Goal: Information Seeking & Learning: Learn about a topic

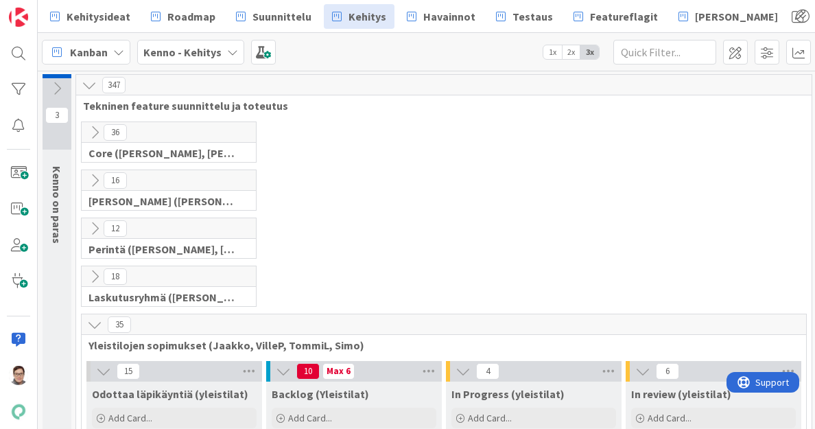
click at [95, 324] on icon at bounding box center [94, 324] width 15 height 15
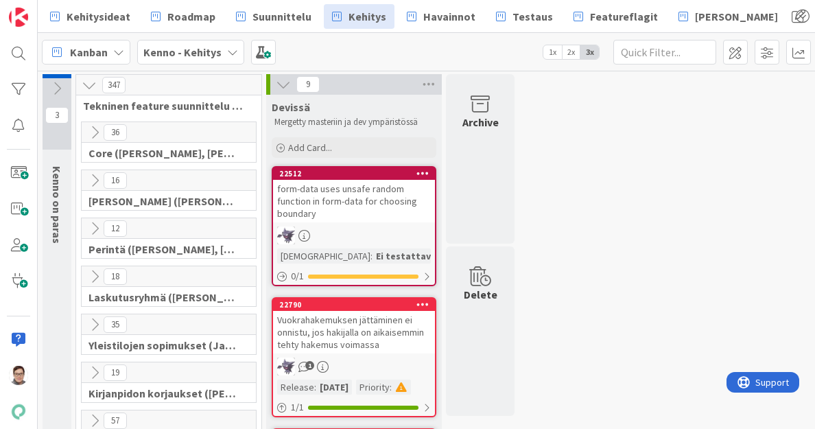
click at [95, 179] on icon at bounding box center [94, 180] width 15 height 15
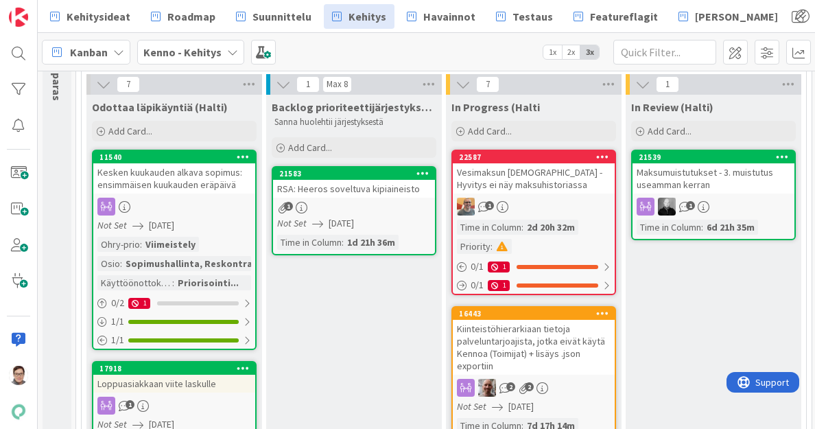
scroll to position [142, 0]
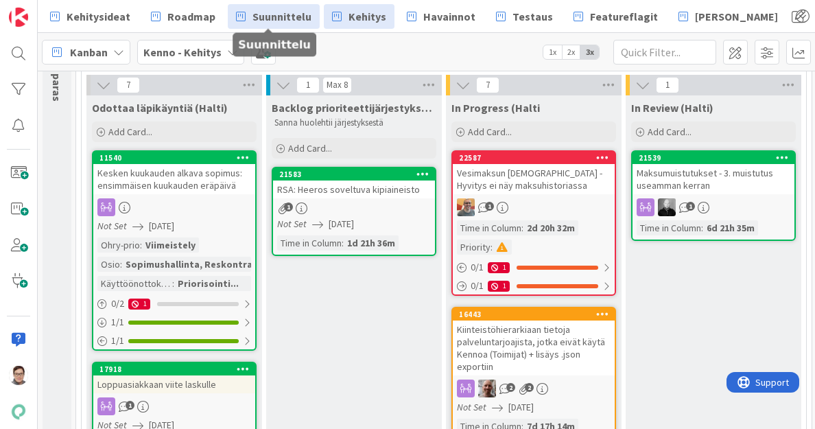
click at [283, 9] on span "Suunnittelu" at bounding box center [282, 16] width 59 height 16
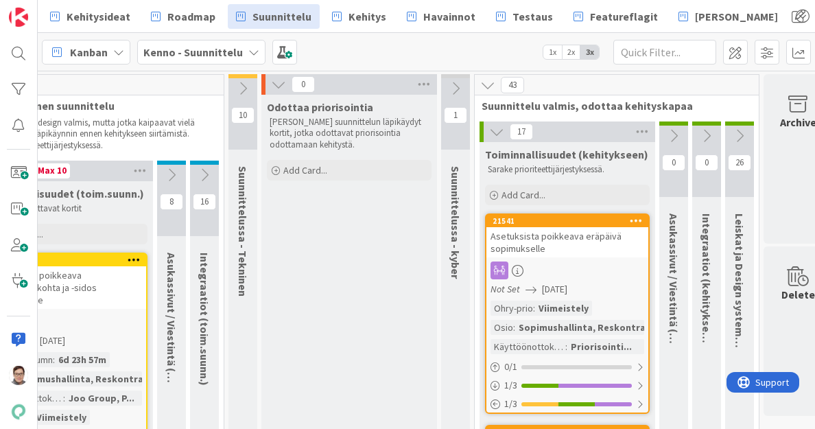
scroll to position [0, 791]
click at [636, 220] on icon at bounding box center [635, 221] width 13 height 10
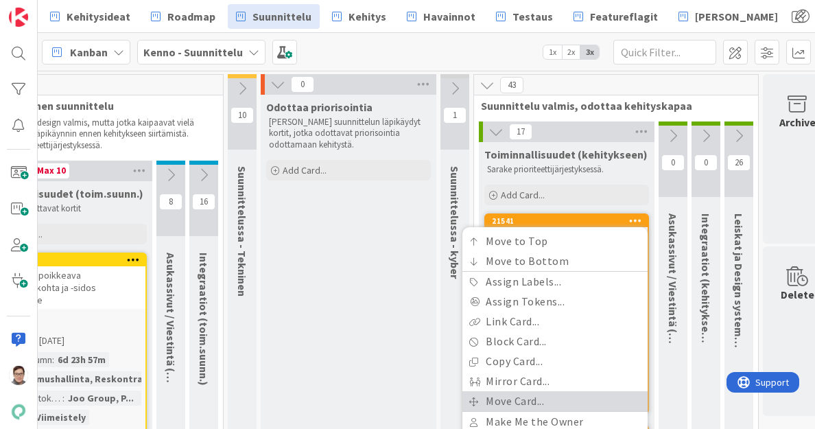
click at [500, 397] on link "Move Card..." at bounding box center [555, 401] width 185 height 20
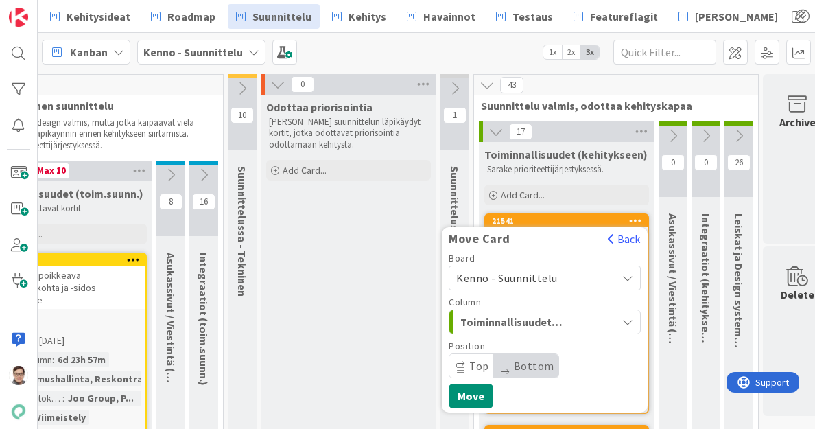
click at [528, 279] on span "Kenno - Suunnittelu" at bounding box center [507, 278] width 102 height 14
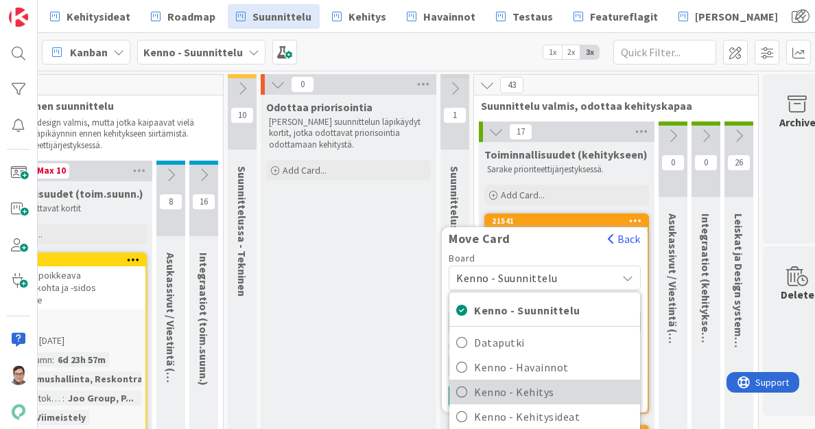
click at [514, 395] on span "Kenno - Kehitys" at bounding box center [553, 392] width 159 height 21
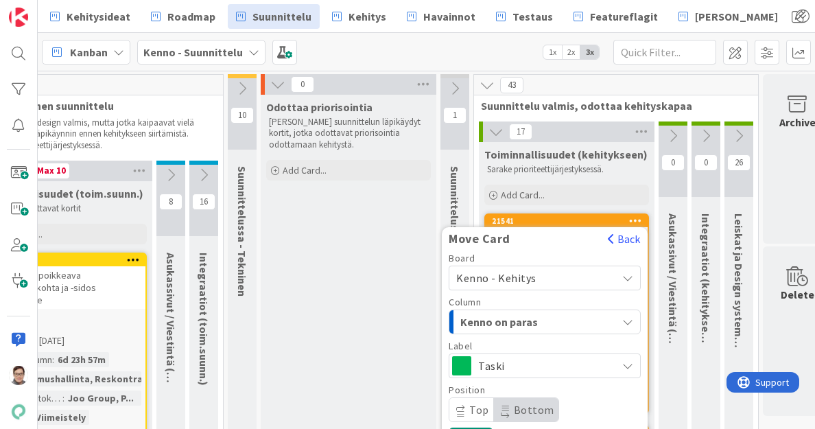
click at [522, 318] on span "Kenno on paras" at bounding box center [512, 322] width 103 height 18
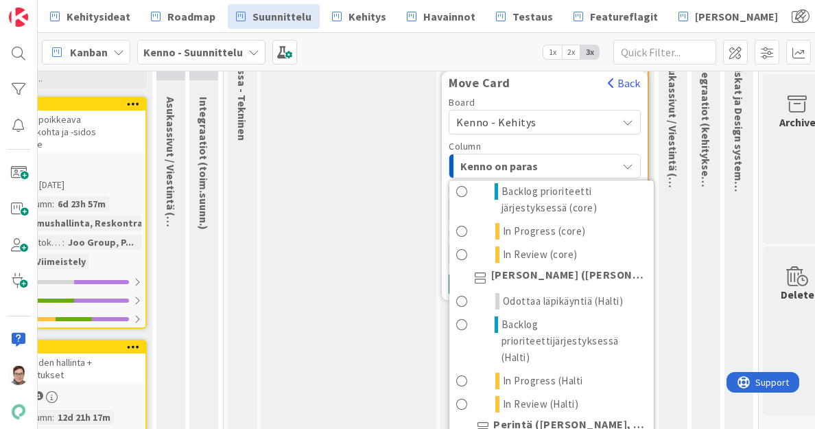
scroll to position [117, 0]
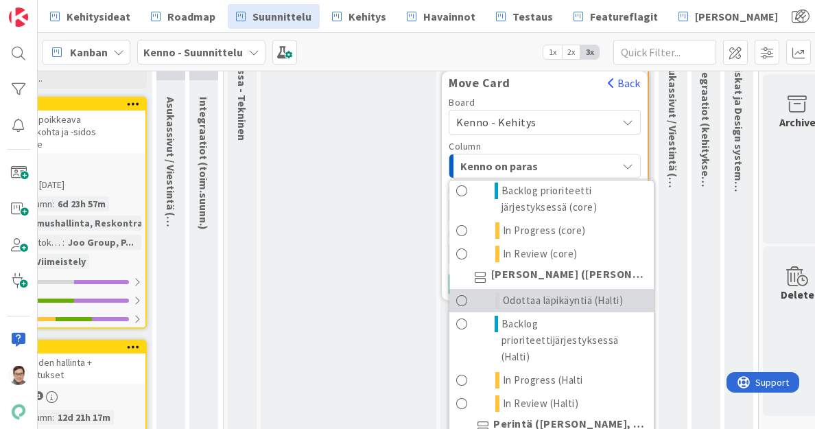
click at [546, 301] on span "Odottaa läpikäyntiä (Halti)" at bounding box center [563, 300] width 121 height 16
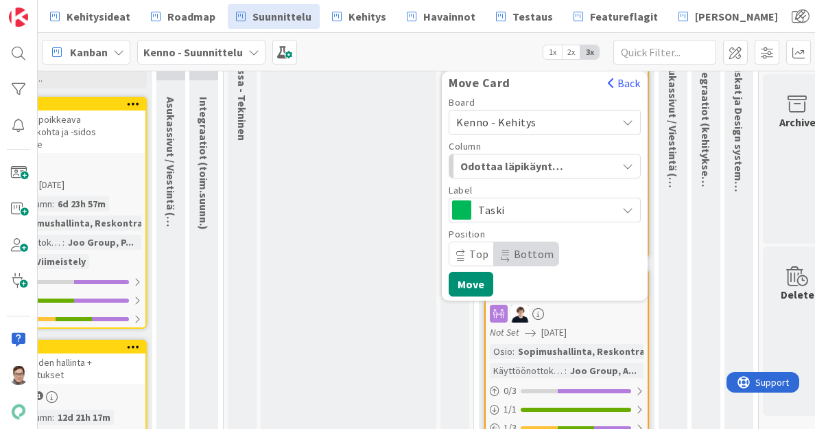
click at [479, 251] on span "Top" at bounding box center [479, 254] width 20 height 14
click at [477, 279] on button "Move" at bounding box center [471, 284] width 45 height 25
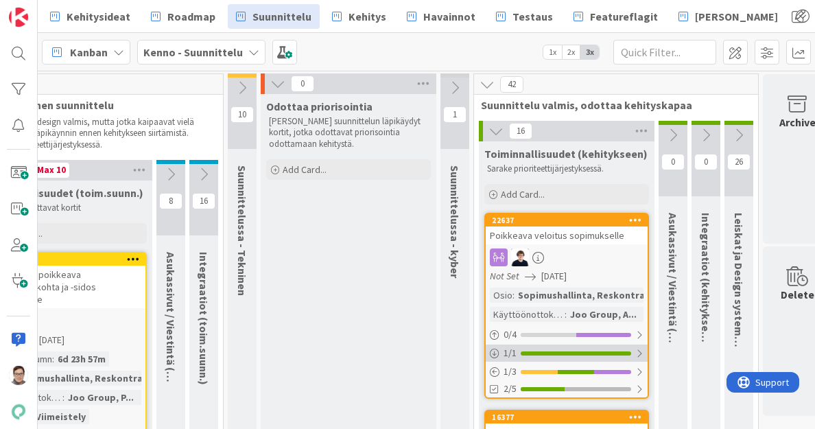
scroll to position [0, 791]
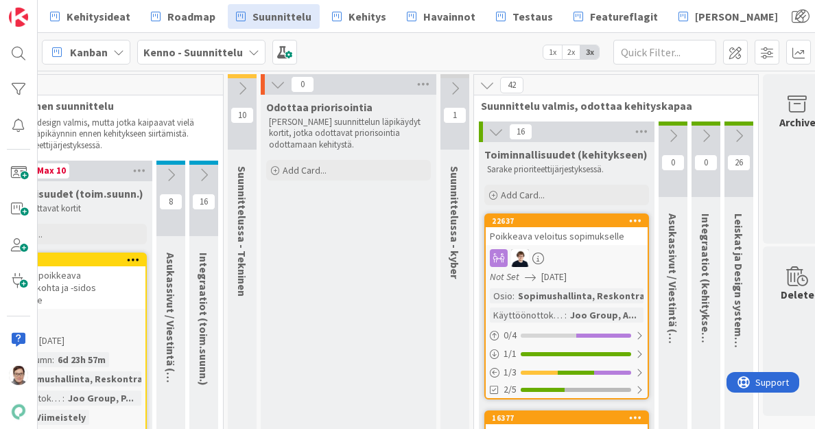
click at [633, 222] on icon at bounding box center [635, 221] width 13 height 10
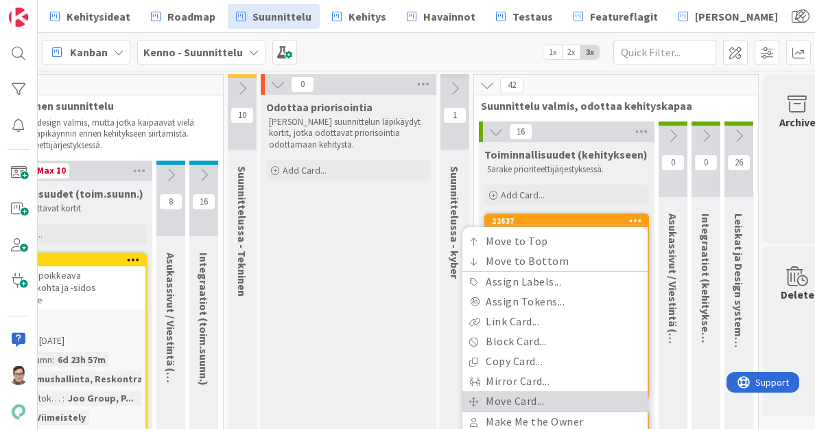
click at [498, 395] on link "Move Card..." at bounding box center [555, 401] width 185 height 20
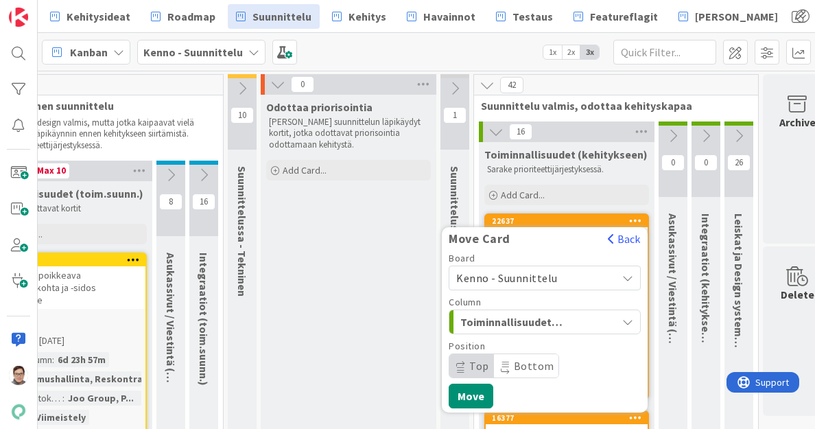
click at [526, 277] on span "Kenno - Suunnittelu" at bounding box center [507, 278] width 102 height 14
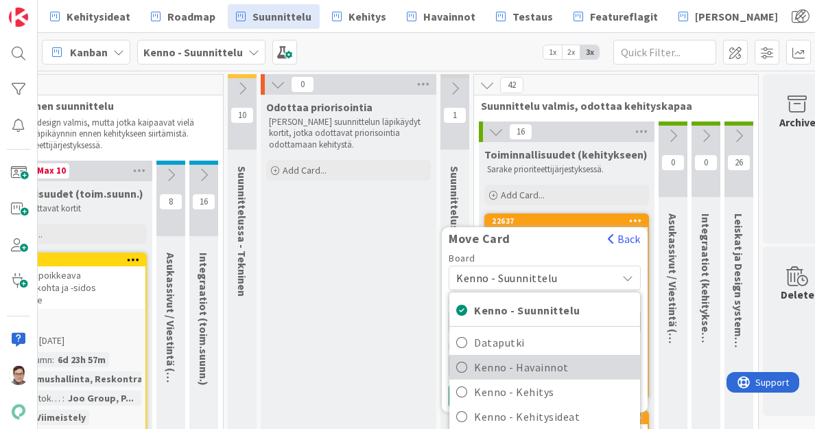
scroll to position [66, 0]
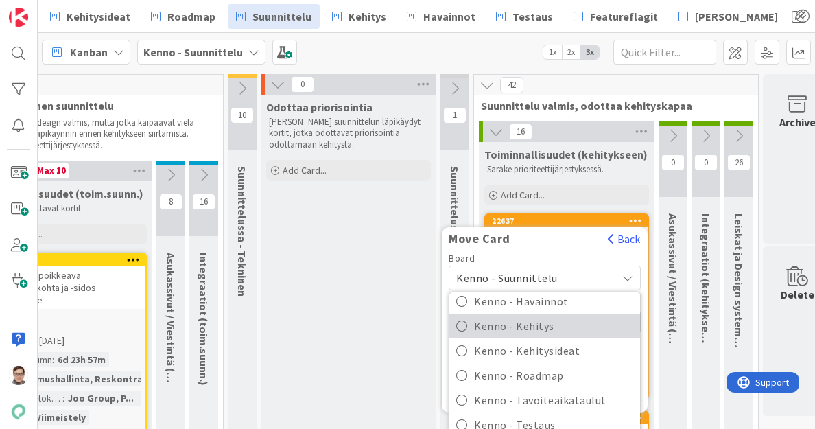
click at [531, 322] on span "Kenno - Kehitys" at bounding box center [553, 326] width 159 height 21
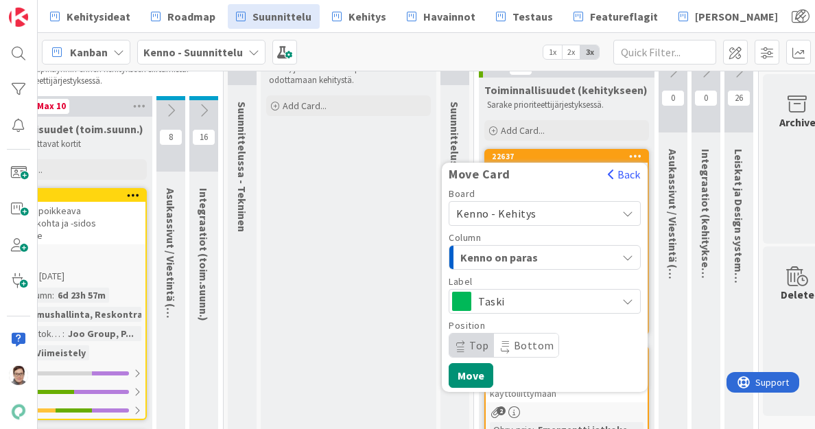
scroll to position [66, 791]
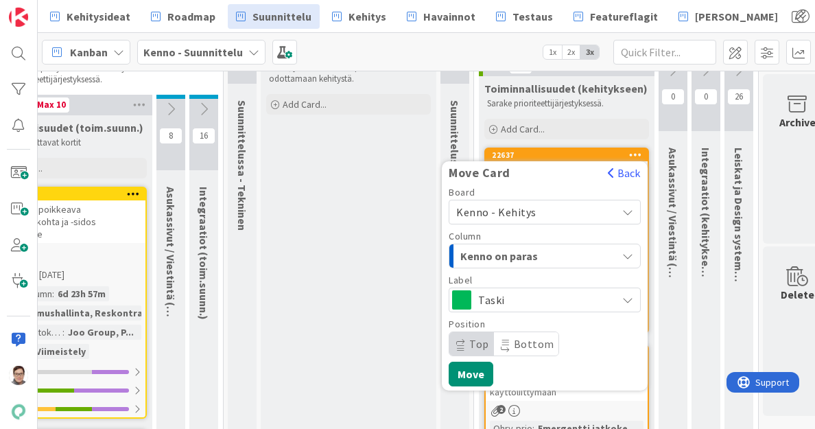
click at [524, 256] on span "Kenno on paras" at bounding box center [512, 256] width 103 height 18
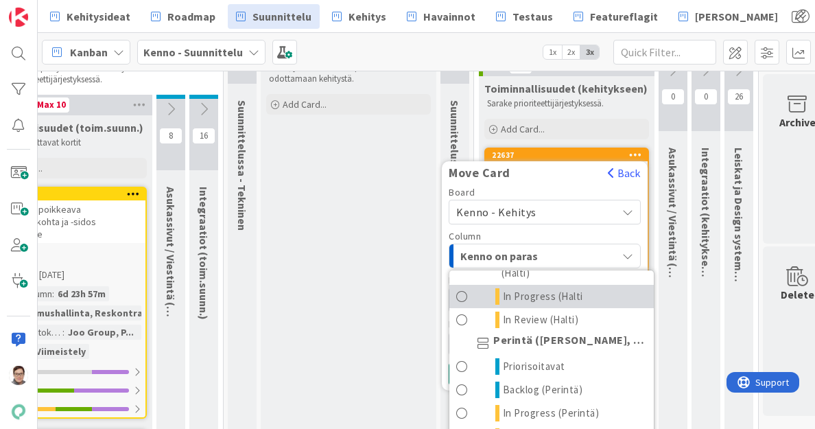
scroll to position [291, 0]
click at [524, 299] on span "In Progress (Halti" at bounding box center [543, 296] width 80 height 16
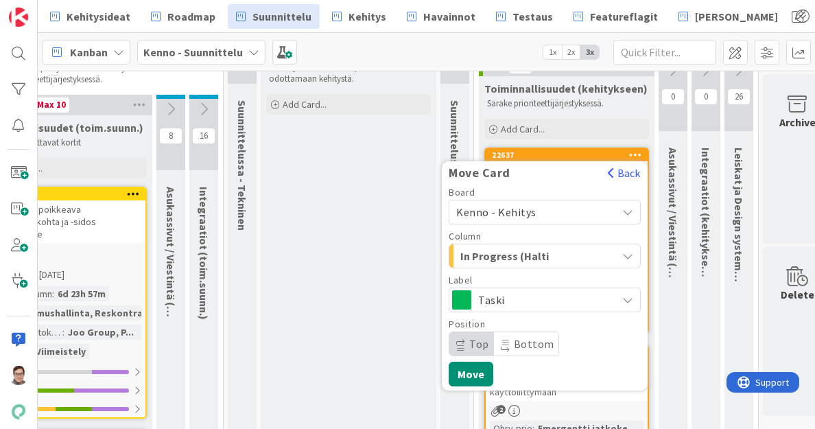
click at [530, 341] on span "Bottom" at bounding box center [534, 344] width 40 height 14
click at [507, 305] on span "Taski" at bounding box center [544, 299] width 132 height 19
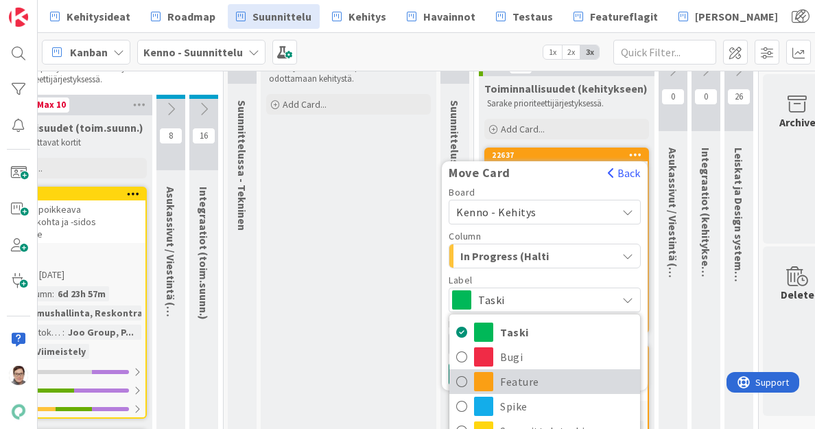
click at [504, 380] on span "Feature" at bounding box center [566, 381] width 133 height 21
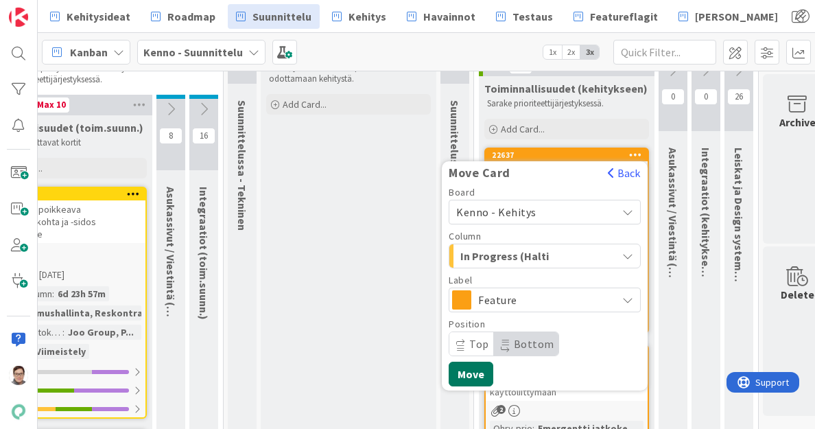
click at [473, 370] on button "Move" at bounding box center [471, 374] width 45 height 25
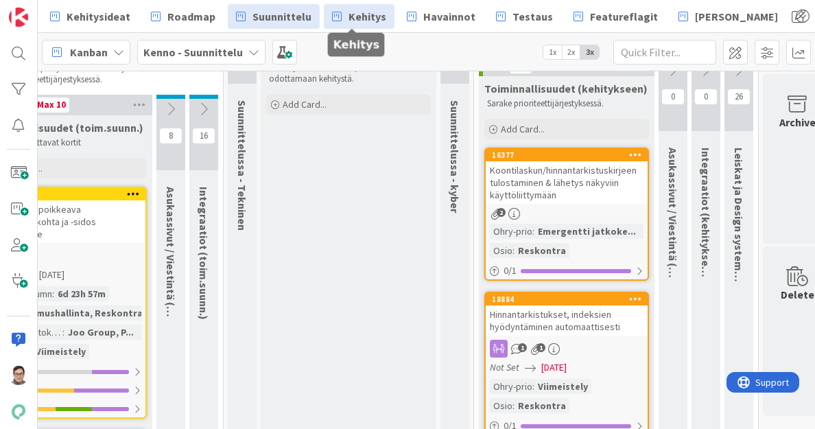
click at [366, 21] on span "Kehitys" at bounding box center [368, 16] width 38 height 16
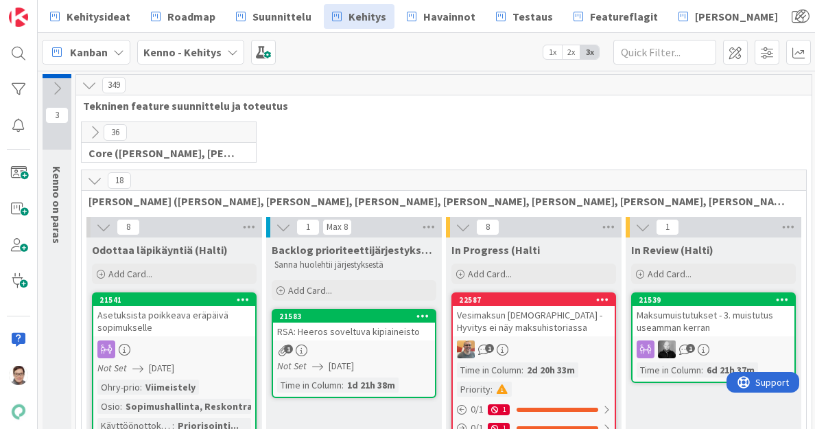
click at [185, 316] on div "Asetuksista poikkeava eräpäivä sopimukselle" at bounding box center [174, 321] width 162 height 30
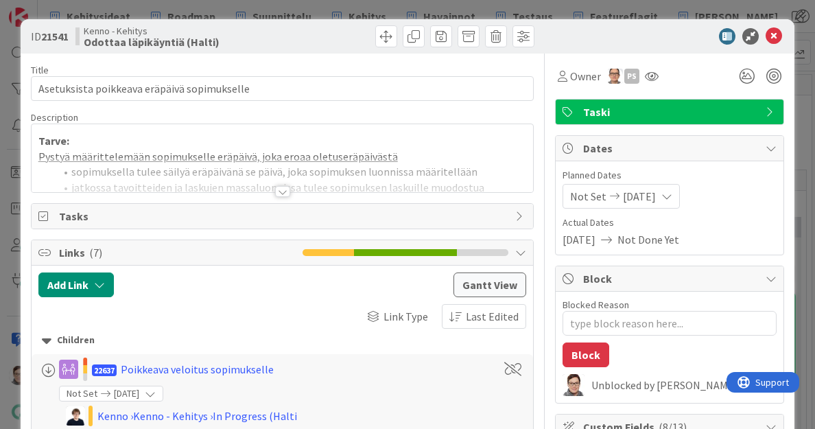
click at [614, 105] on span "Taski" at bounding box center [671, 112] width 176 height 16
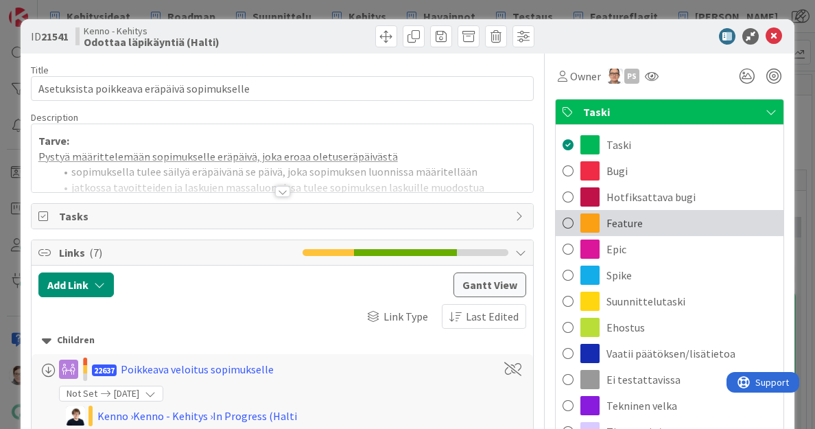
click at [607, 218] on span "Feature" at bounding box center [625, 223] width 36 height 16
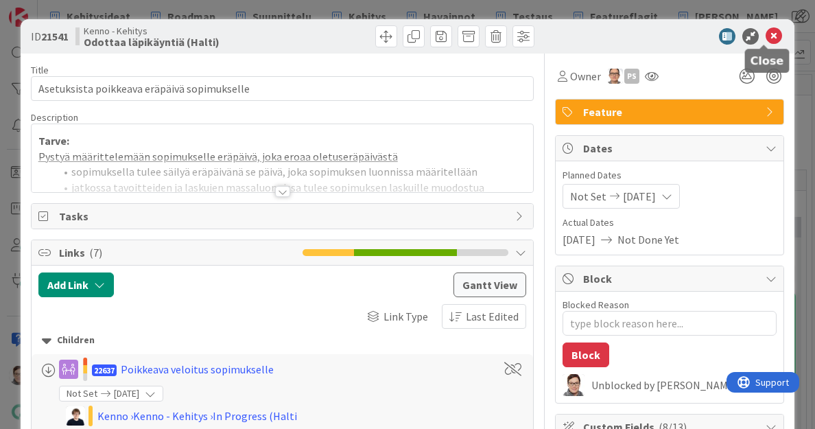
click at [766, 38] on icon at bounding box center [774, 36] width 16 height 16
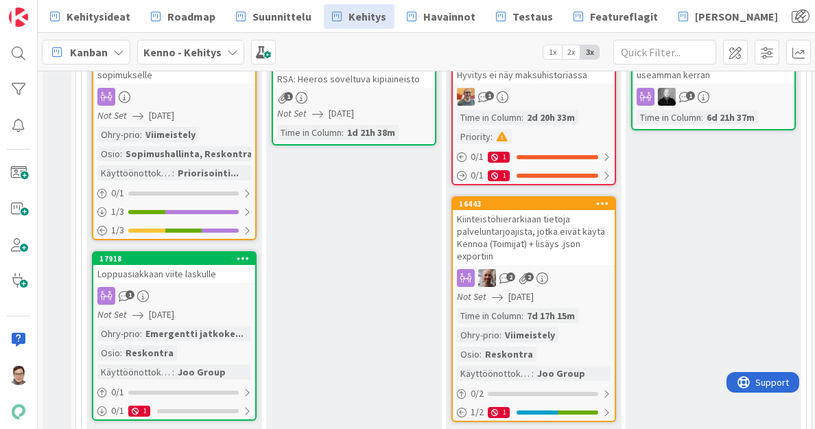
scroll to position [251, 0]
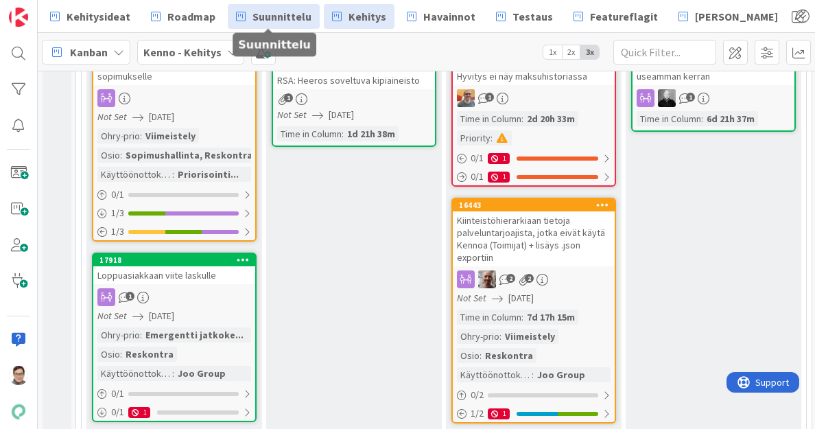
click at [281, 16] on span "Suunnittelu" at bounding box center [282, 16] width 59 height 16
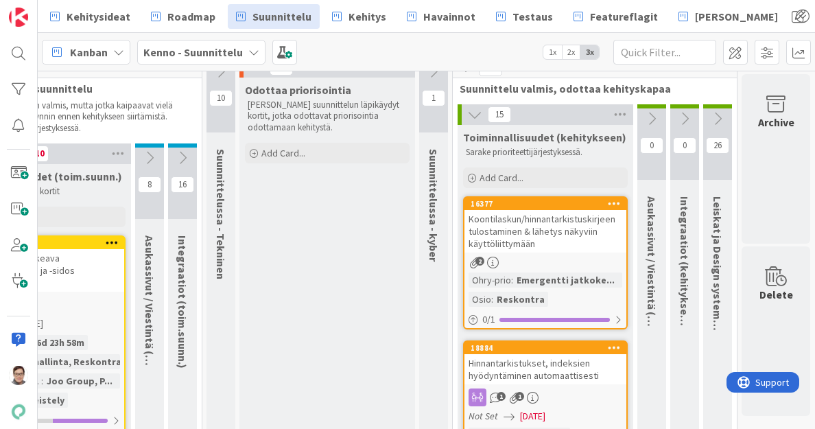
scroll to position [0, 822]
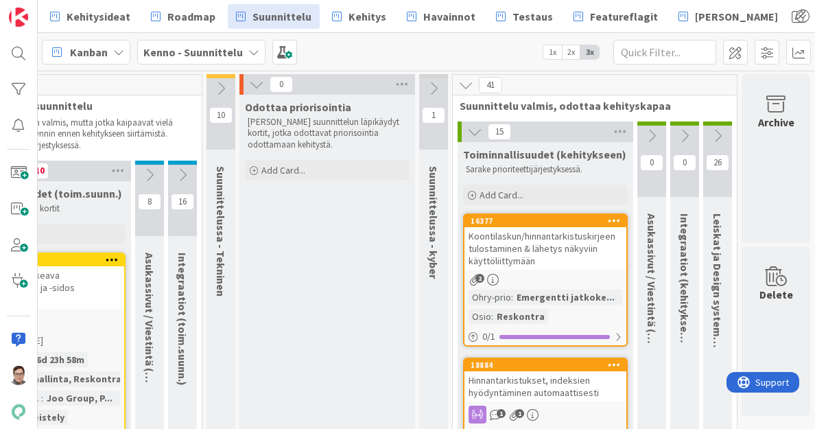
click at [608, 222] on icon at bounding box center [614, 221] width 13 height 10
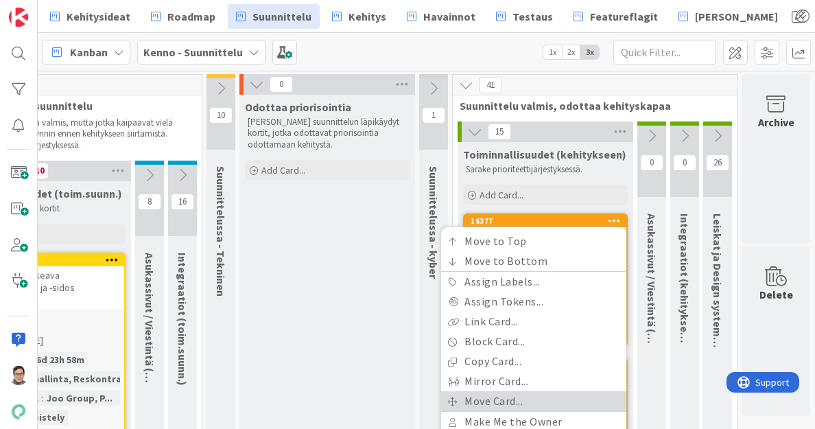
click at [464, 402] on link "Move Card..." at bounding box center [533, 401] width 185 height 20
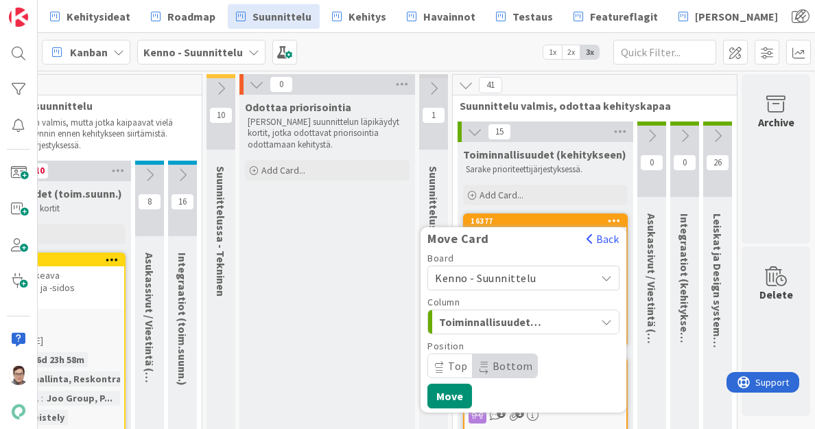
click at [496, 276] on span "Kenno - Suunnittelu" at bounding box center [486, 278] width 102 height 14
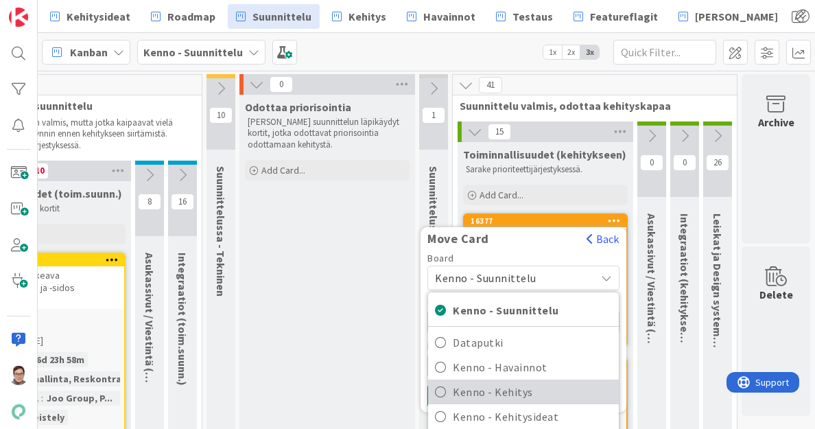
click at [496, 392] on span "Kenno - Kehitys" at bounding box center [532, 392] width 159 height 21
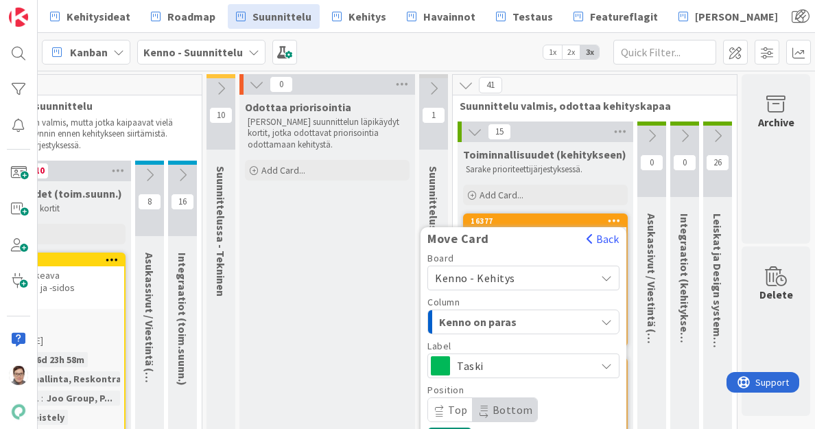
click at [495, 366] on span "Taski" at bounding box center [523, 365] width 132 height 19
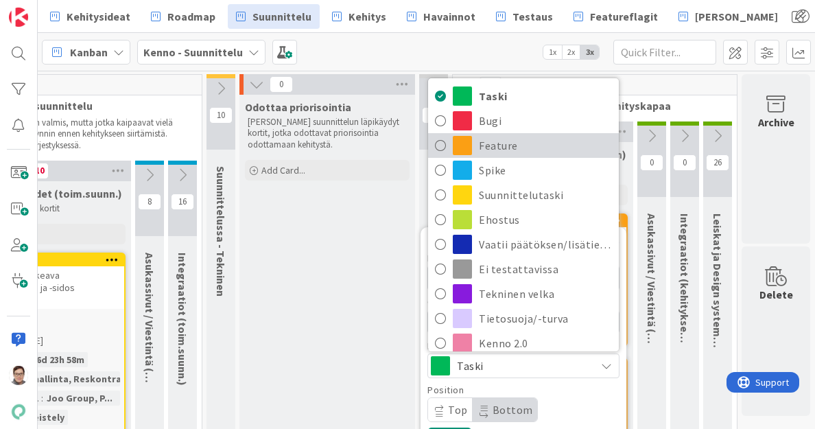
click at [493, 148] on span "Feature" at bounding box center [545, 145] width 133 height 21
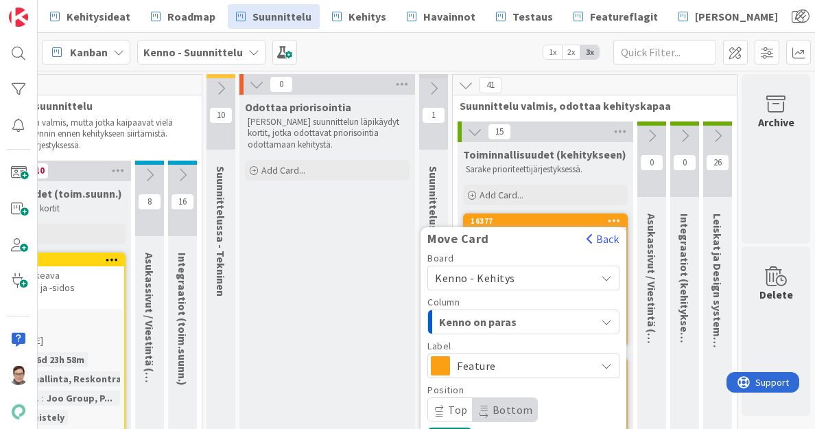
click at [476, 319] on span "Kenno on paras" at bounding box center [490, 322] width 103 height 18
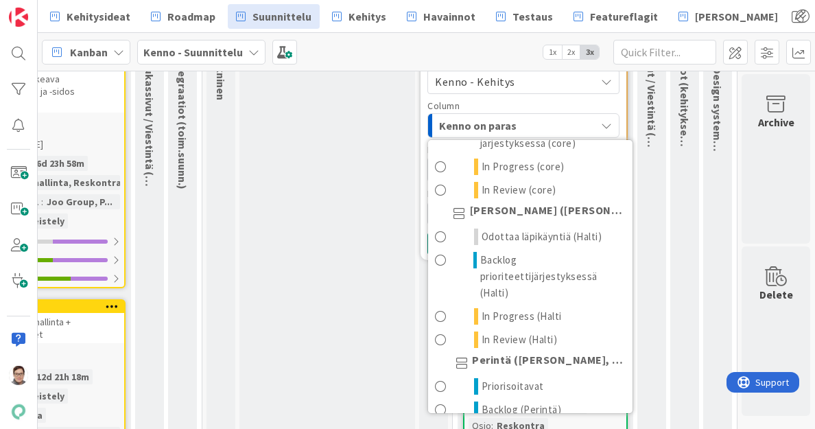
scroll to position [142, 0]
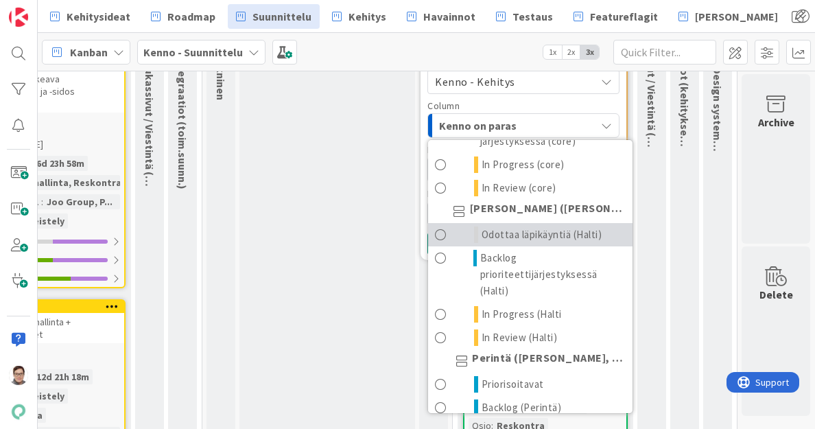
click at [496, 237] on span "Odottaa läpikäyntiä (Halti)" at bounding box center [542, 234] width 121 height 16
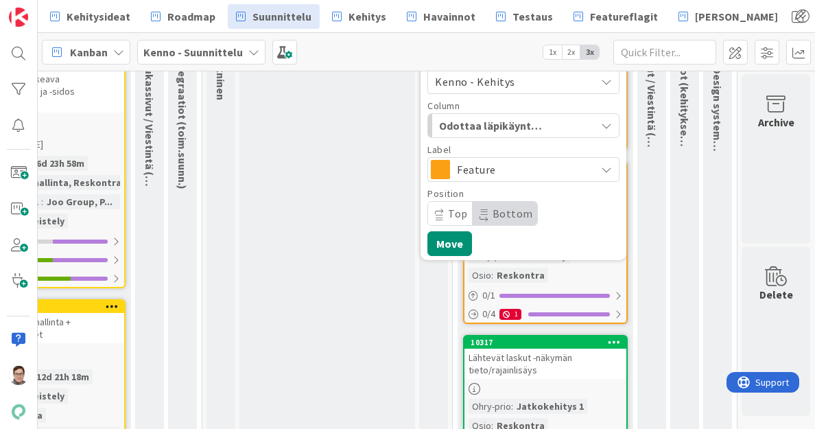
click at [448, 218] on span "Top" at bounding box center [458, 214] width 20 height 14
click at [441, 245] on button "Move" at bounding box center [450, 243] width 45 height 25
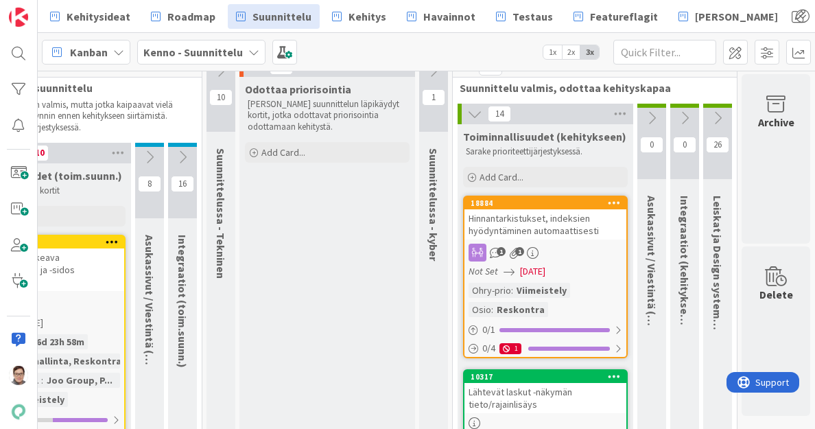
scroll to position [19, 822]
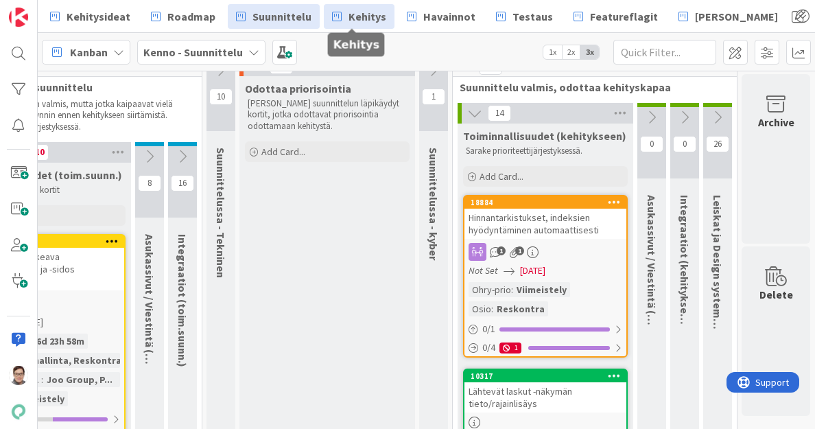
click at [362, 13] on span "Kehitys" at bounding box center [368, 16] width 38 height 16
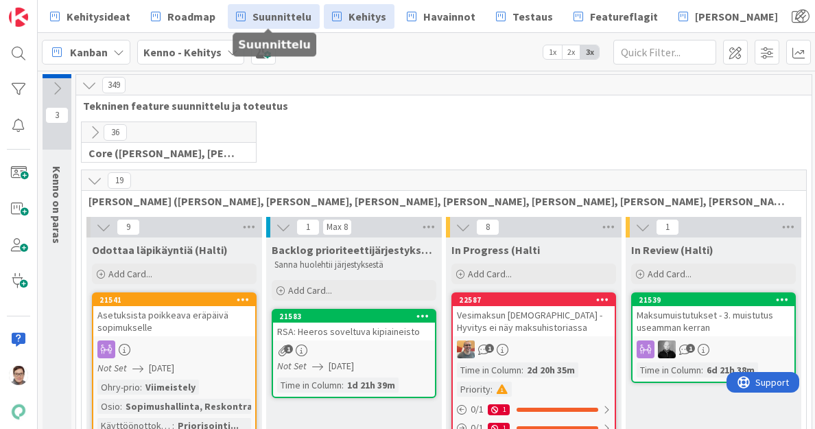
click at [270, 16] on span "Suunnittelu" at bounding box center [282, 16] width 59 height 16
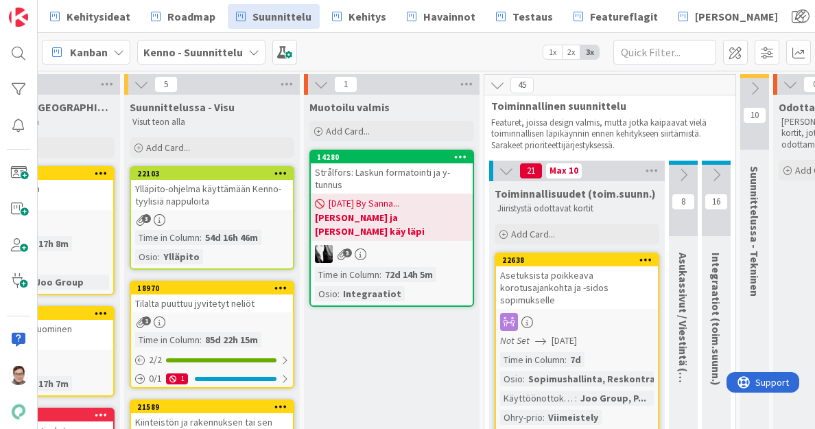
scroll to position [0, 271]
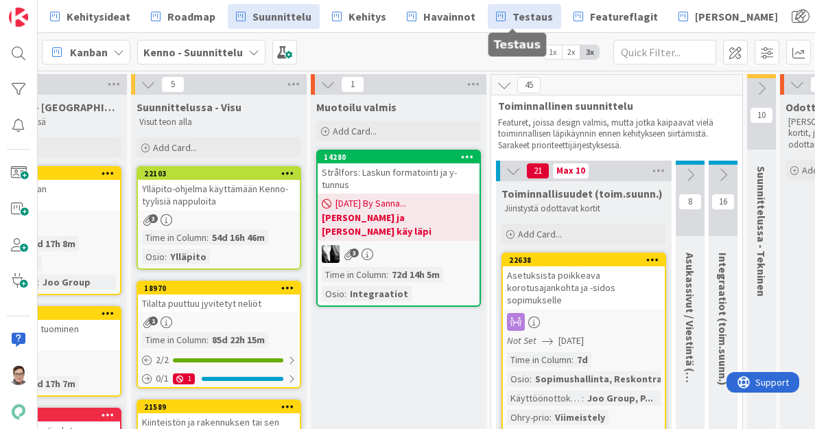
click at [513, 16] on span "Testaus" at bounding box center [533, 16] width 40 height 16
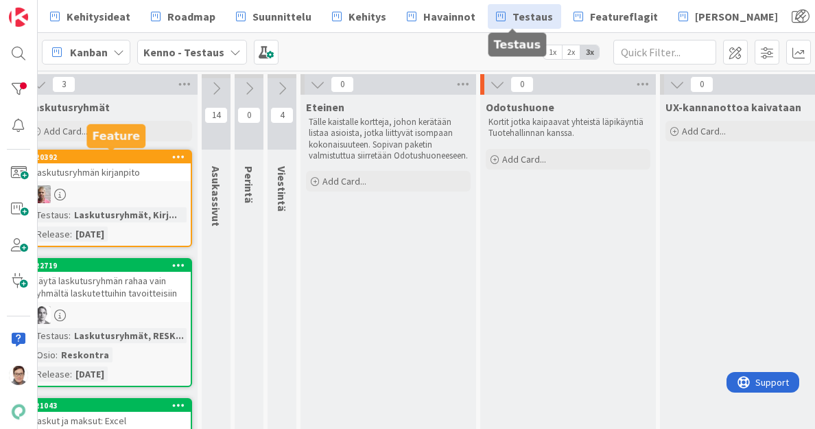
scroll to position [0, 382]
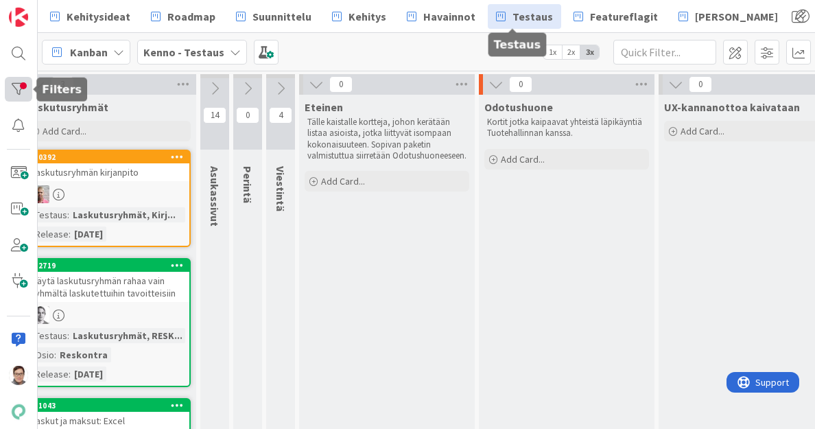
click at [17, 86] on div at bounding box center [18, 89] width 27 height 25
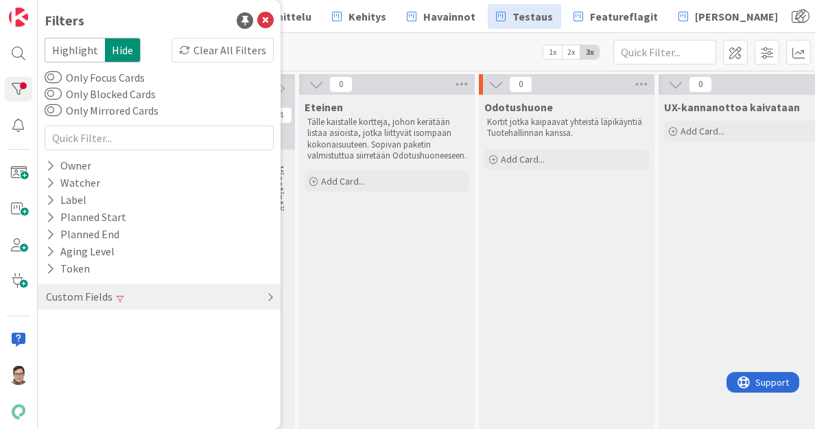
click at [165, 302] on div "Custom Fields" at bounding box center [159, 296] width 243 height 25
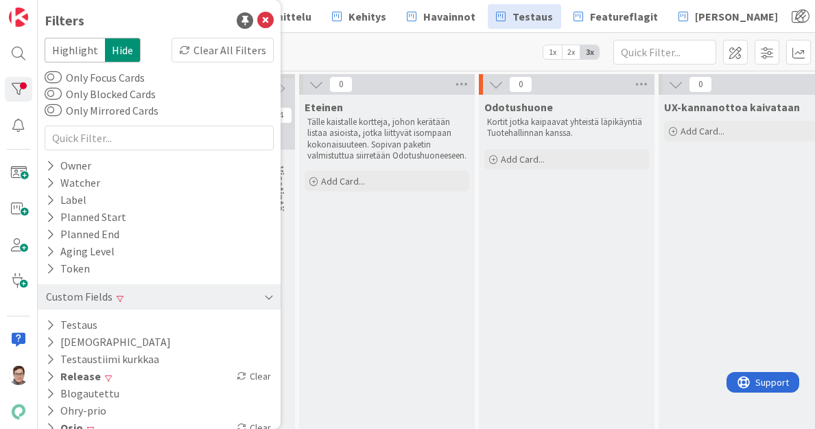
scroll to position [18, 0]
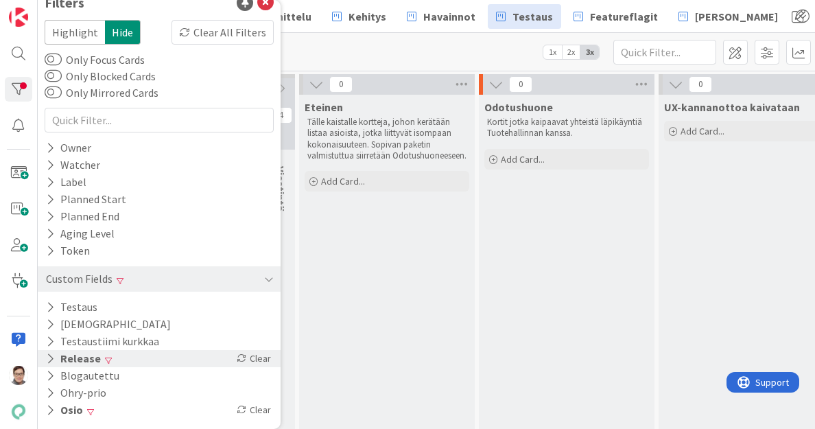
click at [84, 355] on button "Release" at bounding box center [74, 358] width 58 height 17
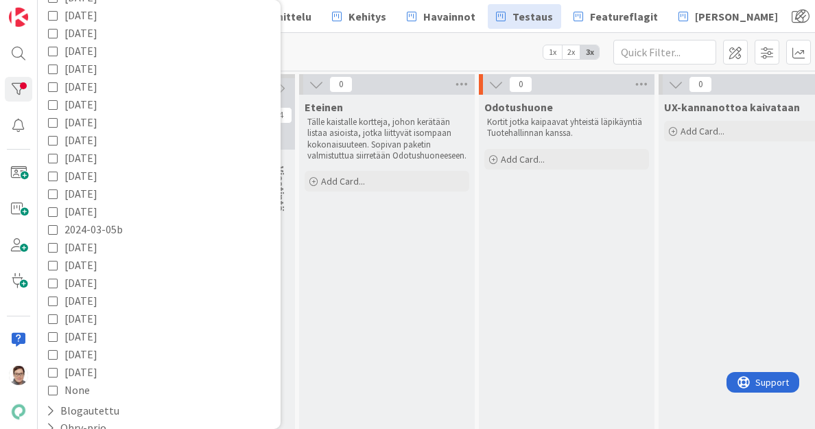
scroll to position [846, 0]
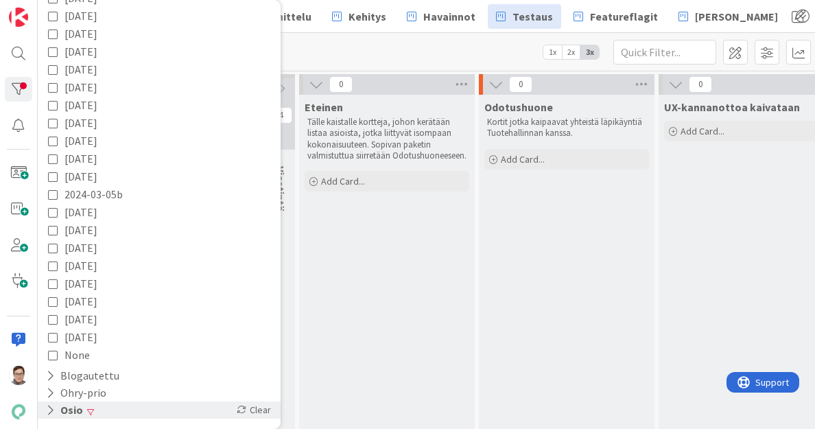
click at [73, 409] on button "Osio" at bounding box center [65, 410] width 40 height 17
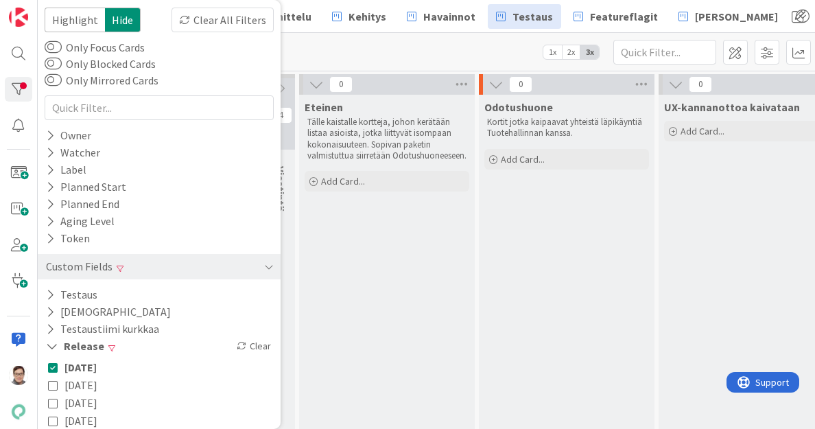
scroll to position [0, 0]
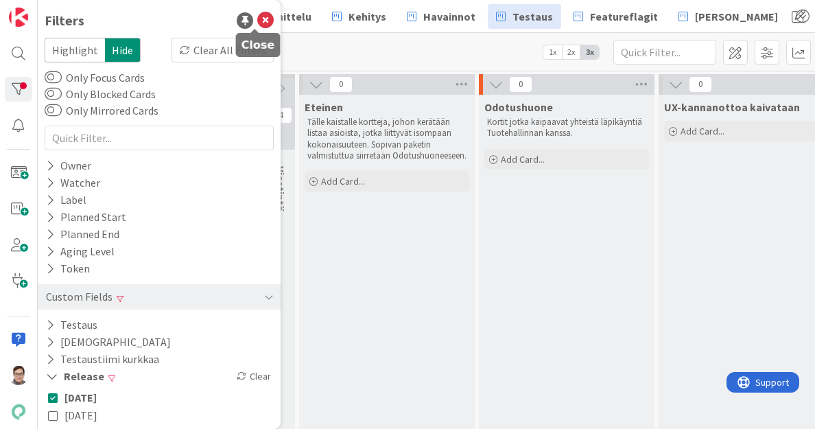
click at [257, 22] on icon at bounding box center [265, 20] width 16 height 16
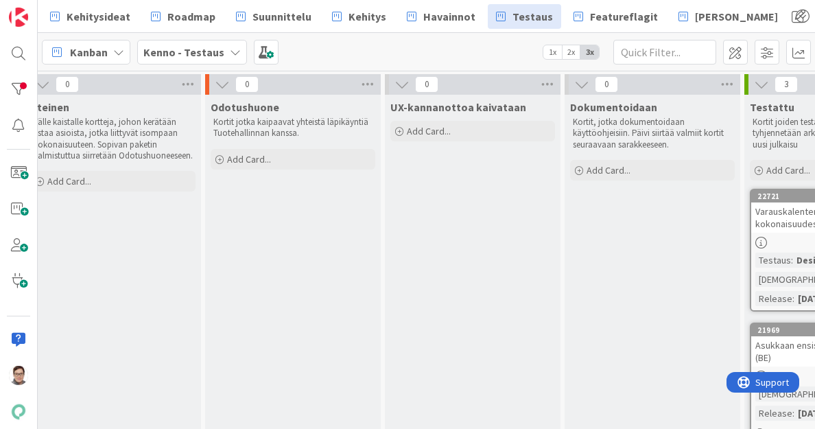
scroll to position [0, 848]
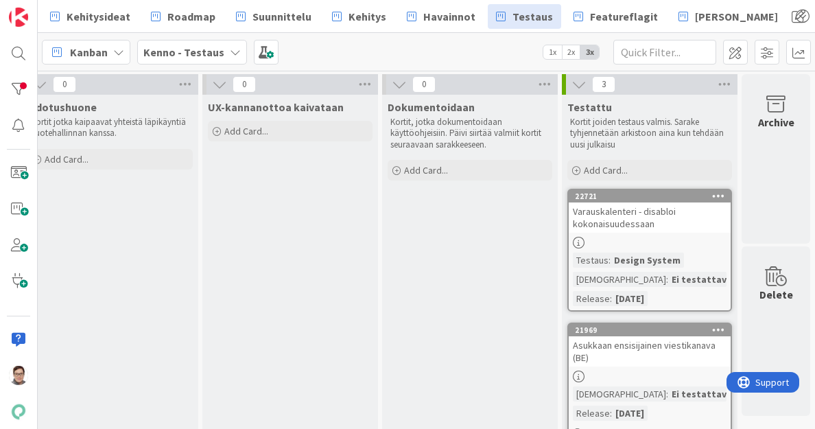
click at [678, 213] on div "Varauskalenteri - disabloi kokonaisuudessaan" at bounding box center [650, 217] width 162 height 30
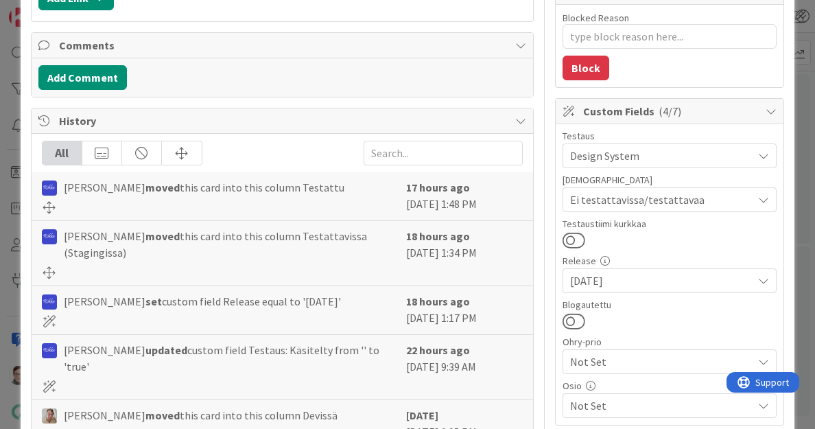
scroll to position [288, 0]
click at [567, 316] on button at bounding box center [574, 321] width 23 height 18
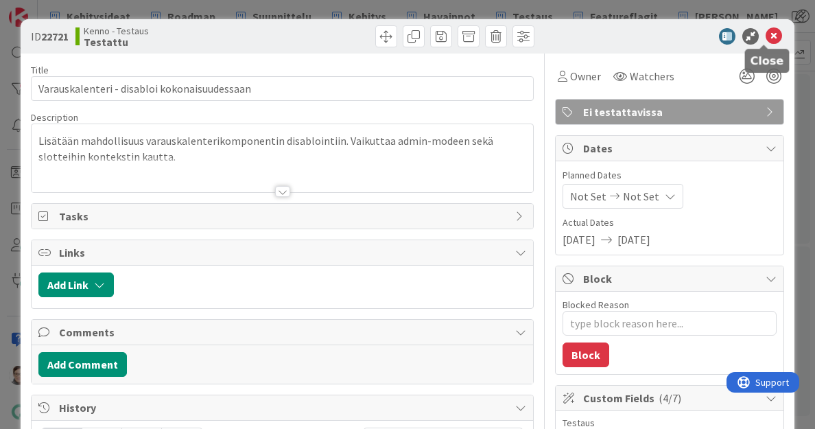
click at [766, 34] on icon at bounding box center [774, 36] width 16 height 16
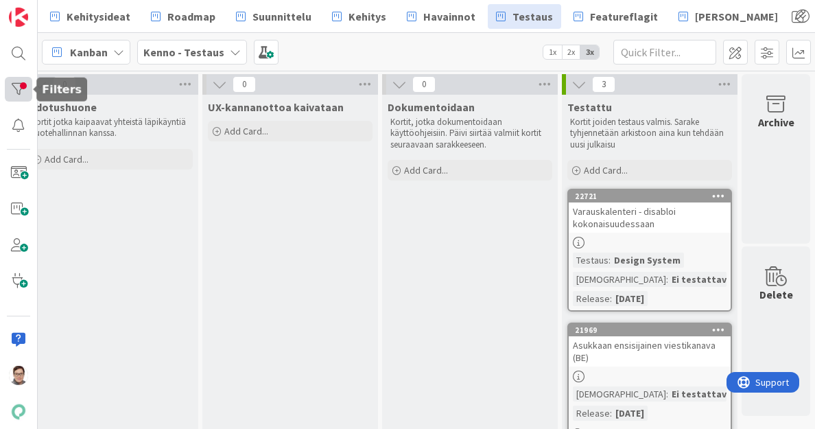
click at [23, 90] on div at bounding box center [18, 89] width 27 height 25
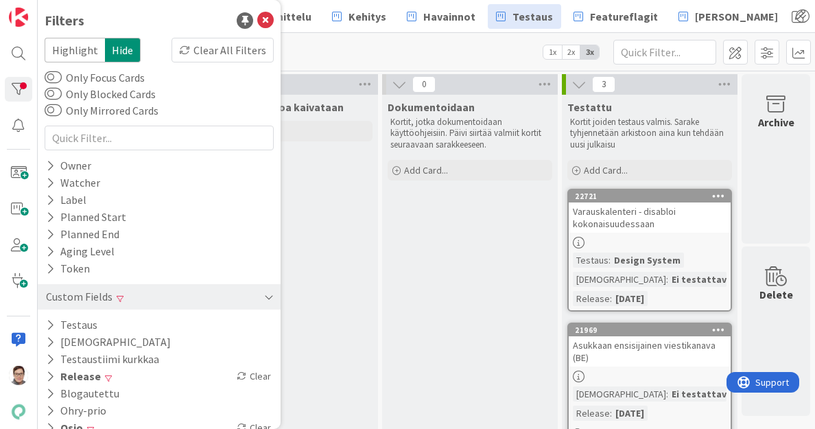
scroll to position [18, 0]
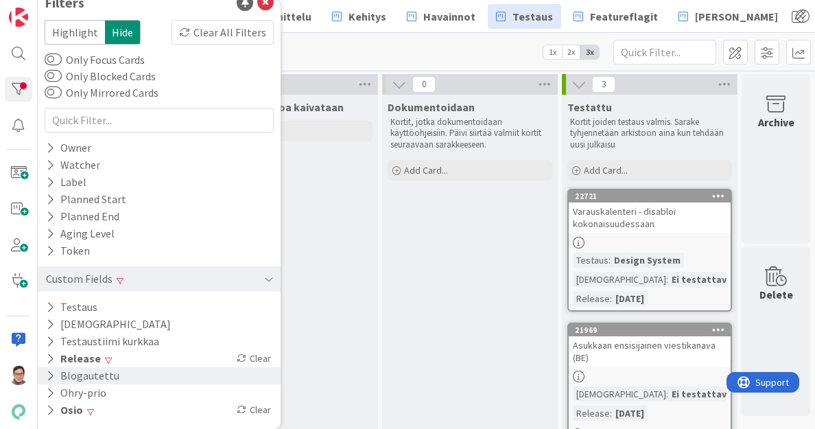
click at [104, 374] on button "Blogautettu" at bounding box center [83, 375] width 76 height 17
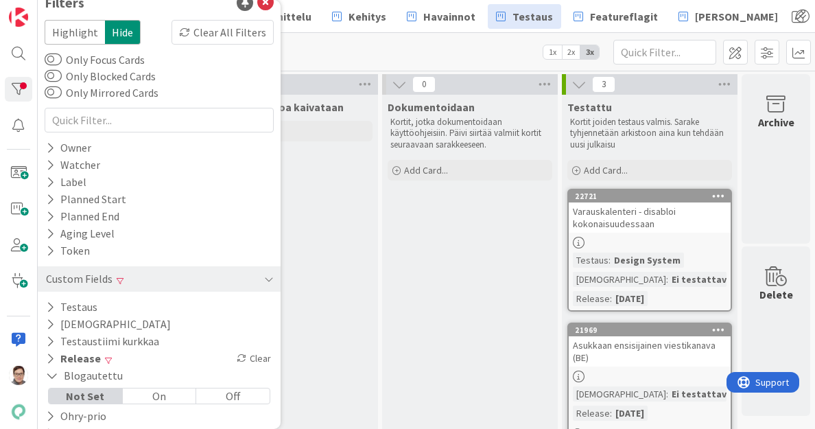
click at [231, 394] on div "Off" at bounding box center [232, 395] width 73 height 15
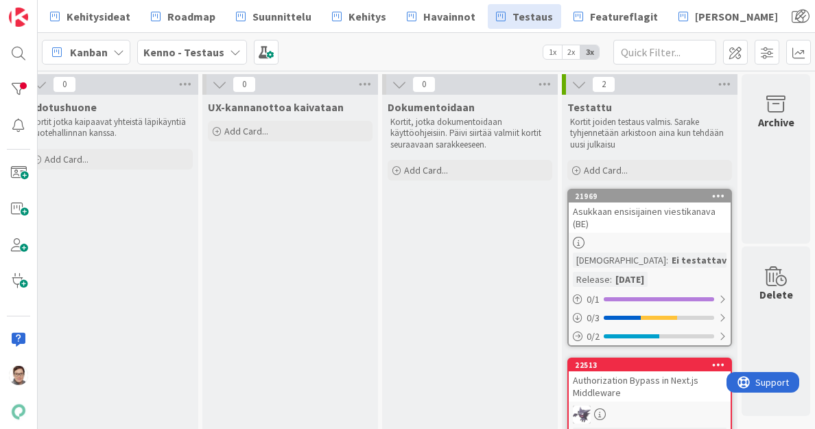
click at [654, 215] on div "Asukkaan ensisijainen viestikanava (BE)" at bounding box center [650, 217] width 162 height 30
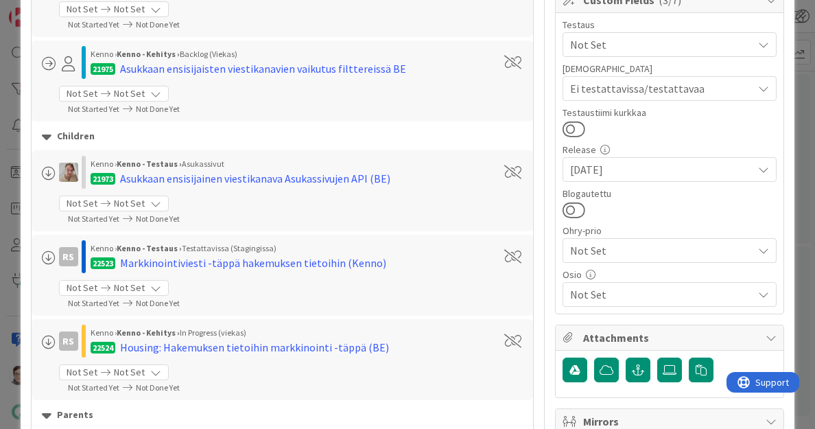
scroll to position [432, 0]
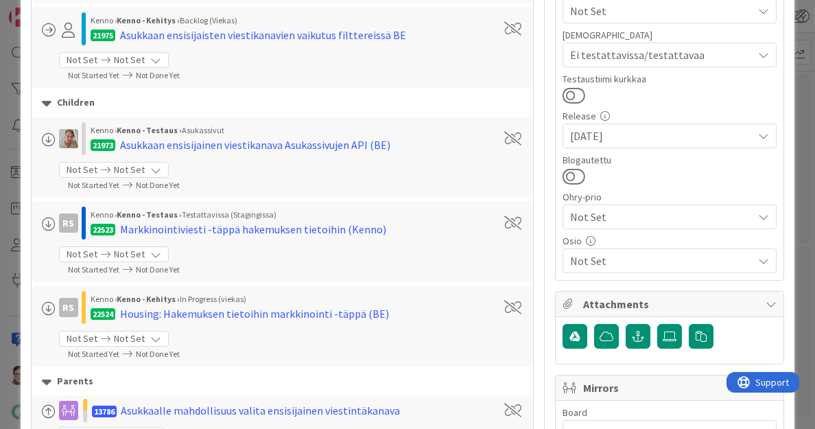
click at [605, 264] on span "Not Set" at bounding box center [661, 261] width 183 height 16
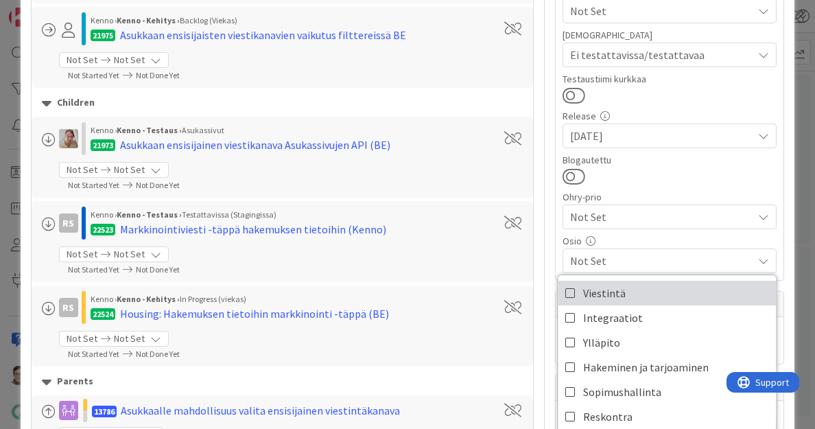
click at [601, 299] on span "Viestintä" at bounding box center [604, 293] width 43 height 21
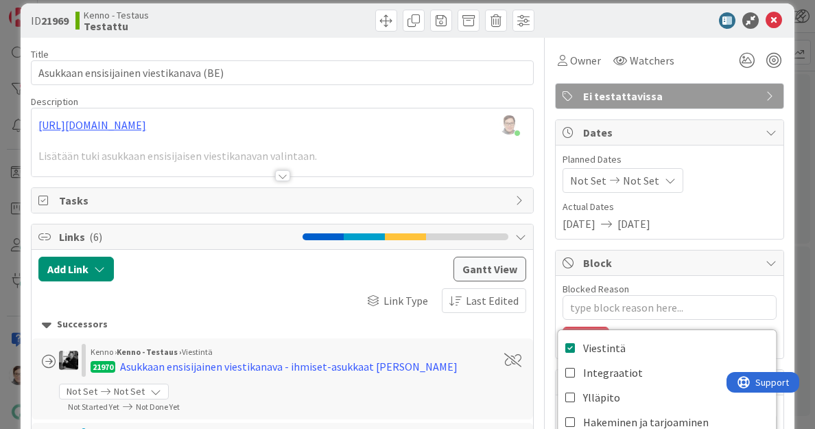
scroll to position [0, 0]
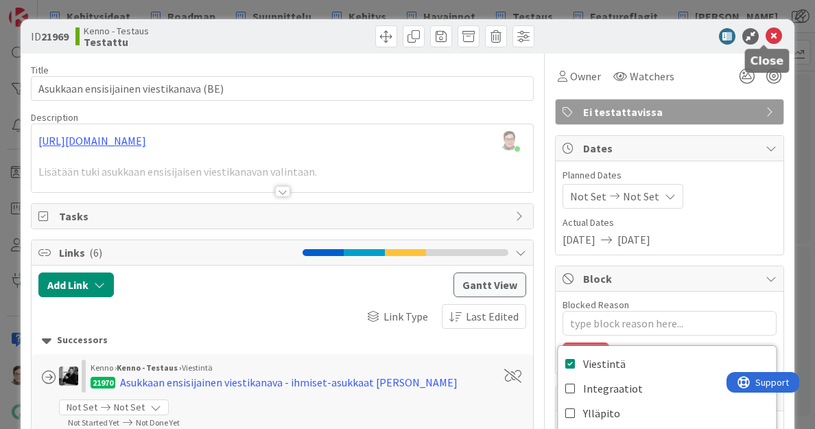
click at [766, 37] on icon at bounding box center [774, 36] width 16 height 16
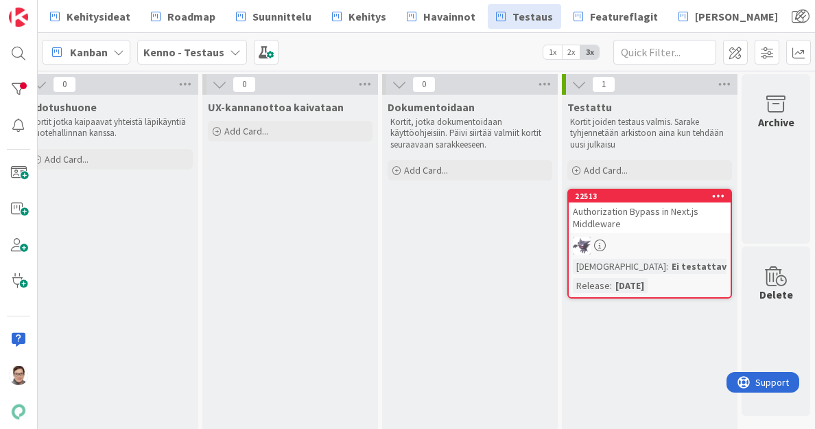
click at [648, 220] on div "Authorization Bypass in Next.js Middleware" at bounding box center [650, 217] width 162 height 30
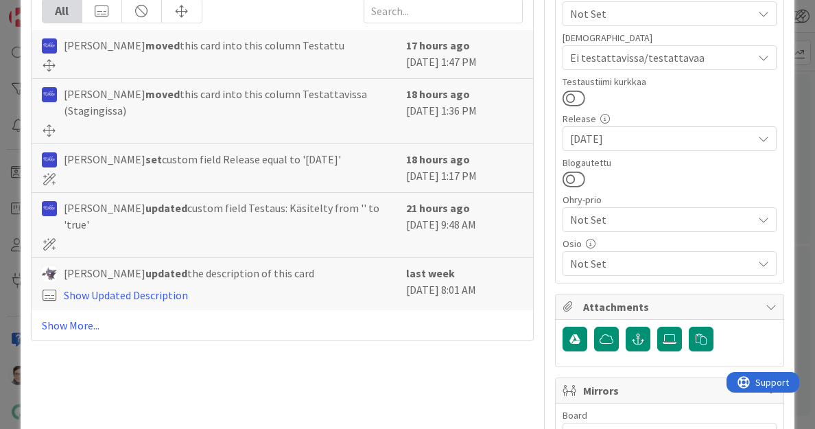
scroll to position [430, 0]
click at [563, 171] on button at bounding box center [574, 179] width 23 height 18
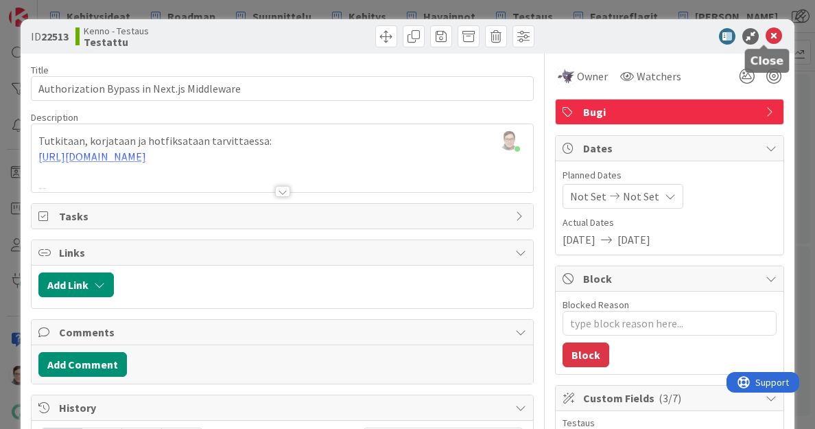
click at [766, 36] on icon at bounding box center [774, 36] width 16 height 16
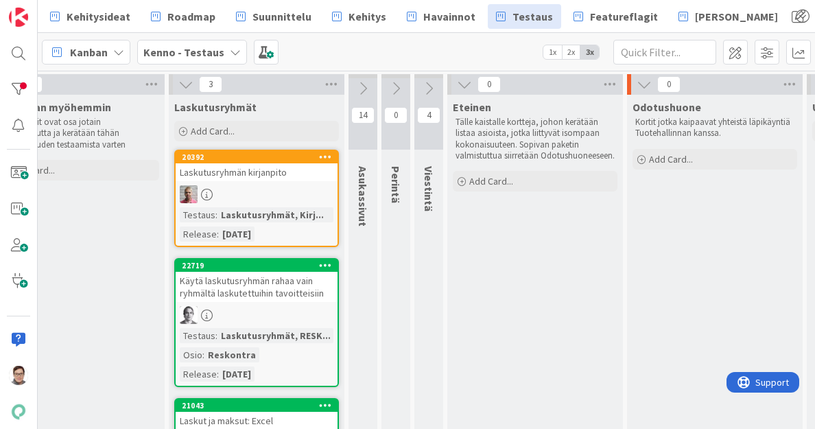
scroll to position [0, 232]
click at [434, 81] on icon at bounding box center [430, 88] width 15 height 15
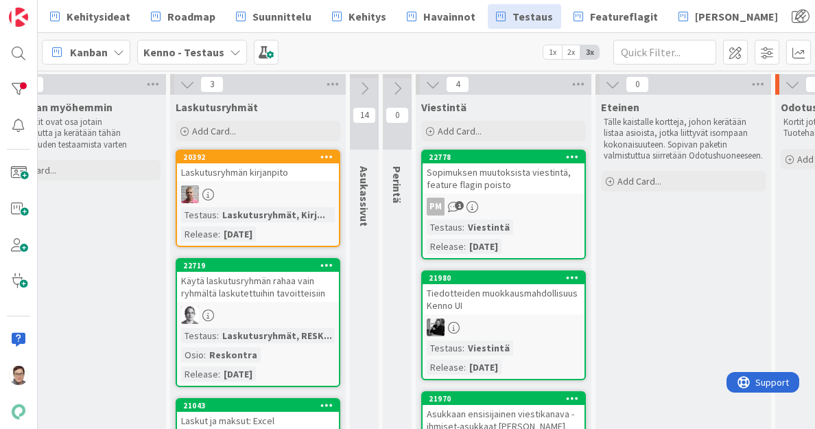
click at [510, 181] on div "Sopimuksen muutoksista viestintä, feature flagin poisto" at bounding box center [504, 178] width 162 height 30
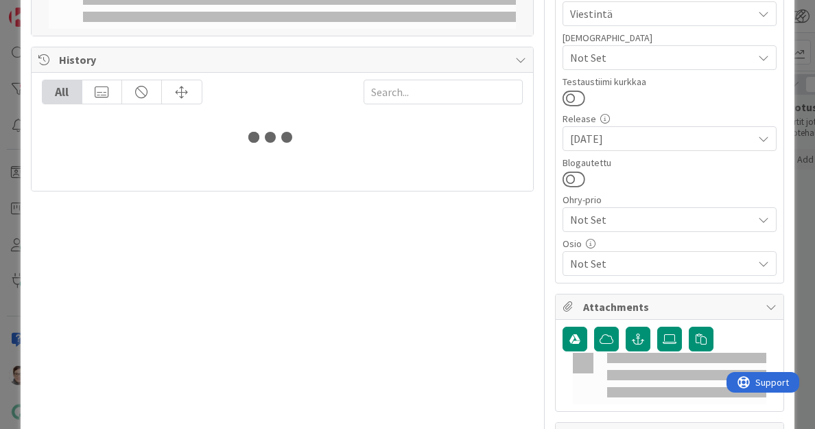
scroll to position [430, 0]
click at [581, 260] on span "Not Set" at bounding box center [661, 263] width 183 height 16
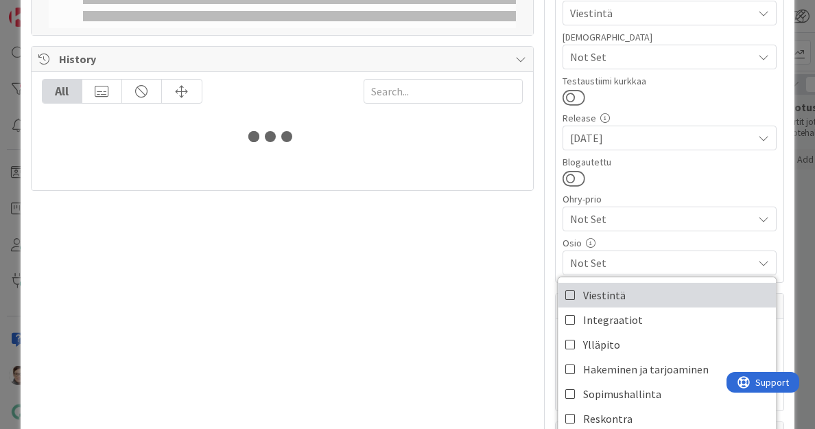
click at [583, 294] on span "Viestintä" at bounding box center [604, 295] width 43 height 21
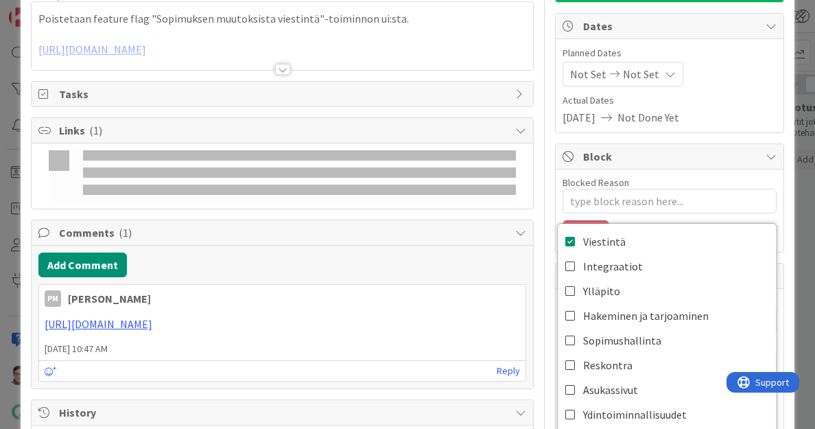
scroll to position [0, 0]
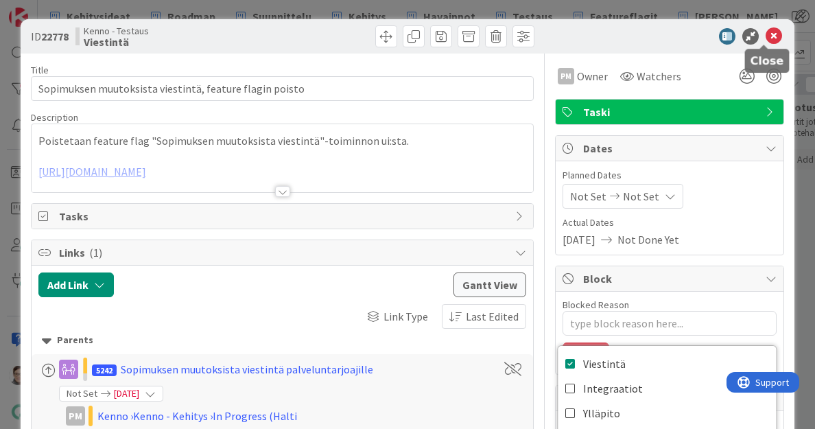
click at [766, 39] on icon at bounding box center [774, 36] width 16 height 16
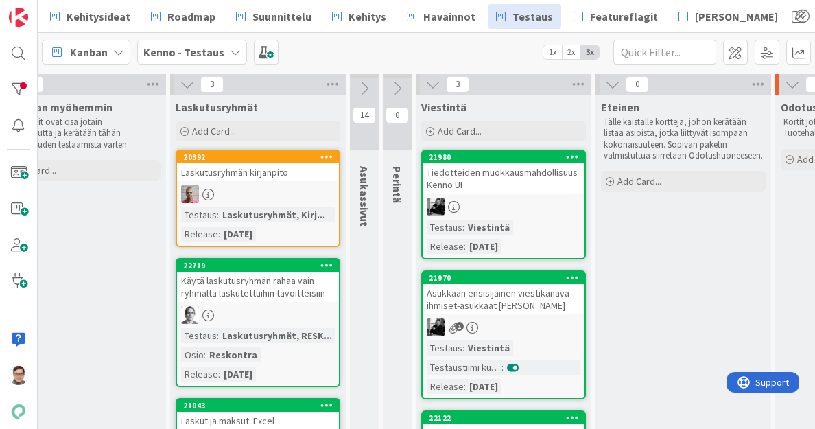
click at [525, 189] on div "Tiedotteiden muokkausmahdollisuus Kenno UI" at bounding box center [504, 178] width 162 height 30
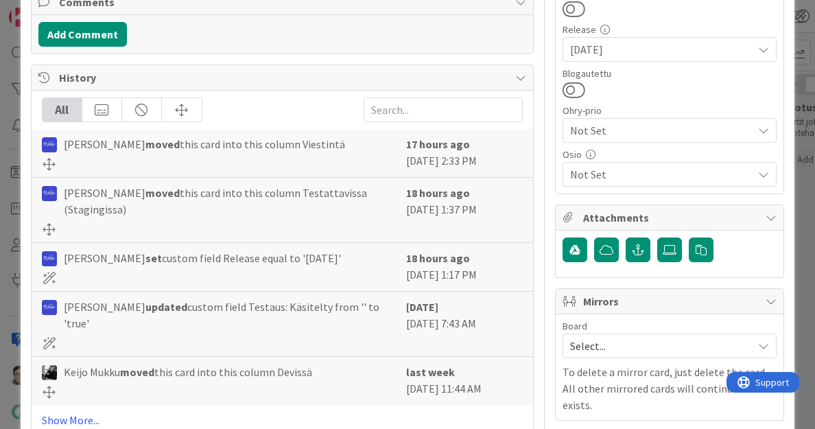
click at [603, 170] on span "Not Set" at bounding box center [661, 174] width 183 height 16
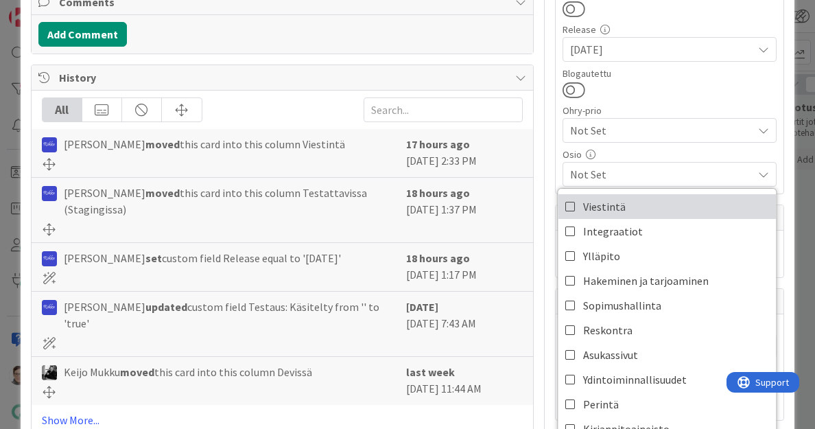
click at [592, 200] on span "Viestintä" at bounding box center [604, 206] width 43 height 21
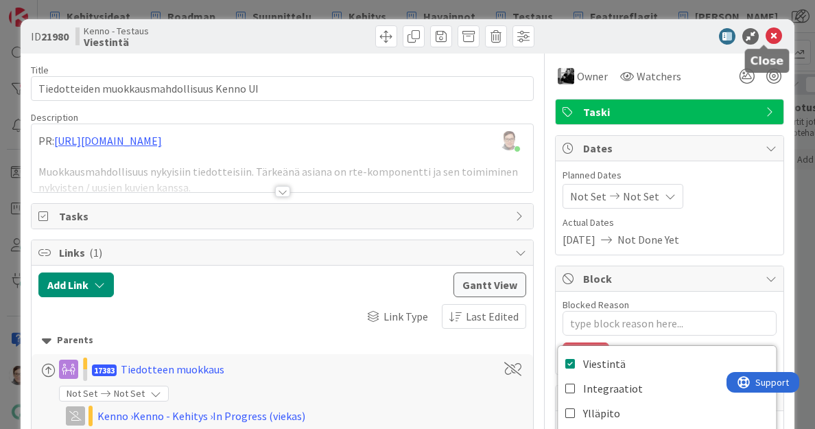
click at [766, 34] on icon at bounding box center [774, 36] width 16 height 16
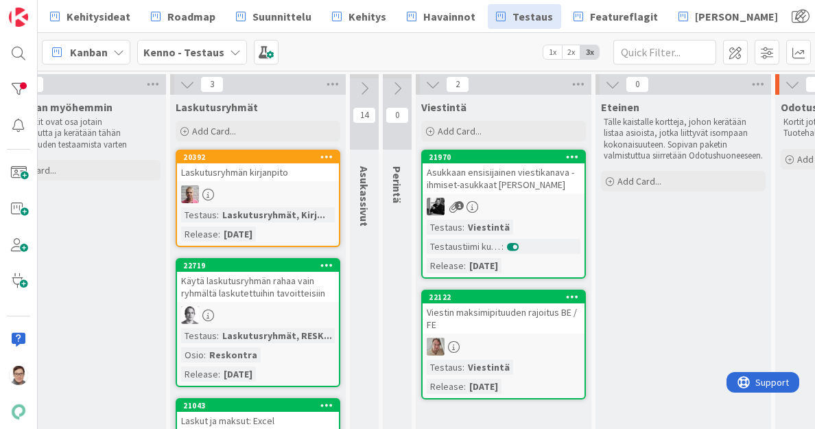
click at [510, 185] on div "Asukkaan ensisijainen viestikanava - ihmiset-asukkaat [PERSON_NAME]" at bounding box center [504, 178] width 162 height 30
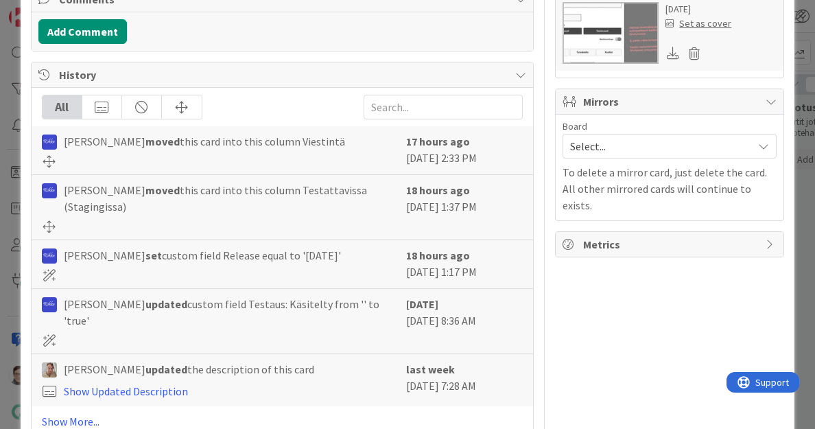
click at [568, 232] on div "Metrics" at bounding box center [670, 244] width 228 height 25
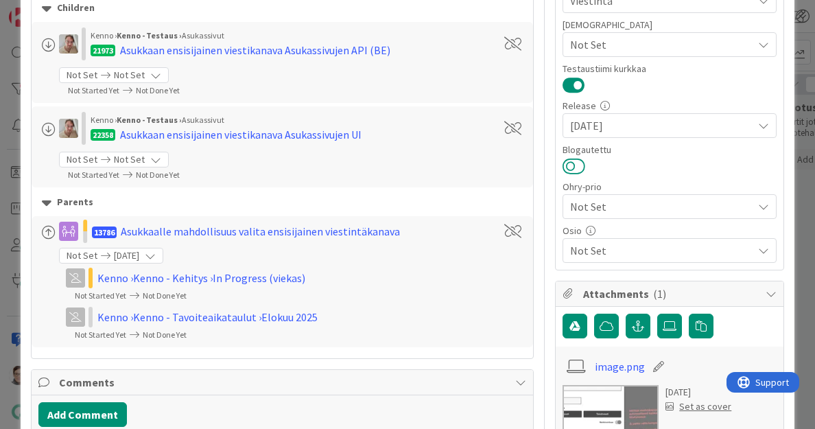
click at [566, 163] on button at bounding box center [574, 166] width 23 height 18
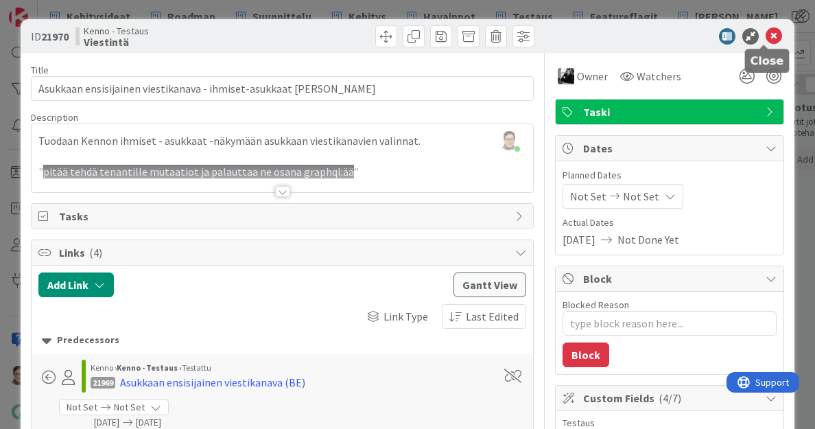
click at [767, 39] on icon at bounding box center [774, 36] width 16 height 16
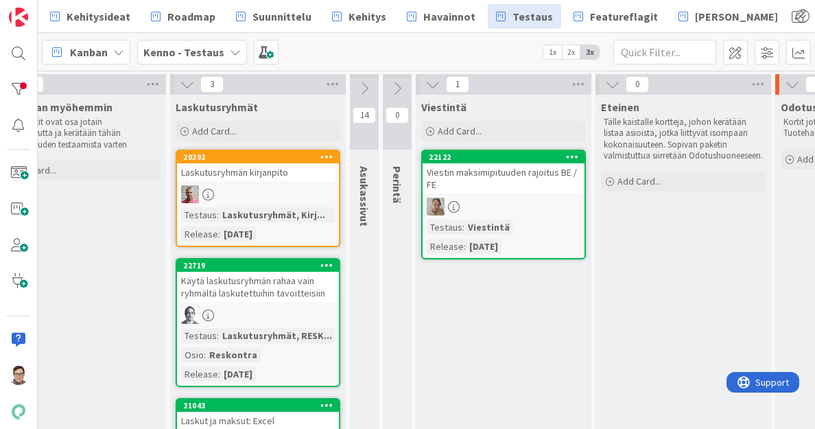
click at [537, 180] on div "Viestin maksimipituuden rajoitus BE / FE" at bounding box center [504, 178] width 162 height 30
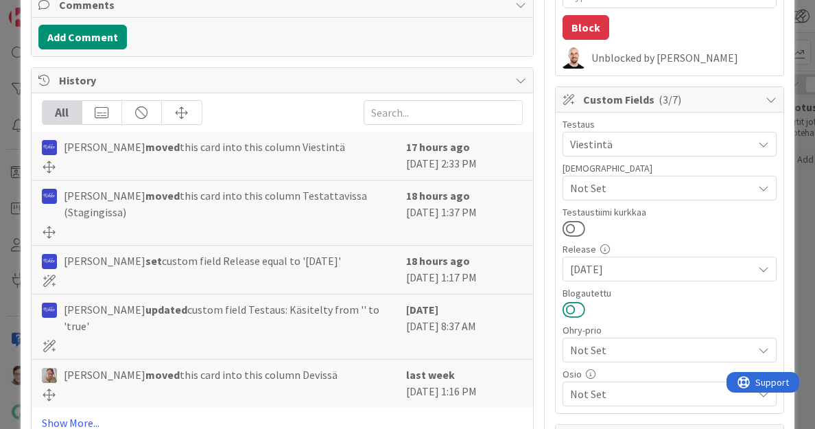
click at [567, 303] on button at bounding box center [574, 310] width 23 height 18
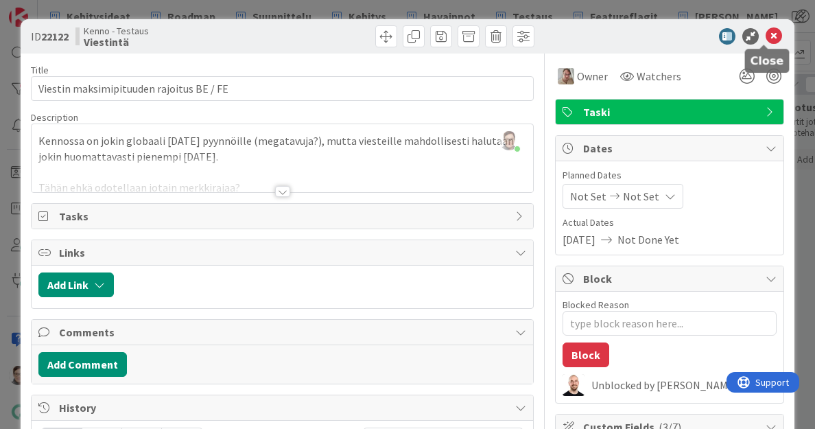
click at [766, 35] on icon at bounding box center [774, 36] width 16 height 16
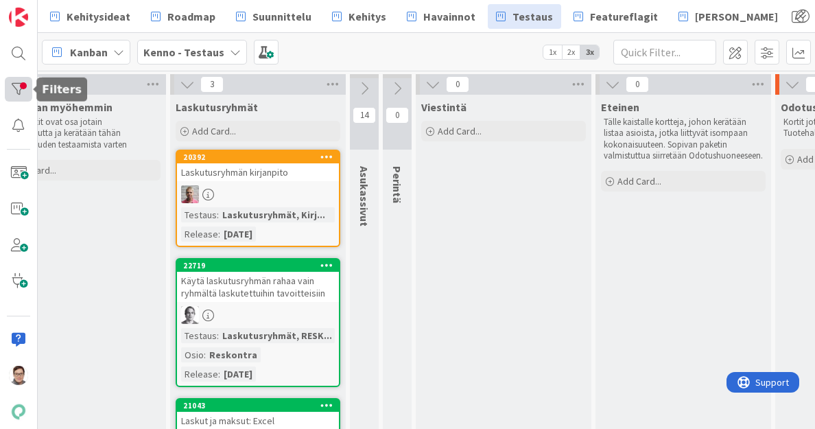
click at [17, 86] on div at bounding box center [18, 89] width 27 height 25
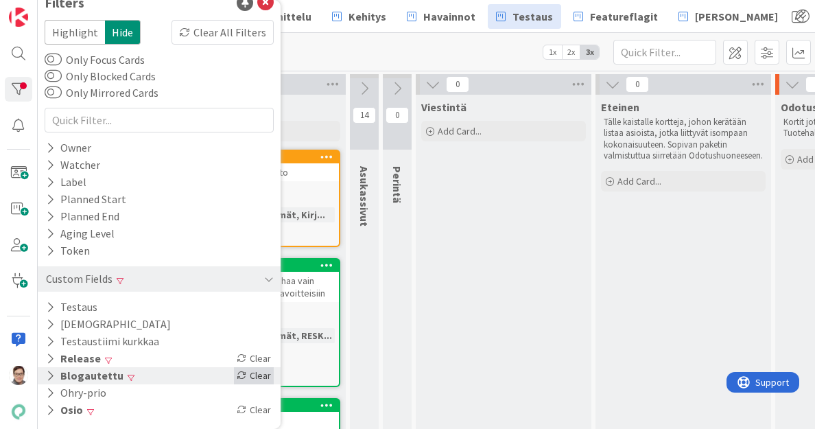
click at [241, 375] on div "Clear" at bounding box center [254, 375] width 40 height 17
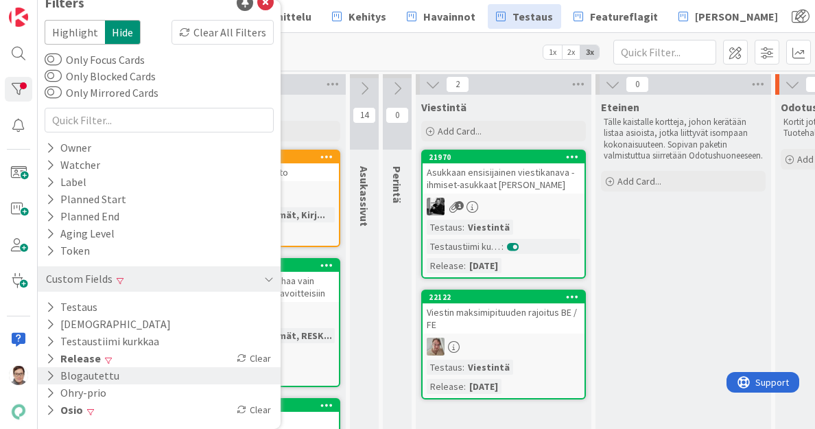
click at [521, 178] on div "Asukkaan ensisijainen viestikanava - ihmiset-asukkaat [PERSON_NAME]" at bounding box center [504, 178] width 162 height 30
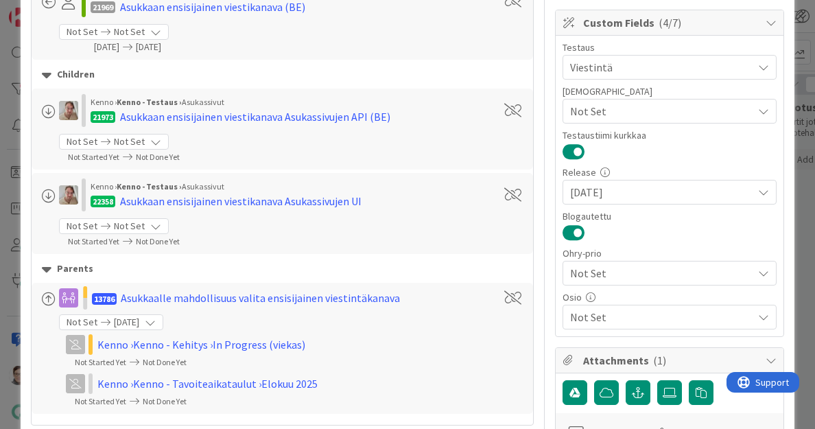
click at [563, 226] on button at bounding box center [574, 233] width 23 height 18
click at [603, 309] on span "Not Set" at bounding box center [661, 317] width 183 height 16
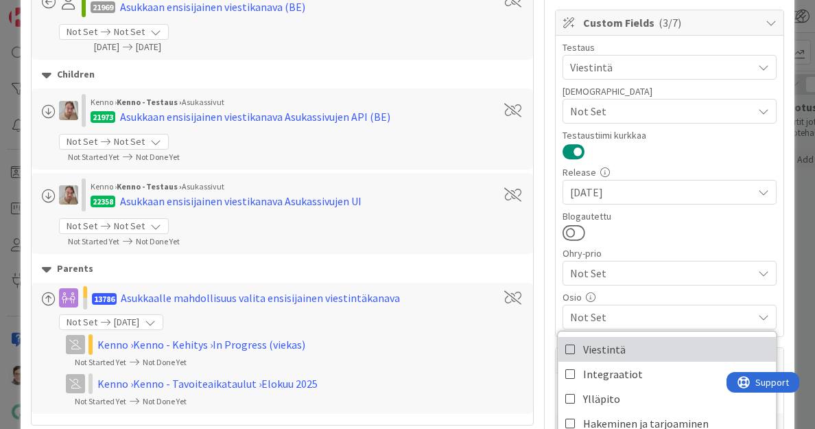
click at [597, 345] on span "Viestintä" at bounding box center [604, 349] width 43 height 21
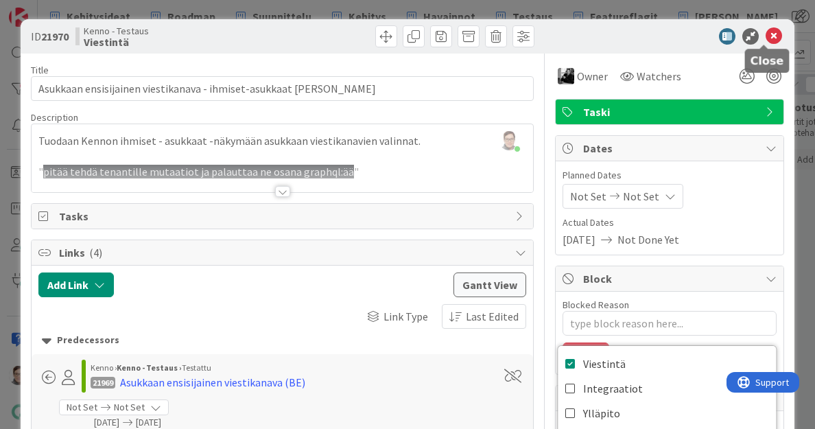
click at [766, 35] on icon at bounding box center [774, 36] width 16 height 16
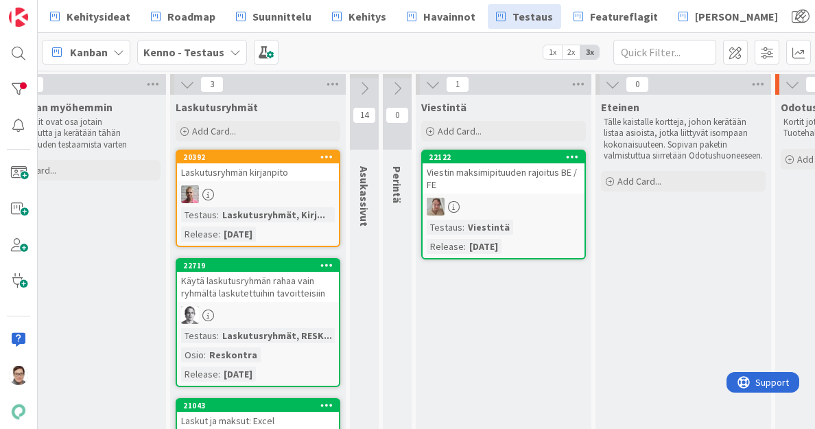
click at [500, 178] on div "Viestin maksimipituuden rajoitus BE / FE" at bounding box center [504, 178] width 162 height 30
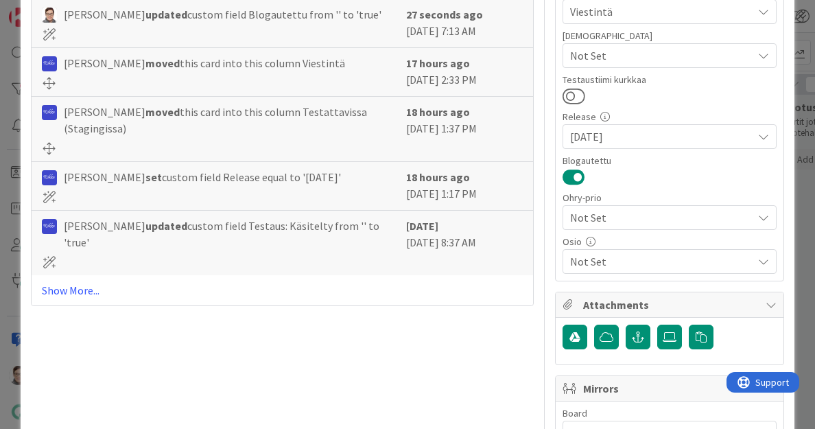
click at [563, 174] on button at bounding box center [574, 177] width 23 height 18
click at [609, 262] on span "Not Set" at bounding box center [661, 261] width 183 height 16
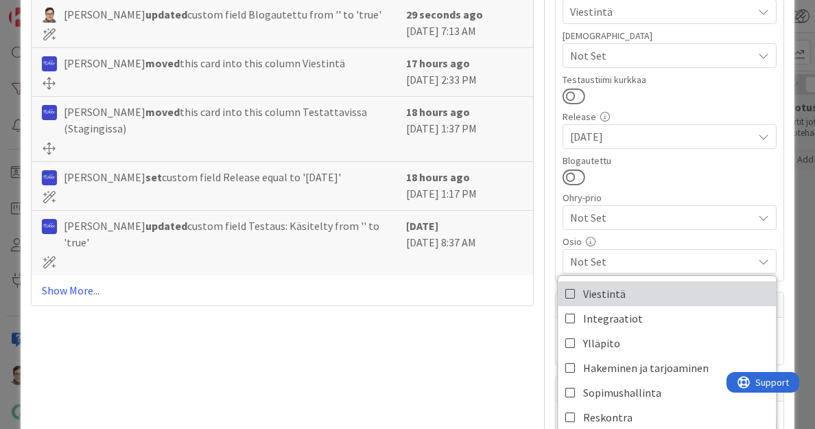
click at [598, 296] on span "Viestintä" at bounding box center [604, 293] width 43 height 21
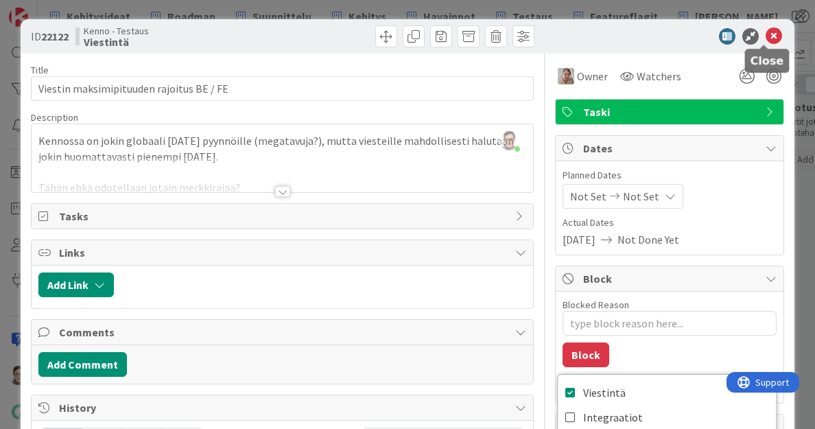
click at [766, 39] on icon at bounding box center [774, 36] width 16 height 16
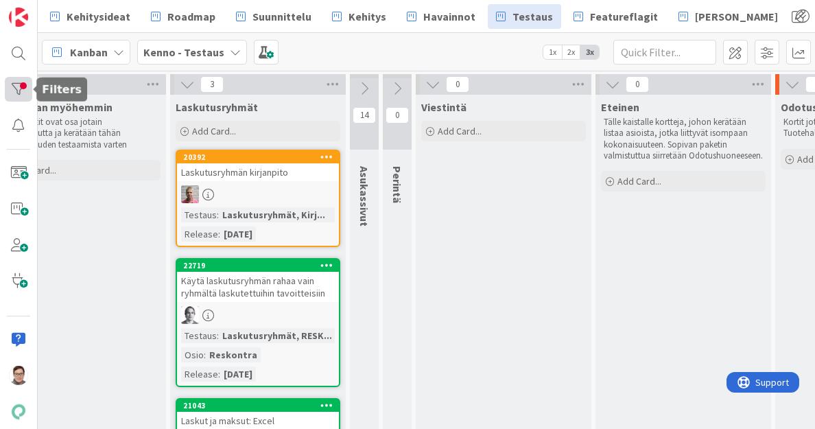
click at [12, 89] on div at bounding box center [18, 89] width 27 height 25
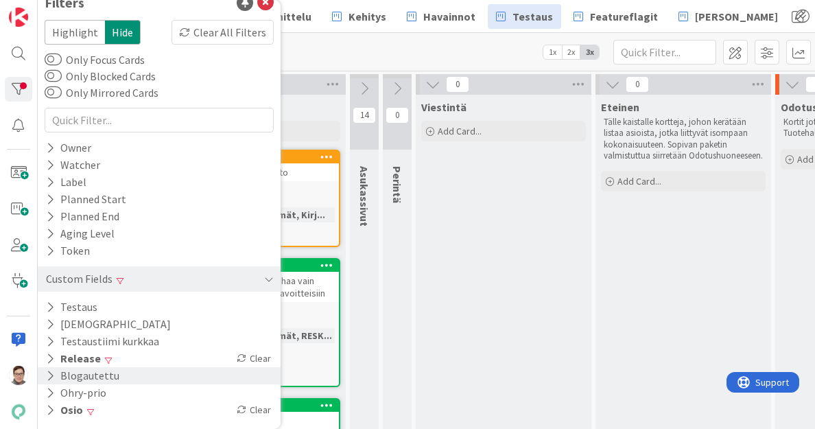
click at [108, 377] on button "Blogautettu" at bounding box center [83, 375] width 76 height 17
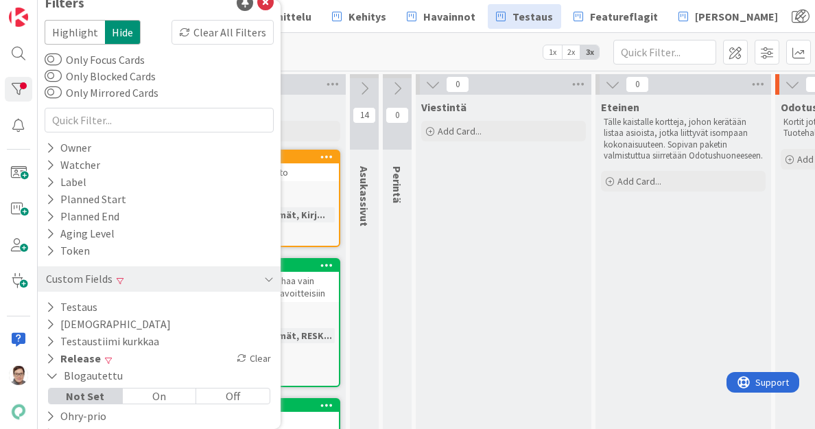
click at [244, 397] on div "Off" at bounding box center [232, 395] width 73 height 15
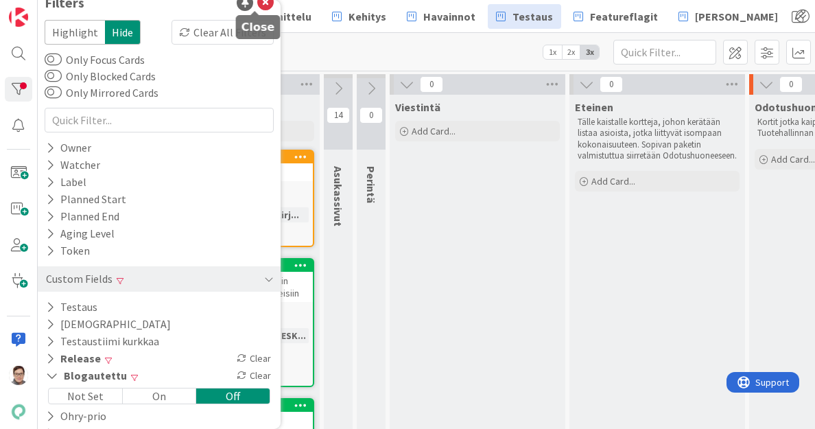
click at [257, 5] on icon at bounding box center [265, 3] width 16 height 16
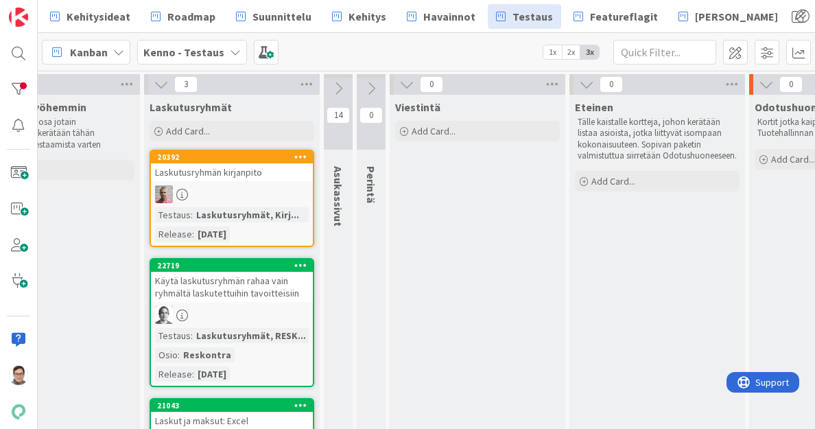
click at [405, 86] on icon at bounding box center [406, 84] width 15 height 15
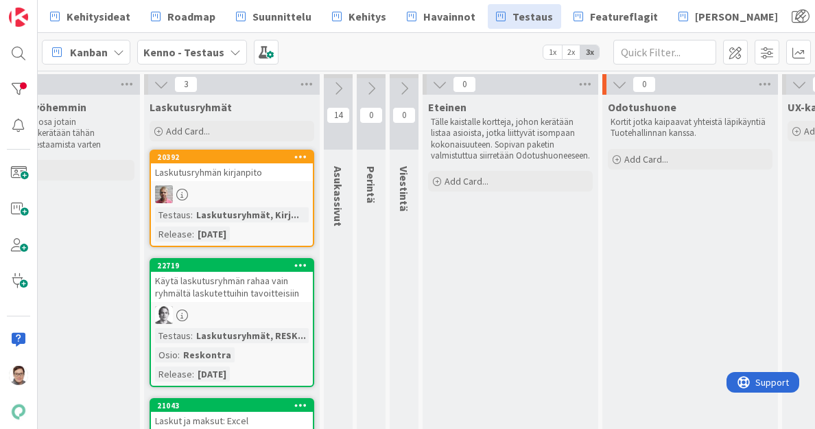
click at [371, 89] on icon at bounding box center [371, 88] width 15 height 15
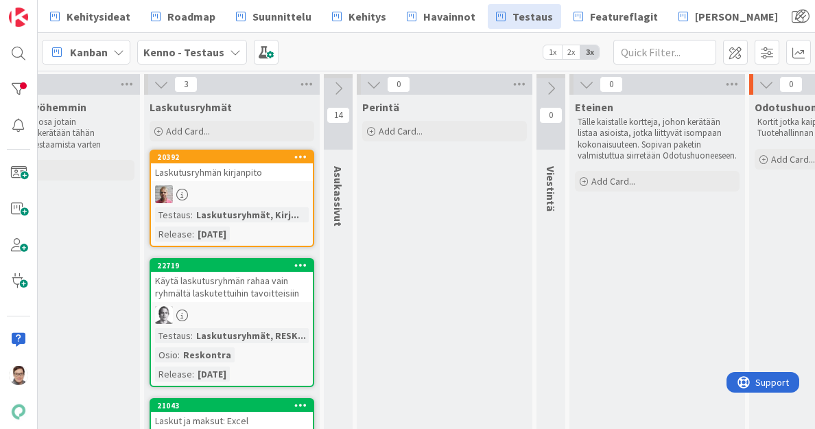
click at [371, 89] on icon at bounding box center [374, 84] width 15 height 15
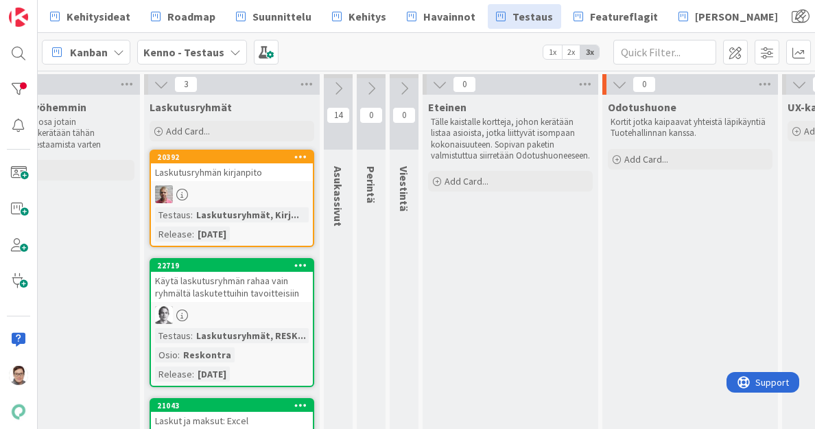
click at [336, 86] on icon at bounding box center [338, 88] width 15 height 15
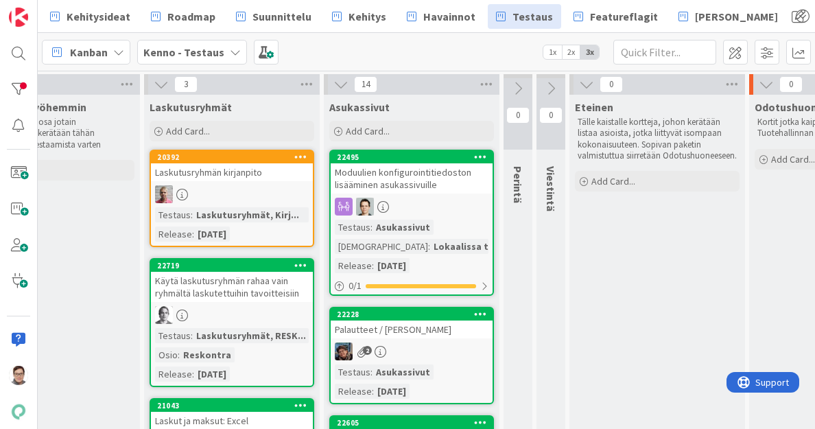
click at [407, 184] on div "Moduulien konfigurointitiedoston lisääminen asukassivuille" at bounding box center [412, 178] width 162 height 30
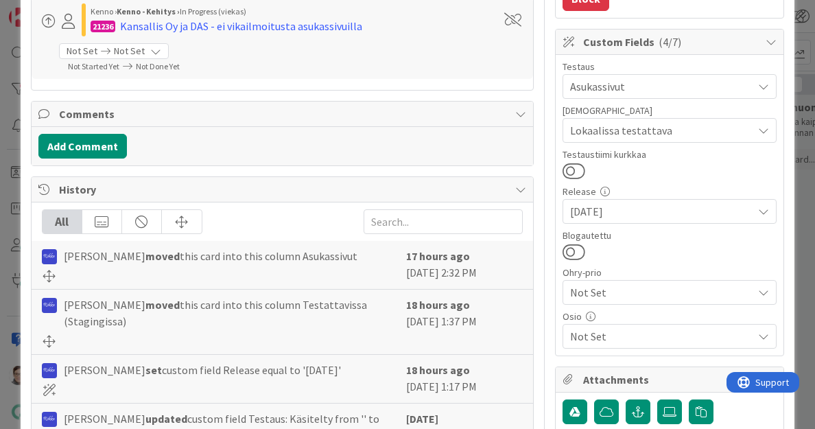
scroll to position [358, 0]
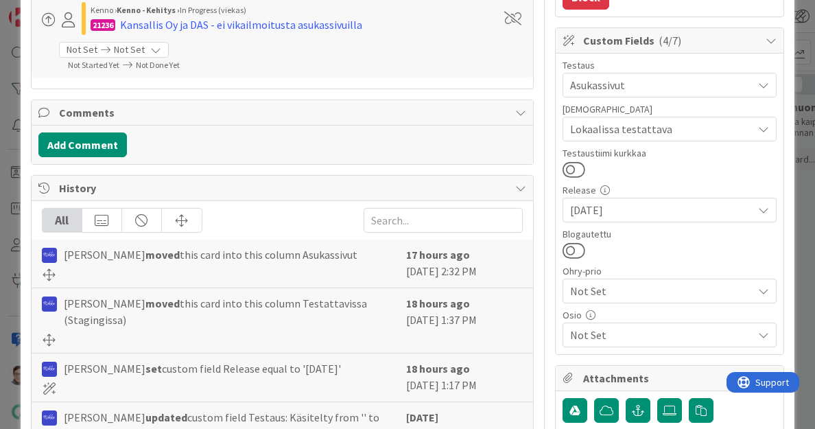
click at [595, 288] on span "Not Set" at bounding box center [658, 290] width 176 height 19
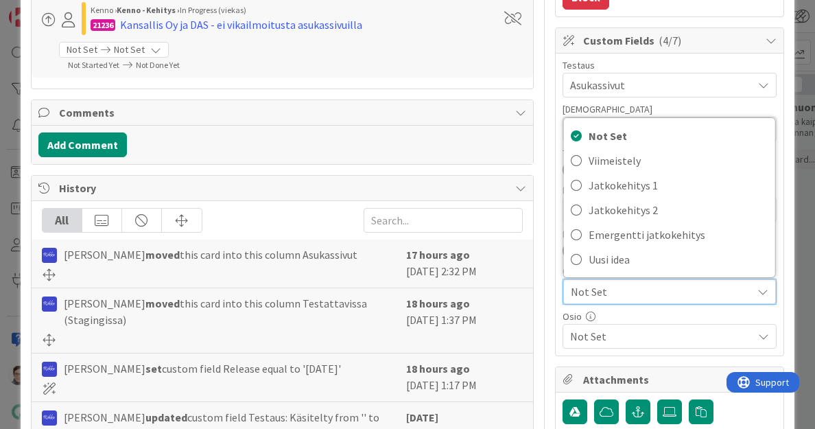
click at [595, 288] on span "Not Set" at bounding box center [658, 291] width 174 height 19
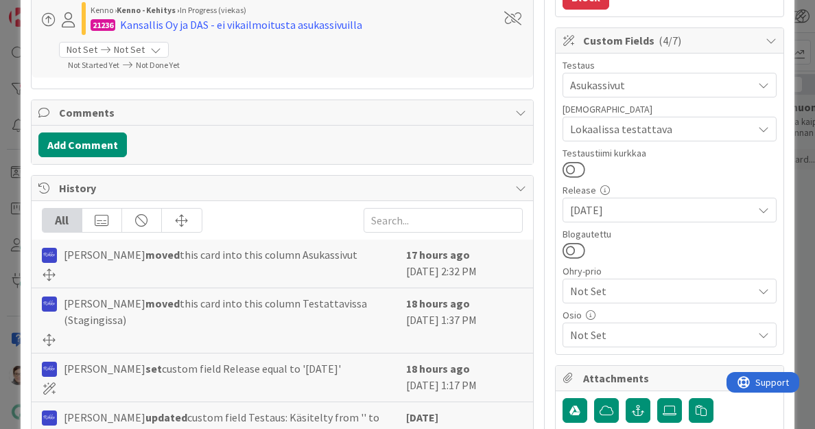
click at [597, 327] on span "Not Set" at bounding box center [661, 335] width 183 height 16
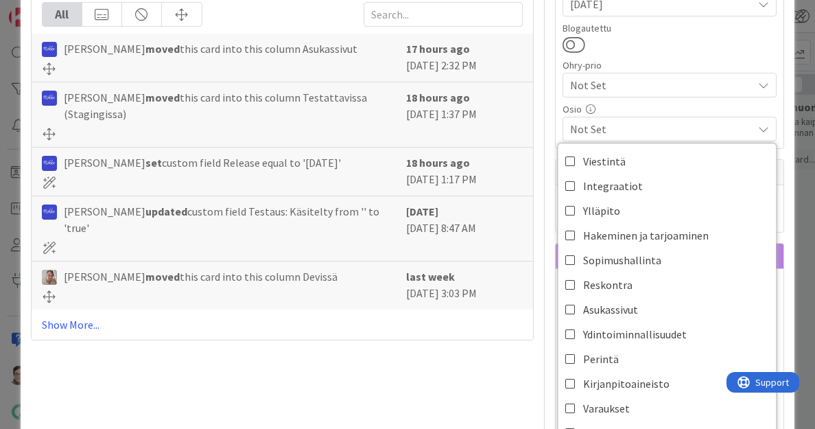
scroll to position [564, 0]
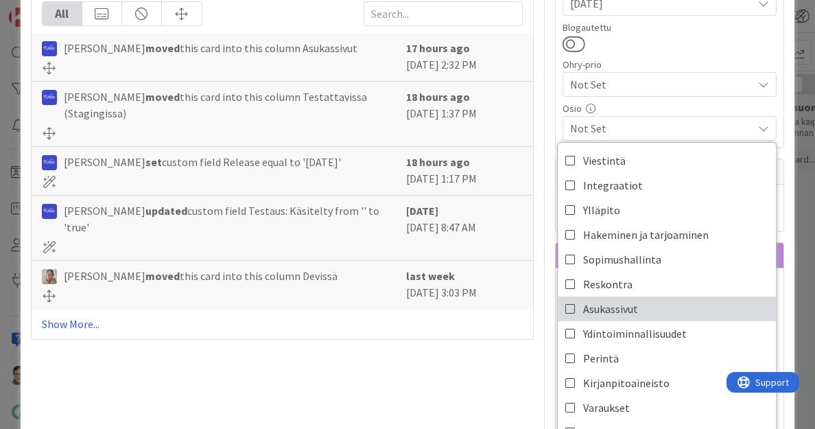
click at [592, 307] on span "Asukassivut" at bounding box center [610, 309] width 55 height 21
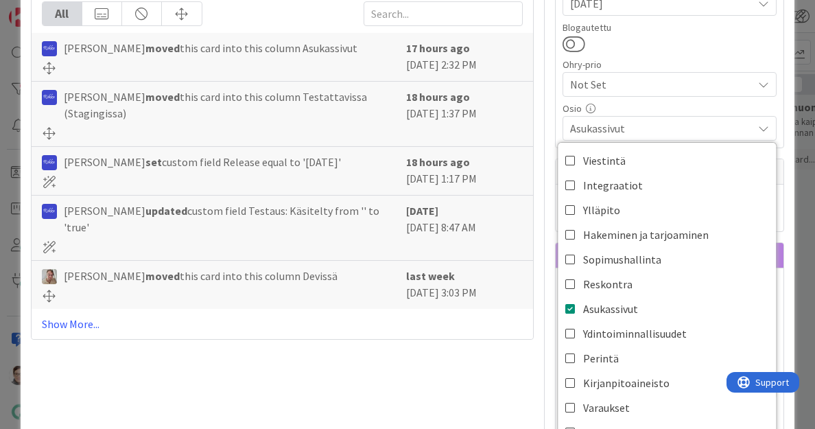
scroll to position [0, 0]
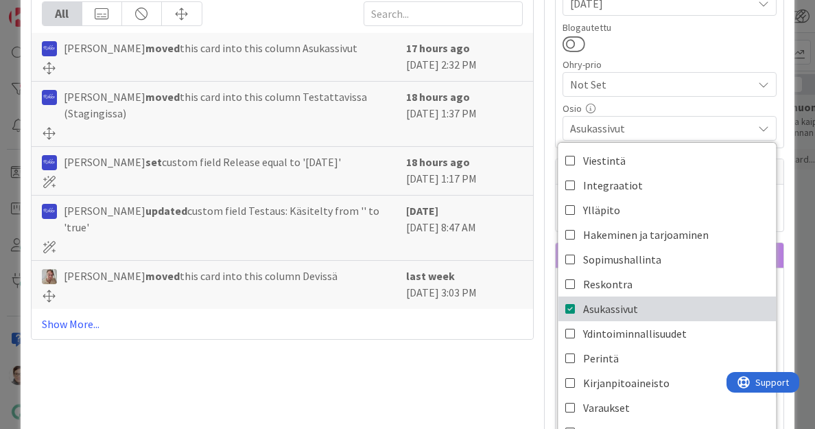
click at [592, 307] on span "Asukassivut" at bounding box center [610, 309] width 55 height 21
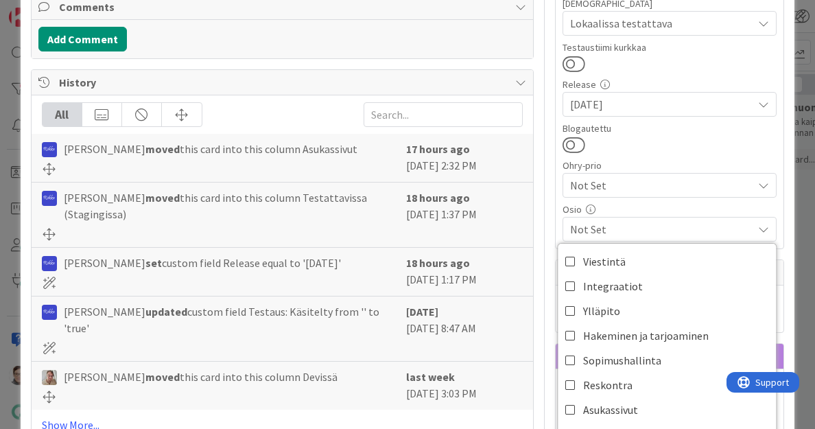
scroll to position [472, 0]
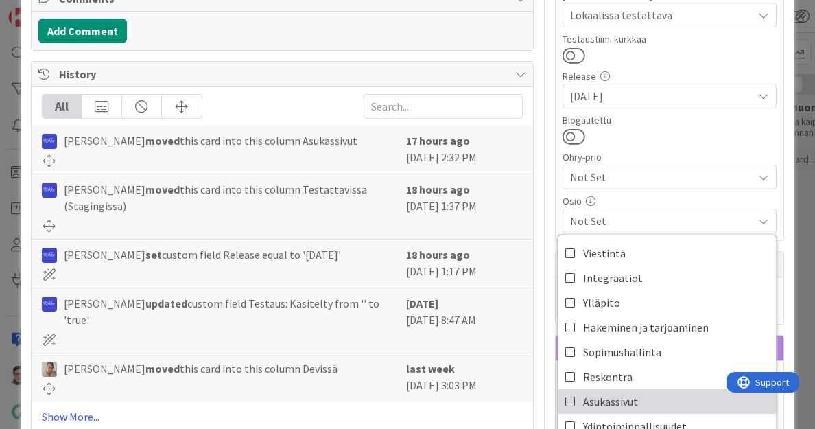
click at [596, 403] on span "Asukassivut" at bounding box center [610, 401] width 55 height 21
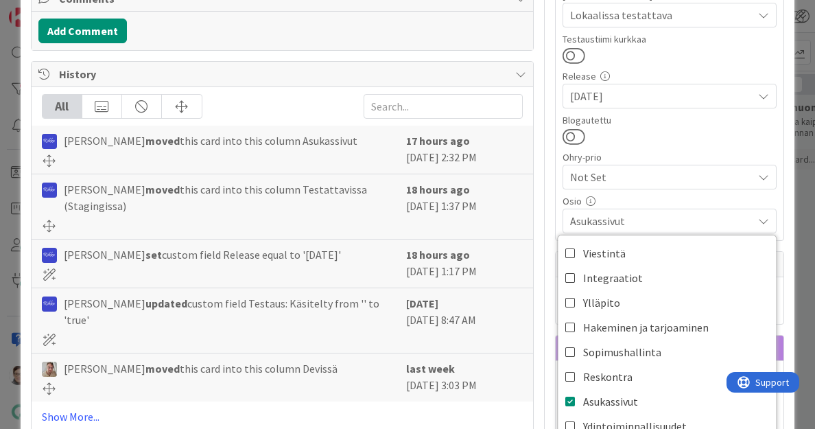
scroll to position [0, 0]
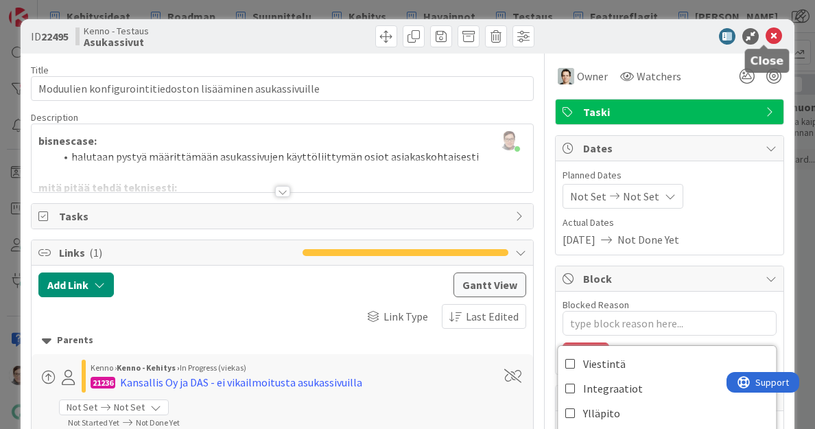
click at [766, 39] on icon at bounding box center [774, 36] width 16 height 16
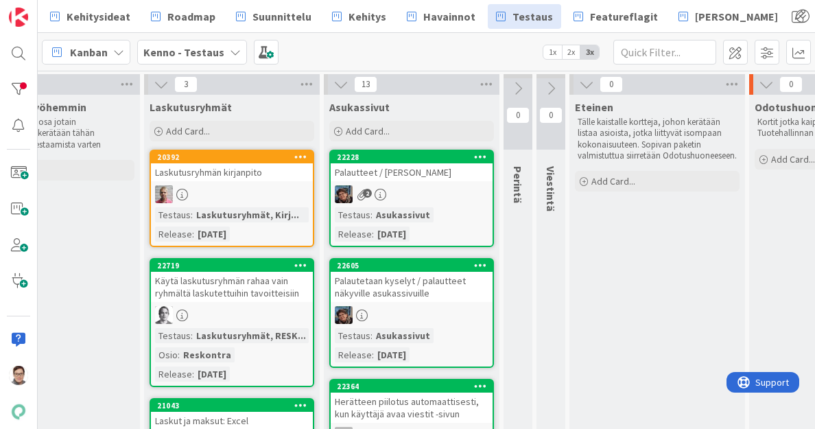
click at [427, 189] on div "2" at bounding box center [412, 194] width 162 height 18
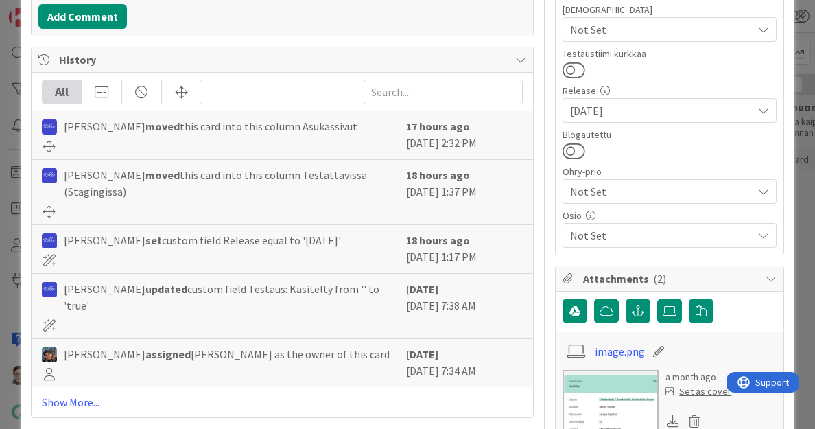
scroll to position [487, 0]
click at [604, 230] on span "Not Set" at bounding box center [661, 234] width 183 height 16
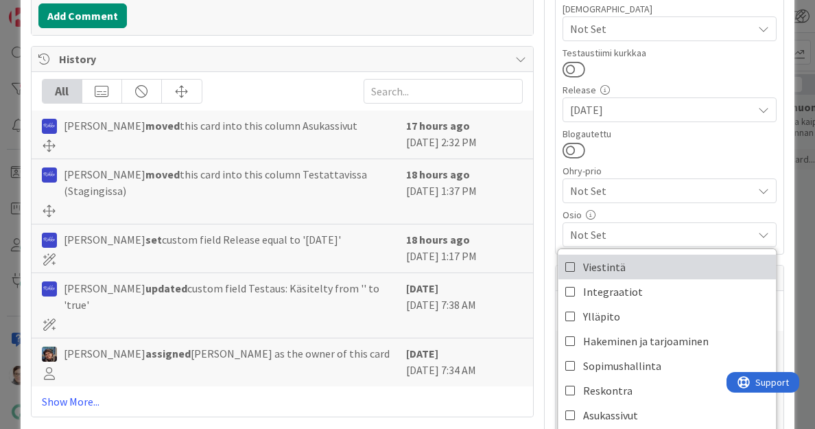
click at [583, 262] on span "Viestintä" at bounding box center [604, 267] width 43 height 21
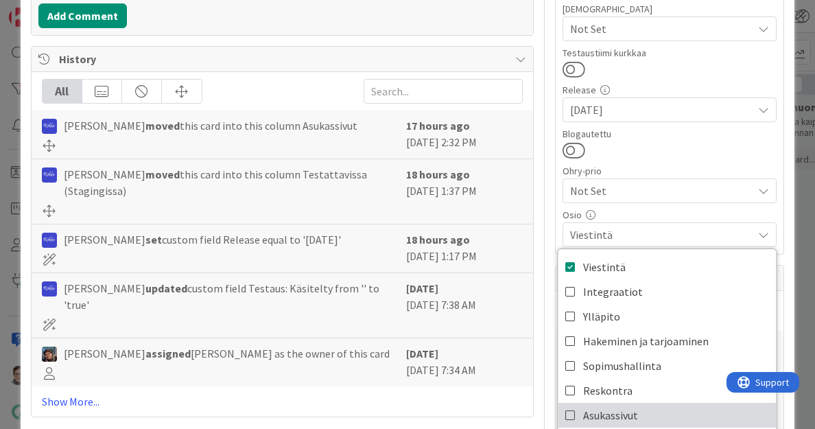
click at [594, 415] on span "Asukassivut" at bounding box center [610, 415] width 55 height 21
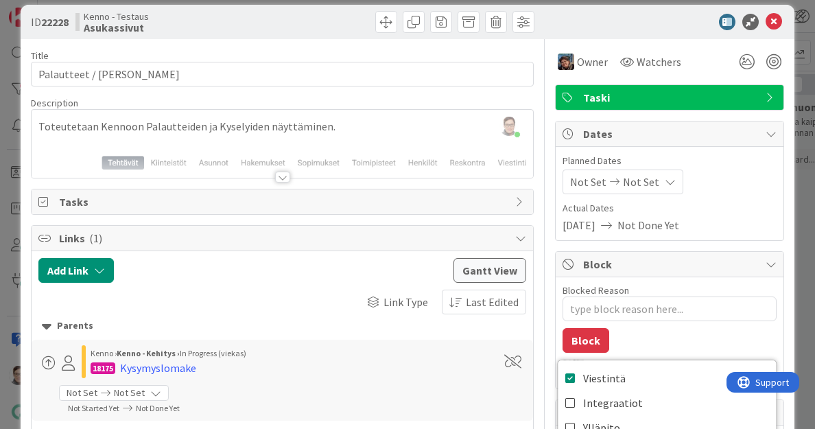
scroll to position [0, 0]
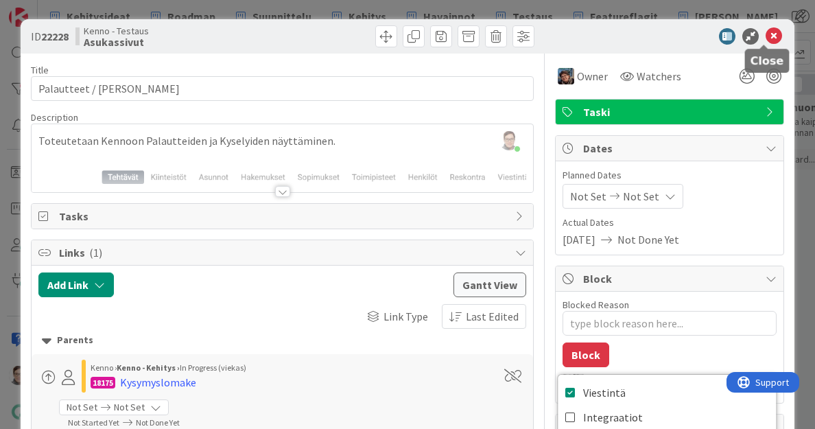
click at [767, 38] on icon at bounding box center [774, 36] width 16 height 16
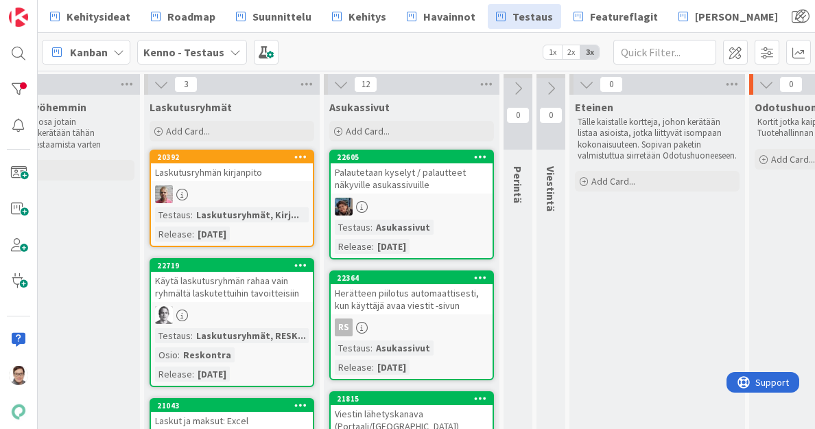
click at [430, 193] on div "Palautetaan kyselyt / palautteet näkyville asukassivuille" at bounding box center [412, 178] width 162 height 30
click at [387, 175] on div "Palautetaan kyselyt / palautteet näkyville asukassivuille" at bounding box center [412, 178] width 162 height 30
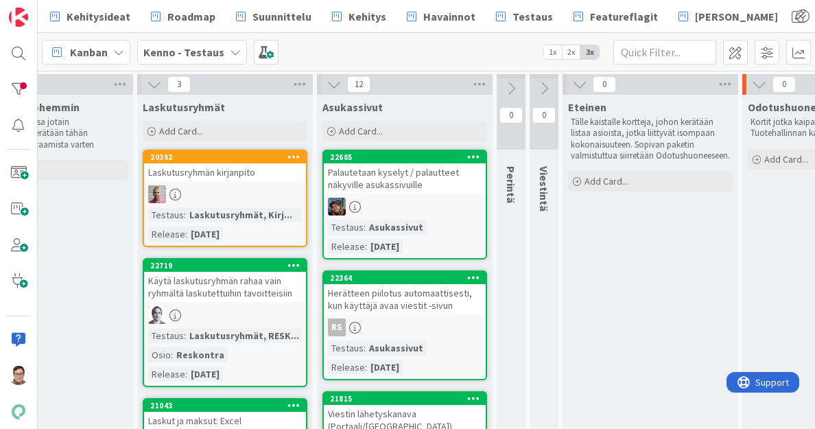
scroll to position [0, 266]
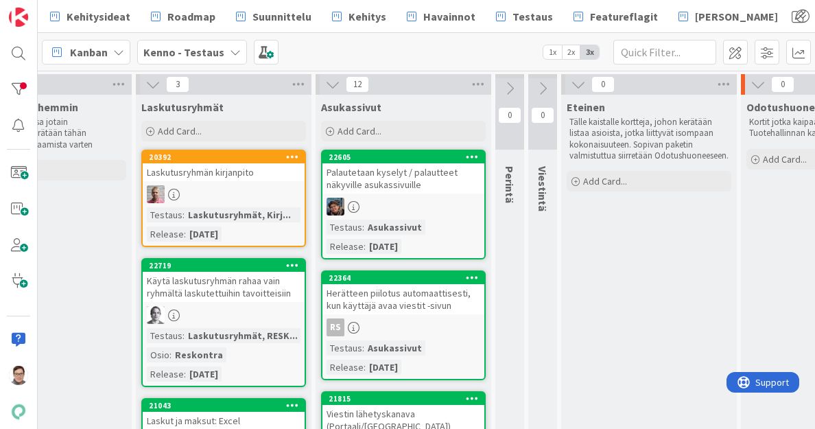
click at [400, 298] on div "Herätteen piilotus automaattisesti, kun käyttäjä avaa viestit -sivun" at bounding box center [404, 299] width 162 height 30
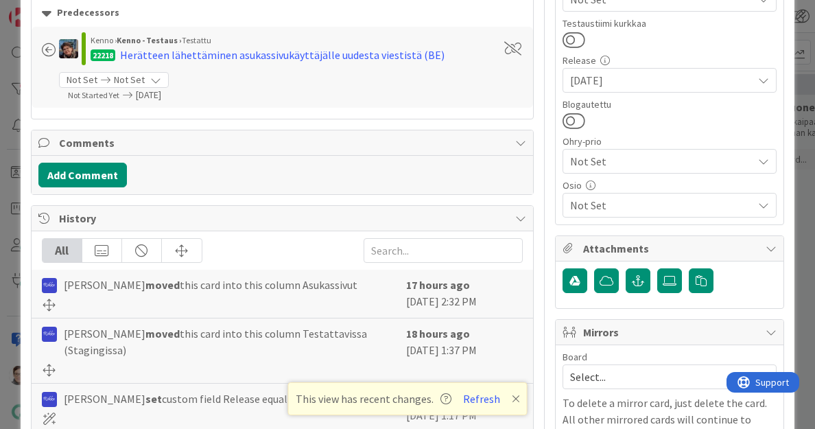
scroll to position [489, 0]
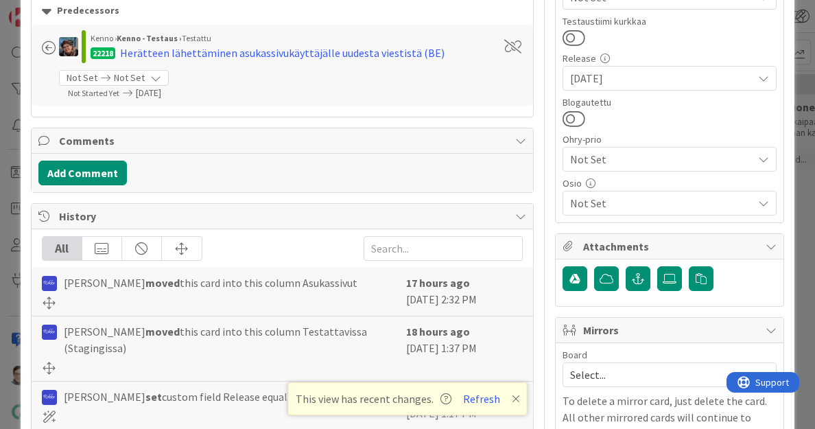
click at [603, 198] on span "Not Set" at bounding box center [661, 203] width 183 height 16
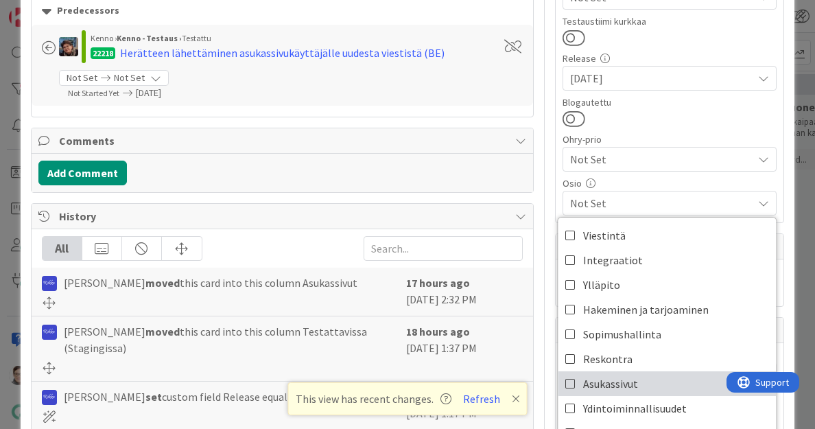
click at [600, 383] on span "Asukassivut" at bounding box center [610, 383] width 55 height 21
type textarea "x"
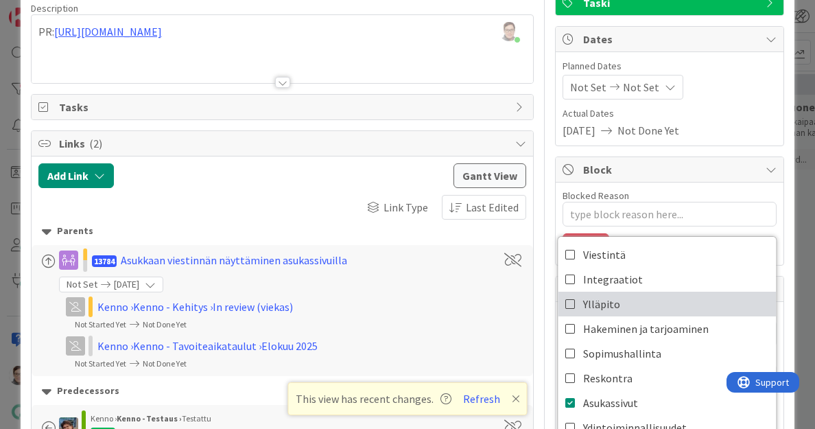
scroll to position [0, 0]
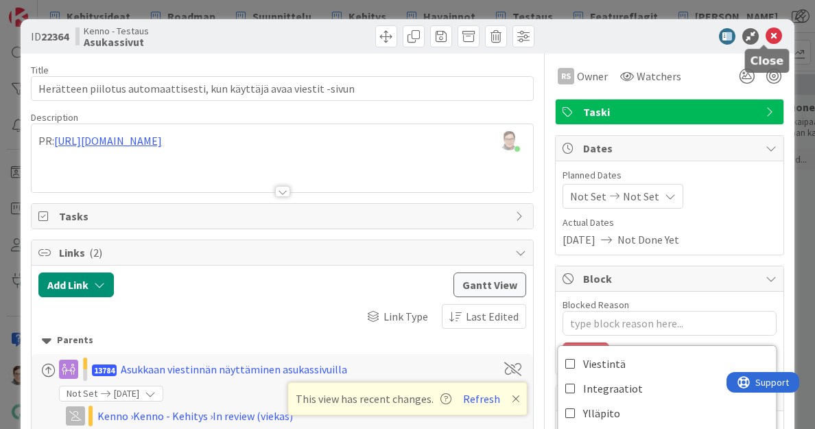
click at [769, 40] on icon at bounding box center [774, 36] width 16 height 16
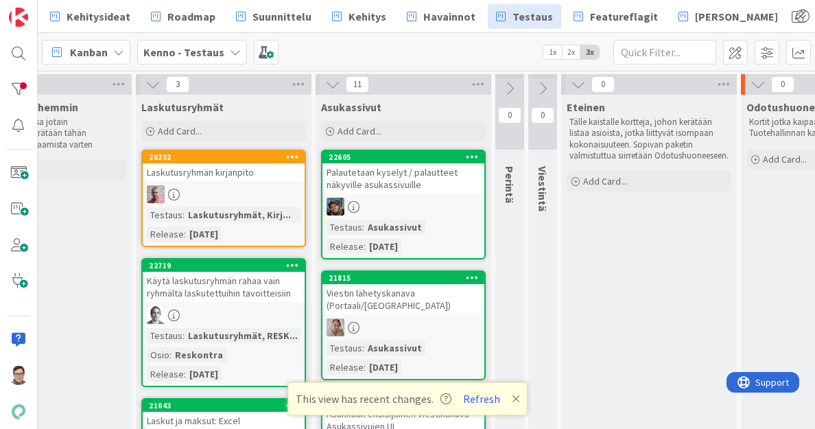
click at [437, 198] on div at bounding box center [404, 207] width 162 height 18
click at [490, 402] on button "Refresh" at bounding box center [481, 399] width 47 height 18
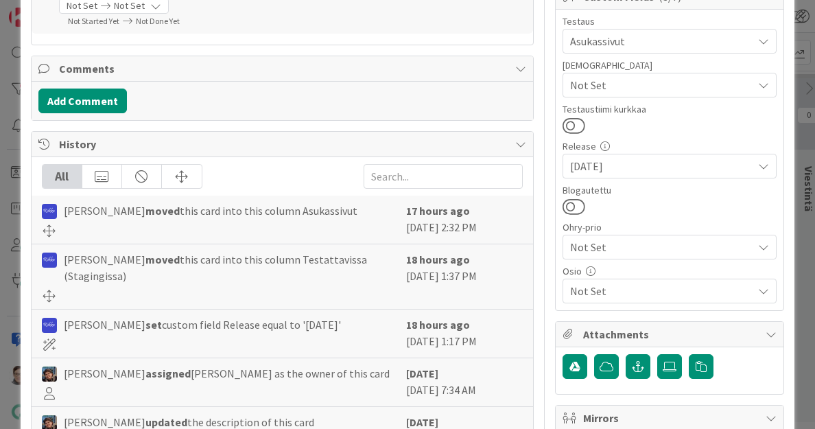
scroll to position [405, 0]
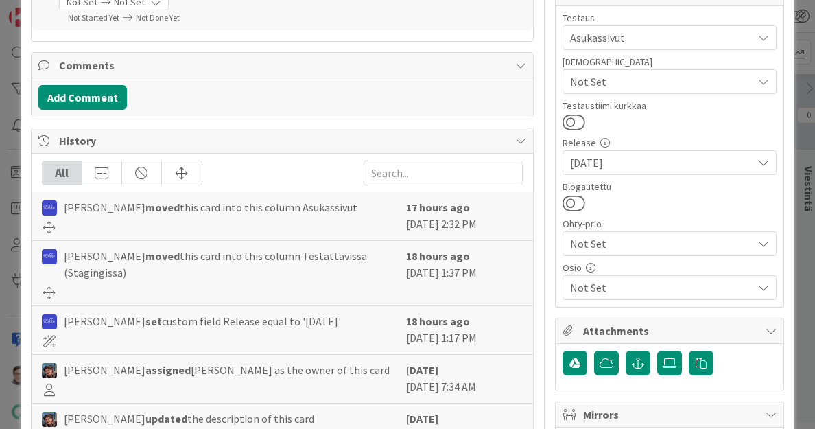
click at [641, 283] on span "Not Set" at bounding box center [661, 287] width 183 height 16
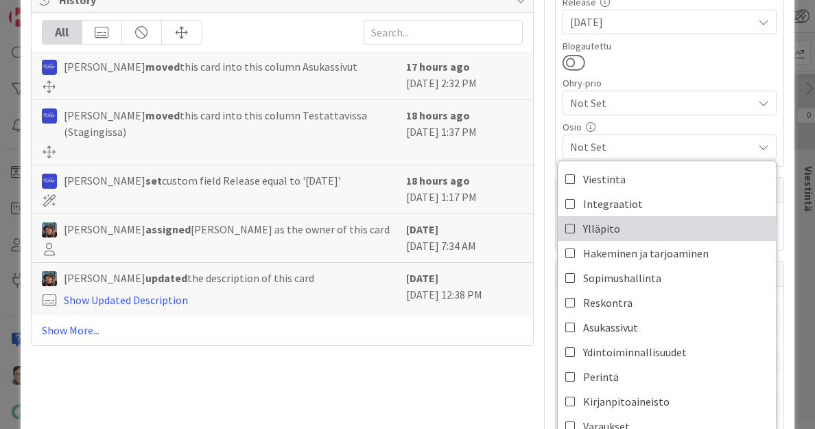
scroll to position [546, 0]
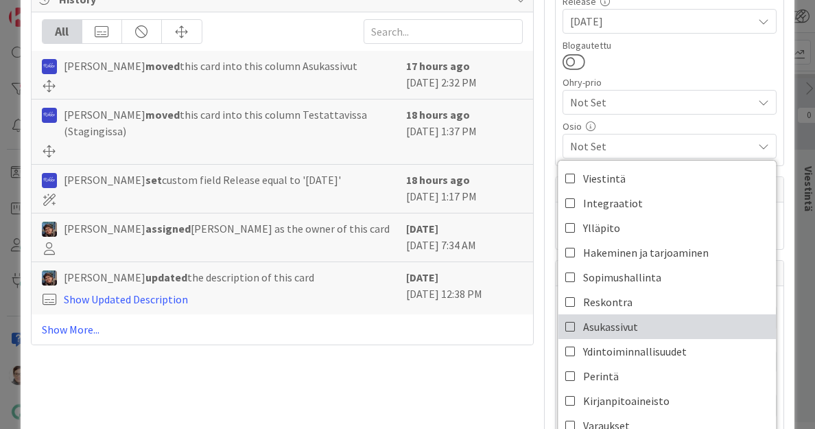
click at [609, 330] on span "Asukassivut" at bounding box center [610, 326] width 55 height 21
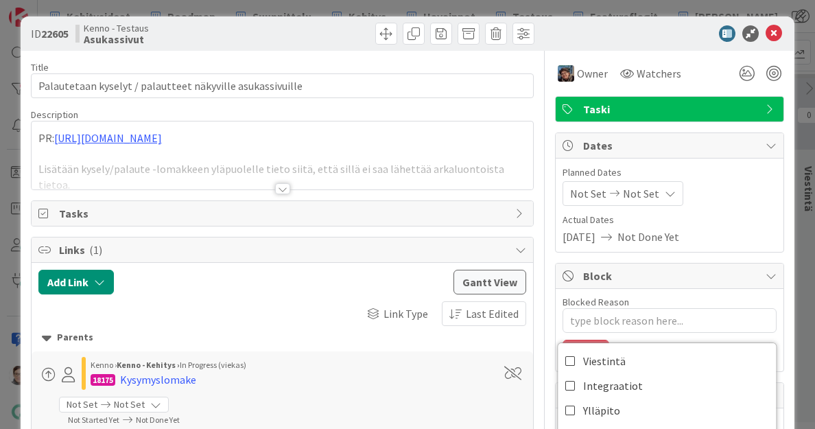
scroll to position [0, 0]
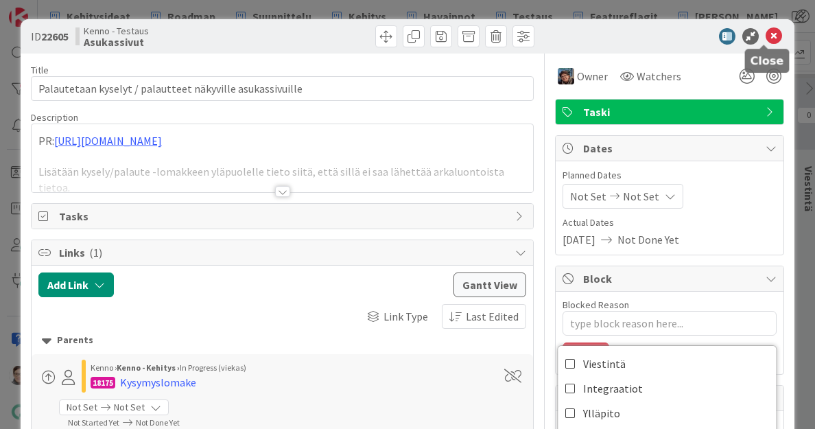
click at [766, 40] on icon at bounding box center [774, 36] width 16 height 16
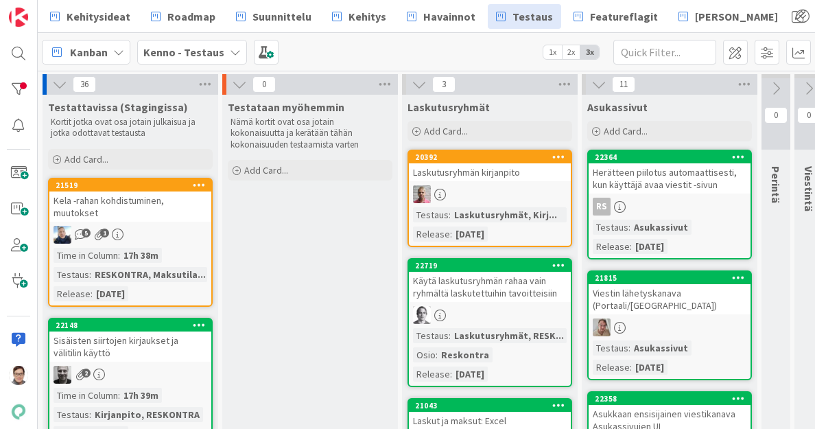
click at [668, 180] on div "Herätteen piilotus automaattisesti, kun käyttäjä avaa viestit -sivun" at bounding box center [670, 178] width 162 height 30
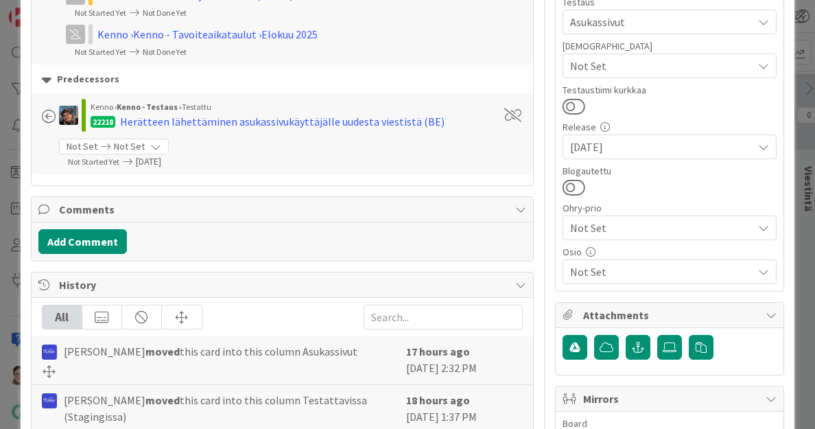
scroll to position [421, 0]
click at [615, 276] on span "Not Set" at bounding box center [661, 271] width 183 height 16
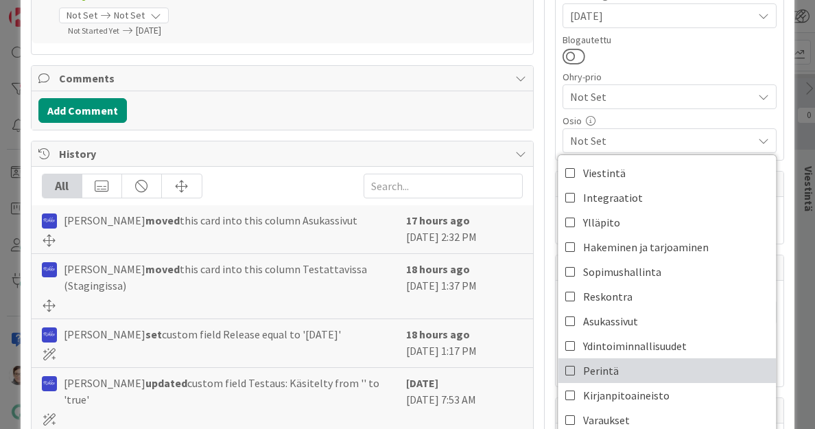
scroll to position [553, 0]
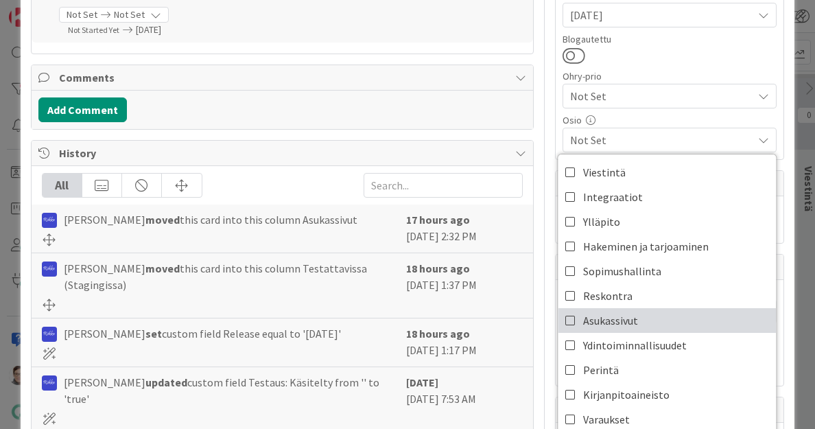
click at [614, 319] on span "Asukassivut" at bounding box center [610, 320] width 55 height 21
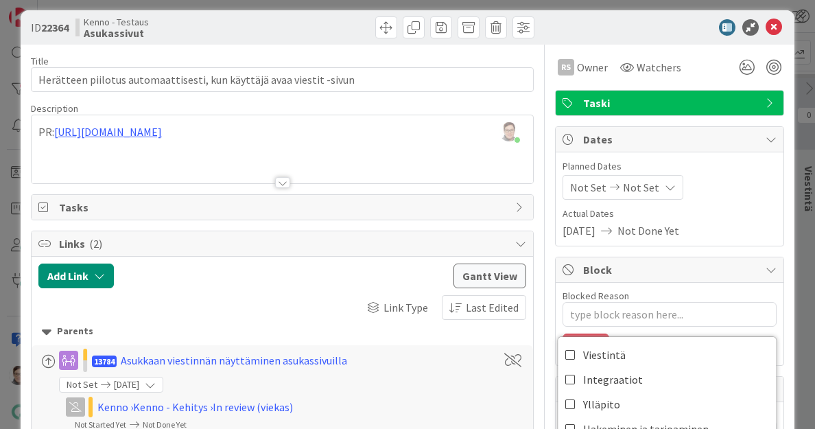
scroll to position [0, 0]
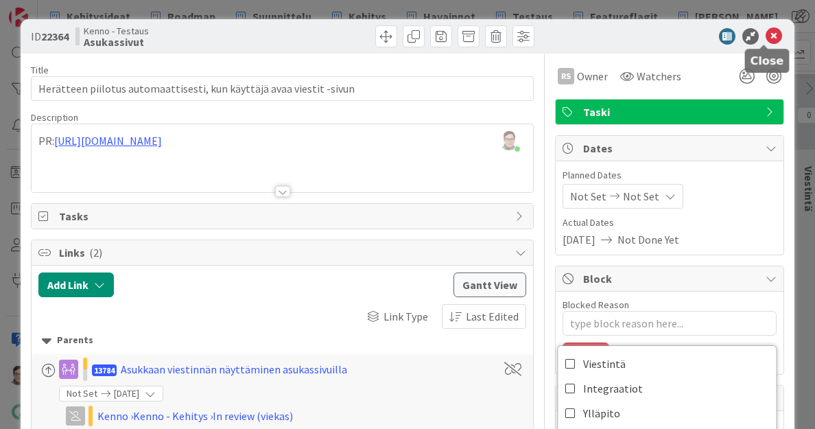
click at [769, 35] on icon at bounding box center [774, 36] width 16 height 16
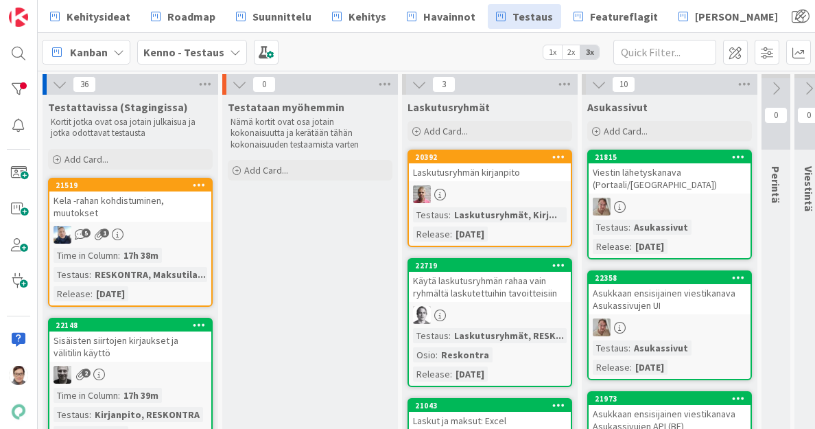
click at [662, 187] on div "Viestin lähetyskanava (Portaali/[GEOGRAPHIC_DATA])" at bounding box center [670, 178] width 162 height 30
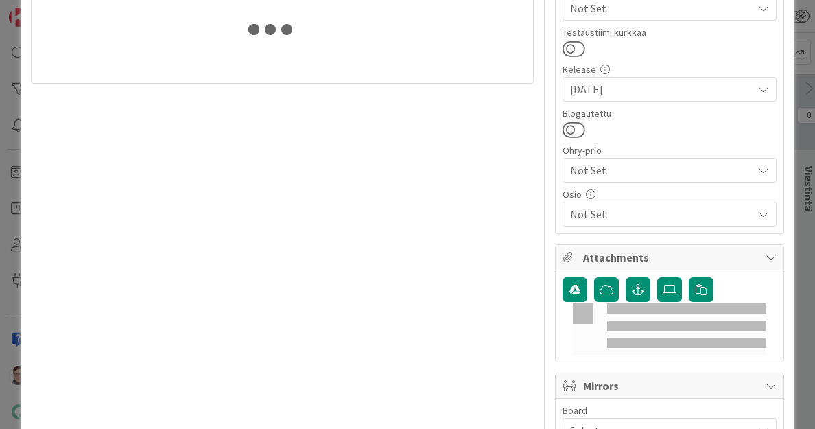
scroll to position [480, 0]
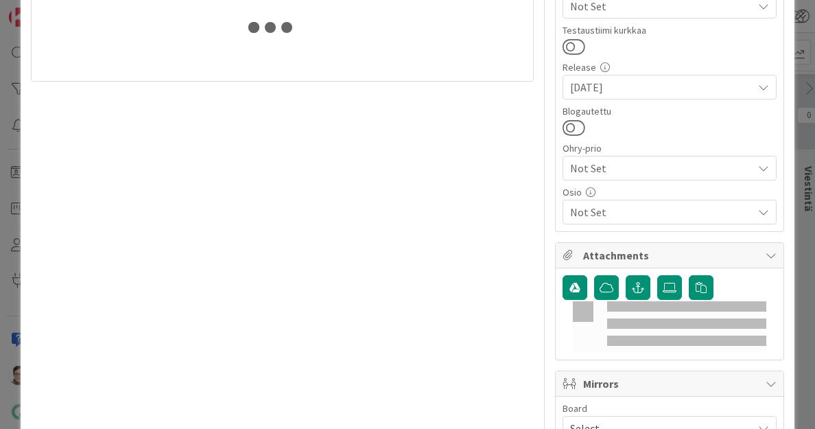
click at [607, 220] on div "Not Set" at bounding box center [670, 212] width 214 height 25
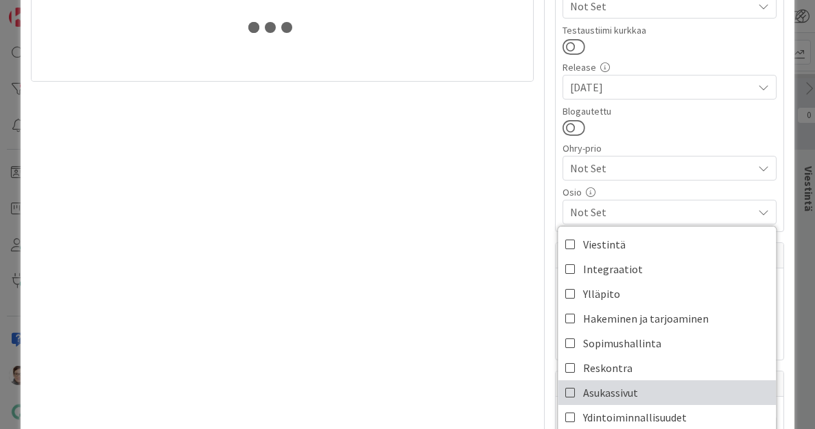
click at [601, 396] on span "Asukassivut" at bounding box center [610, 392] width 55 height 21
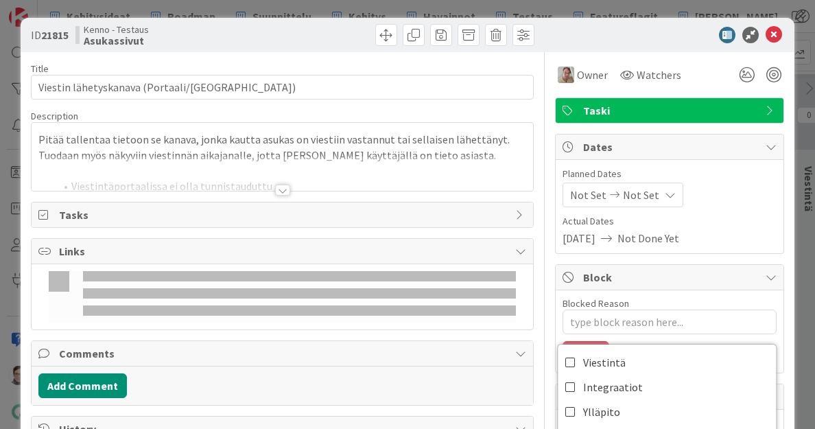
scroll to position [0, 0]
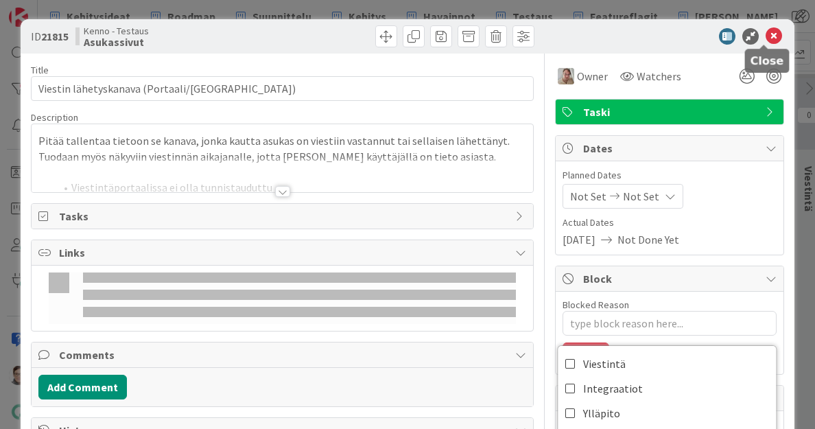
click at [767, 33] on icon at bounding box center [774, 36] width 16 height 16
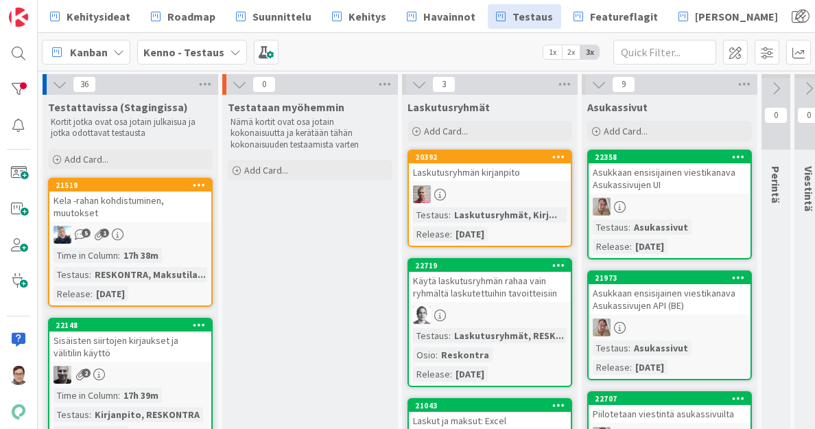
click at [675, 175] on div "Asukkaan ensisijainen viestikanava Asukassivujen UI" at bounding box center [670, 178] width 162 height 30
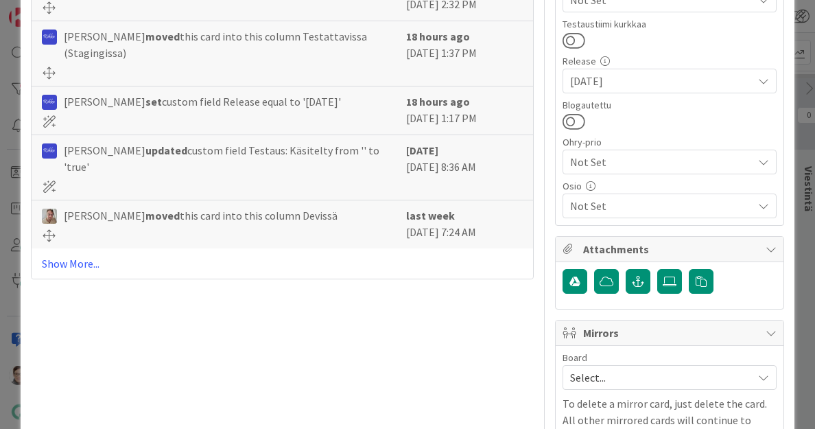
scroll to position [490, 0]
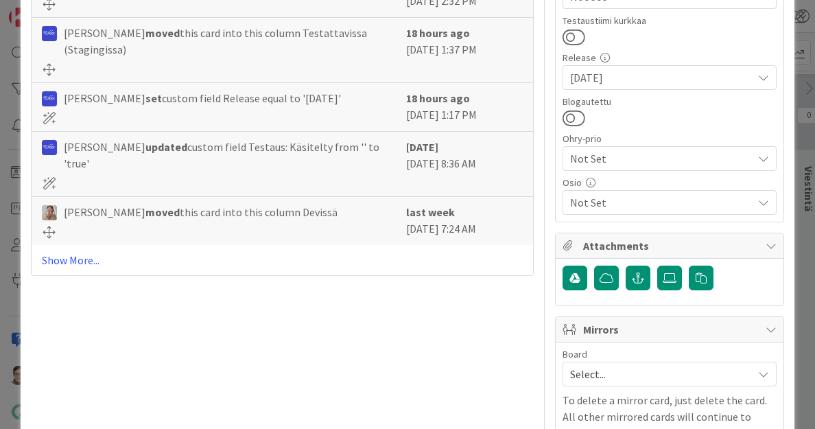
click at [607, 198] on span "Not Set" at bounding box center [661, 202] width 183 height 16
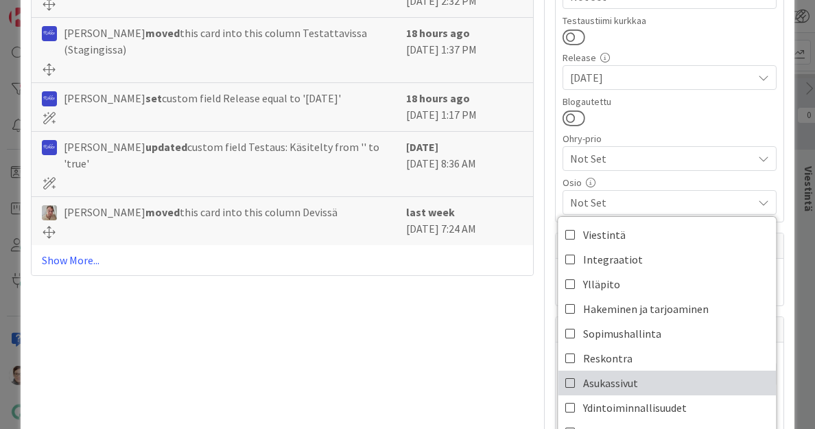
click at [603, 379] on span "Asukassivut" at bounding box center [610, 383] width 55 height 21
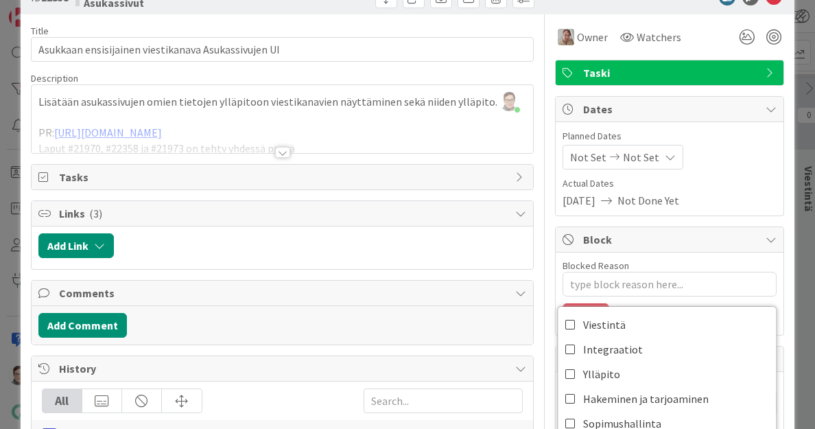
scroll to position [36, 0]
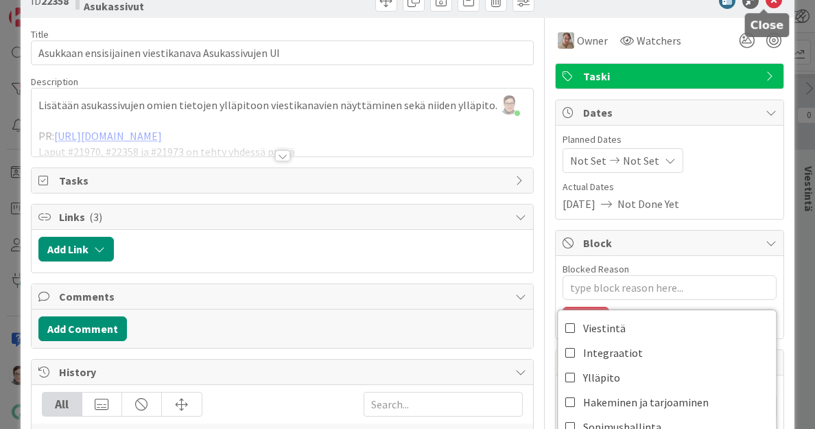
click at [766, 1] on icon at bounding box center [774, 0] width 16 height 16
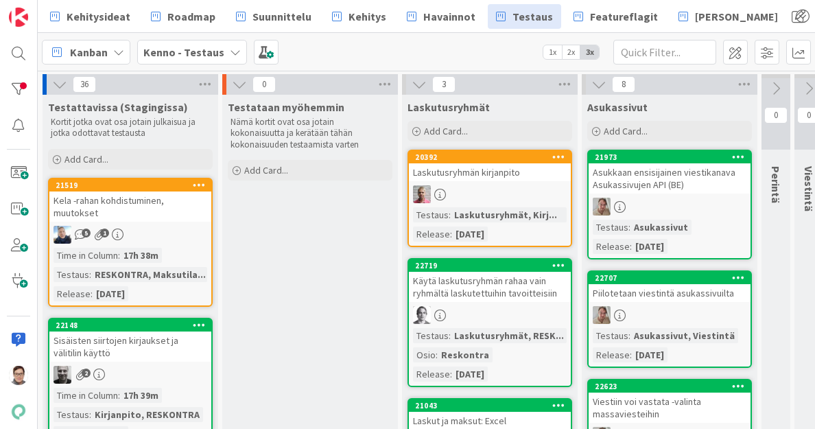
click at [679, 178] on div "Asukkaan ensisijainen viestikanava Asukassivujen API (BE)" at bounding box center [670, 178] width 162 height 30
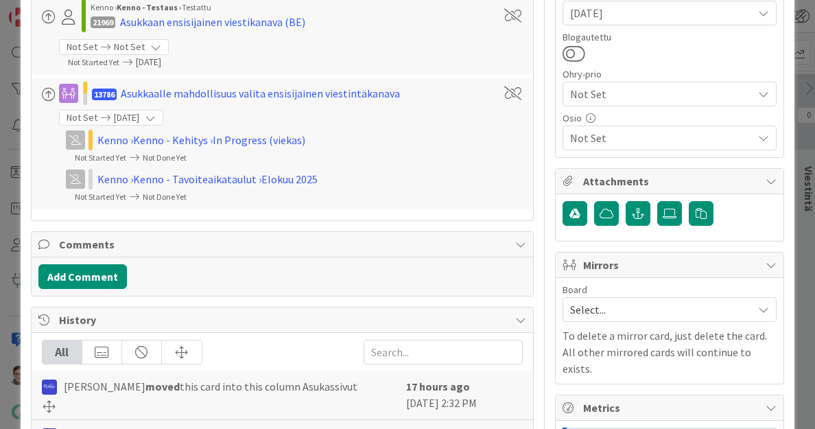
scroll to position [556, 0]
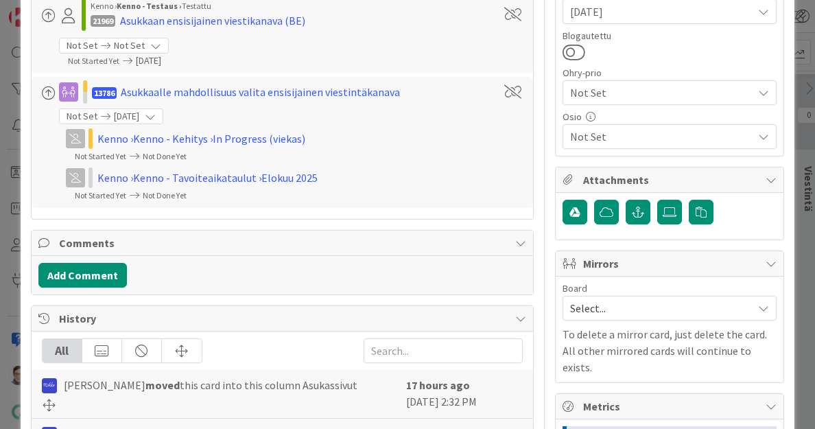
click at [636, 138] on span "Not Set" at bounding box center [661, 136] width 183 height 16
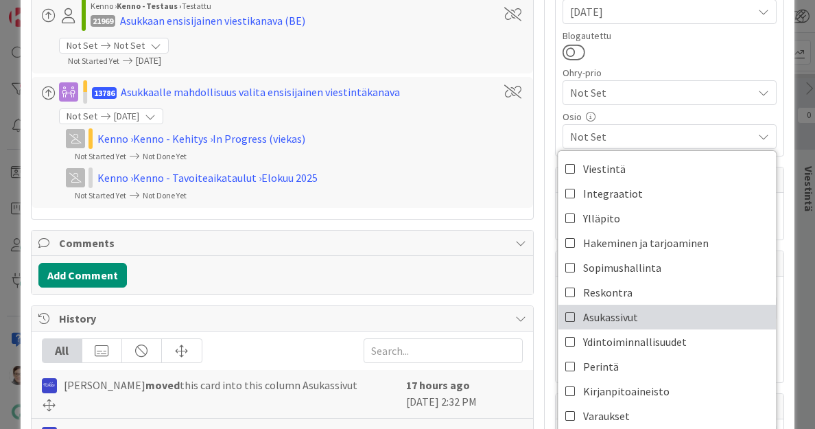
click at [603, 313] on span "Asukassivut" at bounding box center [610, 317] width 55 height 21
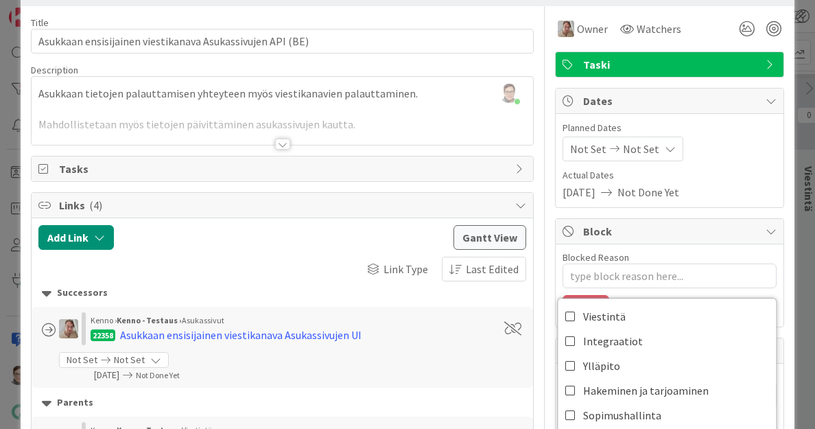
scroll to position [0, 0]
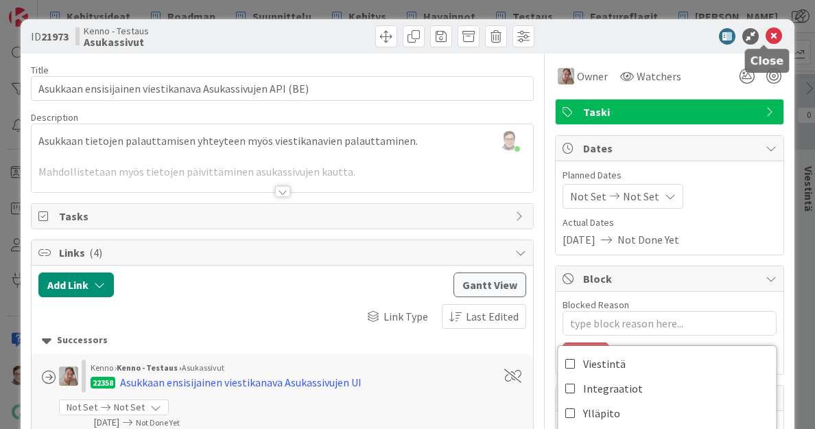
click at [767, 36] on icon at bounding box center [774, 36] width 16 height 16
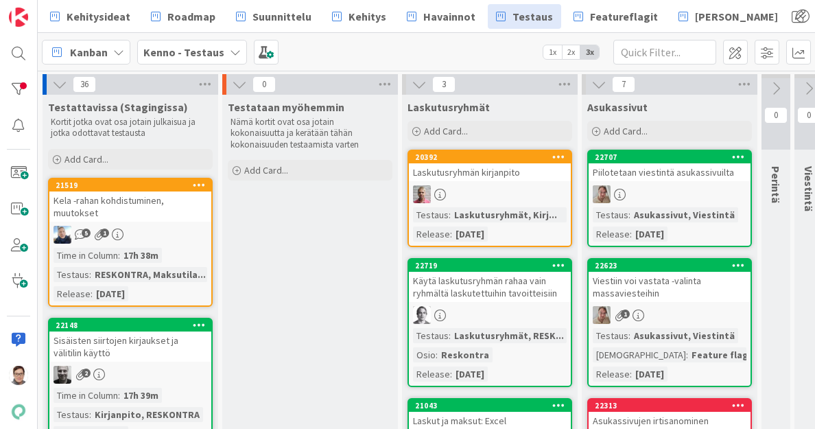
click at [682, 184] on link "22707 Piilotetaan viestintä asukassivuilta Testaus : Asukassivut, Viestintä Rel…" at bounding box center [670, 198] width 165 height 97
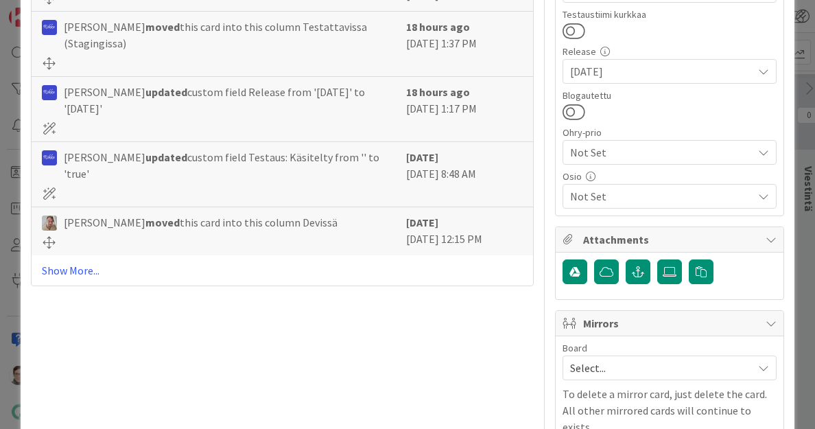
scroll to position [499, 0]
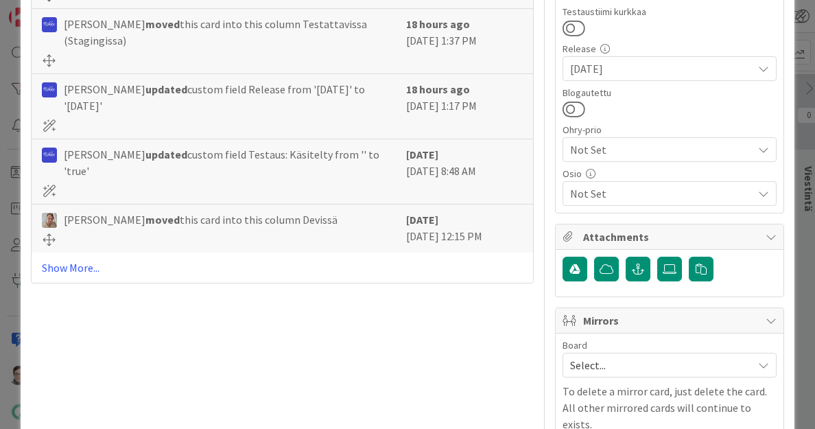
click at [619, 195] on span "Not Set" at bounding box center [661, 193] width 183 height 16
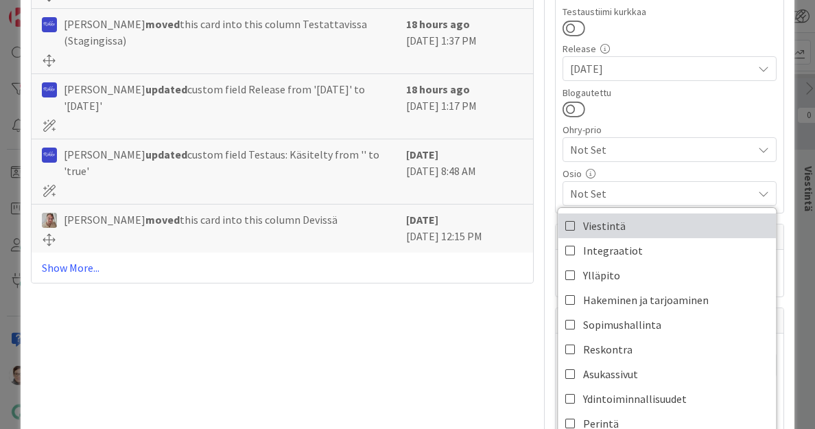
click at [603, 222] on span "Viestintä" at bounding box center [604, 226] width 43 height 21
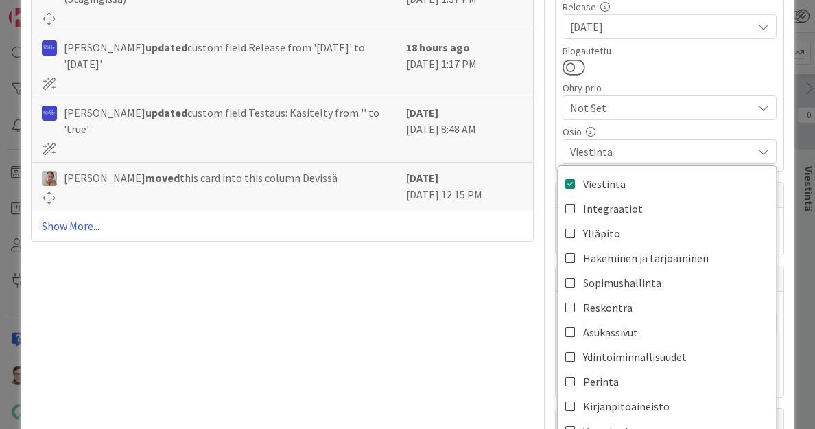
scroll to position [553, 0]
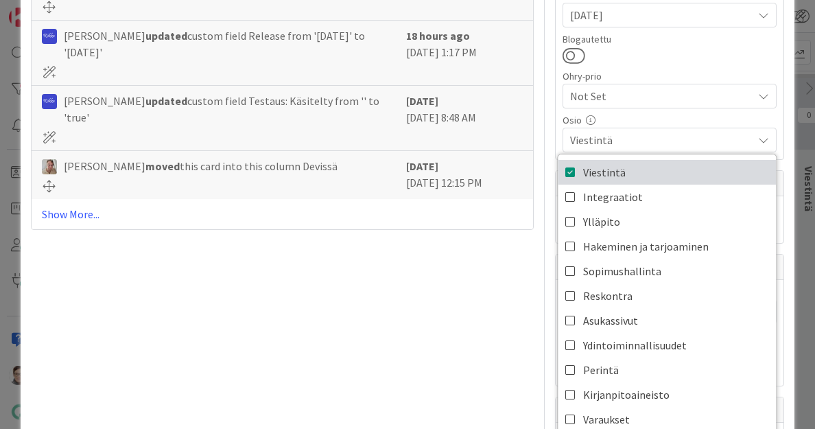
click at [571, 172] on link "Viestintä" at bounding box center [668, 172] width 218 height 25
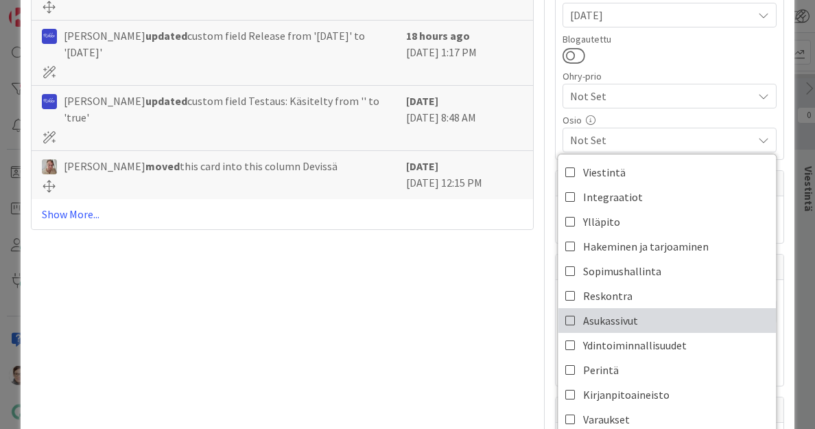
click at [603, 314] on span "Asukassivut" at bounding box center [610, 320] width 55 height 21
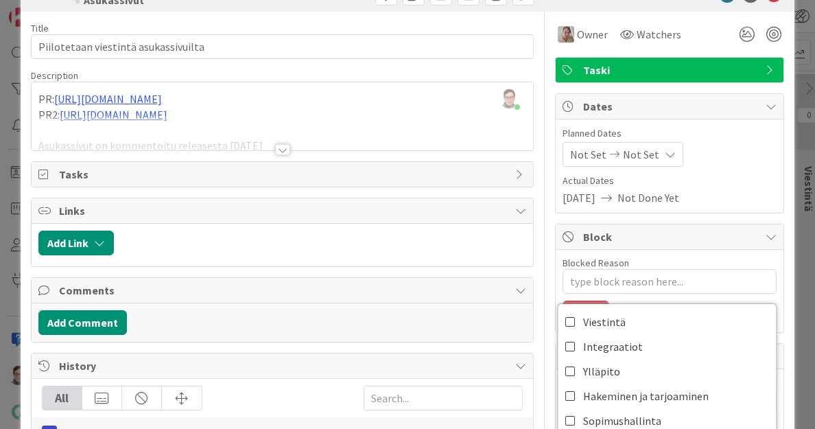
scroll to position [0, 0]
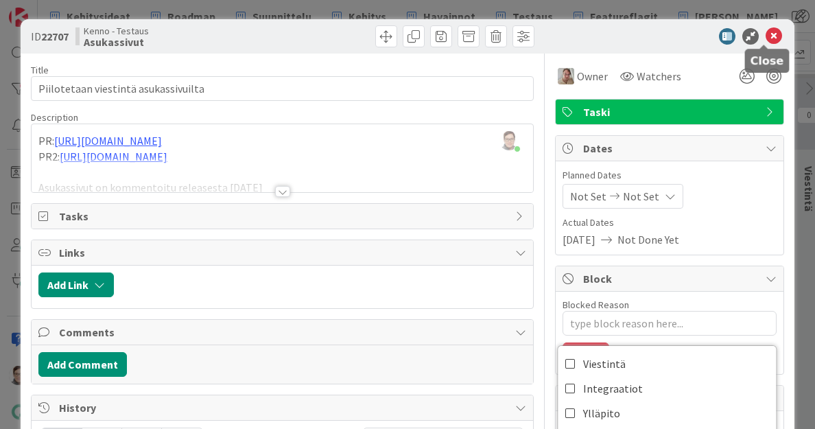
click at [766, 38] on icon at bounding box center [774, 36] width 16 height 16
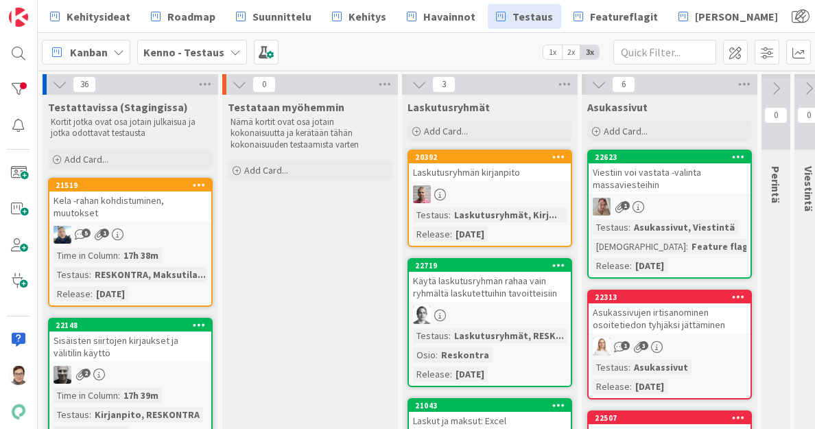
click at [666, 171] on div "Viestiin voi vastata -valinta massaviesteihin" at bounding box center [670, 178] width 162 height 30
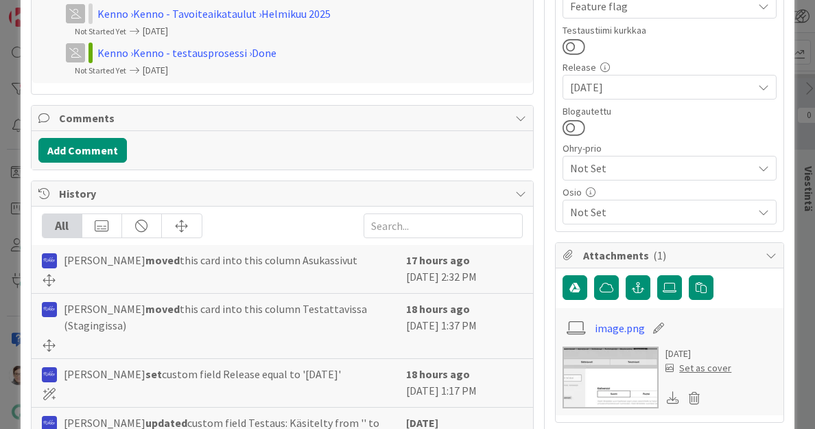
scroll to position [481, 0]
click at [623, 211] on span "Not Set" at bounding box center [661, 211] width 183 height 16
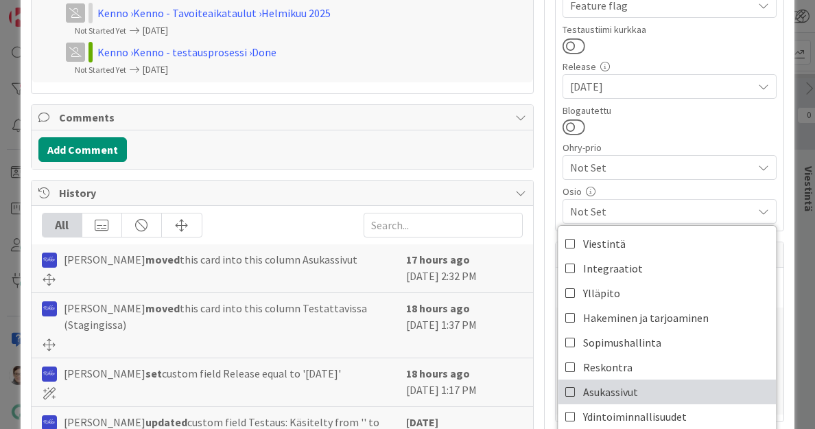
click at [602, 391] on span "Asukassivut" at bounding box center [610, 392] width 55 height 21
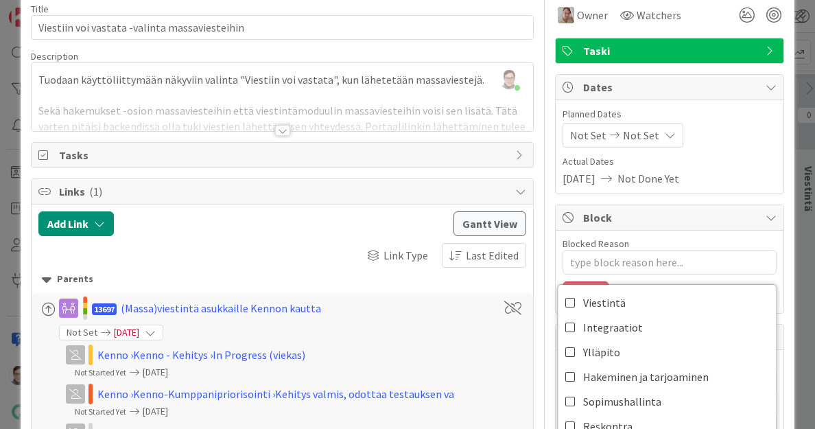
scroll to position [0, 0]
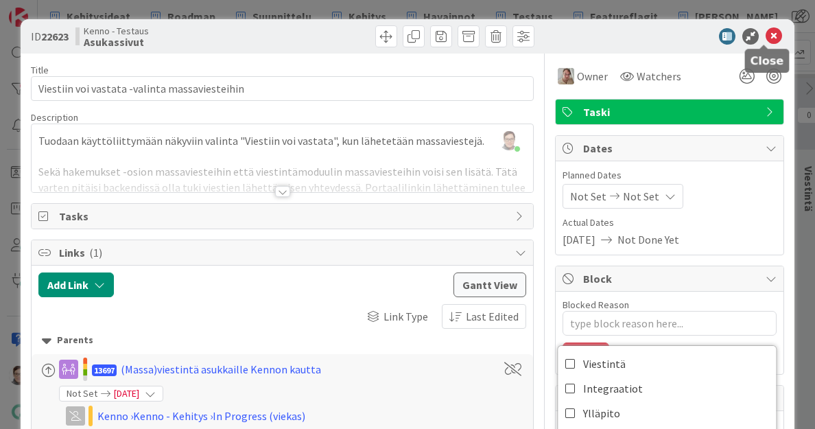
click at [766, 35] on icon at bounding box center [774, 36] width 16 height 16
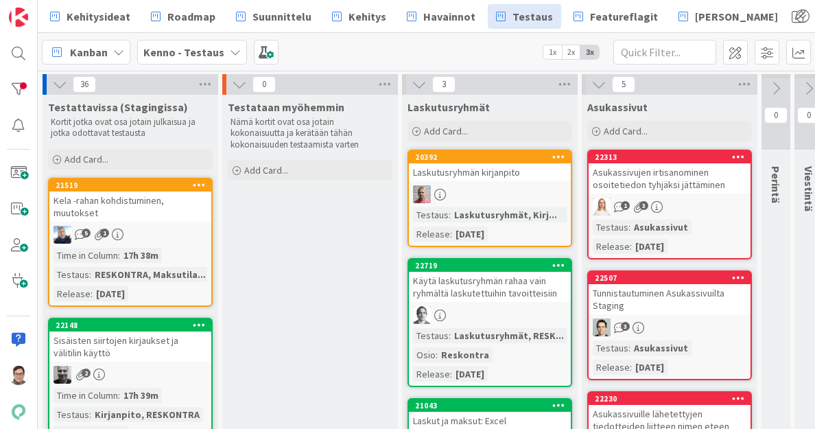
click at [677, 179] on div "Asukassivujen irtisanominen osoitetiedon tyhjäksi jättäminen" at bounding box center [670, 178] width 162 height 30
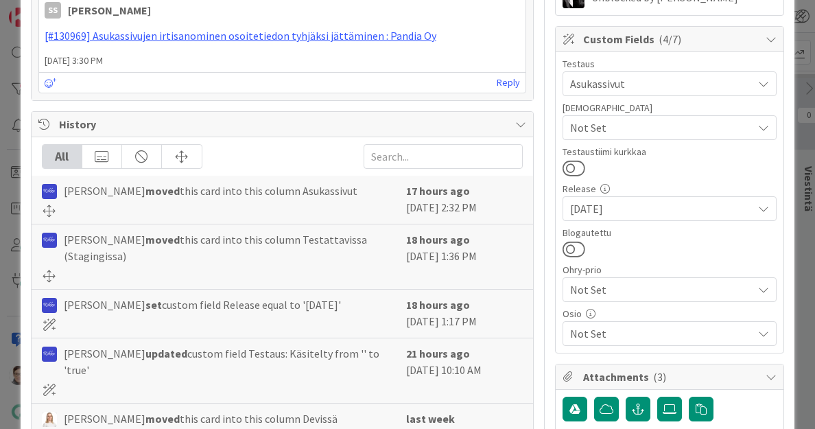
scroll to position [394, 0]
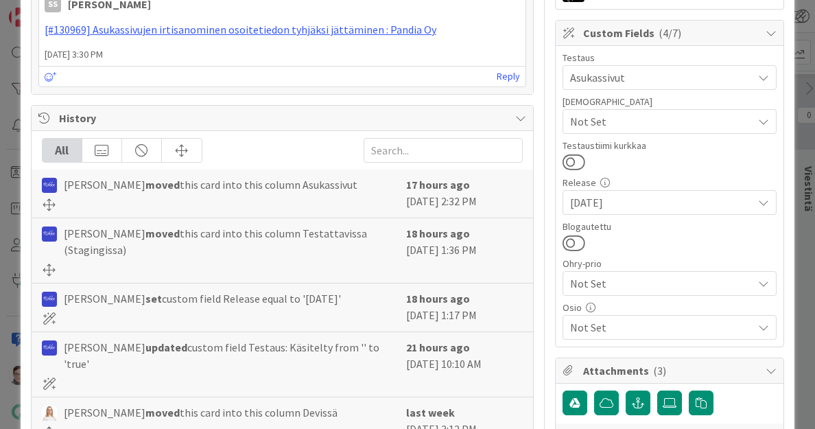
click at [620, 319] on span "Not Set" at bounding box center [661, 327] width 183 height 16
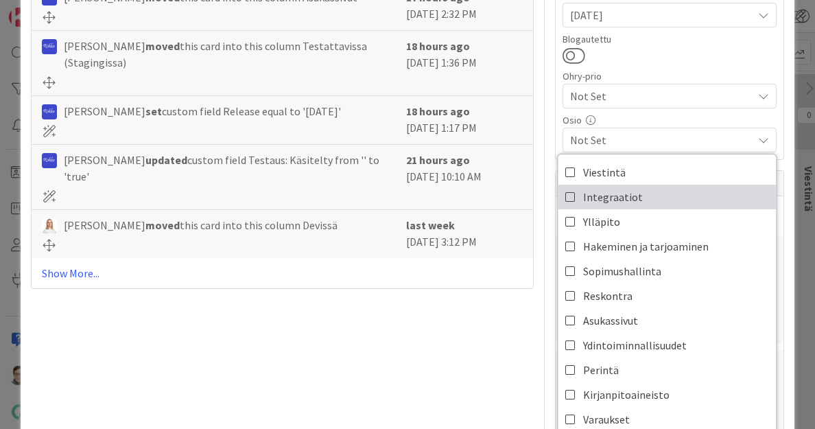
scroll to position [591, 0]
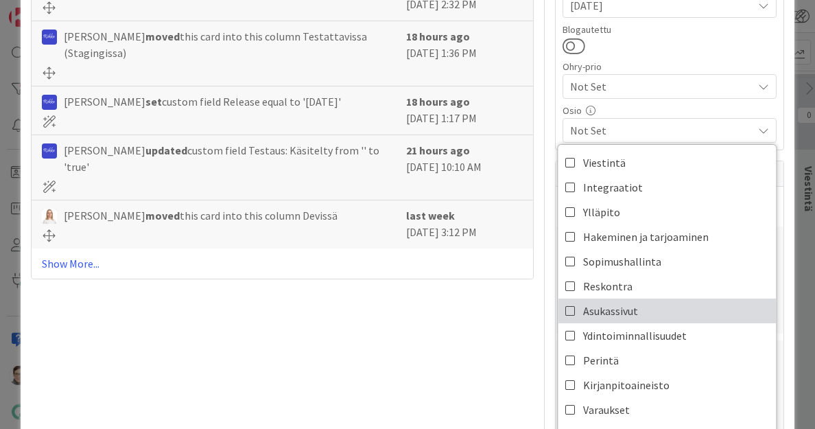
click at [600, 310] on span "Asukassivut" at bounding box center [610, 311] width 55 height 21
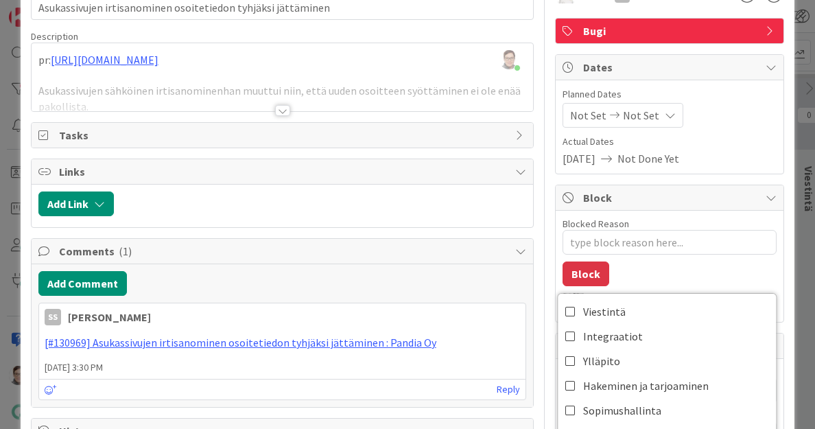
scroll to position [0, 0]
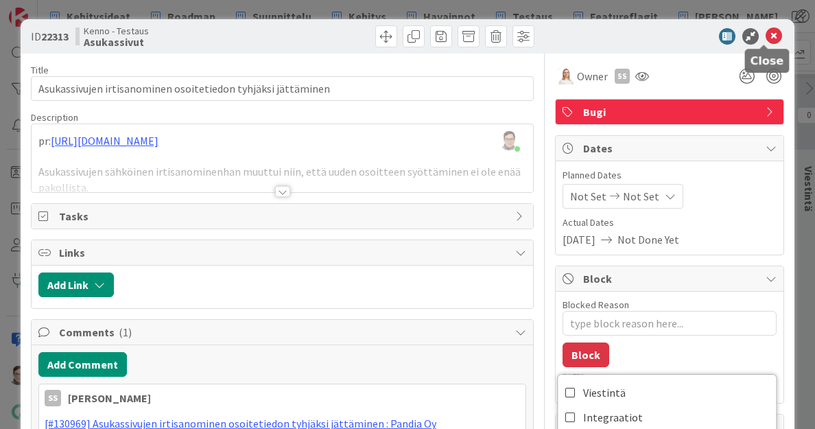
click at [766, 31] on icon at bounding box center [774, 36] width 16 height 16
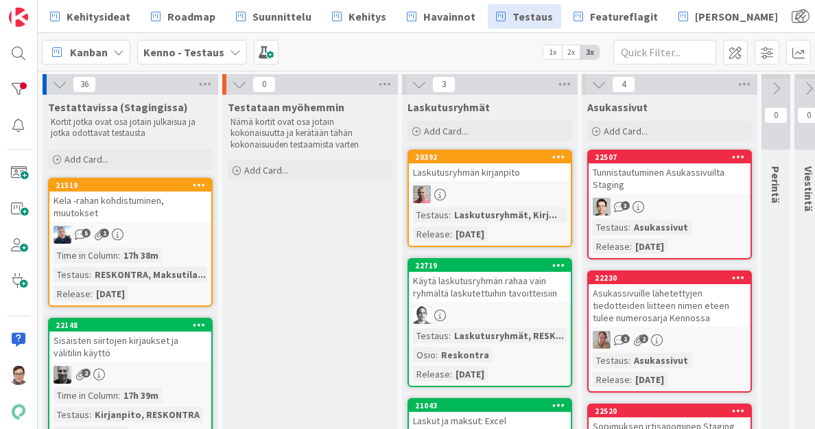
click at [686, 187] on div "Tunnistautuminen Asukassivuilta Staging" at bounding box center [670, 178] width 162 height 30
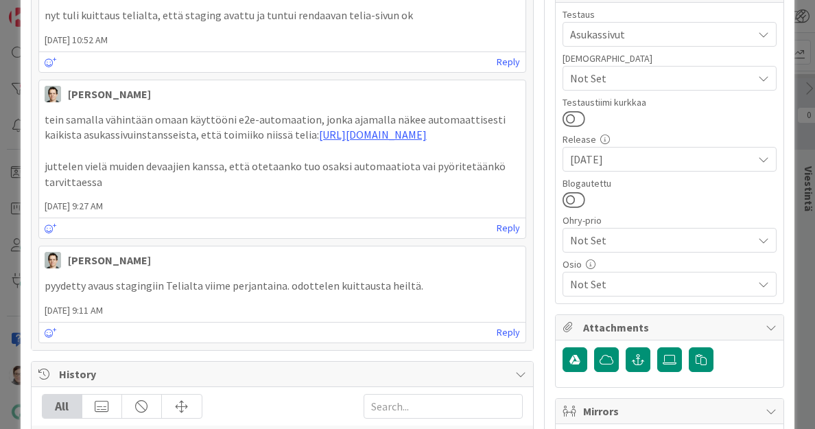
scroll to position [410, 0]
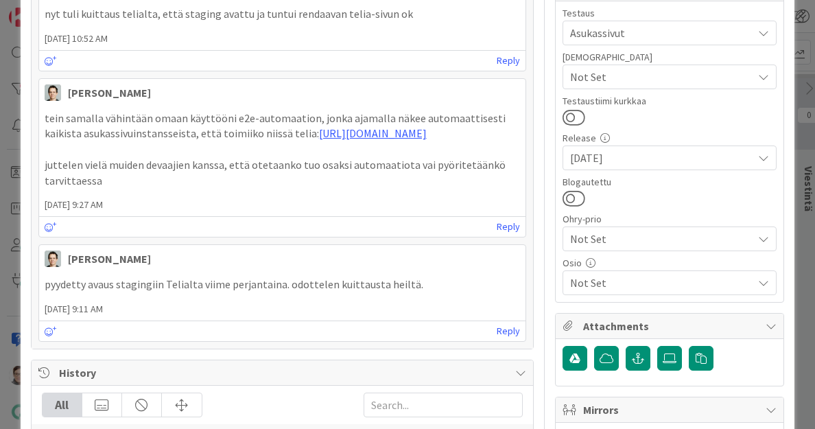
click at [608, 287] on span "Not Set" at bounding box center [661, 283] width 183 height 16
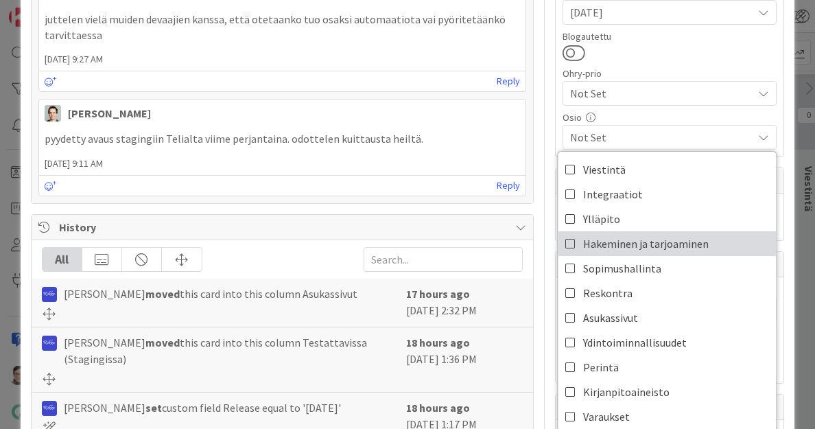
scroll to position [567, 0]
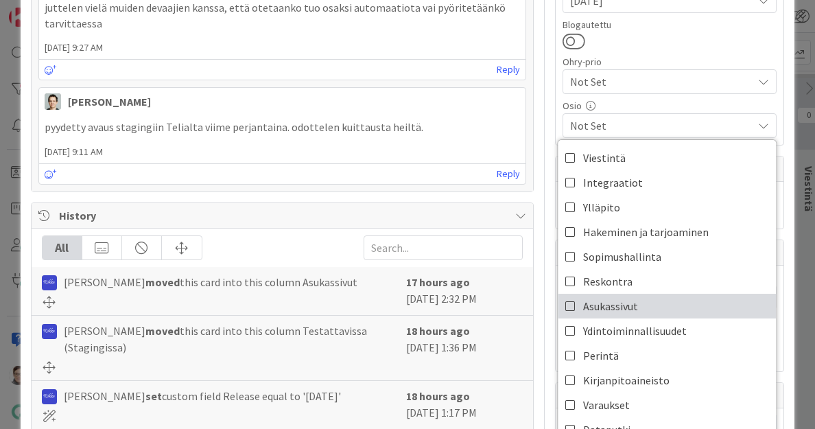
click at [603, 314] on span "Asukassivut" at bounding box center [610, 306] width 55 height 21
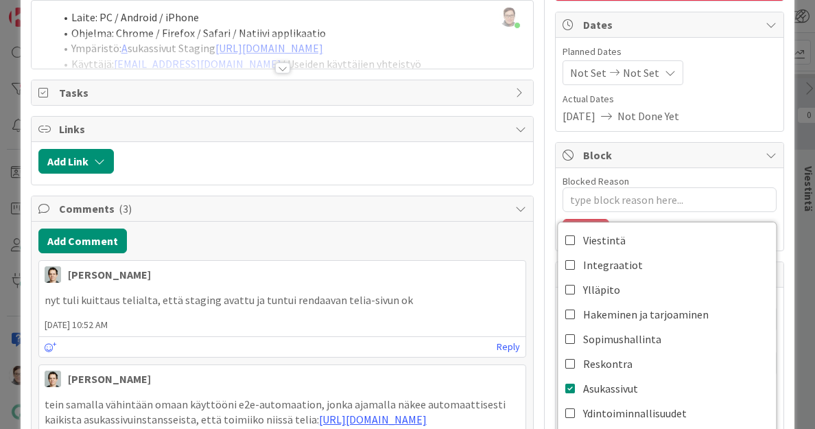
scroll to position [0, 0]
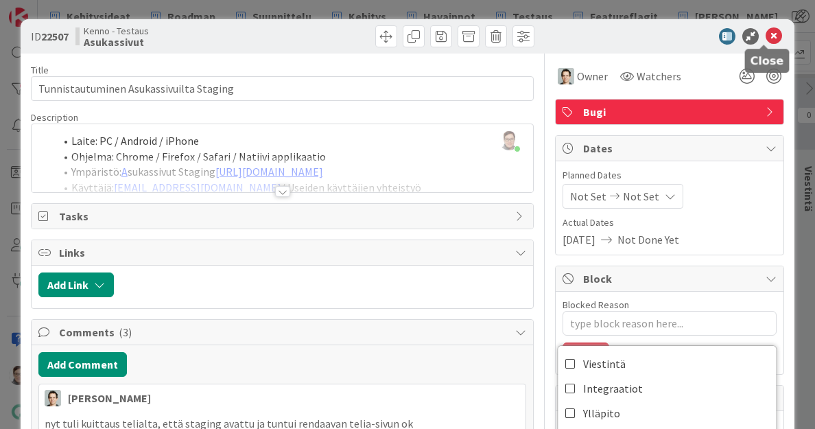
click at [770, 29] on icon at bounding box center [774, 36] width 16 height 16
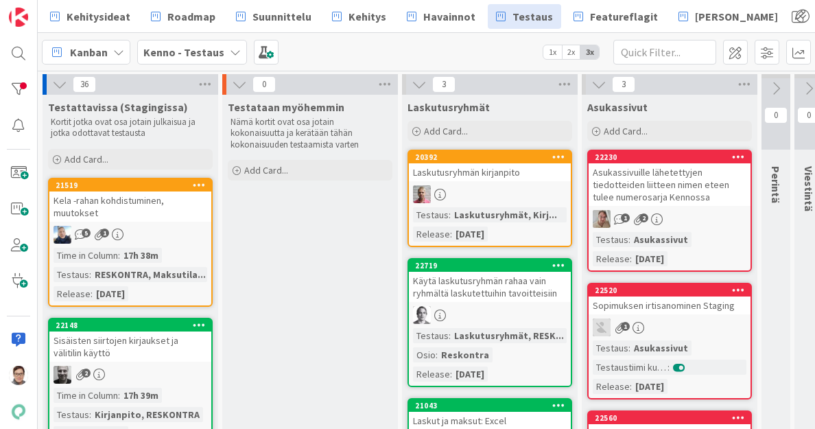
click at [677, 195] on div "Asukassivuille lähetettyjen tiedotteiden liitteen nimen eteen tulee numerosarja…" at bounding box center [670, 184] width 162 height 43
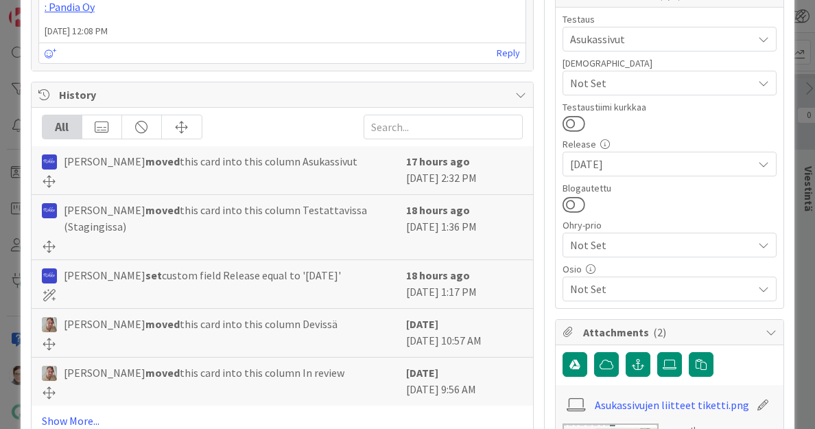
scroll to position [434, 0]
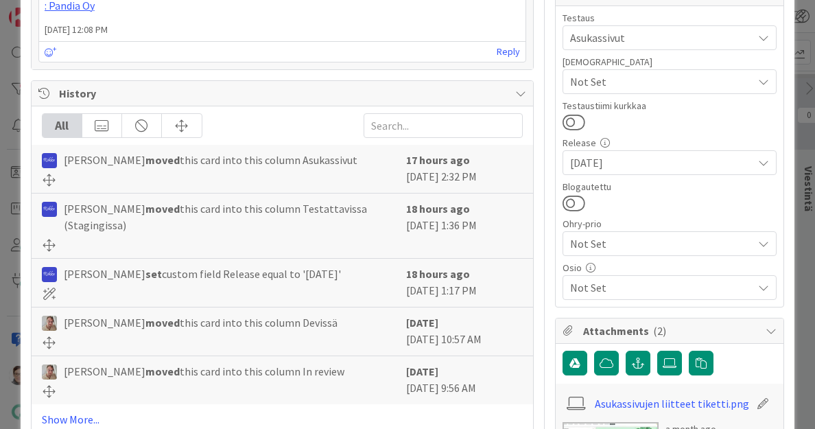
click at [612, 288] on span "Not Set" at bounding box center [661, 287] width 183 height 16
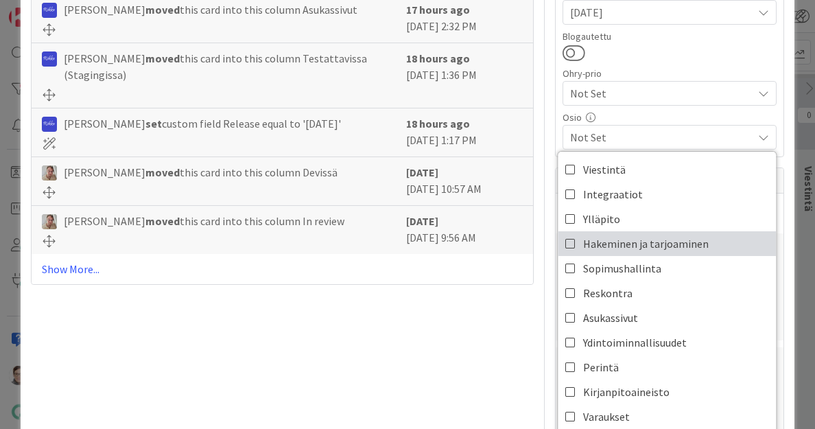
scroll to position [585, 0]
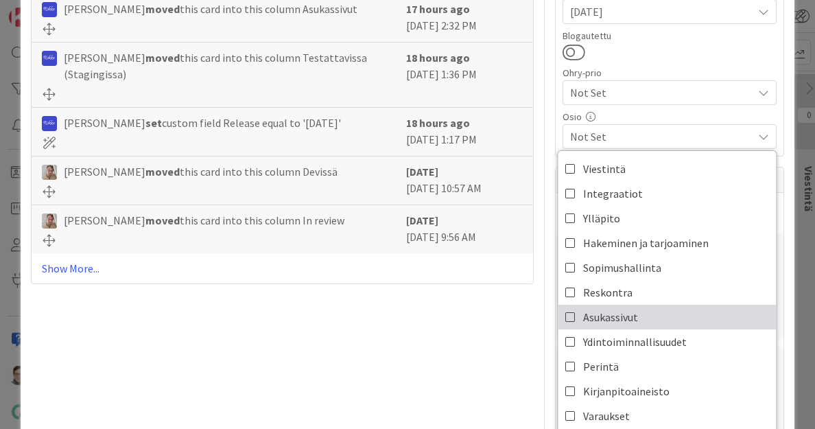
click at [608, 314] on span "Asukassivut" at bounding box center [610, 317] width 55 height 21
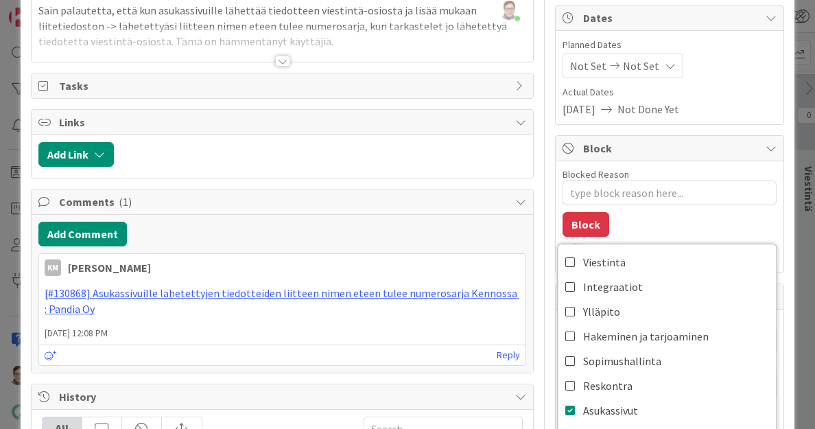
scroll to position [0, 0]
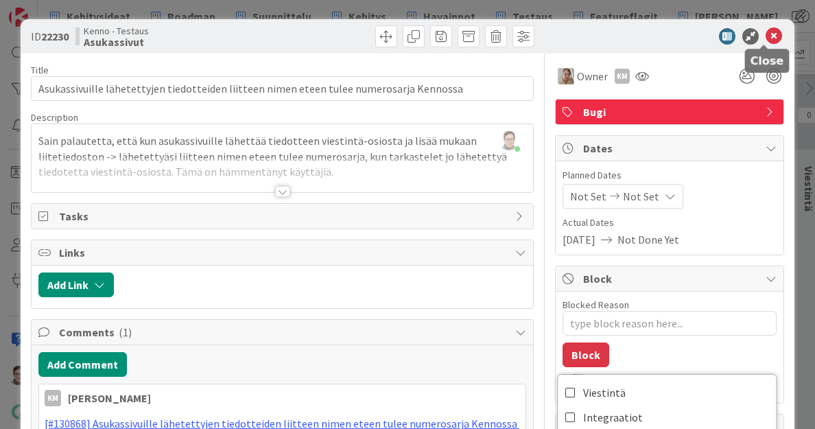
click at [766, 40] on icon at bounding box center [774, 36] width 16 height 16
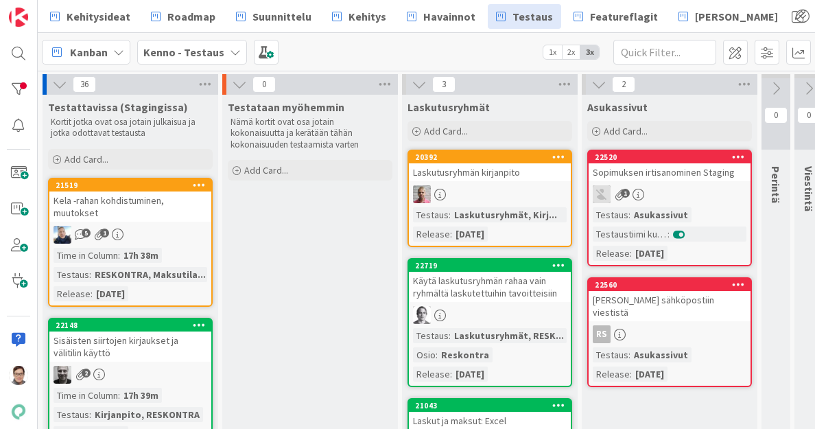
click at [680, 174] on div "Sopimuksen irtisanominen Staging" at bounding box center [670, 172] width 162 height 18
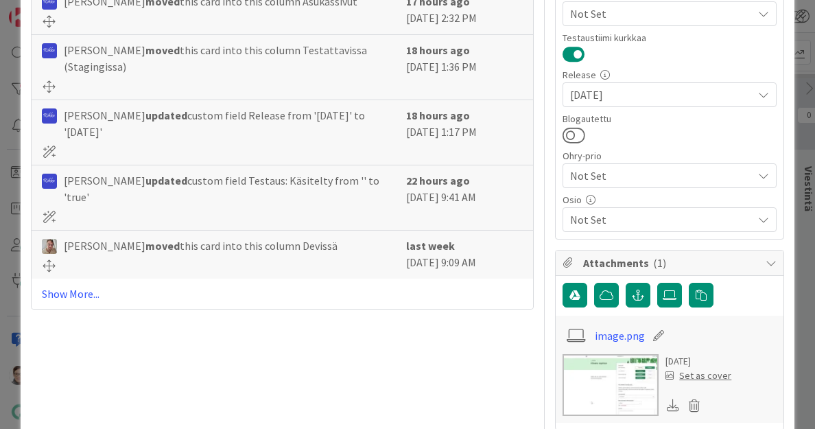
scroll to position [474, 0]
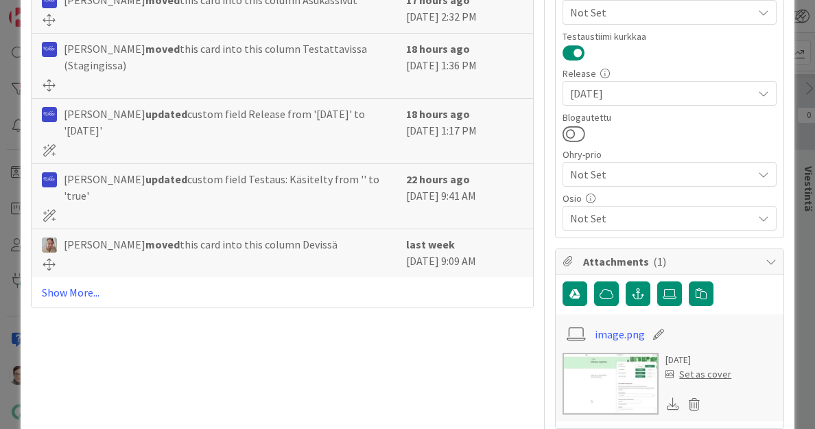
click at [625, 218] on span "Not Set" at bounding box center [661, 218] width 183 height 16
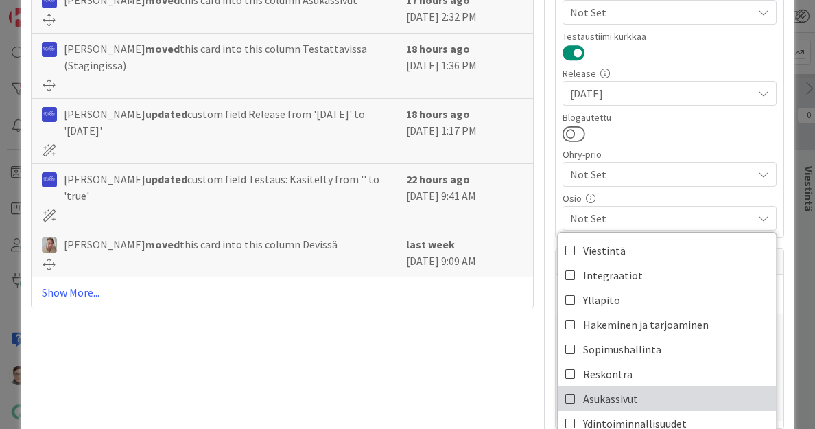
click at [598, 391] on span "Asukassivut" at bounding box center [610, 398] width 55 height 21
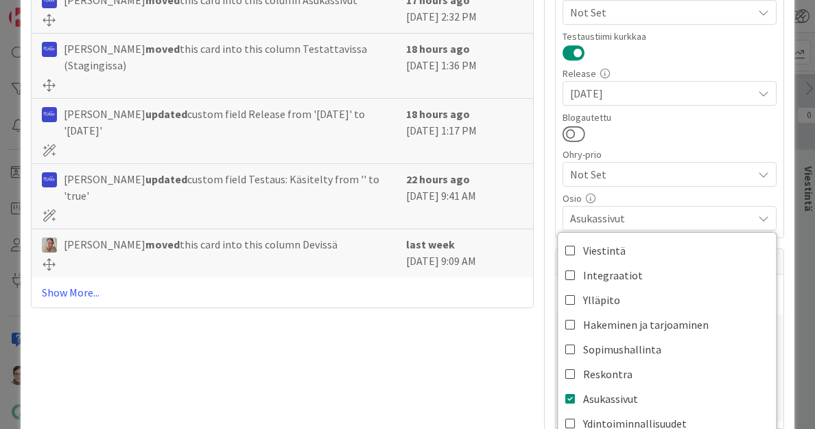
scroll to position [0, 0]
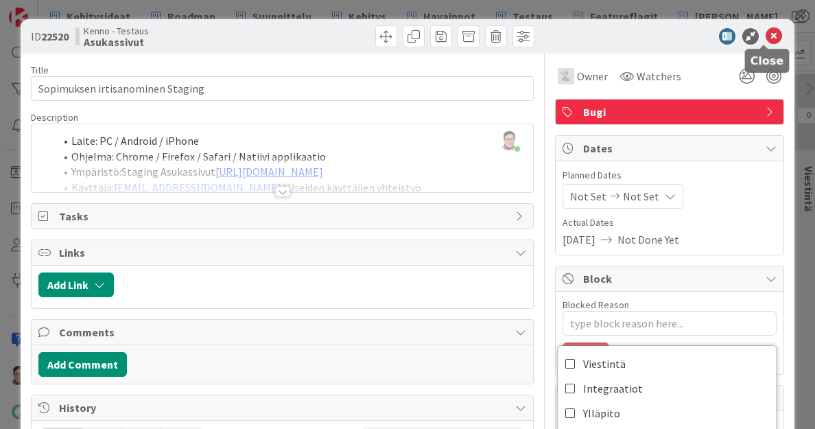
click at [766, 40] on icon at bounding box center [774, 36] width 16 height 16
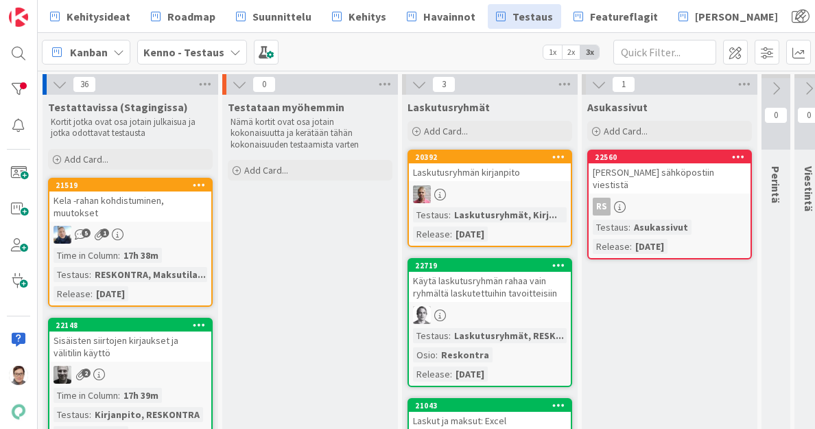
click at [673, 198] on div "RS" at bounding box center [670, 207] width 162 height 18
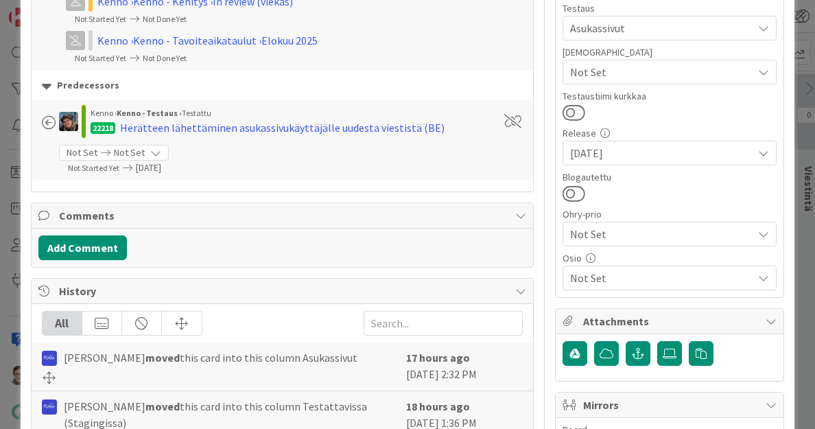
scroll to position [415, 0]
click at [616, 271] on span "Not Set" at bounding box center [661, 277] width 183 height 16
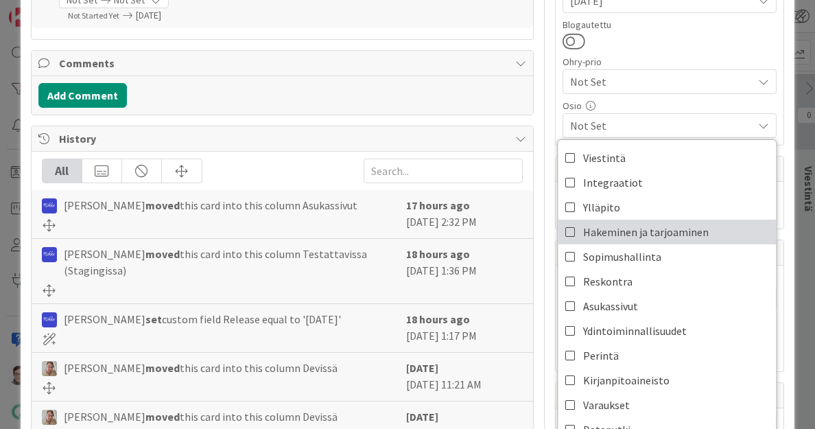
scroll to position [570, 0]
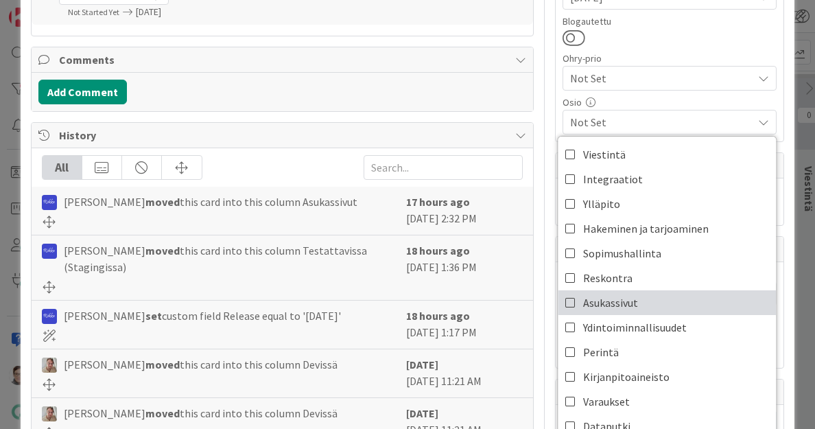
click at [602, 305] on span "Asukassivut" at bounding box center [610, 302] width 55 height 21
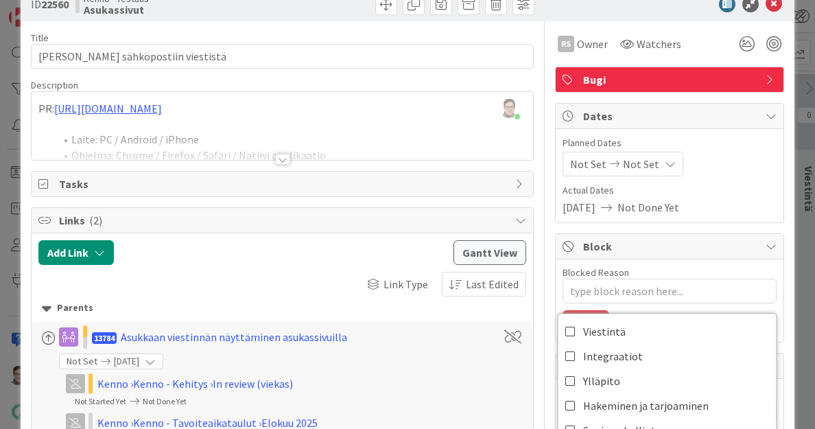
scroll to position [0, 0]
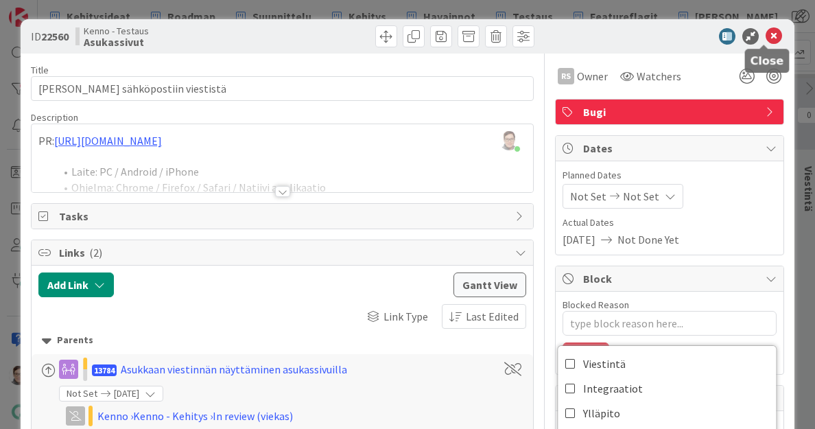
click at [766, 37] on icon at bounding box center [774, 36] width 16 height 16
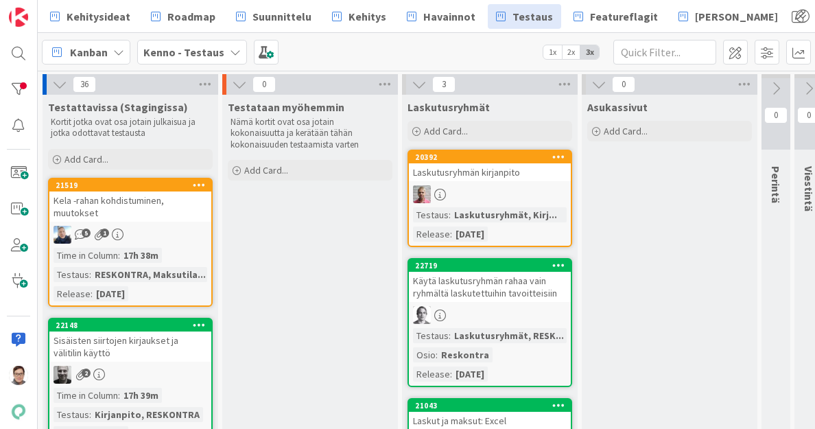
click at [597, 86] on icon at bounding box center [599, 84] width 15 height 15
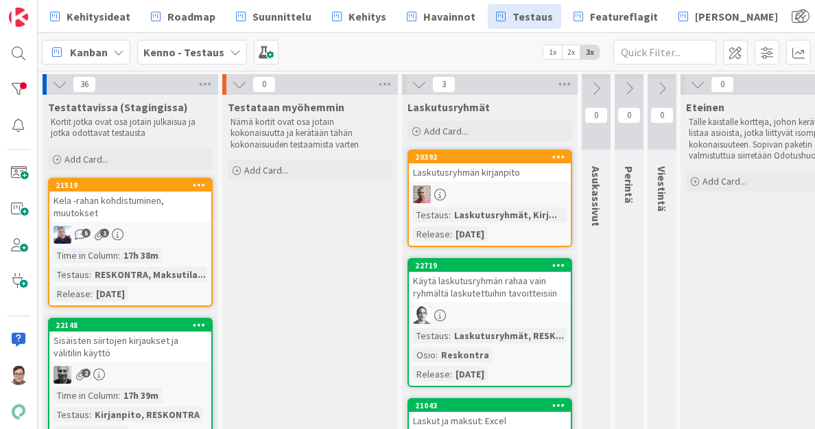
click at [491, 191] on div at bounding box center [490, 194] width 162 height 18
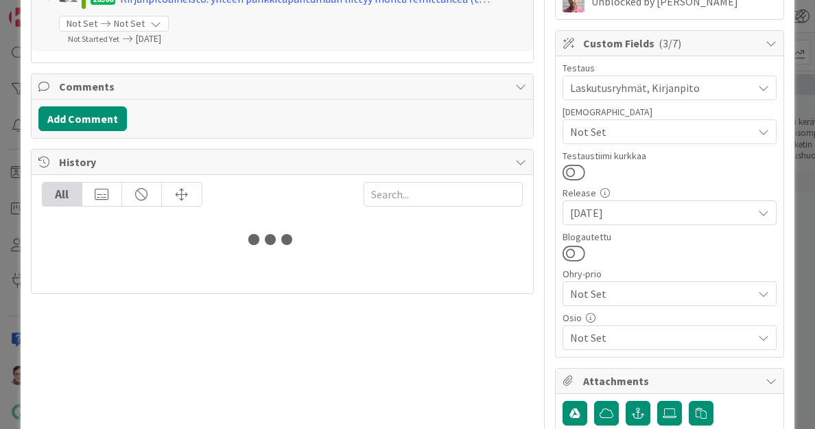
scroll to position [388, 0]
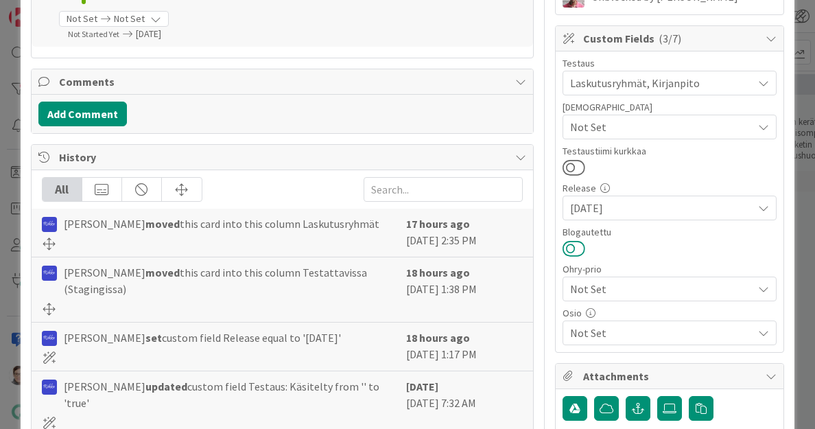
click at [563, 249] on button at bounding box center [574, 249] width 23 height 18
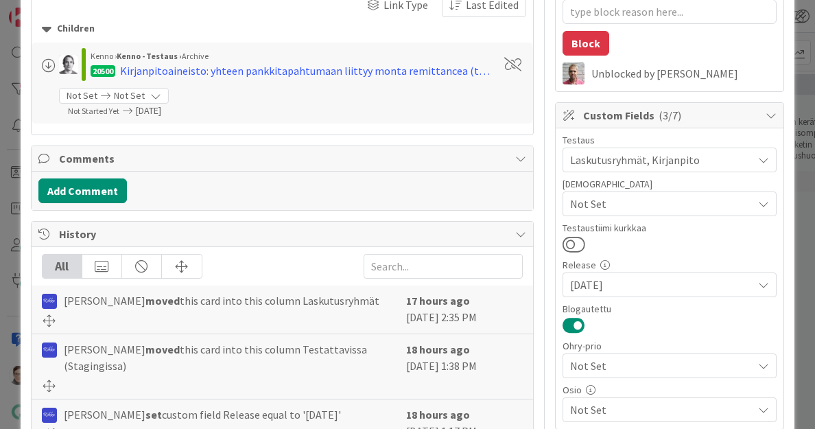
scroll to position [314, 0]
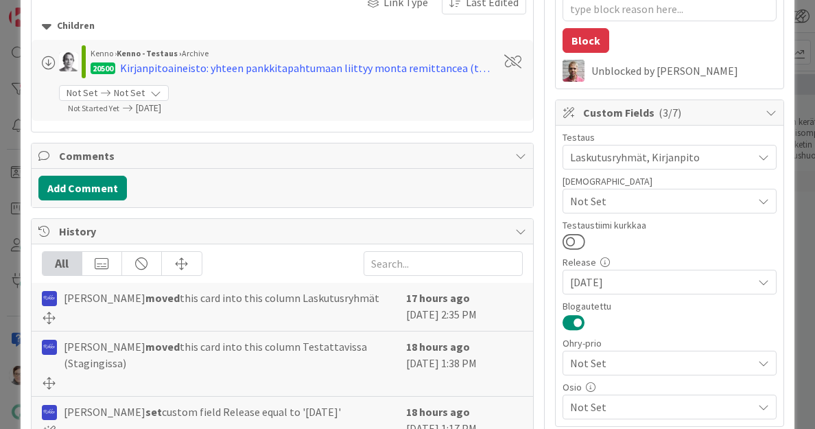
click at [588, 406] on span "Not Set" at bounding box center [661, 407] width 183 height 16
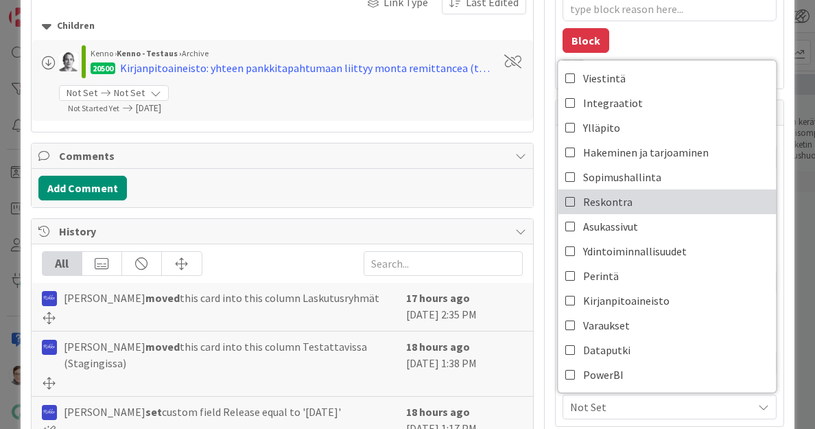
click at [612, 200] on span "Reskontra" at bounding box center [607, 201] width 49 height 21
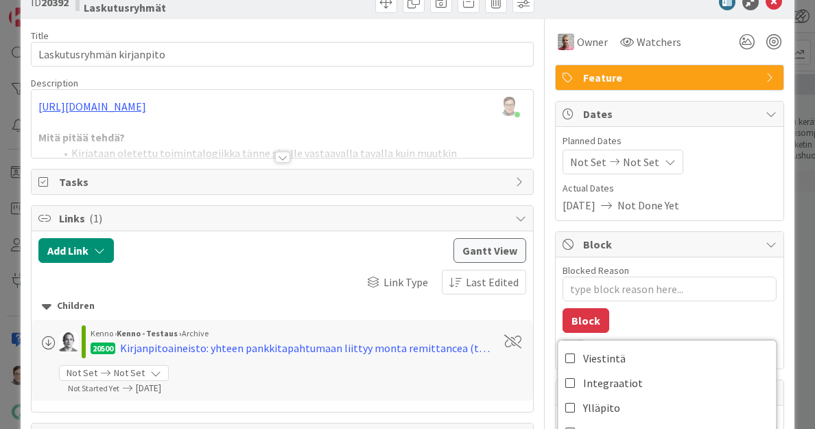
scroll to position [0, 0]
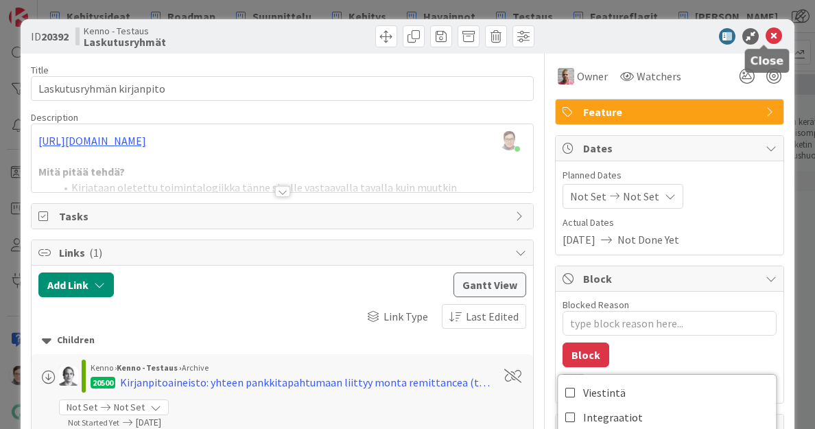
click at [764, 44] on div at bounding box center [764, 46] width 9 height 4
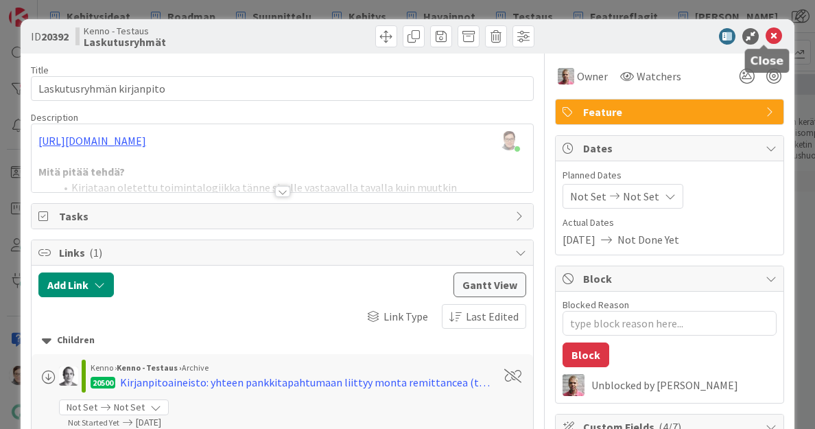
click at [766, 30] on icon at bounding box center [774, 36] width 16 height 16
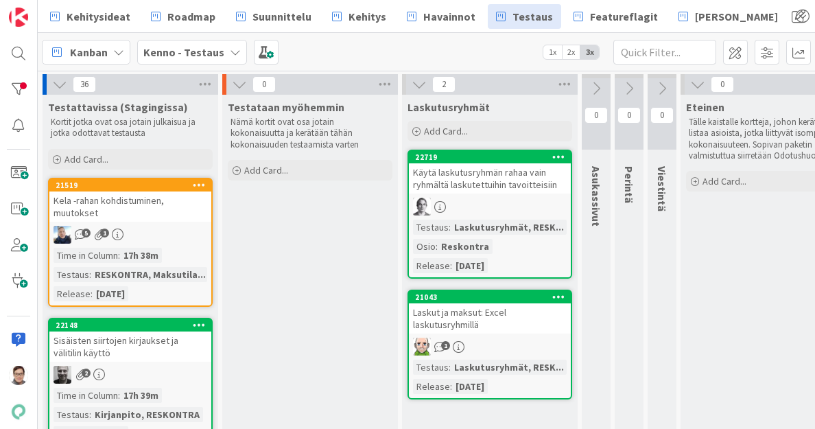
click at [498, 181] on div "Käytä laskutusryhmän rahaa vain ryhmältä laskutettuihin tavoitteisiin" at bounding box center [490, 178] width 162 height 30
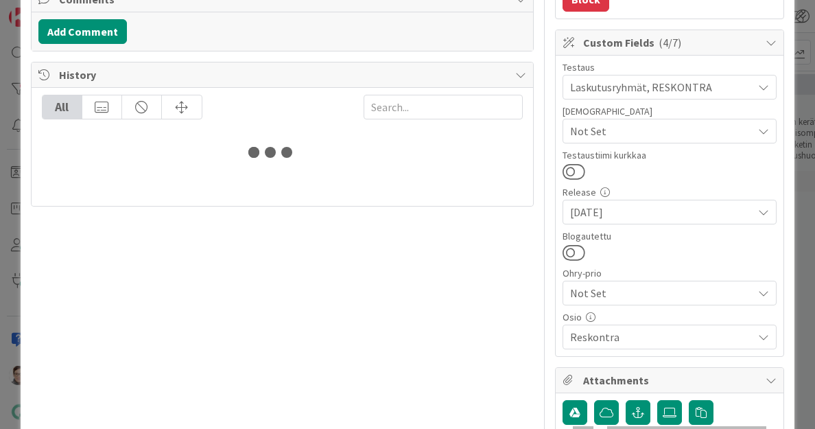
scroll to position [355, 0]
click at [563, 252] on button at bounding box center [574, 253] width 23 height 18
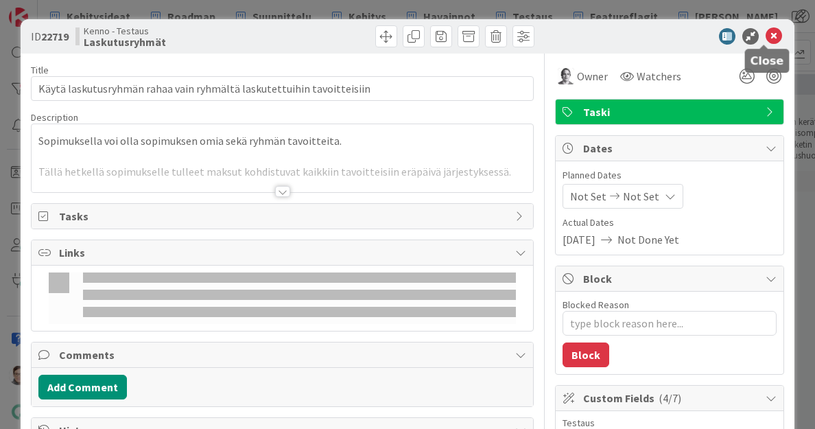
click at [767, 34] on icon at bounding box center [774, 36] width 16 height 16
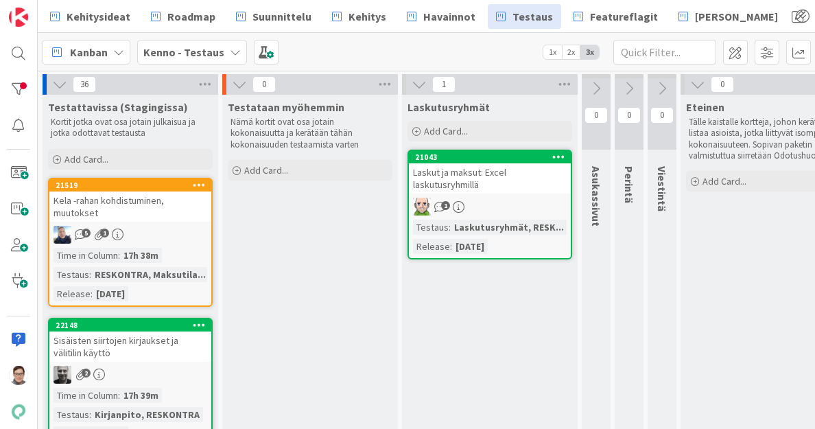
click at [497, 179] on div "Laskut ja maksut: Excel laskutusryhmillä" at bounding box center [490, 178] width 162 height 30
click at [483, 178] on div "Laskut ja maksut: Excel laskutusryhmillä" at bounding box center [490, 178] width 162 height 30
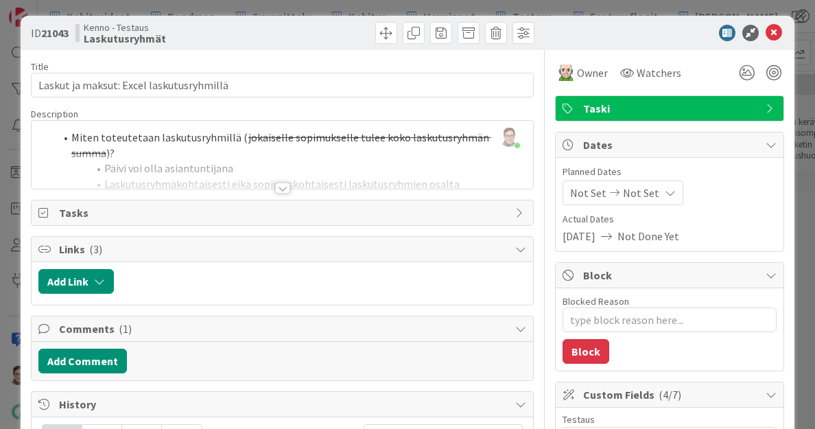
scroll to position [1, 0]
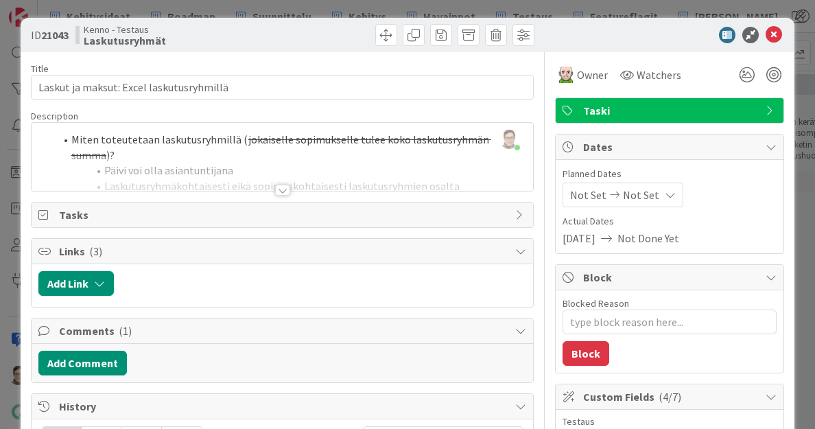
click at [278, 190] on div at bounding box center [282, 190] width 15 height 11
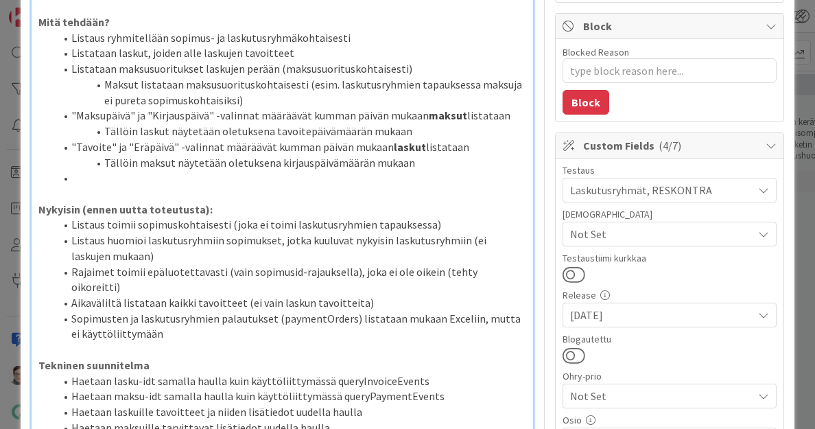
scroll to position [394, 0]
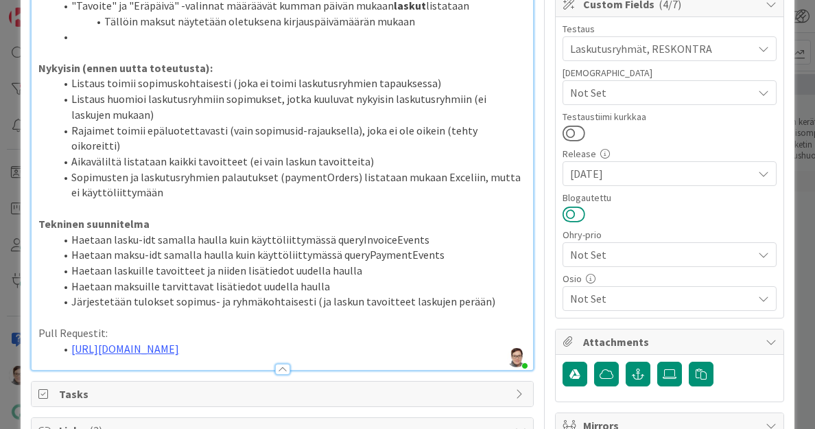
click at [563, 213] on button at bounding box center [574, 214] width 23 height 18
click at [620, 305] on span "Not Set" at bounding box center [661, 298] width 183 height 16
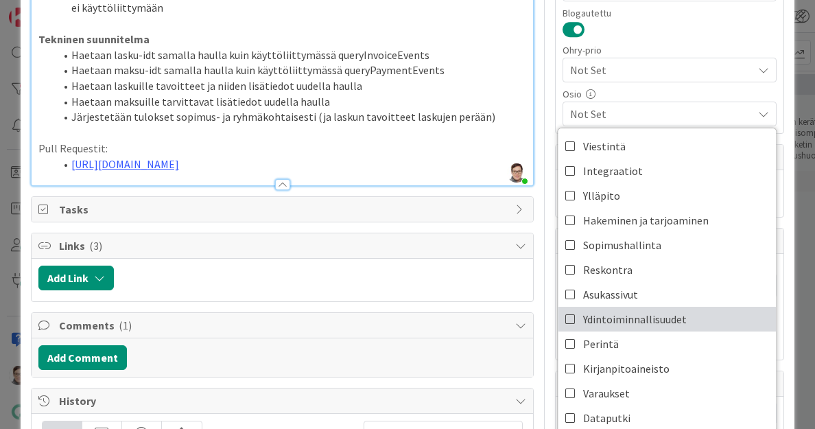
scroll to position [579, 0]
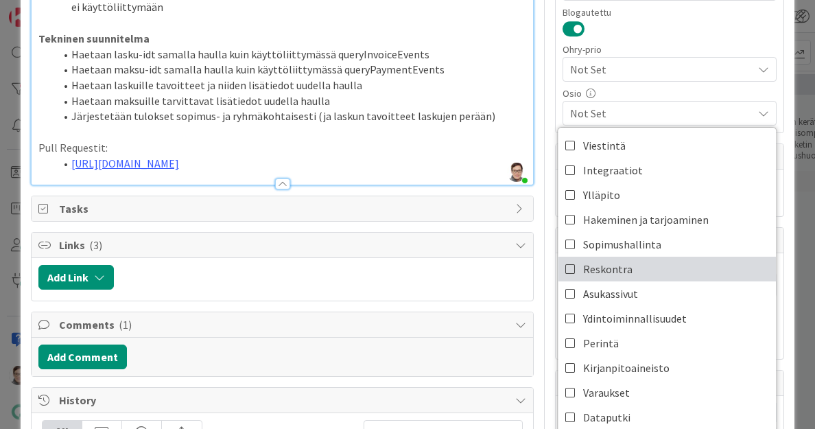
click at [605, 264] on span "Reskontra" at bounding box center [607, 269] width 49 height 21
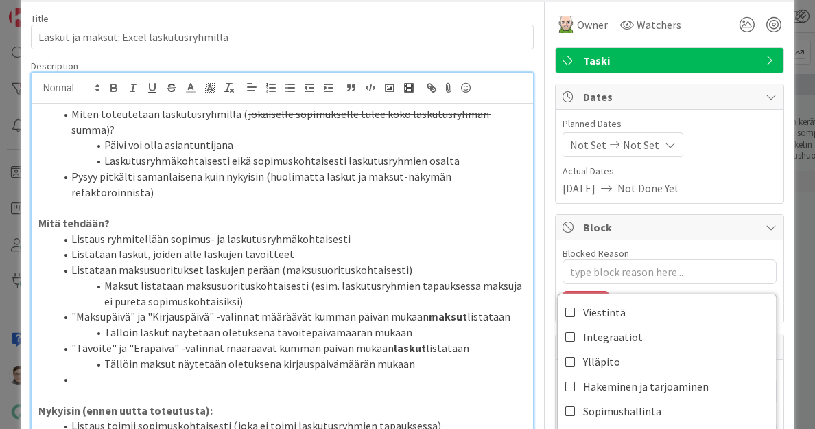
scroll to position [0, 0]
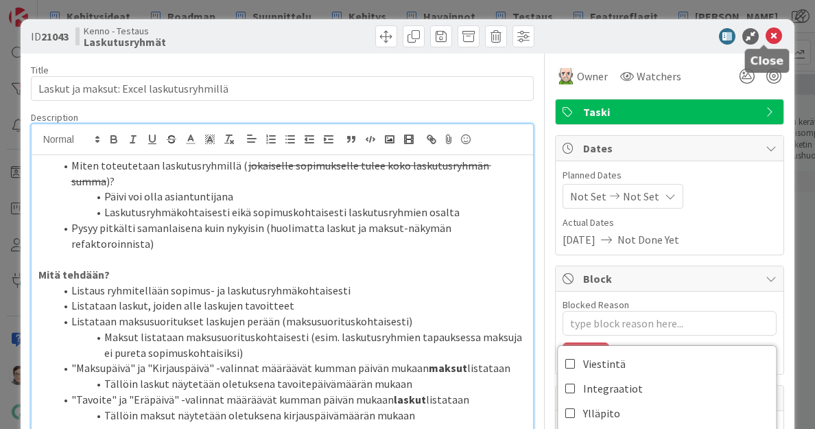
click at [766, 34] on icon at bounding box center [774, 36] width 16 height 16
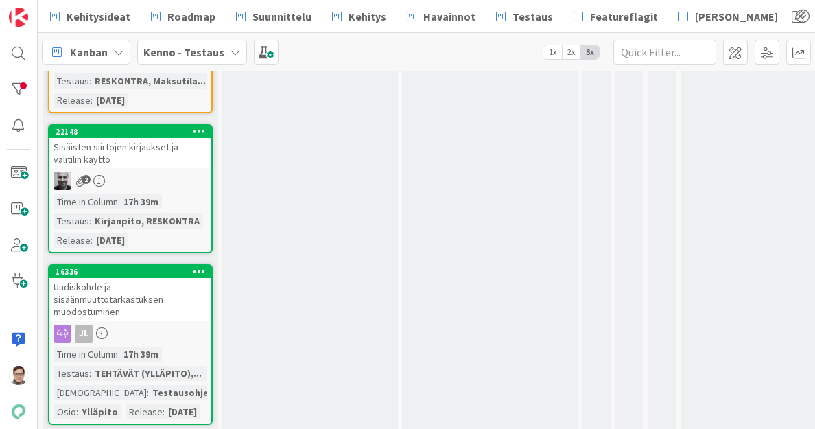
scroll to position [194, 0]
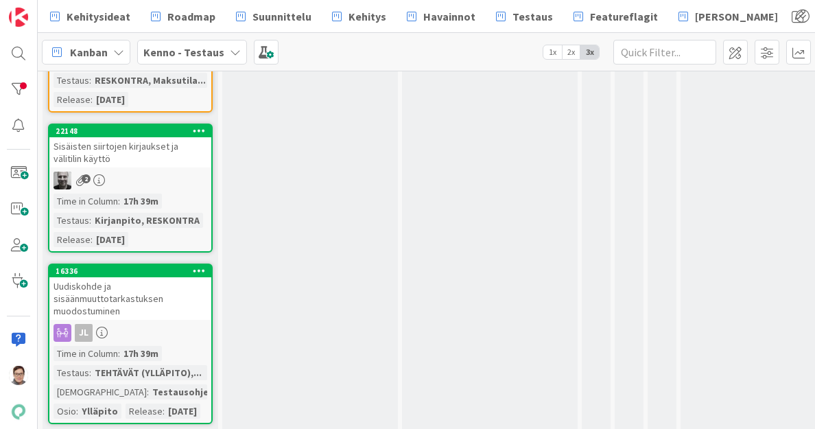
click at [139, 155] on div "Sisäisten siirtojen kirjaukset ja välitilin käyttö" at bounding box center [130, 152] width 162 height 30
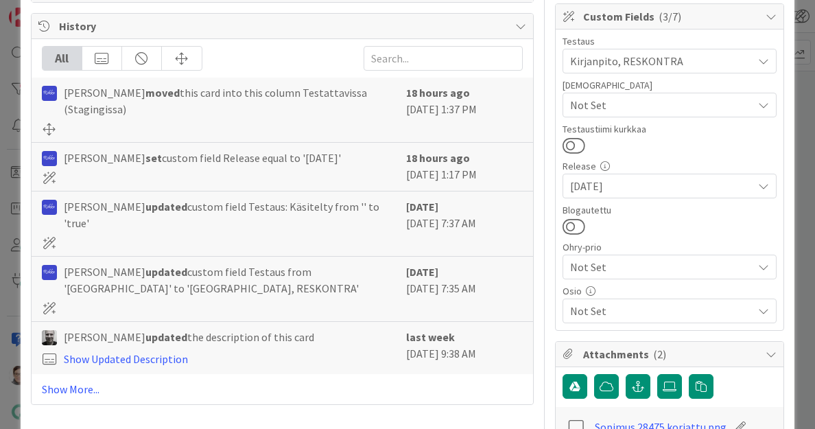
scroll to position [384, 0]
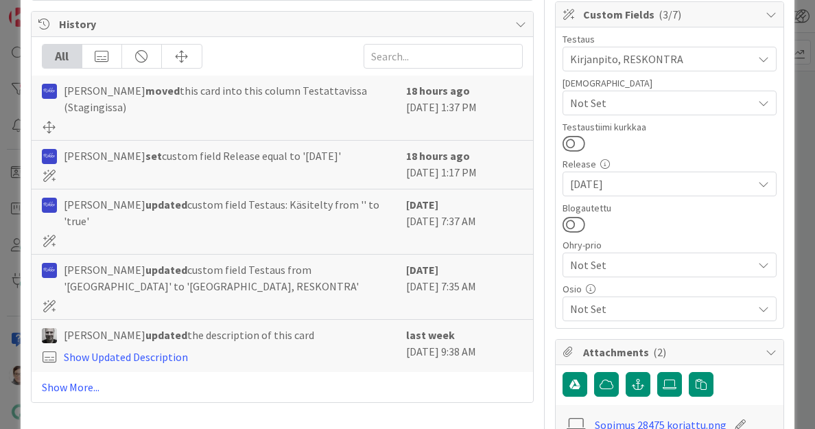
click at [616, 305] on span "Not Set" at bounding box center [661, 309] width 183 height 16
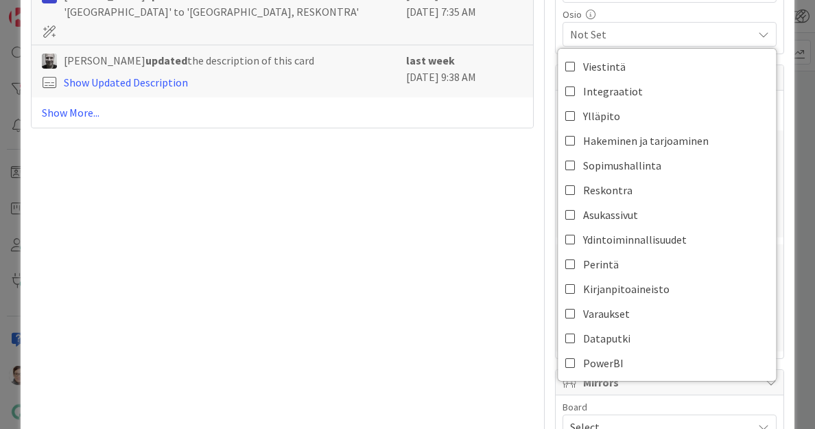
scroll to position [659, 0]
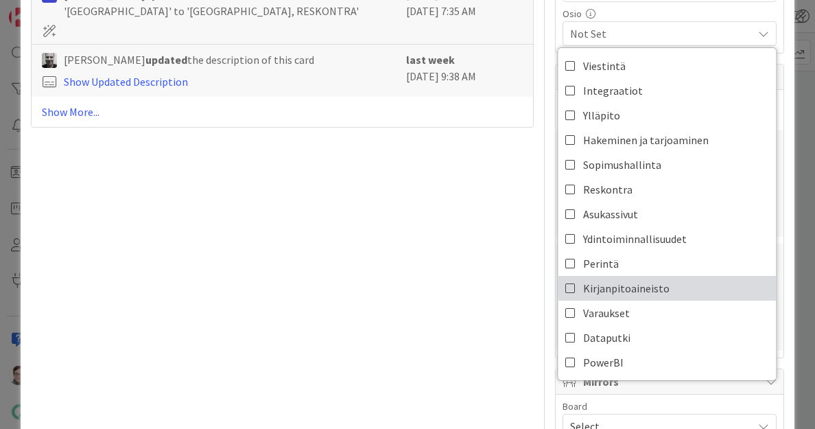
click at [616, 281] on span "Kirjanpitoaineisto" at bounding box center [626, 288] width 86 height 21
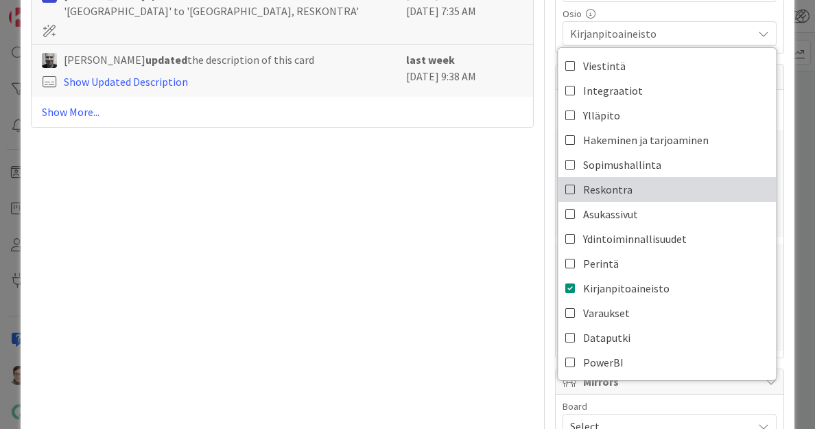
click at [601, 184] on span "Reskontra" at bounding box center [607, 189] width 49 height 21
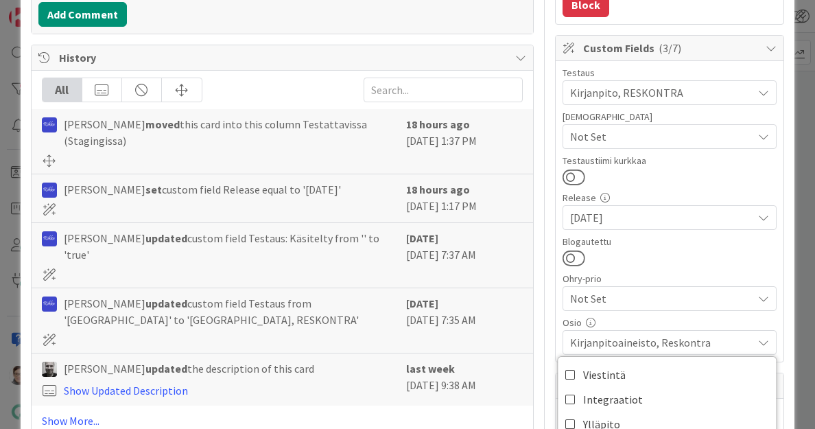
scroll to position [353, 0]
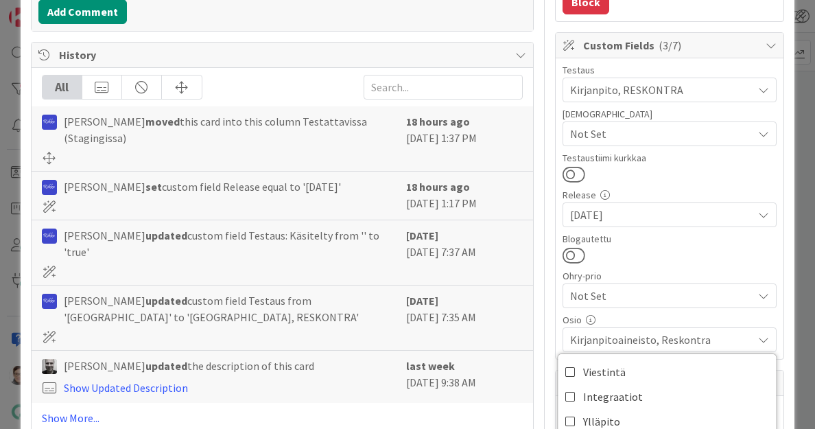
click at [618, 340] on span "Kirjanpitoaineisto, Reskontra" at bounding box center [661, 340] width 183 height 16
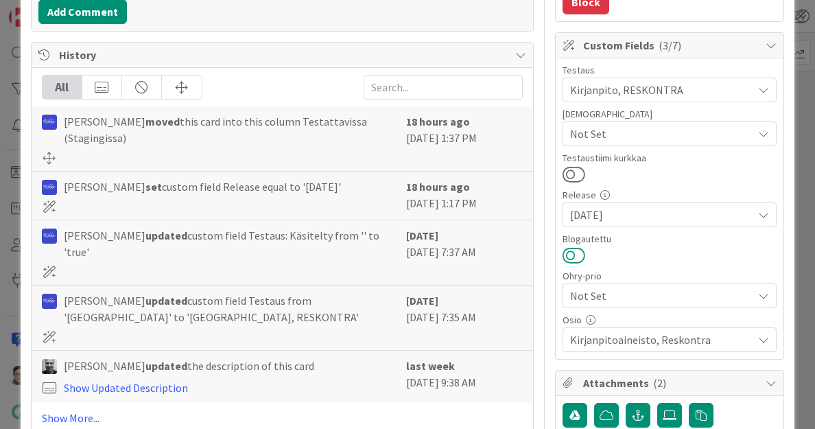
click at [566, 248] on button at bounding box center [574, 255] width 23 height 18
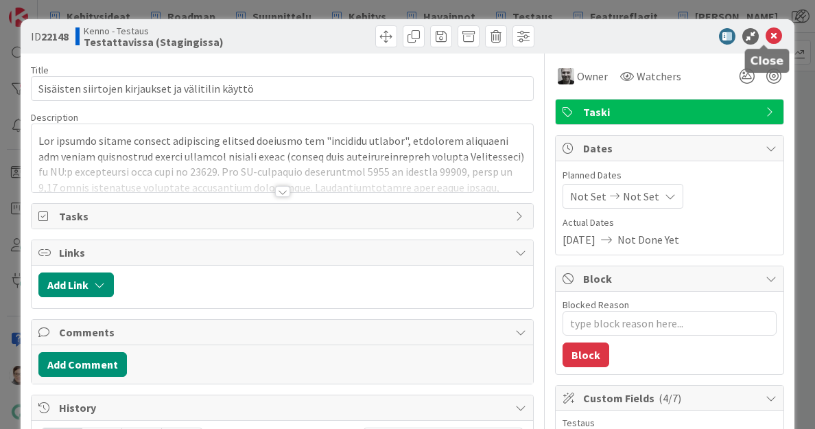
click at [766, 37] on icon at bounding box center [774, 36] width 16 height 16
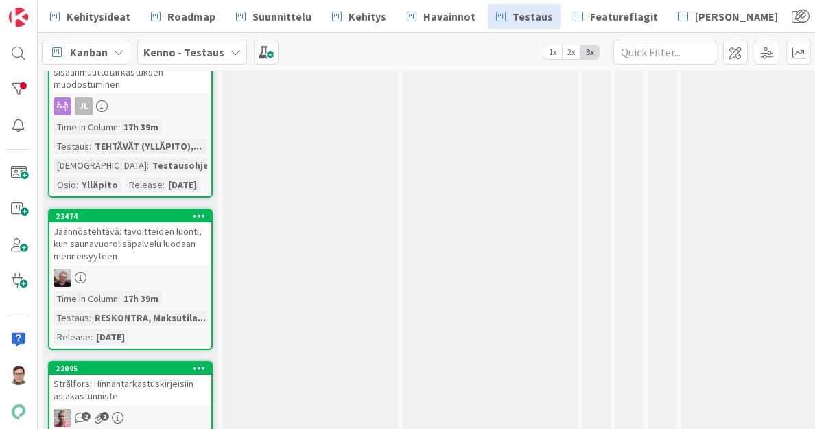
scroll to position [333, 0]
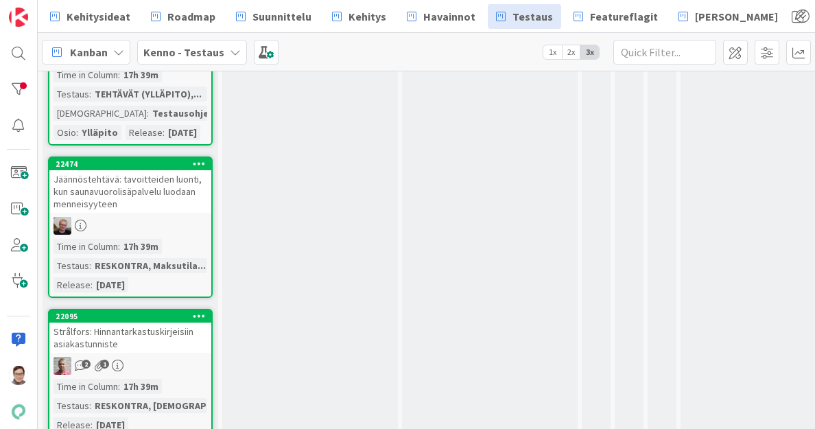
click at [137, 213] on div "Jäännöstehtävä: tavoitteiden luonti, kun saunavuorolisäpalvelu luodaan menneisy…" at bounding box center [130, 191] width 162 height 43
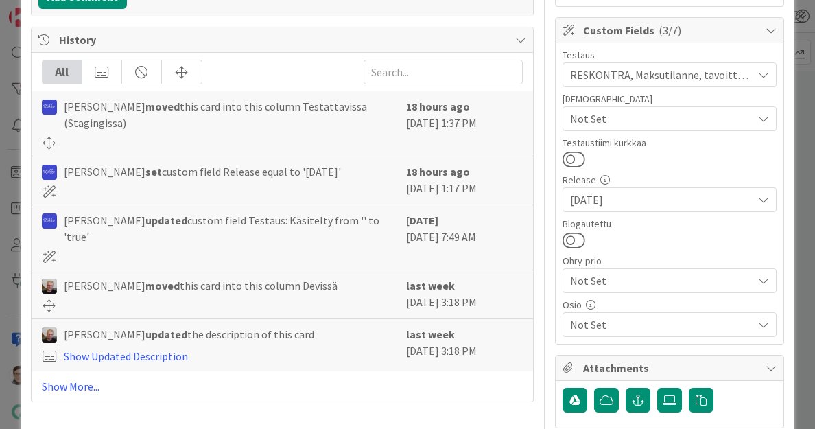
scroll to position [369, 0]
click at [614, 317] on span "Not Set" at bounding box center [661, 324] width 183 height 16
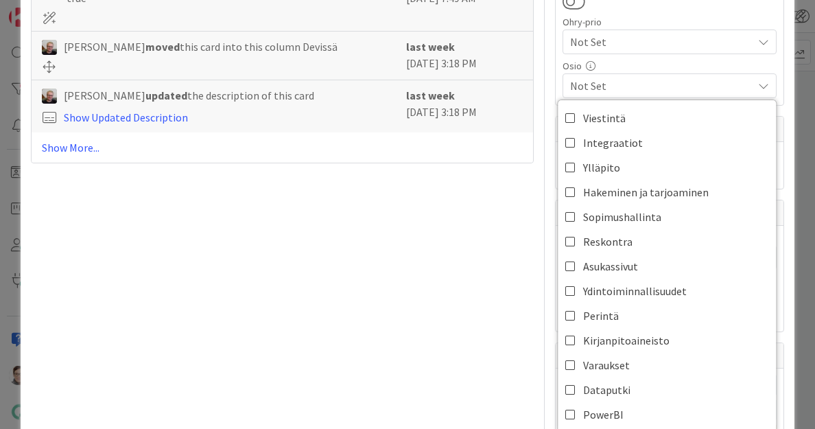
scroll to position [610, 0]
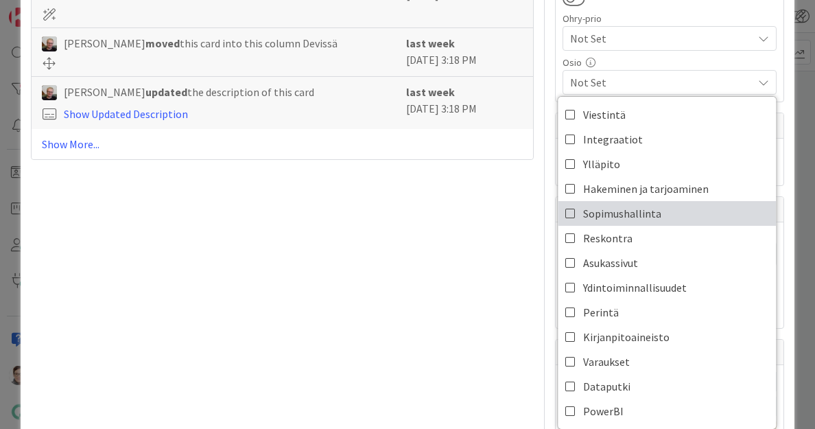
click at [614, 211] on span "Sopimushallinta" at bounding box center [622, 213] width 78 height 21
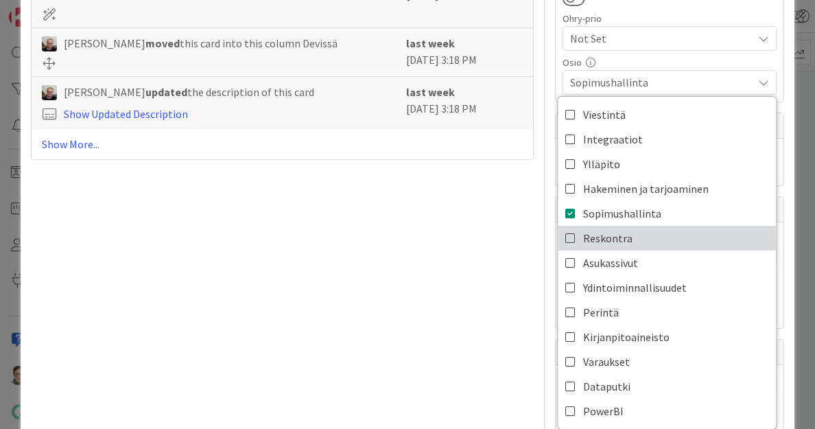
click at [609, 233] on span "Reskontra" at bounding box center [607, 238] width 49 height 21
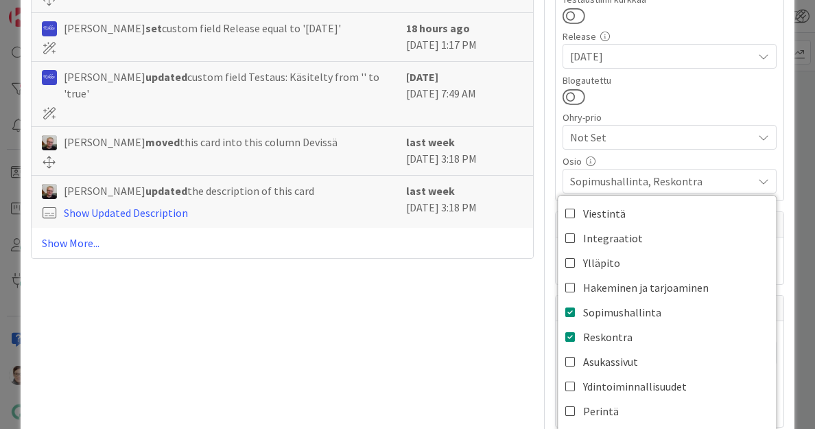
scroll to position [498, 0]
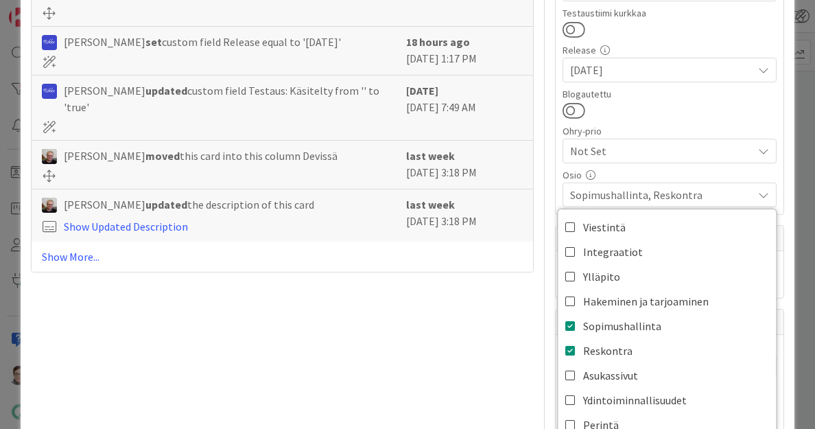
click at [619, 187] on span "Sopimushallinta, Reskontra" at bounding box center [661, 195] width 183 height 16
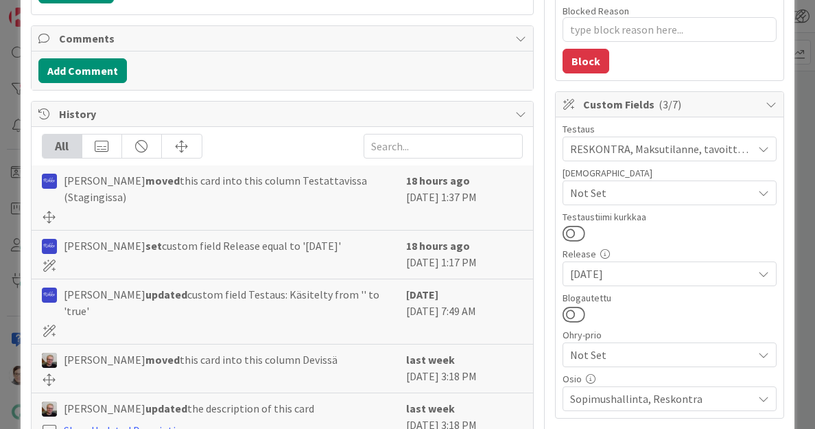
scroll to position [293, 0]
click at [566, 318] on button at bounding box center [574, 315] width 23 height 18
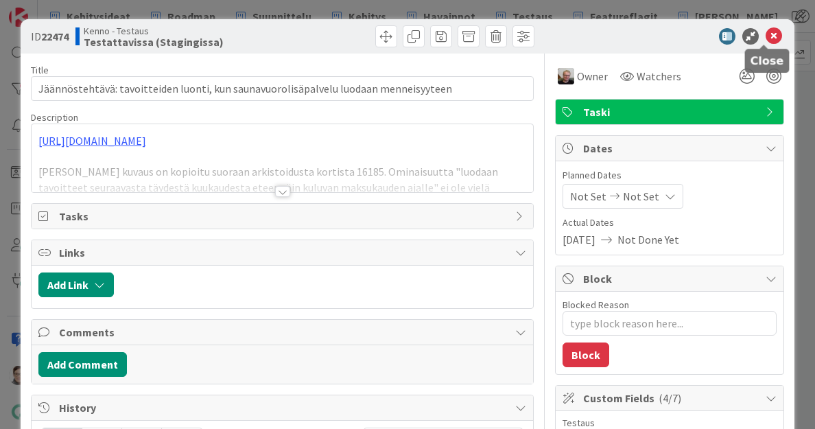
click at [766, 36] on icon at bounding box center [774, 36] width 16 height 16
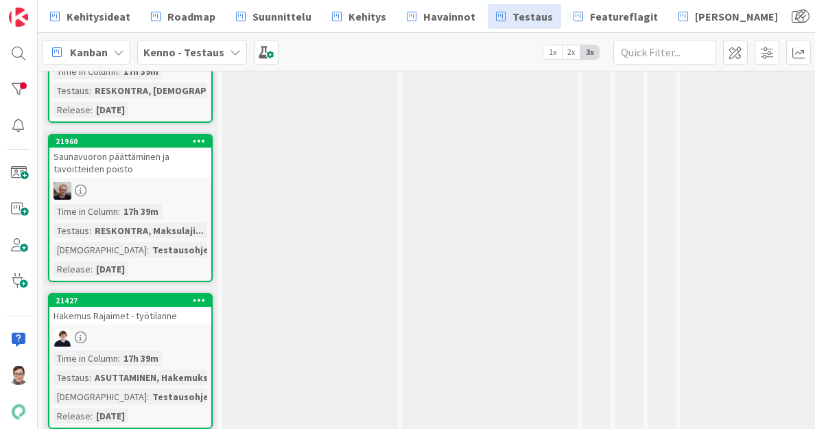
scroll to position [496, 0]
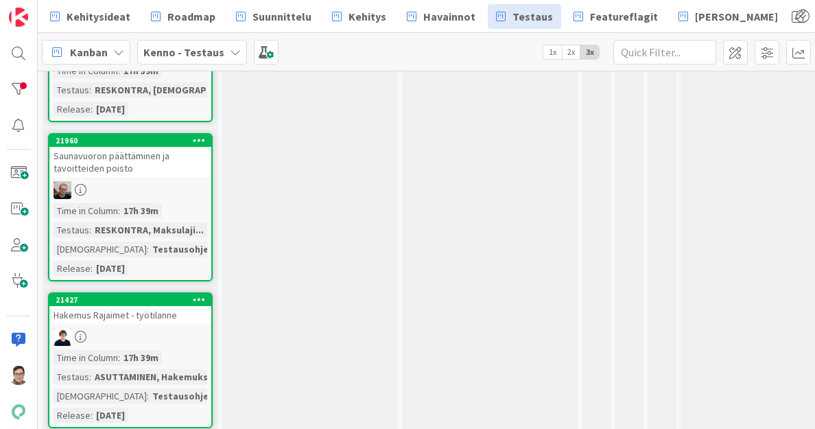
click at [139, 177] on div "Saunavuoron päättäminen ja tavoitteiden poisto" at bounding box center [130, 162] width 162 height 30
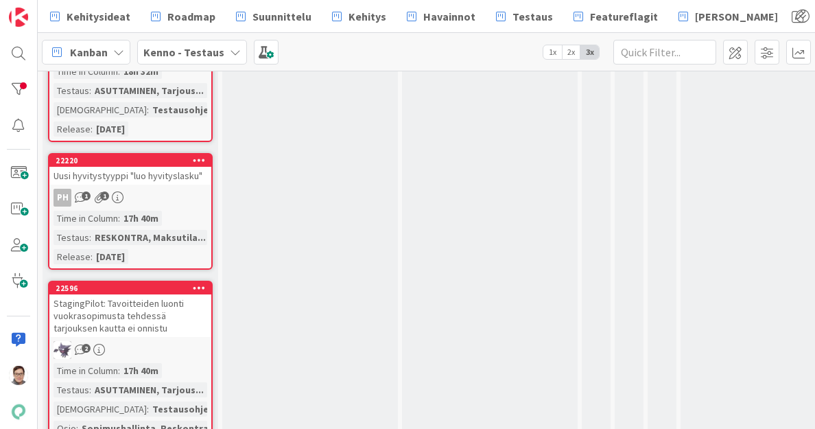
scroll to position [1865, 0]
click at [132, 184] on div "Uusi hyvitystyyppi "luo hyvityslasku"" at bounding box center [130, 175] width 162 height 18
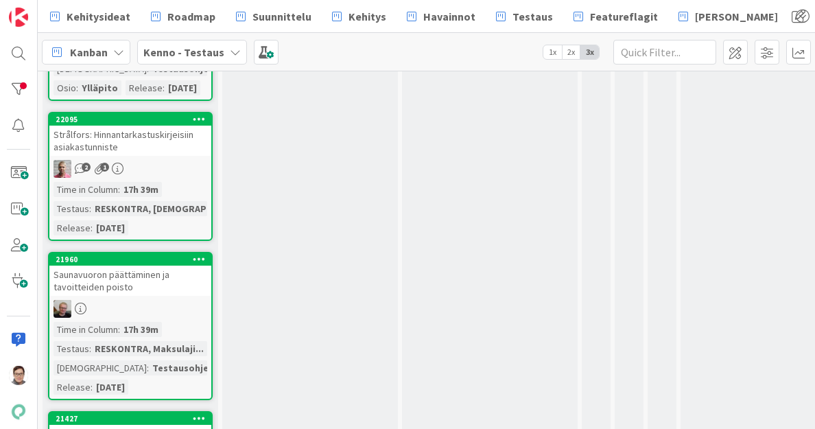
scroll to position [378, 0]
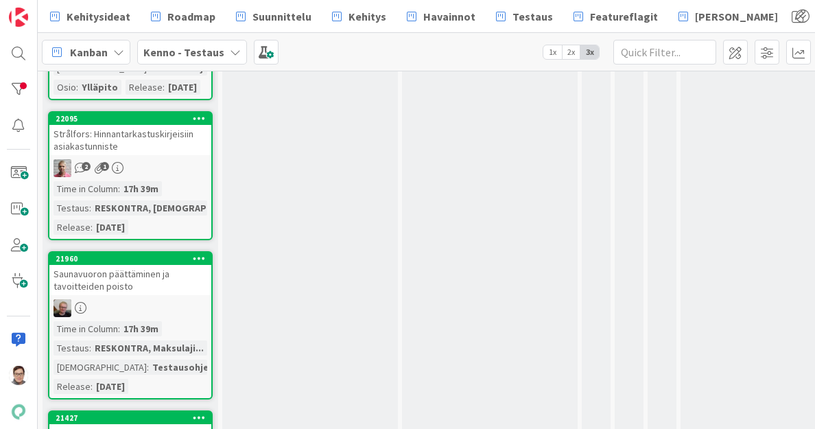
click at [153, 155] on div "Strålfors: Hinnantarkastuskirjeisiin asiakastunniste" at bounding box center [130, 140] width 162 height 30
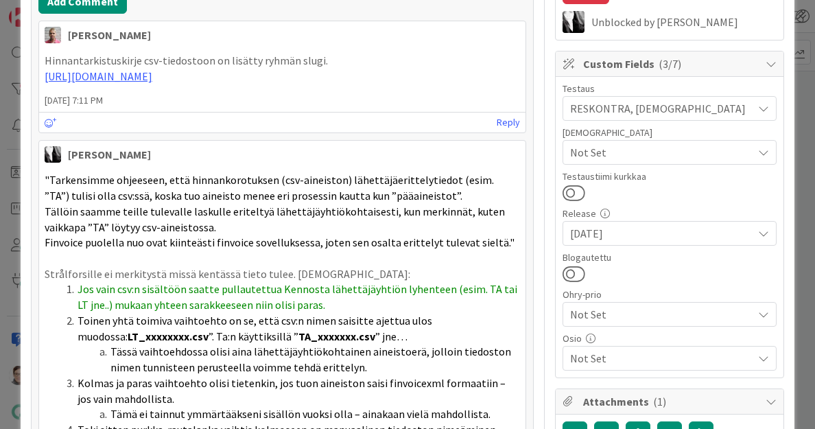
scroll to position [364, 0]
click at [644, 310] on span "Not Set" at bounding box center [658, 313] width 176 height 19
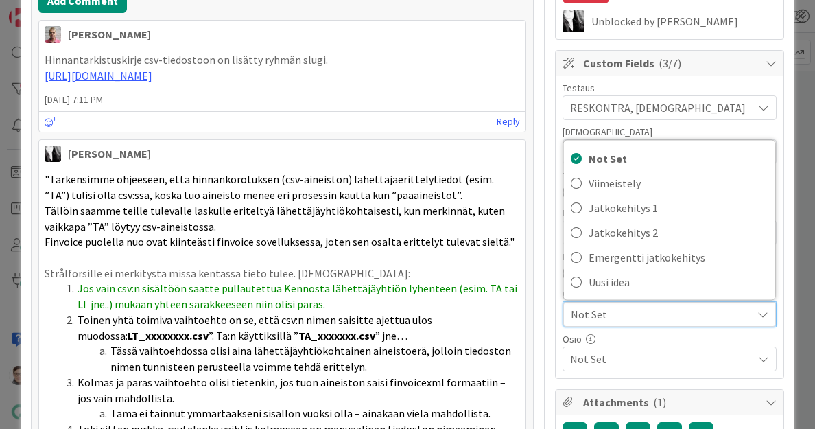
click at [616, 306] on span "Not Set" at bounding box center [658, 314] width 174 height 19
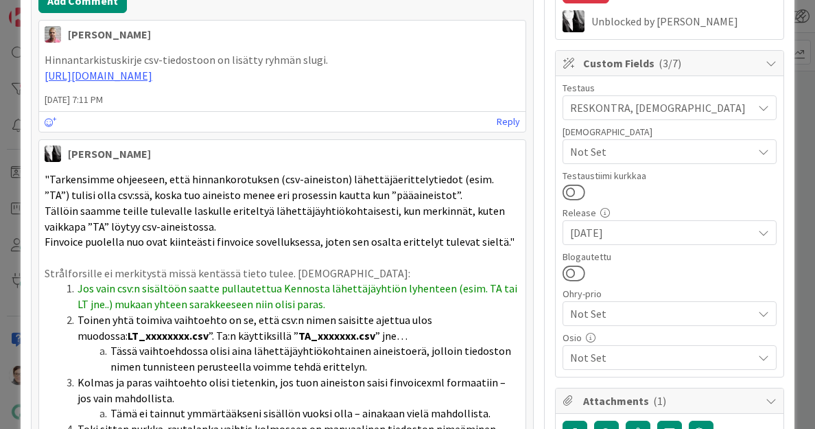
click at [611, 356] on span "Not Set" at bounding box center [661, 357] width 183 height 16
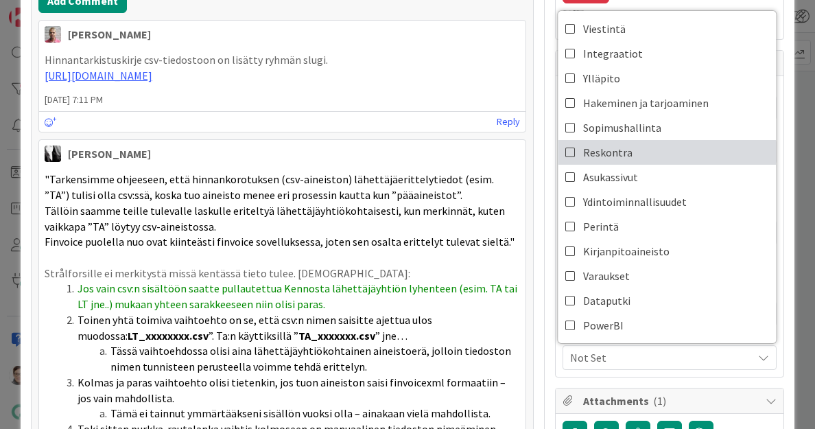
click at [592, 160] on span "Reskontra" at bounding box center [607, 152] width 49 height 21
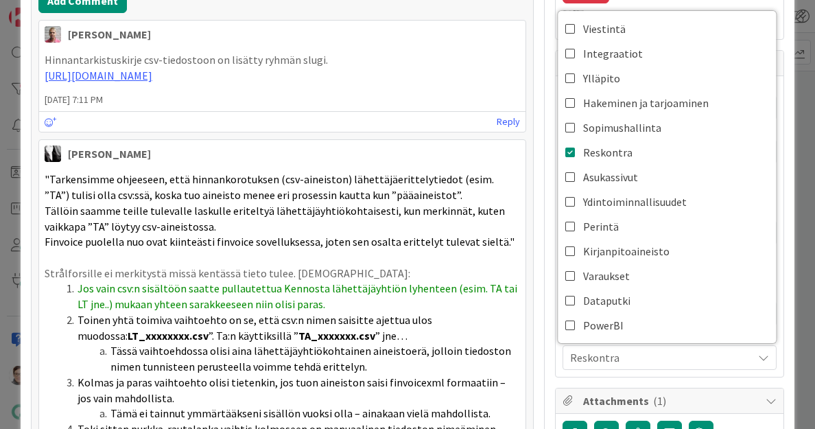
click at [598, 353] on span "Reskontra" at bounding box center [661, 357] width 183 height 16
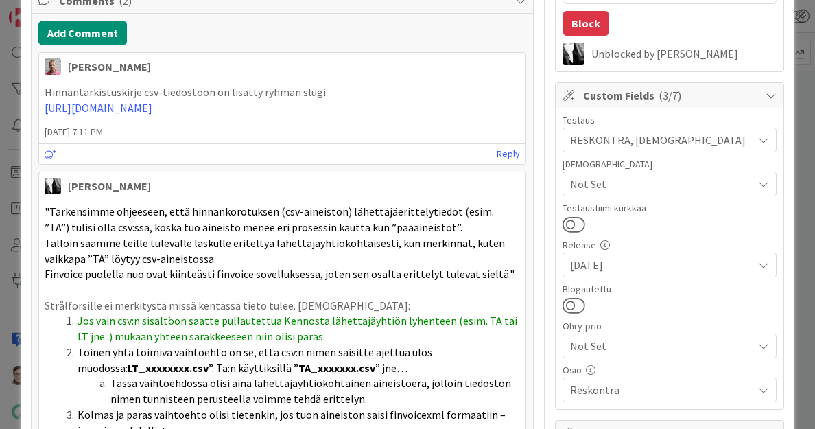
scroll to position [333, 0]
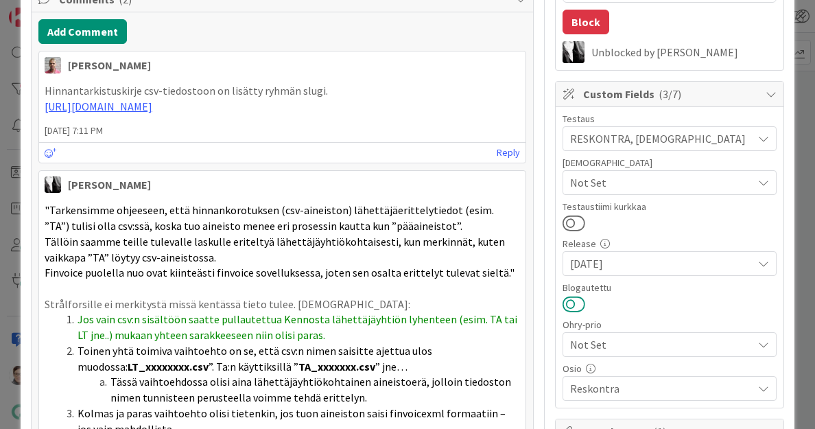
click at [568, 303] on button at bounding box center [574, 304] width 23 height 18
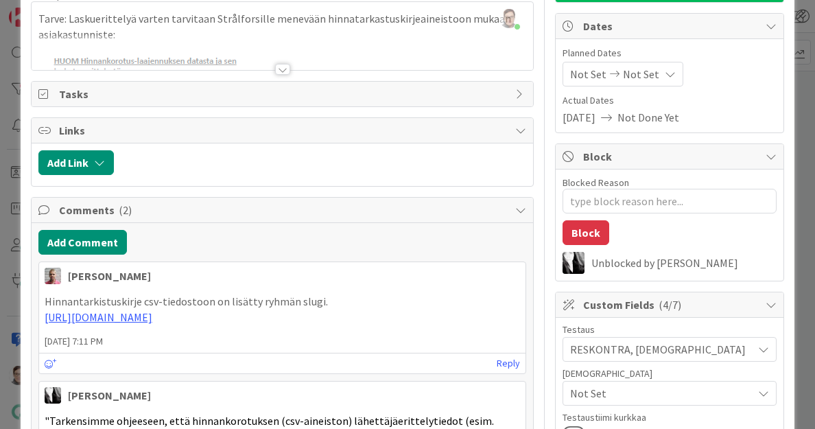
scroll to position [0, 0]
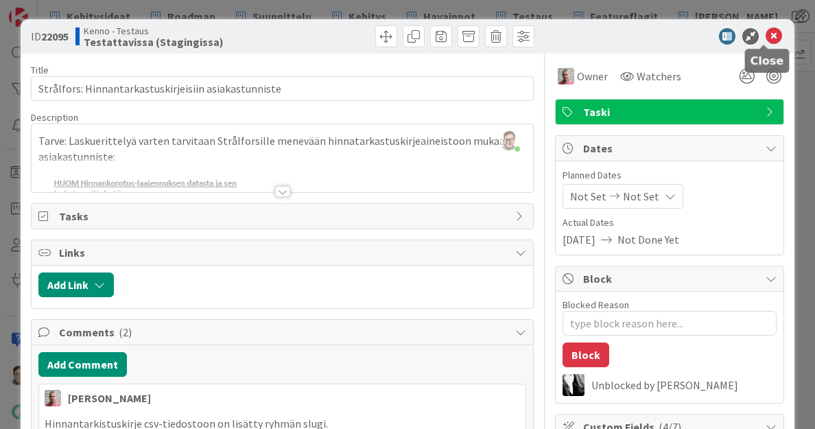
click at [766, 32] on icon at bounding box center [774, 36] width 16 height 16
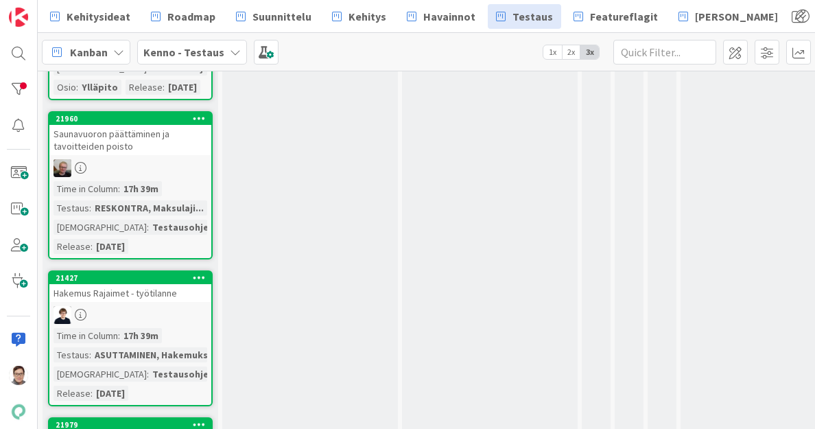
click at [146, 155] on div "Saunavuoron päättäminen ja tavoitteiden poisto" at bounding box center [130, 140] width 162 height 30
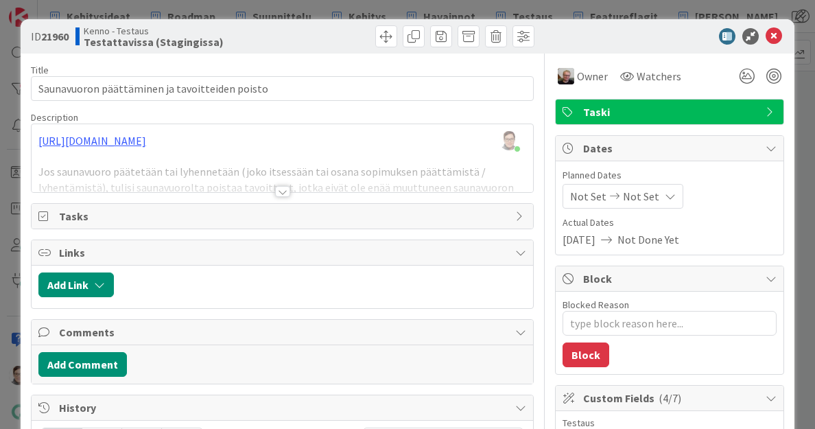
click at [275, 193] on div at bounding box center [282, 191] width 15 height 11
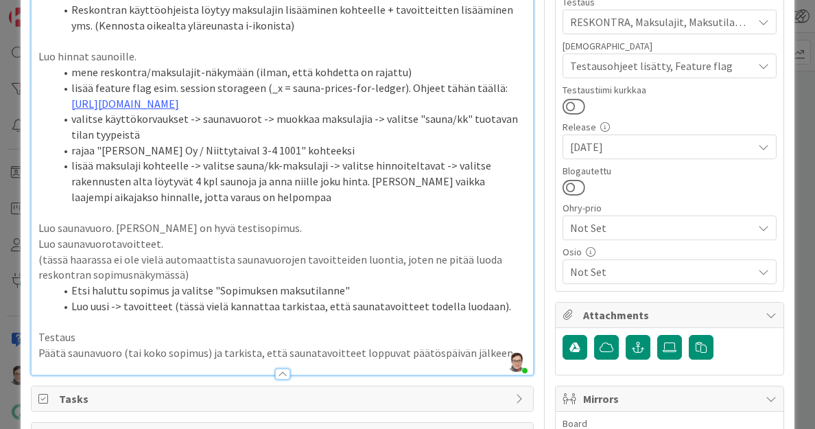
scroll to position [421, 0]
click at [564, 191] on button at bounding box center [574, 187] width 23 height 18
click at [609, 268] on span "Not Set" at bounding box center [661, 271] width 183 height 16
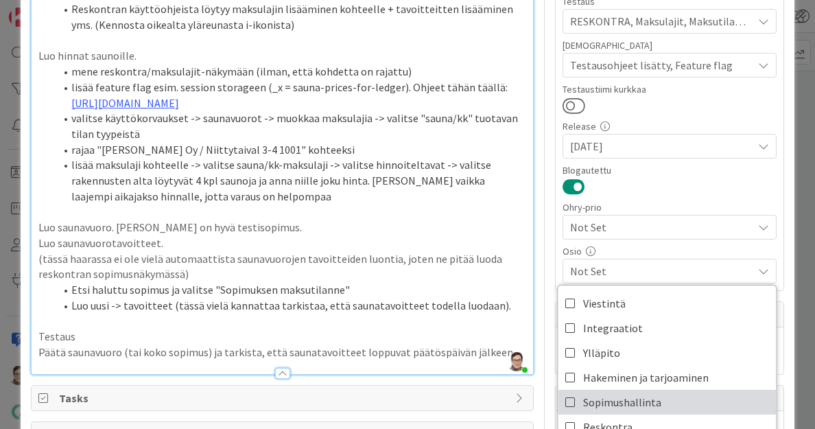
click at [614, 404] on span "Sopimushallinta" at bounding box center [622, 402] width 78 height 21
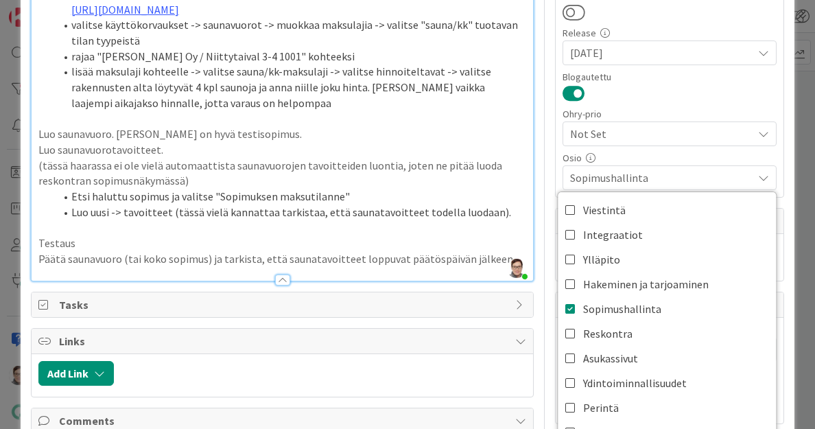
scroll to position [515, 0]
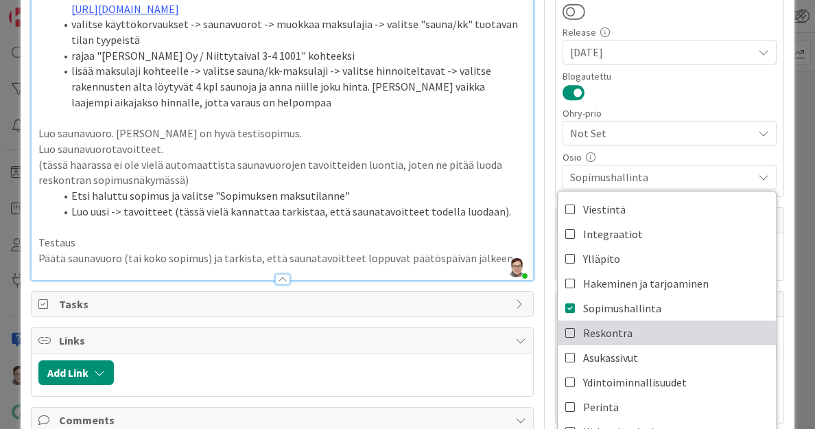
click at [597, 334] on span "Reskontra" at bounding box center [607, 333] width 49 height 21
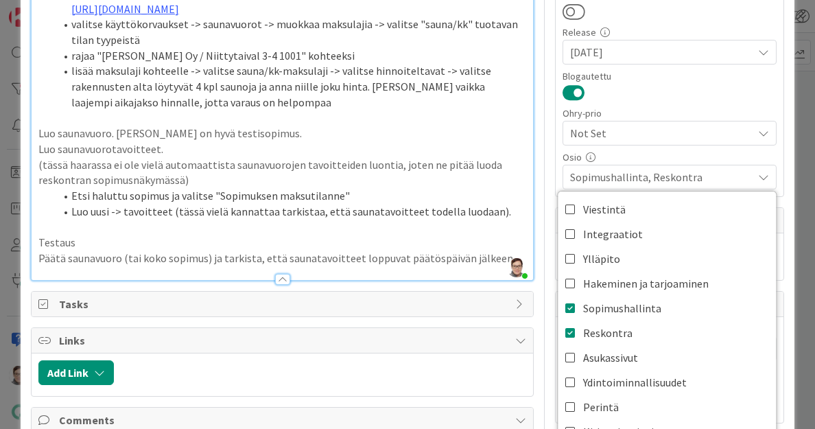
click at [664, 174] on span "Sopimushallinta, Reskontra" at bounding box center [661, 177] width 183 height 16
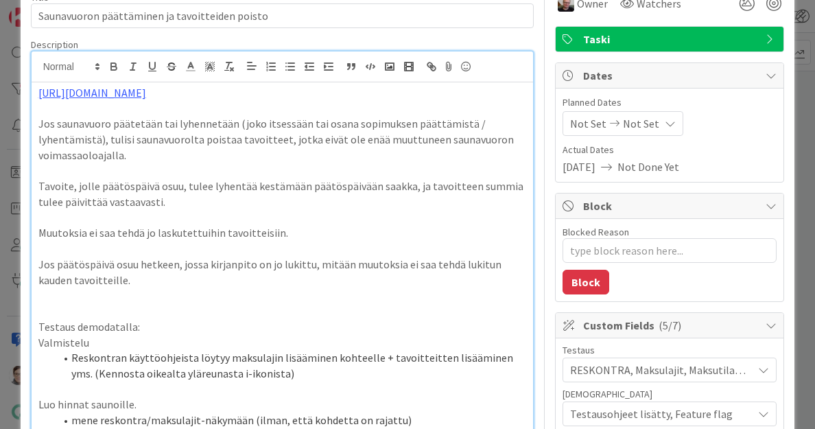
scroll to position [0, 0]
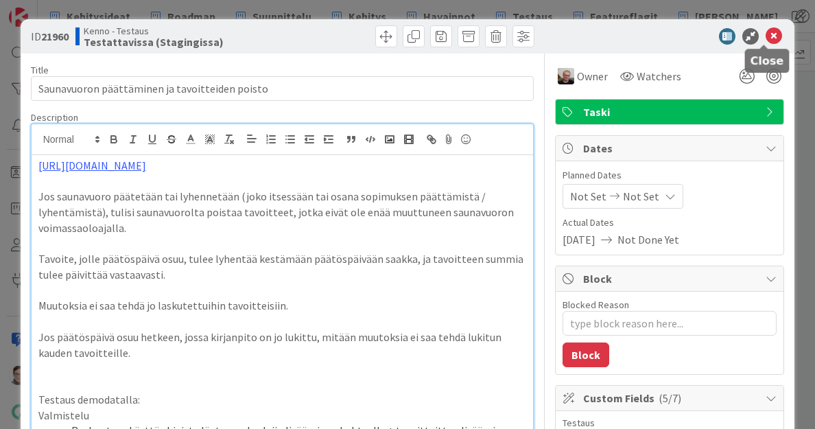
click at [766, 42] on icon at bounding box center [774, 36] width 16 height 16
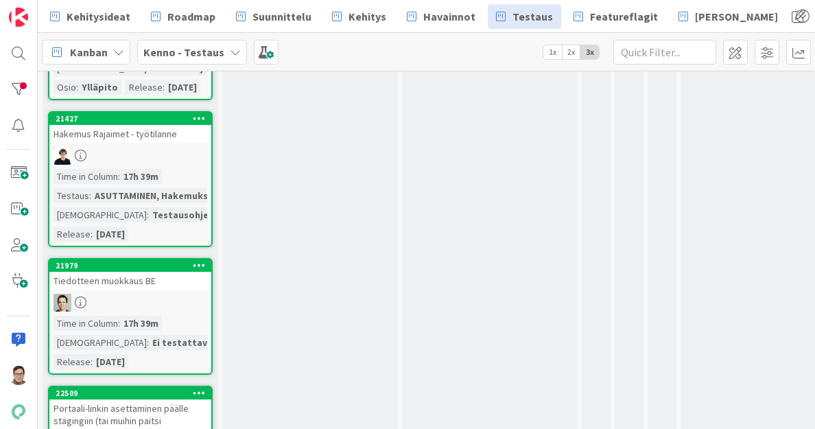
scroll to position [499, 0]
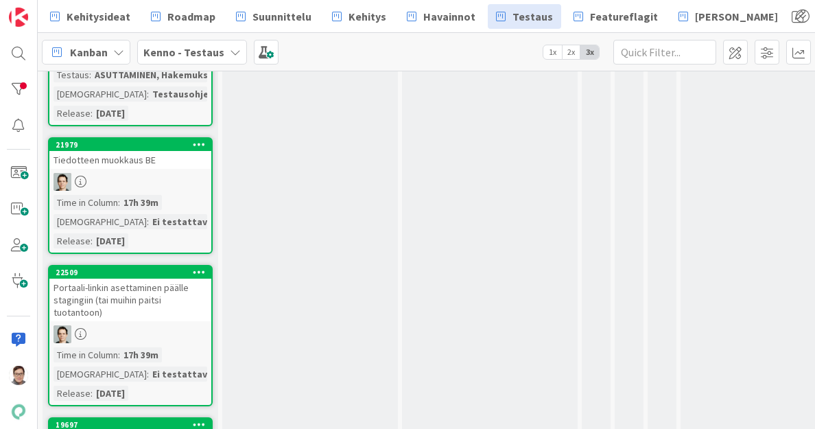
click at [146, 191] on div at bounding box center [130, 182] width 162 height 18
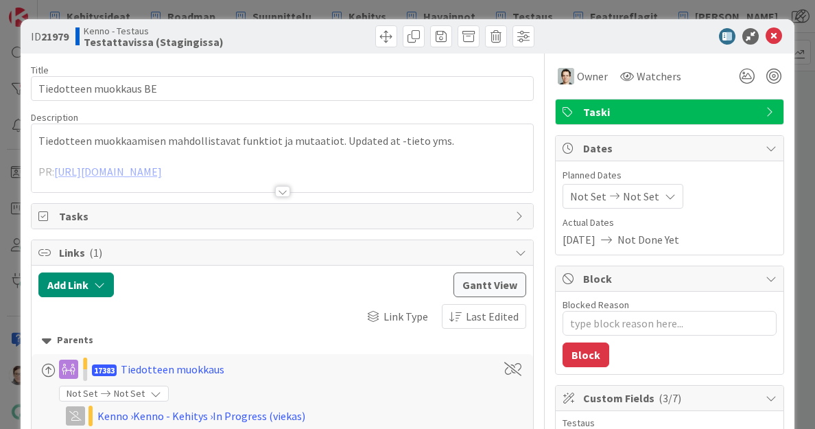
click at [670, 113] on span "Taski" at bounding box center [671, 112] width 176 height 16
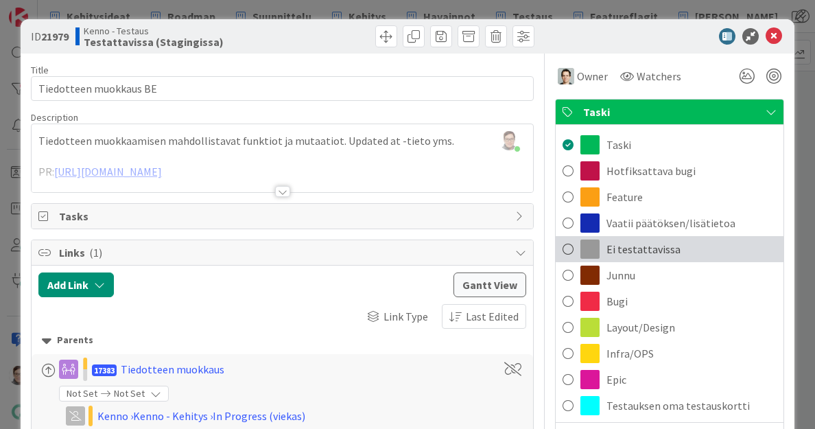
click at [649, 249] on span "Ei testattavissa" at bounding box center [644, 249] width 74 height 16
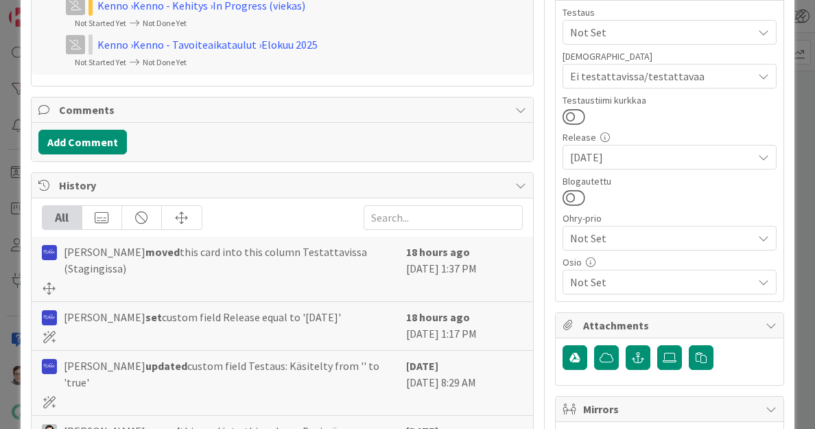
scroll to position [412, 0]
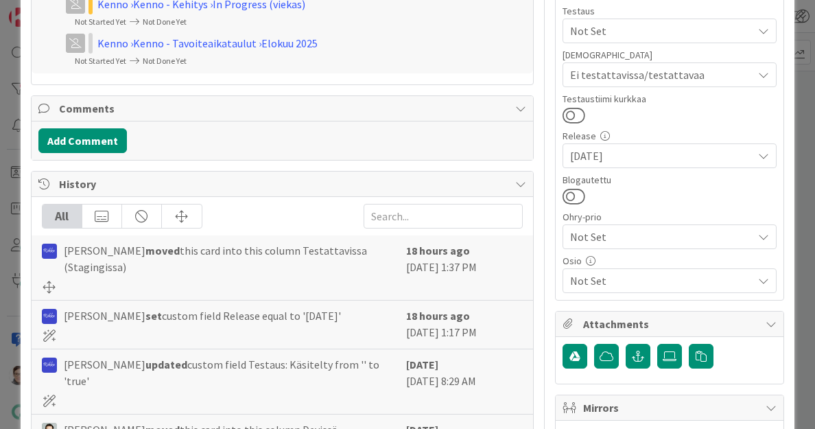
click at [618, 280] on span "Not Set" at bounding box center [661, 280] width 183 height 16
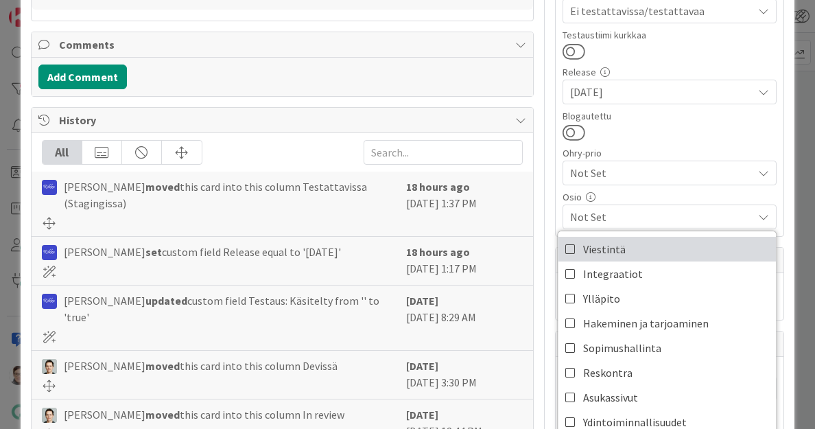
scroll to position [476, 0]
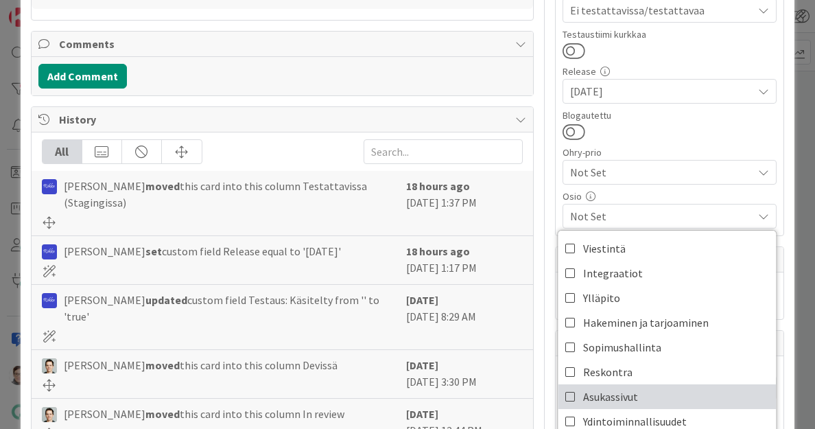
click at [605, 395] on span "Asukassivut" at bounding box center [610, 396] width 55 height 21
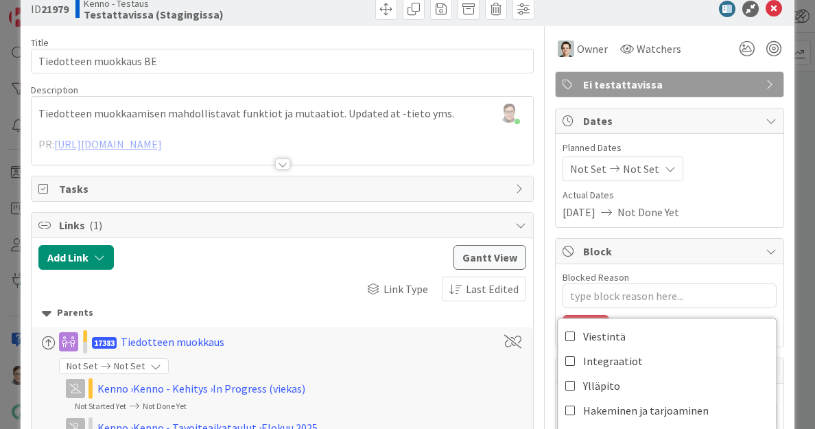
scroll to position [0, 0]
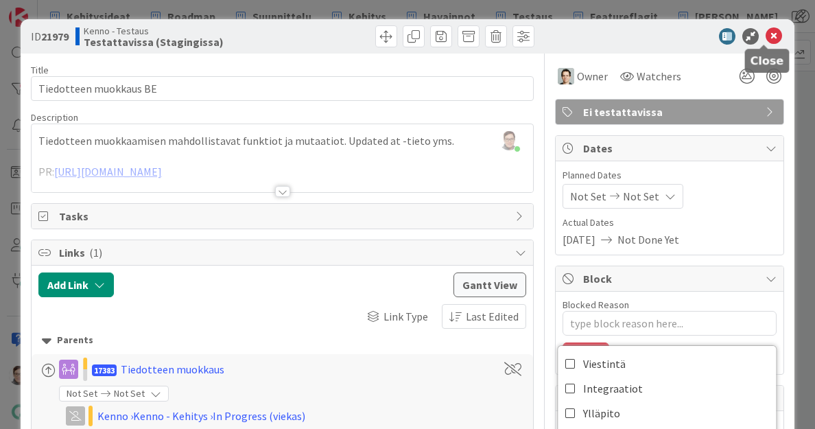
click at [769, 34] on icon at bounding box center [774, 36] width 16 height 16
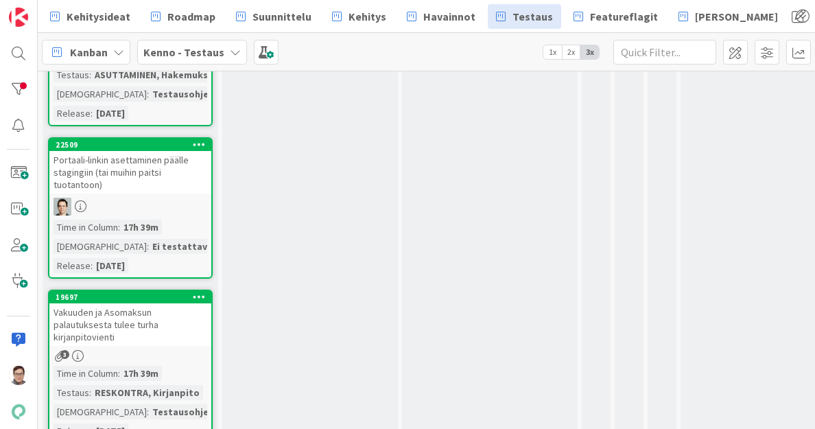
click at [128, 194] on div "Portaali-linkin asettaminen päälle stagingiin (tai muihin paitsi tuotantoon)" at bounding box center [130, 172] width 162 height 43
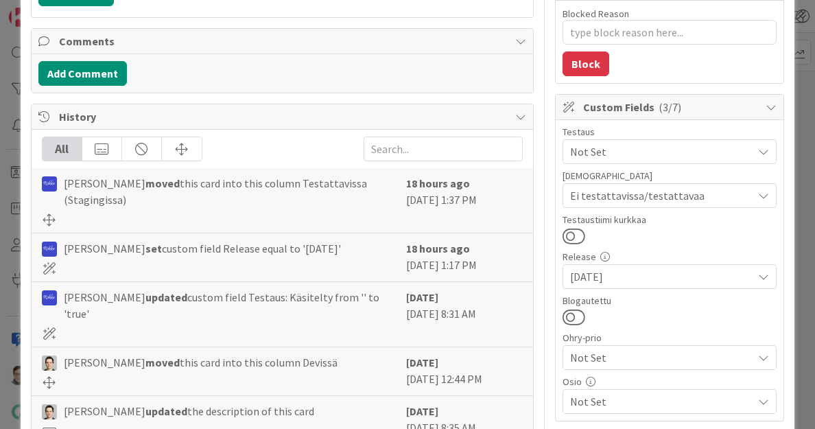
scroll to position [405, 0]
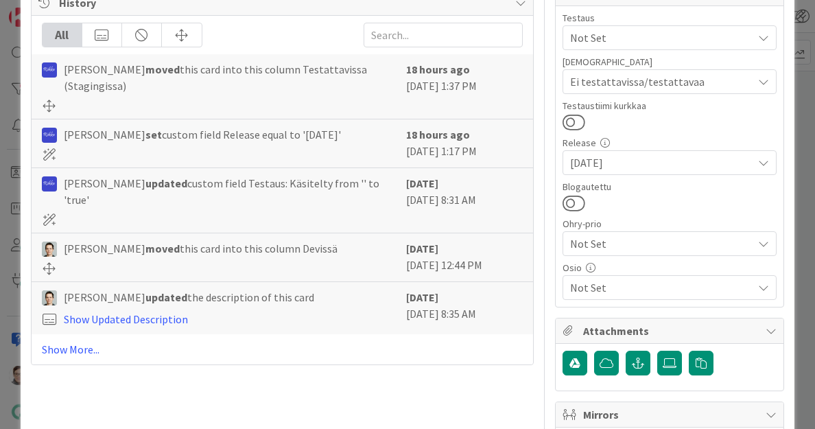
click at [604, 282] on span "Not Set" at bounding box center [661, 287] width 183 height 16
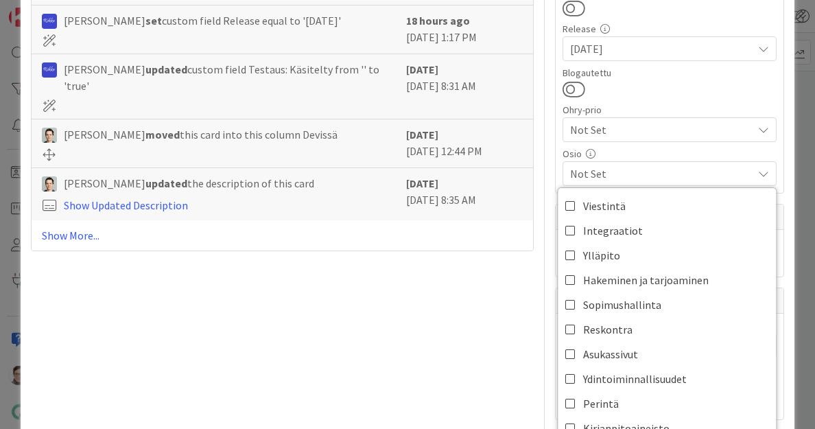
scroll to position [524, 0]
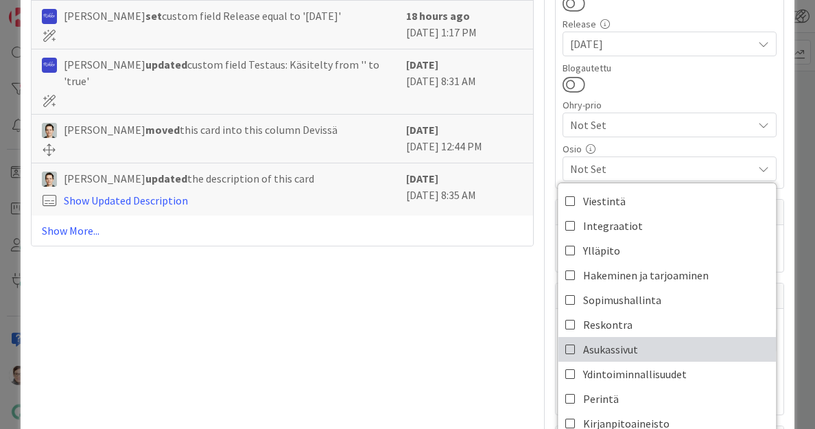
click at [594, 344] on span "Asukassivut" at bounding box center [610, 349] width 55 height 21
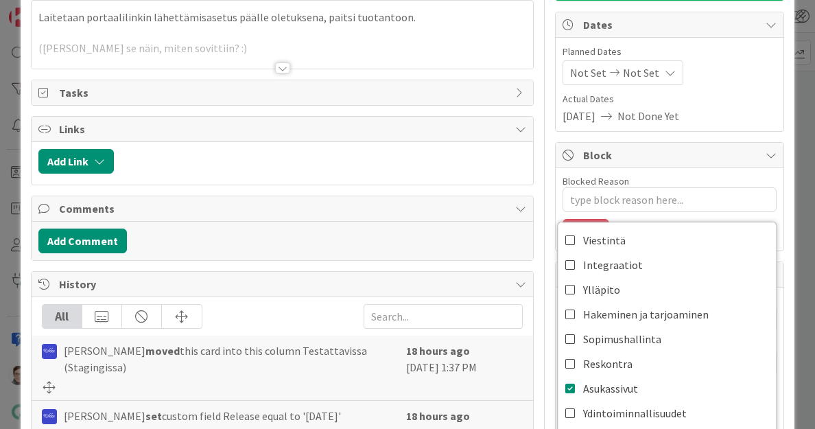
scroll to position [0, 0]
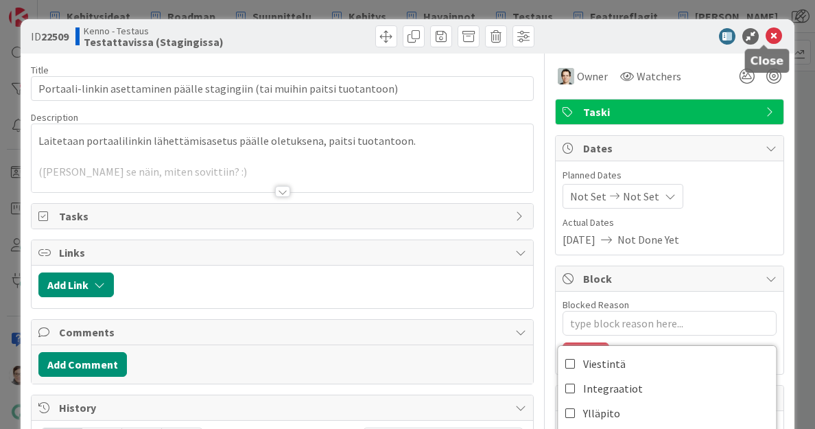
click at [766, 32] on icon at bounding box center [774, 36] width 16 height 16
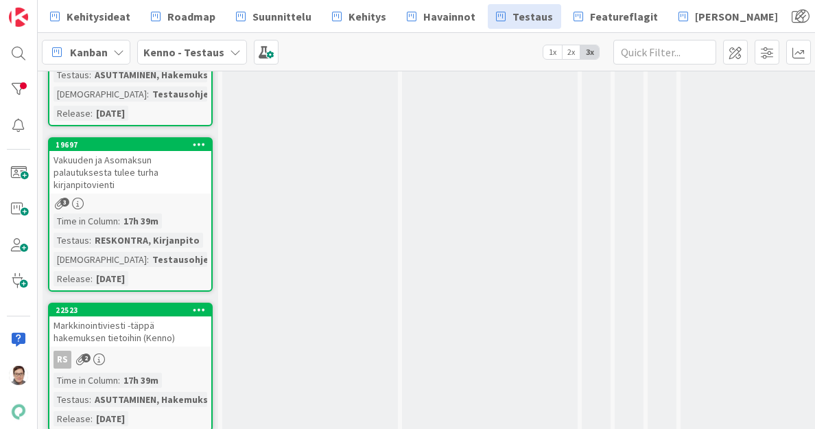
click at [140, 194] on div "Vakuuden ja Asomaksun palautuksesta tulee turha kirjanpitovienti" at bounding box center [130, 172] width 162 height 43
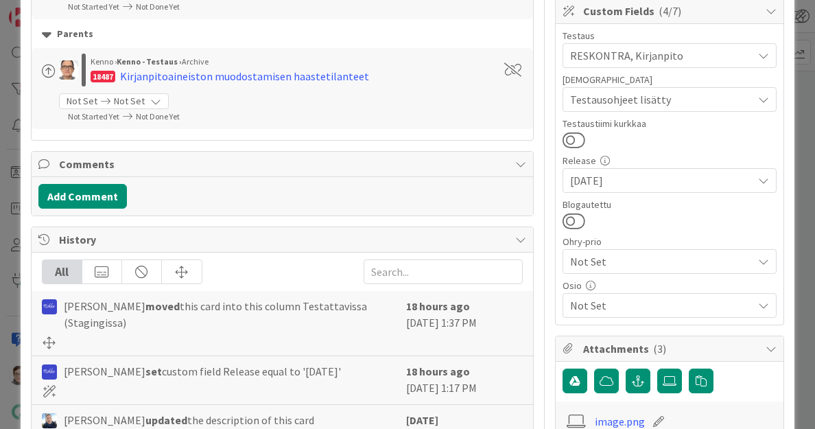
scroll to position [471, 0]
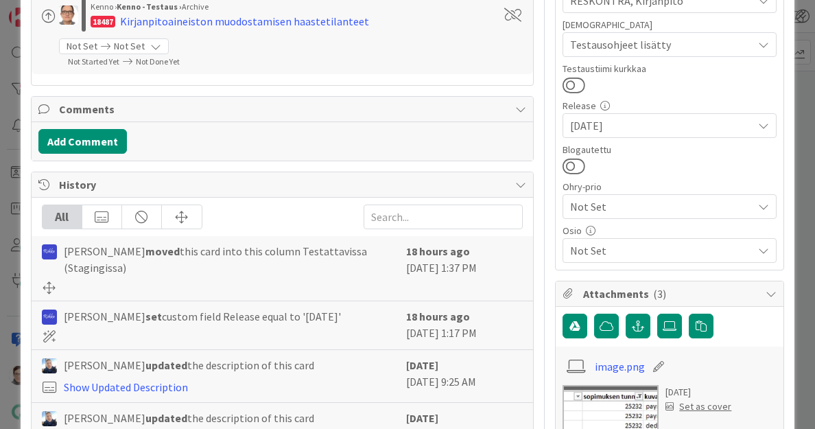
click at [623, 250] on span "Not Set" at bounding box center [661, 250] width 183 height 16
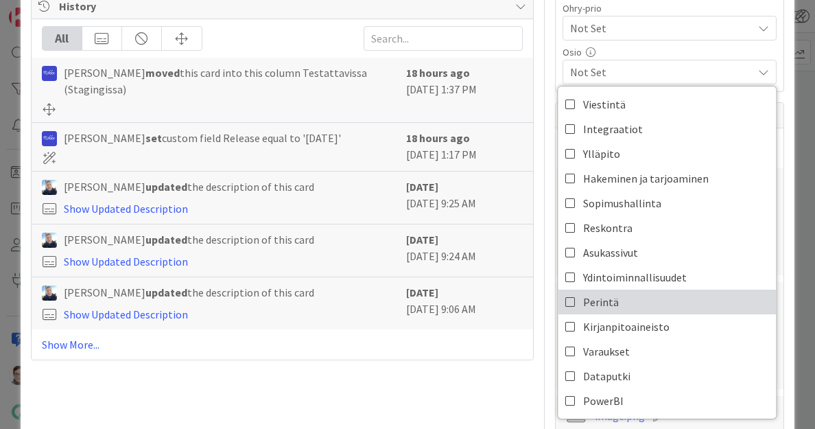
scroll to position [650, 0]
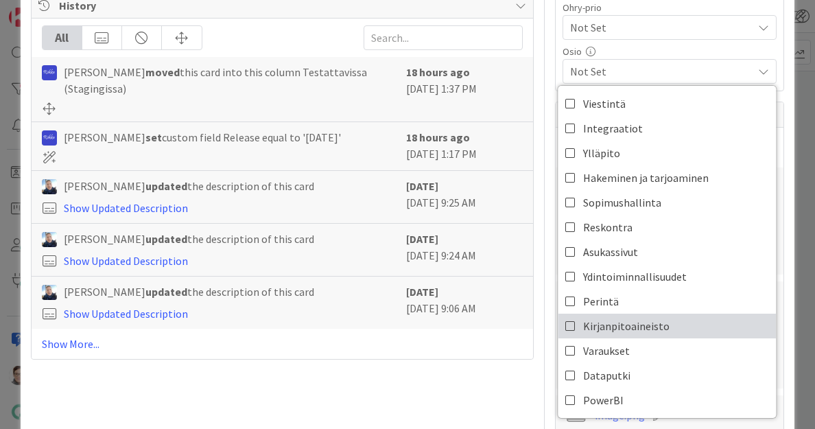
click at [607, 322] on span "Kirjanpitoaineisto" at bounding box center [626, 326] width 86 height 21
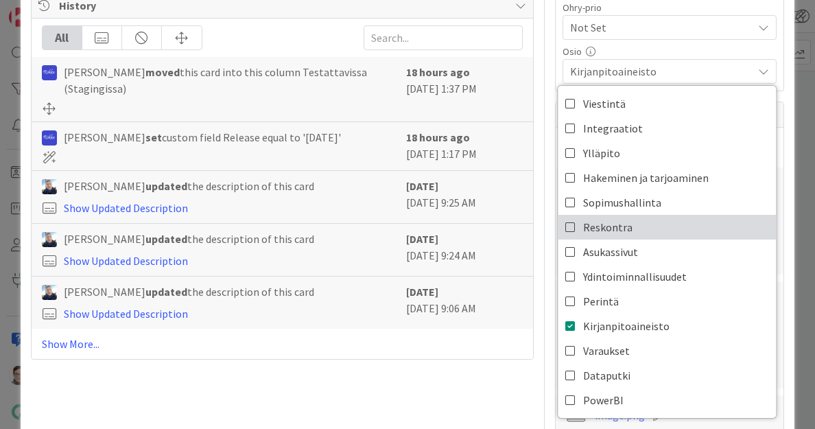
click at [600, 227] on span "Reskontra" at bounding box center [607, 227] width 49 height 21
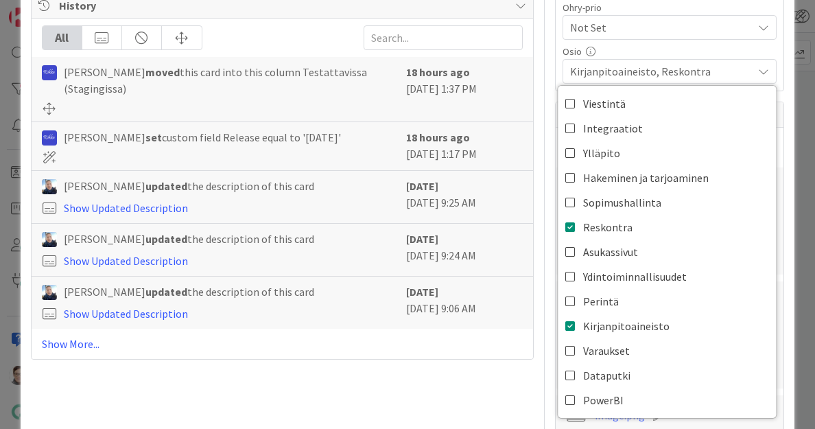
click at [646, 71] on span "Kirjanpitoaineisto, Reskontra" at bounding box center [661, 71] width 183 height 16
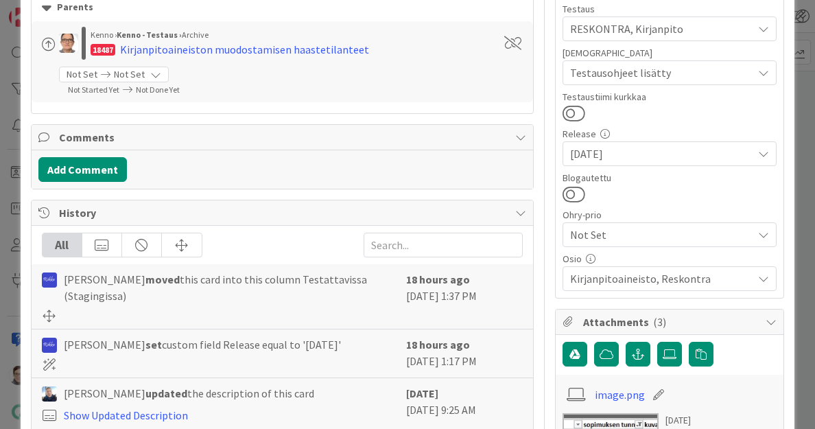
scroll to position [437, 0]
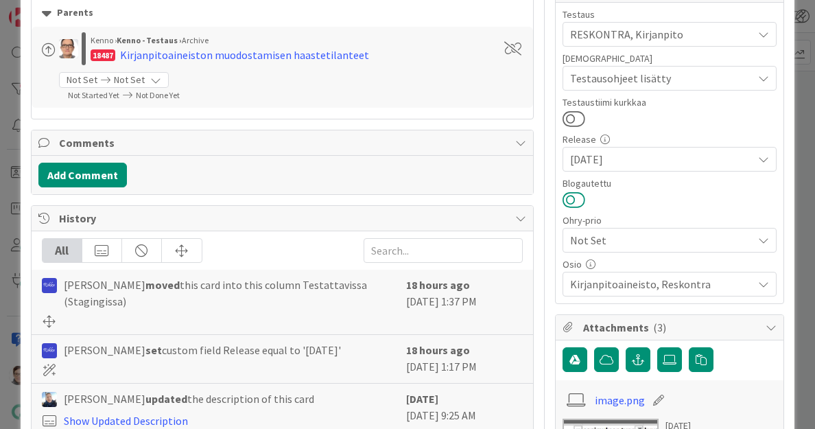
click at [572, 198] on button at bounding box center [574, 200] width 23 height 18
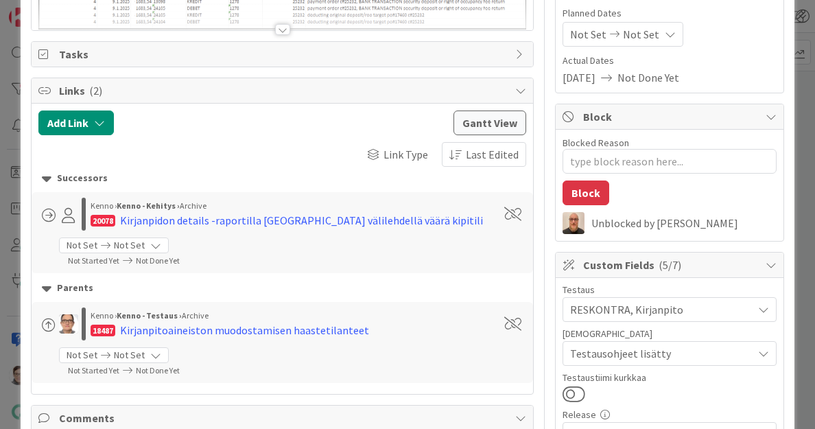
scroll to position [0, 0]
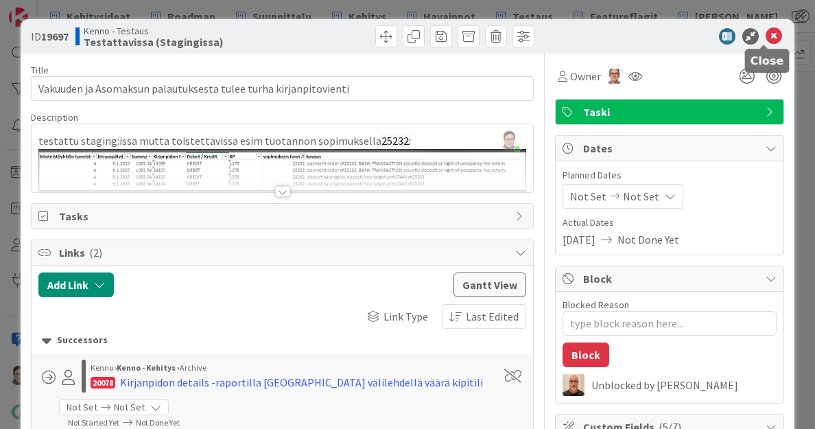
click at [769, 34] on icon at bounding box center [774, 36] width 16 height 16
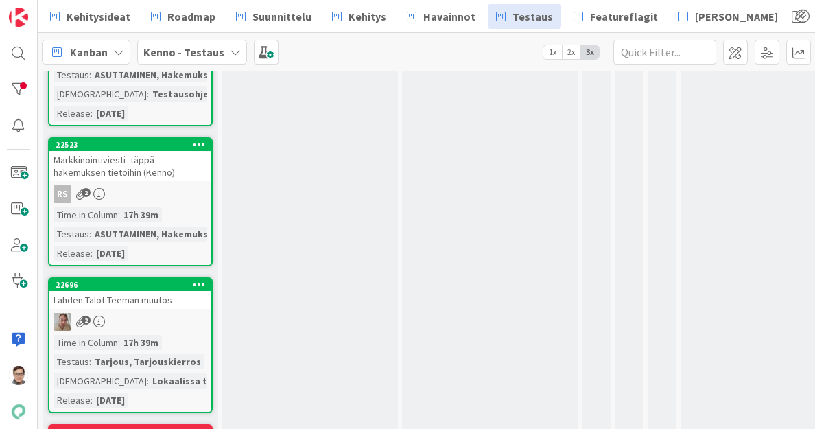
click at [142, 181] on div "Markkinointiviesti -täppä hakemuksen tietoihin (Kenno)" at bounding box center [130, 166] width 162 height 30
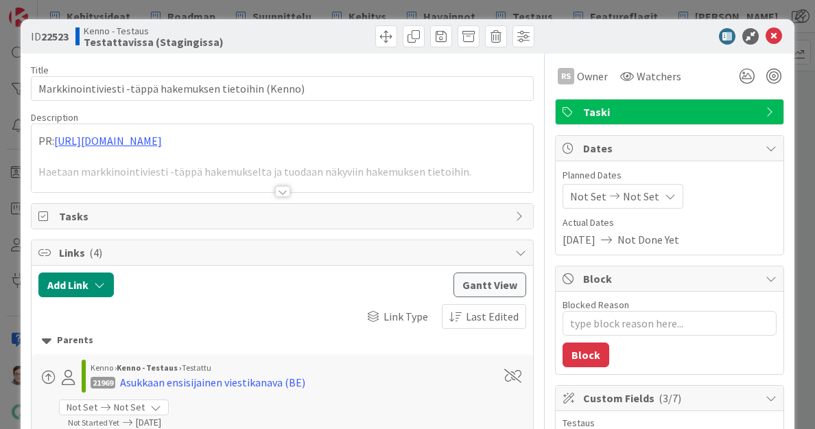
click at [277, 186] on div at bounding box center [282, 191] width 15 height 11
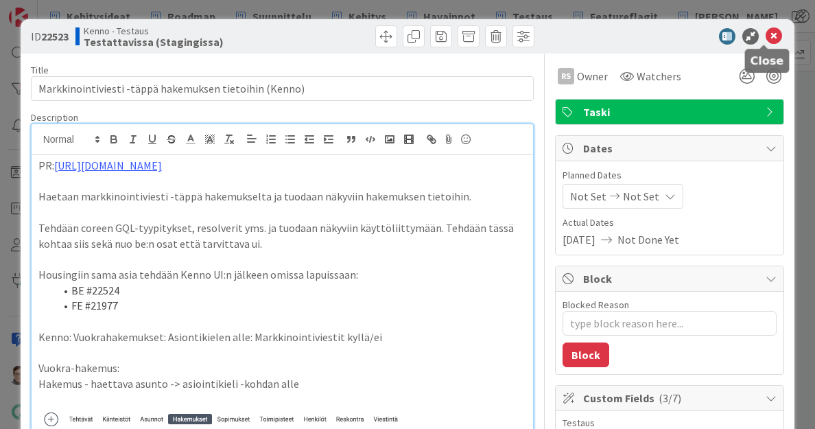
click at [767, 38] on icon at bounding box center [774, 36] width 16 height 16
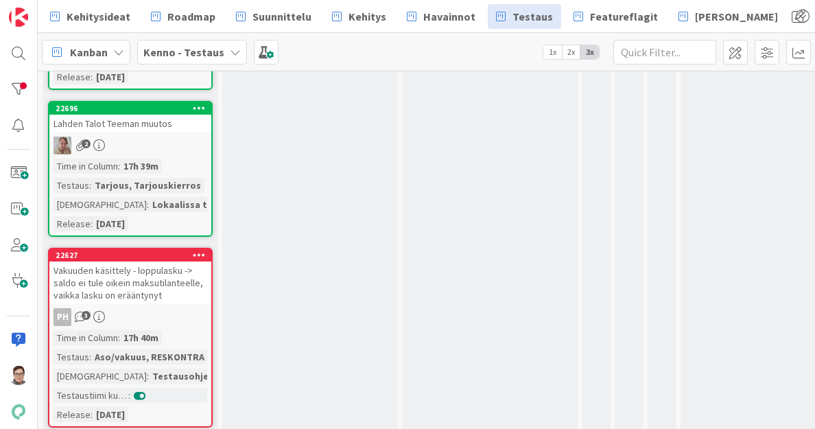
scroll to position [676, 0]
click at [133, 154] on div "2" at bounding box center [130, 145] width 162 height 18
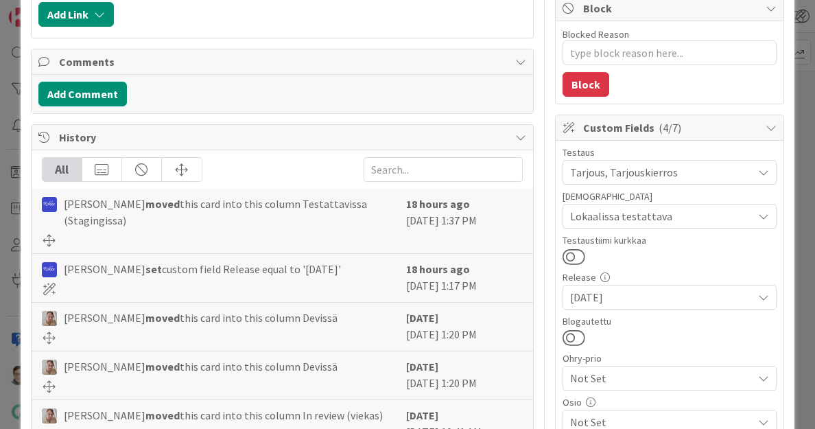
scroll to position [271, 0]
click at [570, 337] on button at bounding box center [574, 337] width 23 height 18
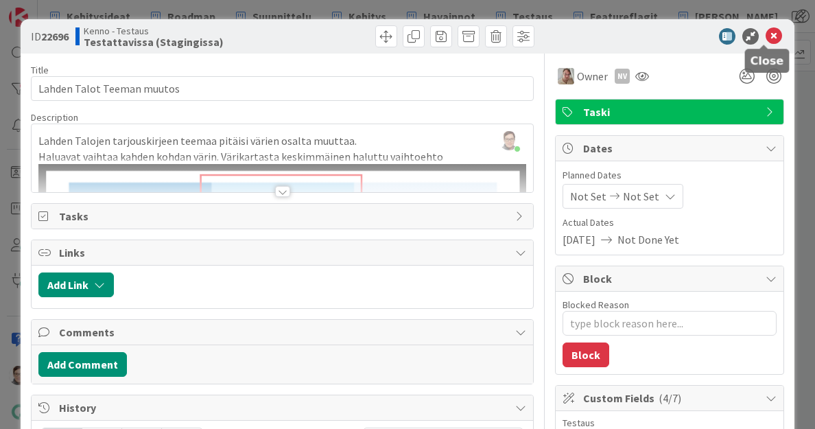
click at [766, 39] on icon at bounding box center [774, 36] width 16 height 16
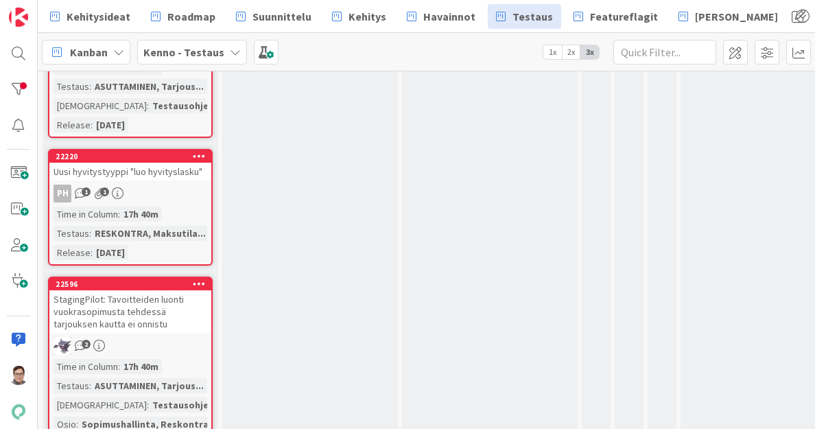
scroll to position [979, 0]
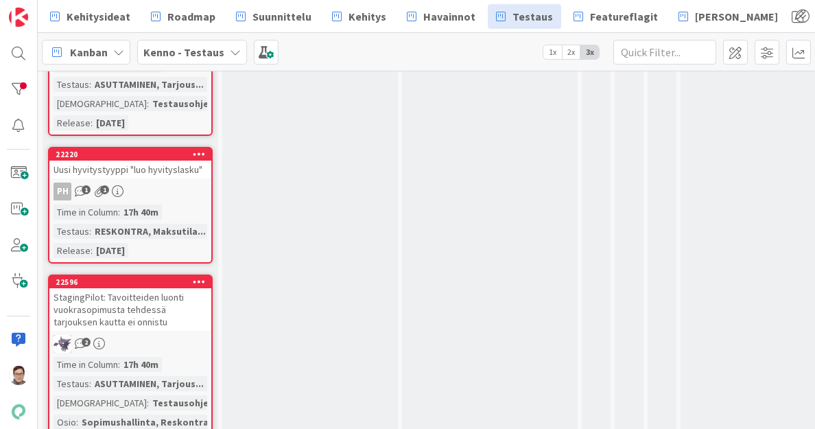
click at [156, 200] on div "PH 1 1" at bounding box center [130, 192] width 162 height 18
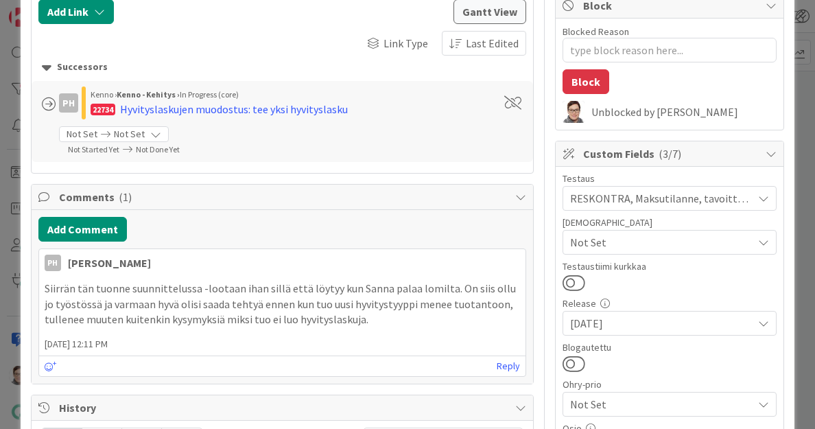
scroll to position [362, 0]
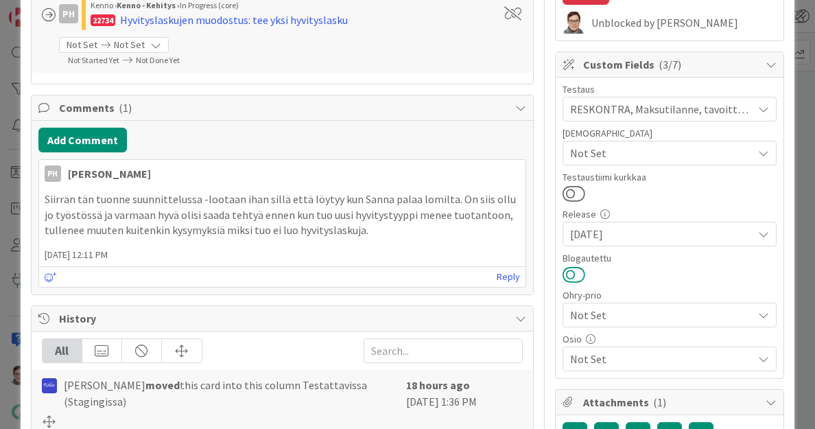
click at [567, 268] on button at bounding box center [574, 275] width 23 height 18
click at [616, 357] on span "Not Set" at bounding box center [661, 359] width 183 height 16
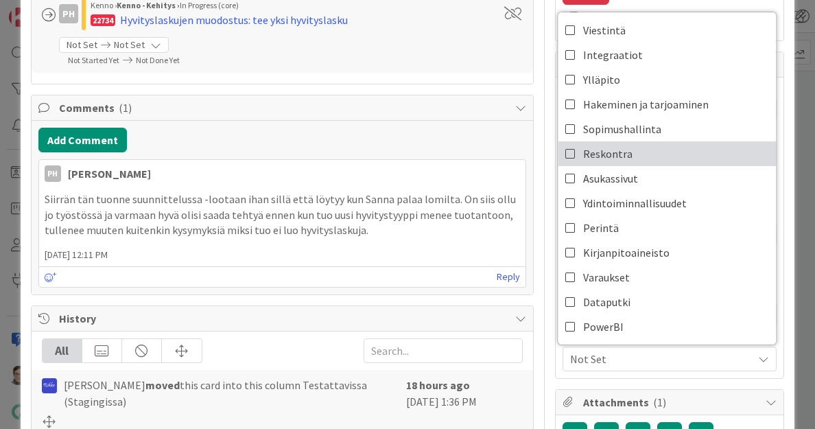
click at [597, 150] on span "Reskontra" at bounding box center [607, 153] width 49 height 21
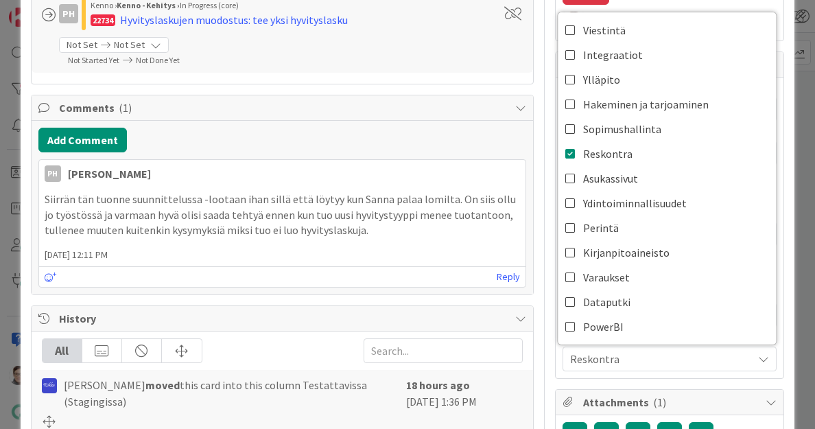
click at [645, 351] on span "Reskontra" at bounding box center [661, 359] width 183 height 16
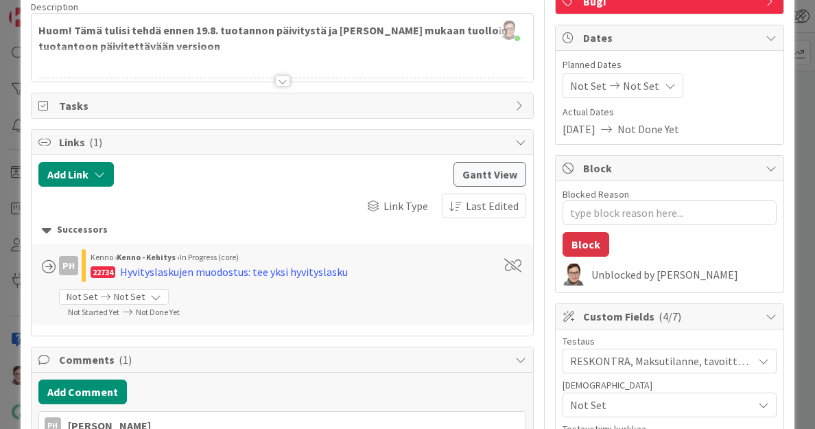
scroll to position [0, 0]
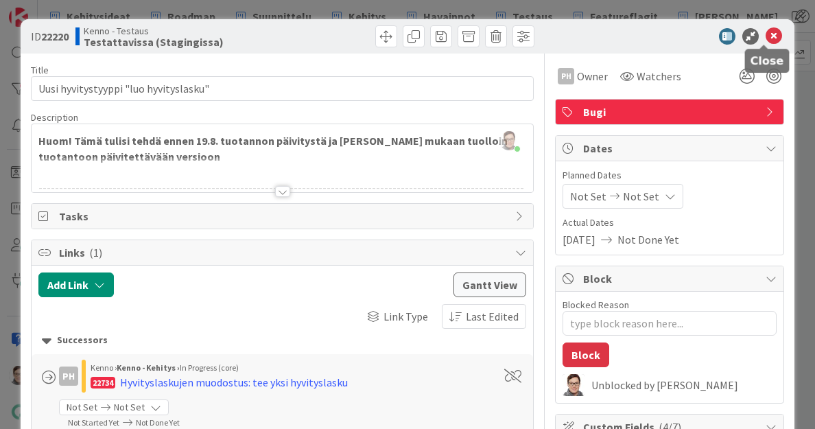
click at [766, 35] on icon at bounding box center [774, 36] width 16 height 16
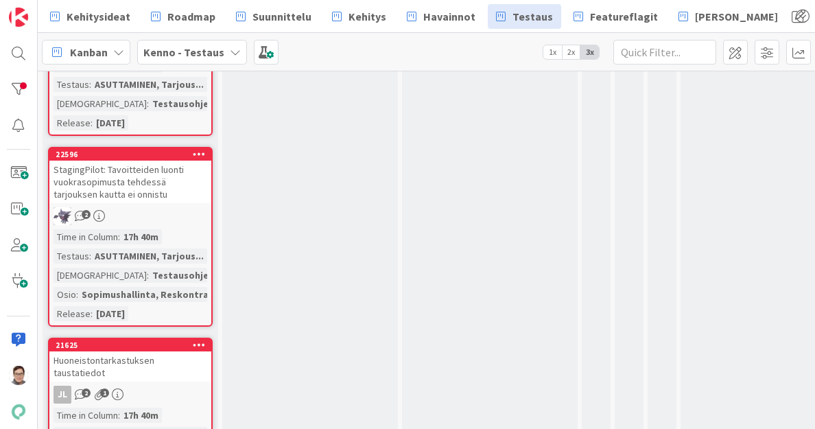
click at [121, 200] on div "StagingPilot: Tavoitteiden luonti vuokrasopimusta tehdessä tarjouksen kautta ei…" at bounding box center [130, 182] width 162 height 43
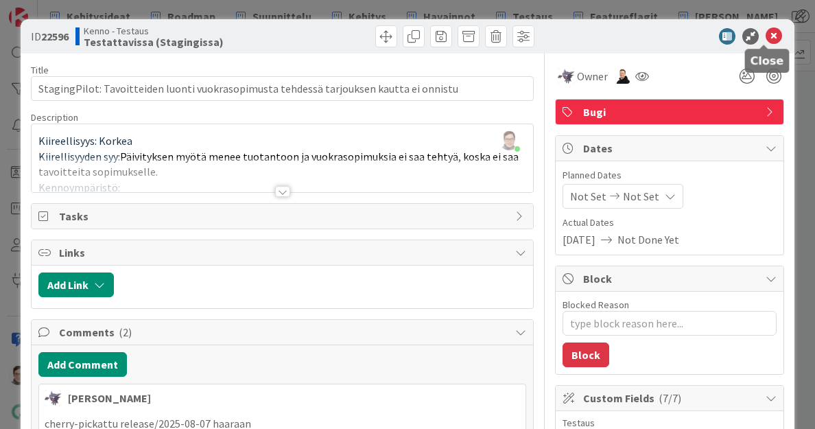
click at [766, 37] on icon at bounding box center [774, 36] width 16 height 16
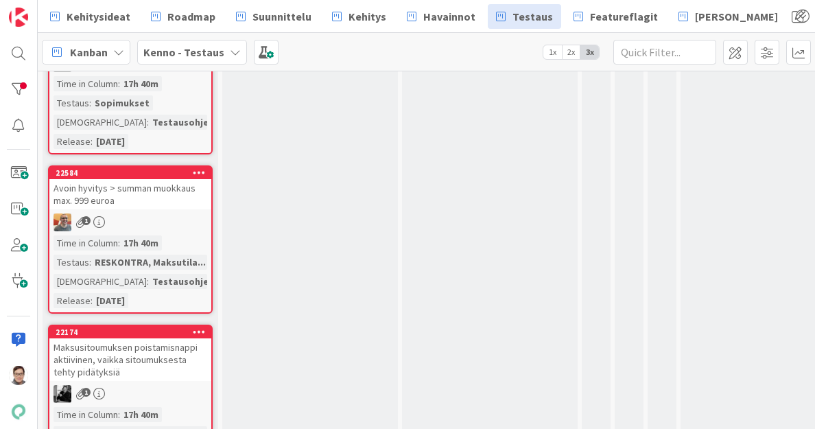
scroll to position [2113, 0]
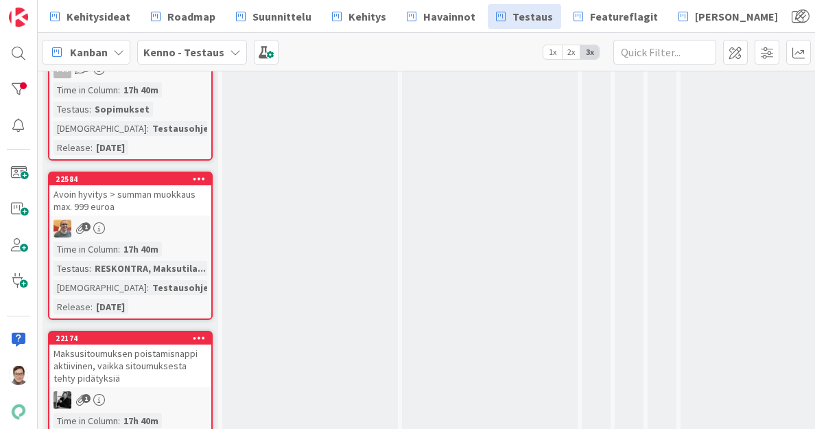
click at [162, 204] on div "Avoin hyvitys > summan muokkaus max. 999 euroa" at bounding box center [130, 200] width 162 height 30
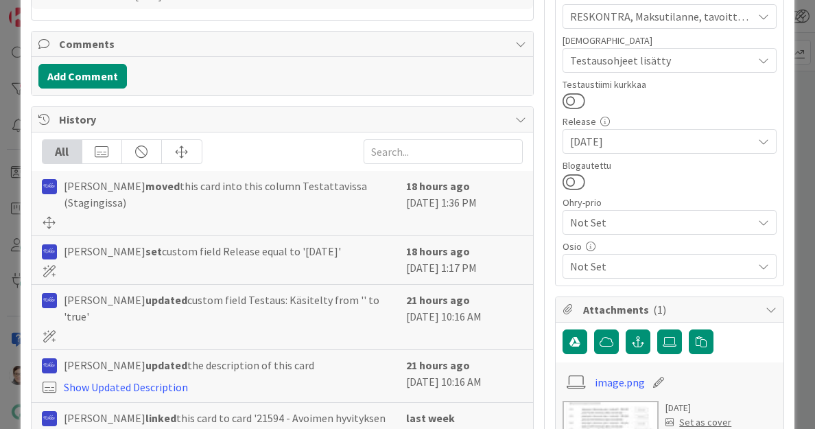
scroll to position [427, 0]
click at [604, 264] on span "Not Set" at bounding box center [661, 265] width 183 height 16
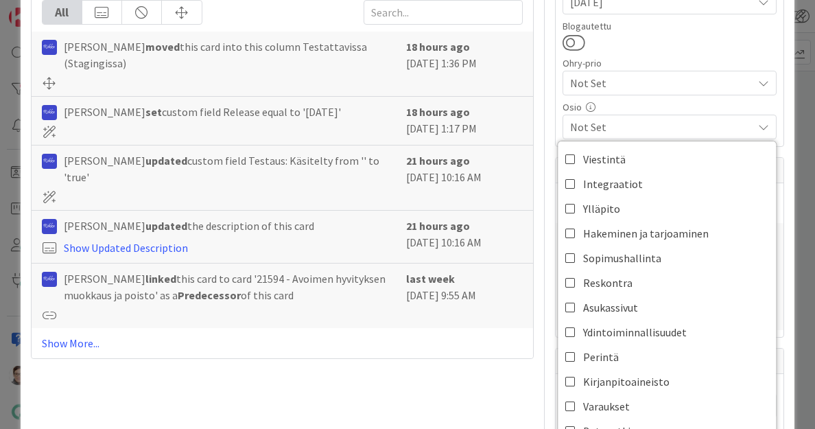
scroll to position [571, 0]
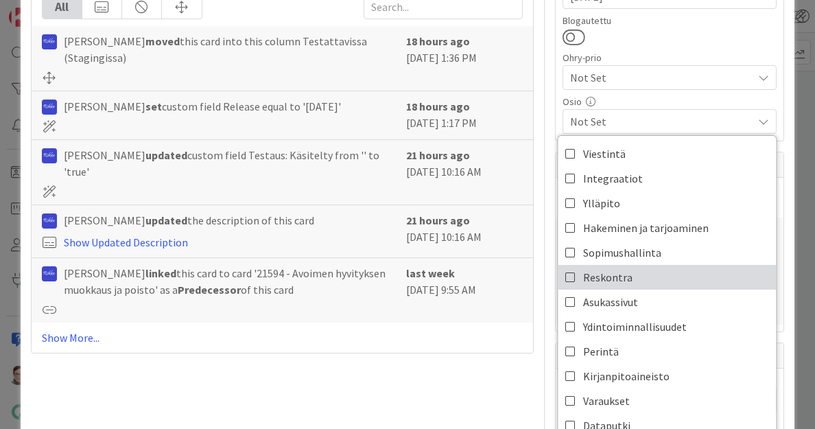
click at [599, 272] on span "Reskontra" at bounding box center [607, 277] width 49 height 21
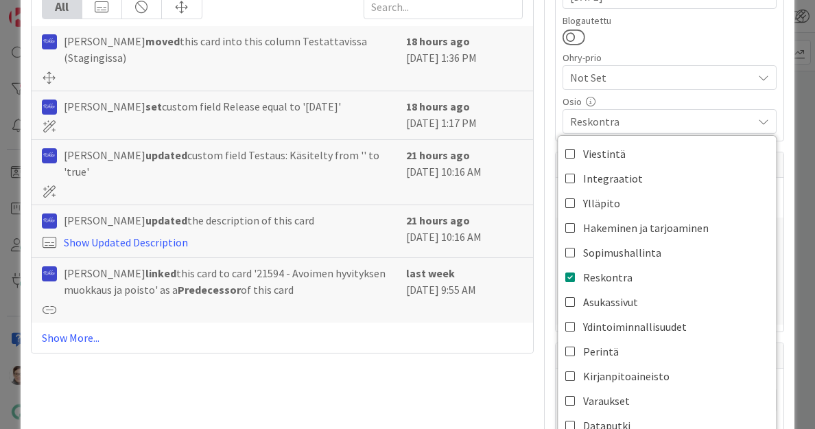
click at [631, 121] on span "Reskontra" at bounding box center [661, 121] width 183 height 16
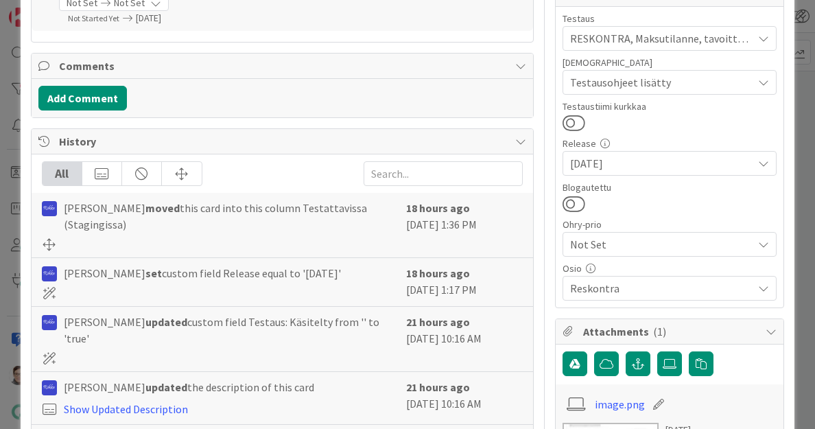
scroll to position [404, 0]
click at [566, 200] on button at bounding box center [574, 205] width 23 height 18
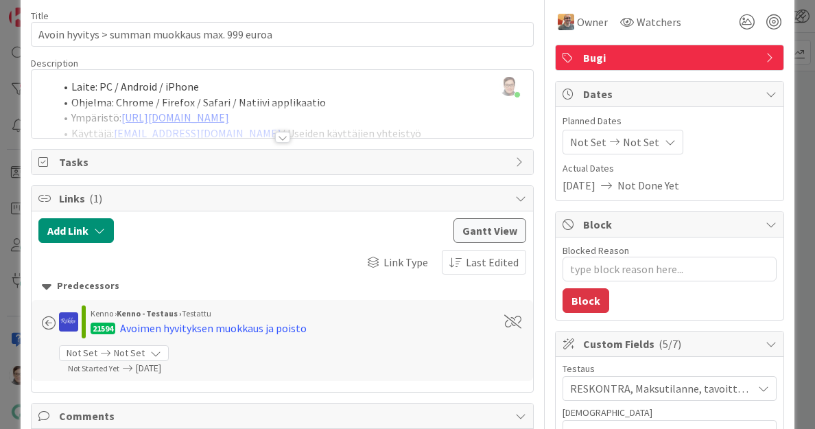
scroll to position [0, 0]
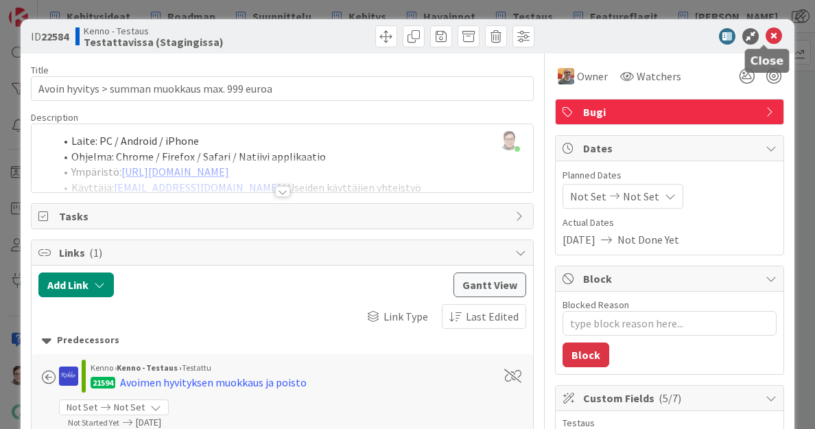
click at [766, 37] on icon at bounding box center [774, 36] width 16 height 16
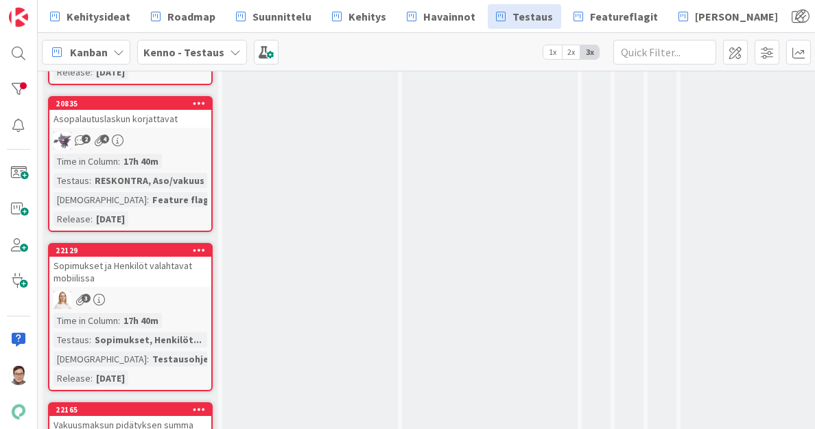
scroll to position [2380, 0]
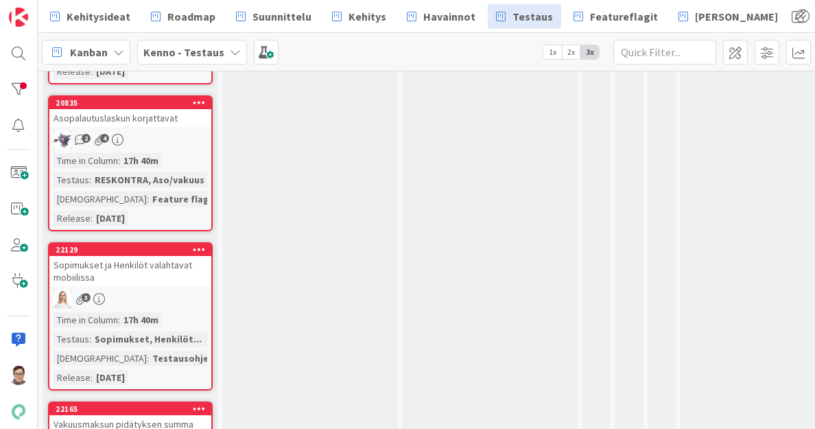
click at [189, 266] on div "Sopimukset ja Henkilöt valahtavat mobiilissa" at bounding box center [130, 271] width 162 height 30
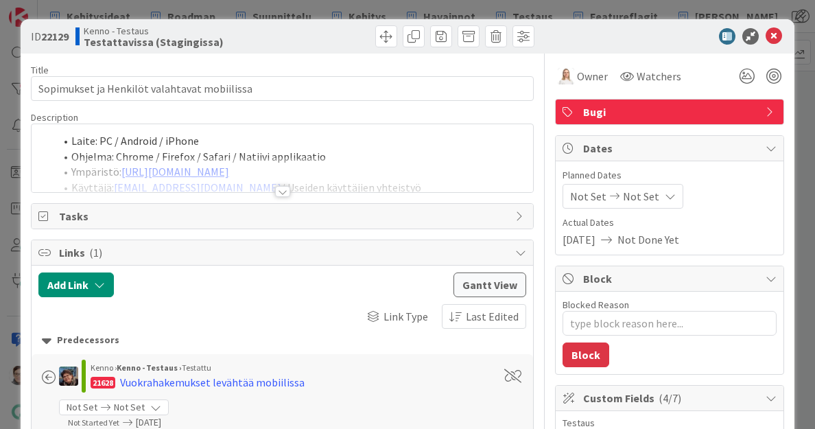
click at [275, 183] on div at bounding box center [283, 174] width 502 height 35
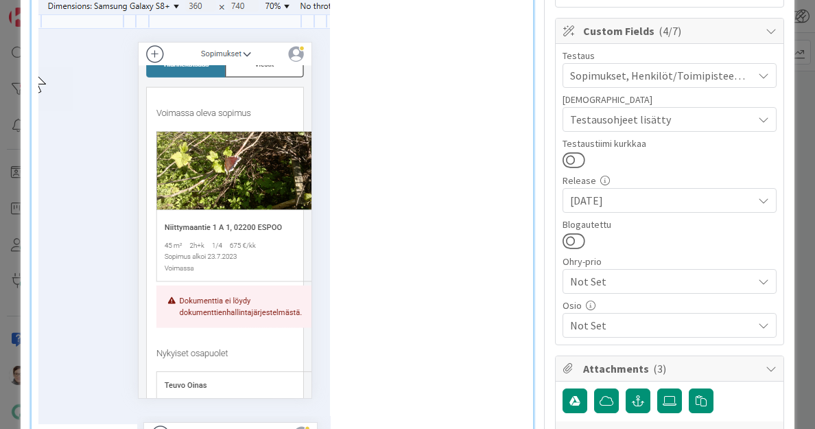
scroll to position [366, 0]
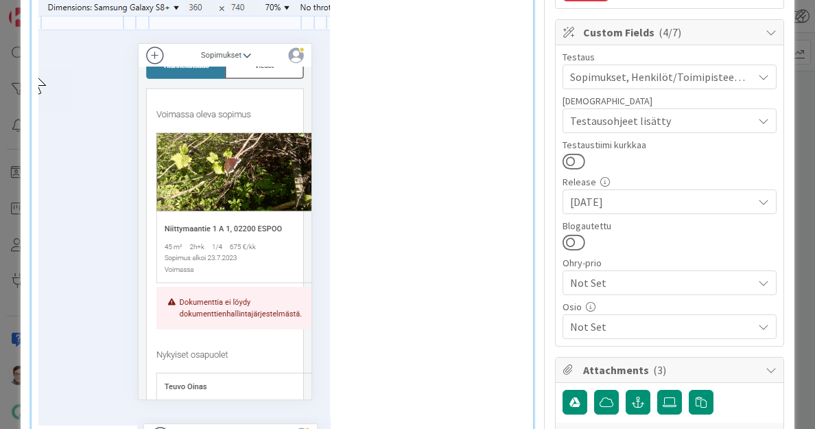
click at [625, 320] on span "Not Set" at bounding box center [661, 326] width 183 height 16
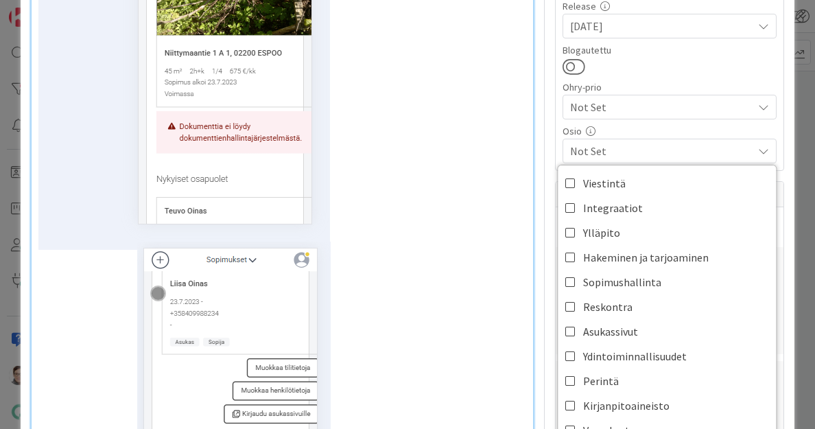
scroll to position [543, 0]
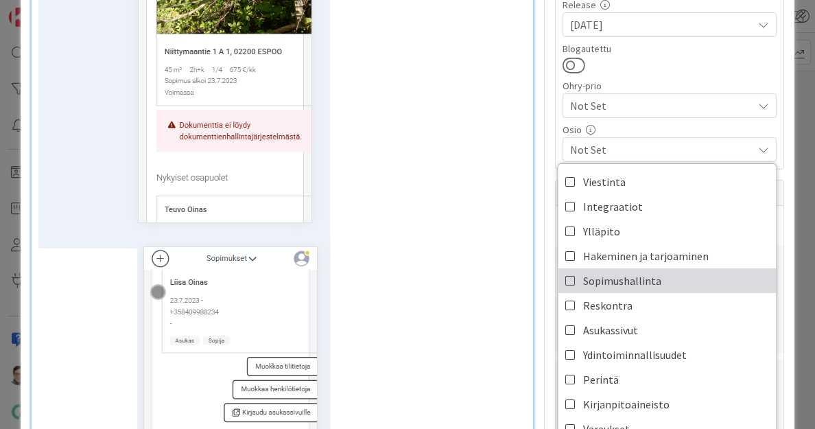
click at [608, 277] on span "Sopimushallinta" at bounding box center [622, 280] width 78 height 21
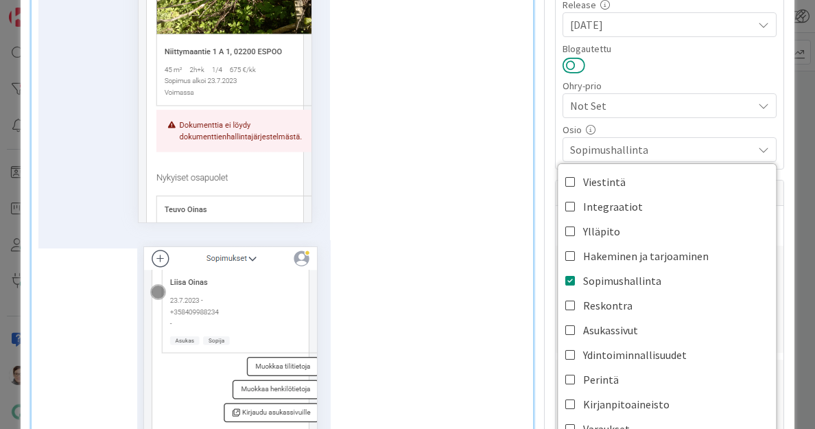
click at [565, 64] on button at bounding box center [574, 65] width 23 height 18
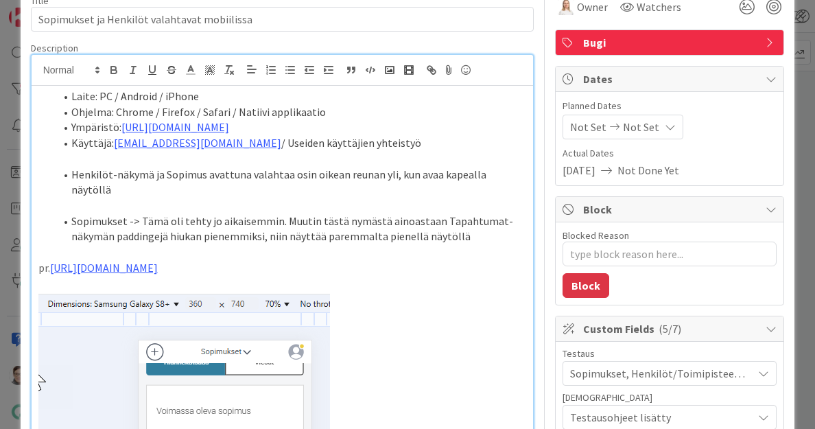
scroll to position [0, 0]
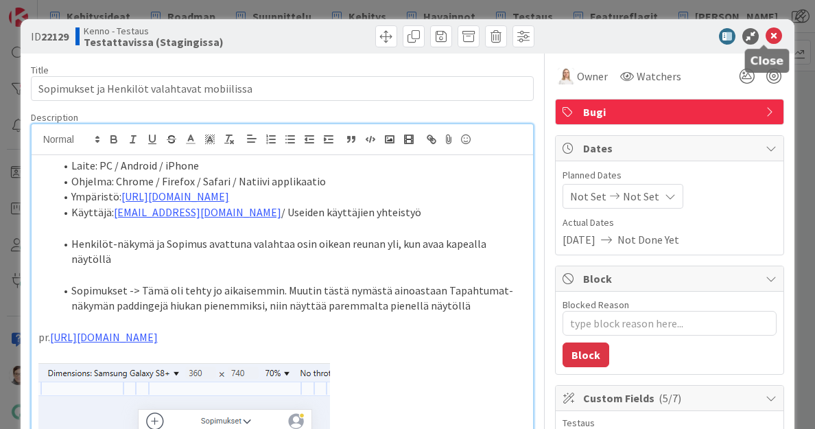
click at [766, 38] on icon at bounding box center [774, 36] width 16 height 16
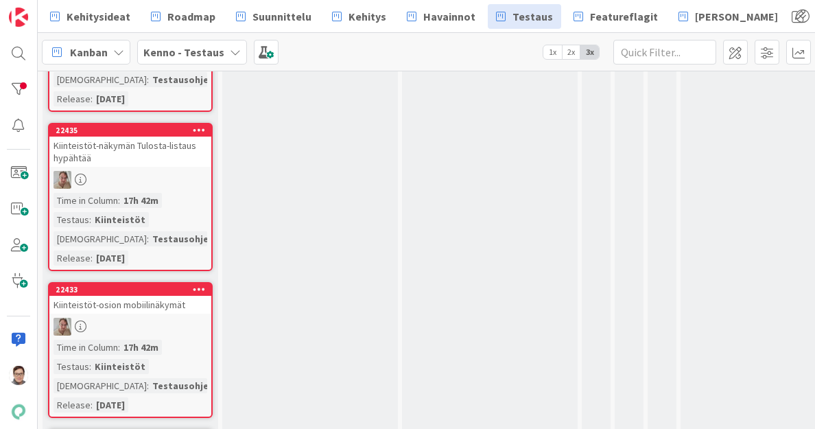
scroll to position [3596, 0]
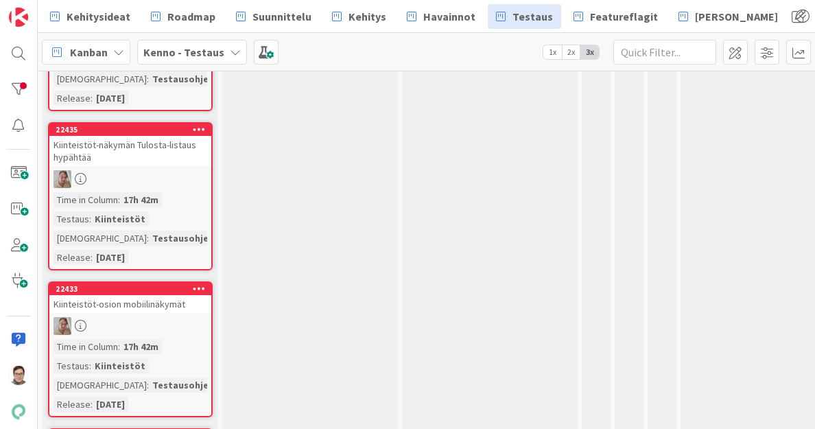
click at [130, 174] on div at bounding box center [130, 179] width 162 height 18
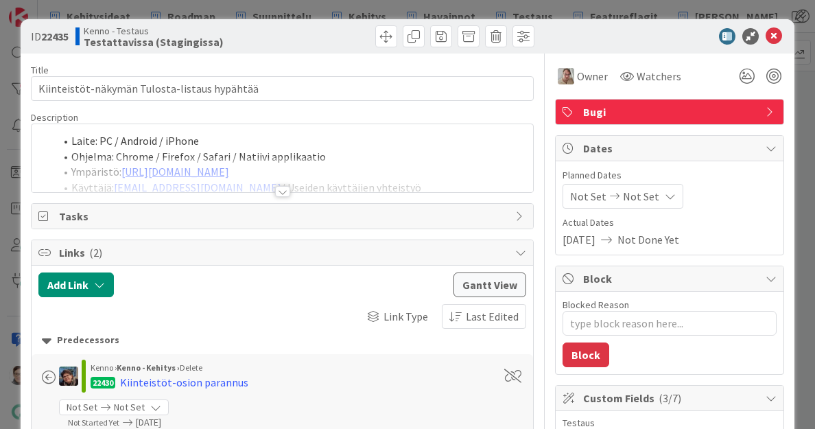
click at [275, 189] on div at bounding box center [282, 191] width 15 height 11
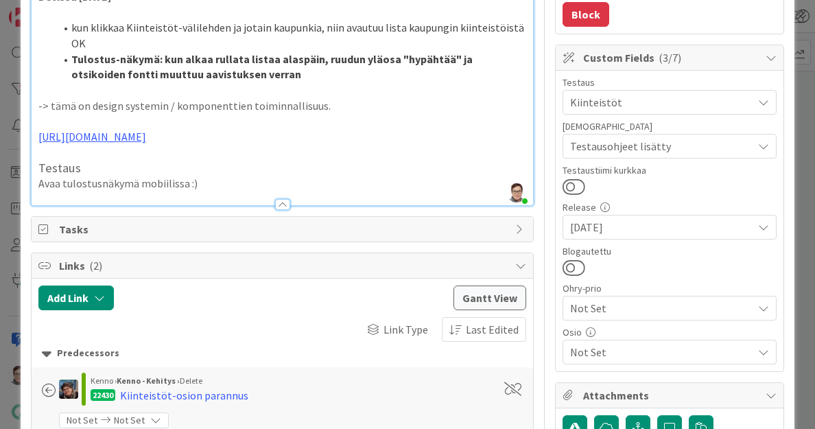
scroll to position [341, 0]
click at [605, 349] on span "Not Set" at bounding box center [661, 351] width 183 height 16
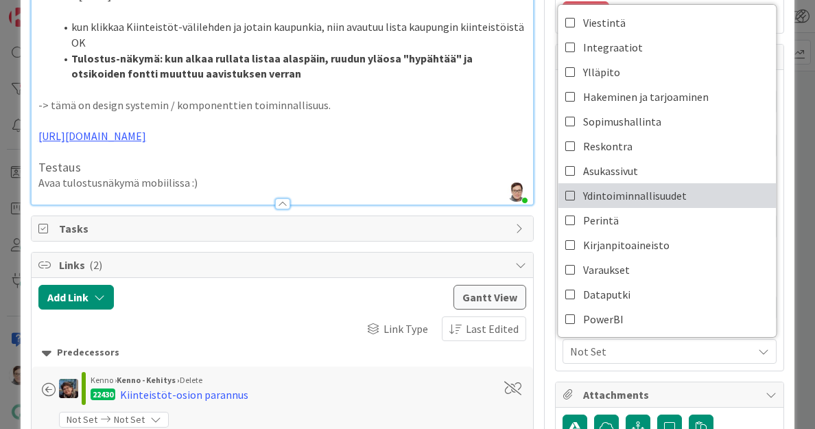
click at [601, 191] on span "Ydintoiminnallisuudet" at bounding box center [635, 195] width 104 height 21
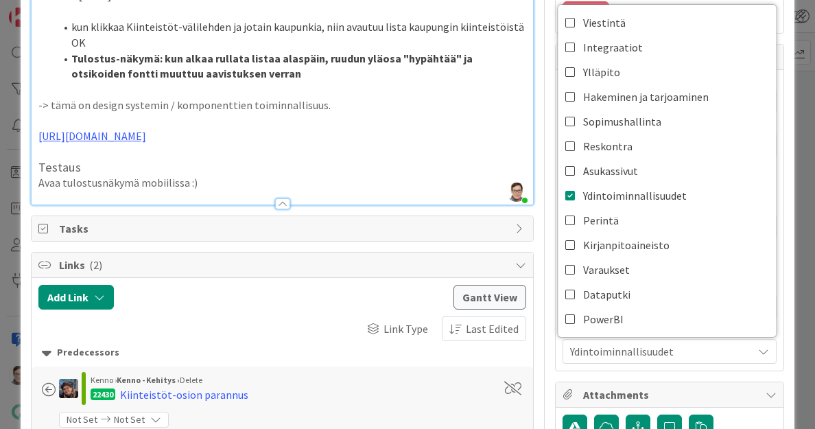
click at [616, 339] on div "Ydintoiminnallisuudet" at bounding box center [670, 351] width 214 height 25
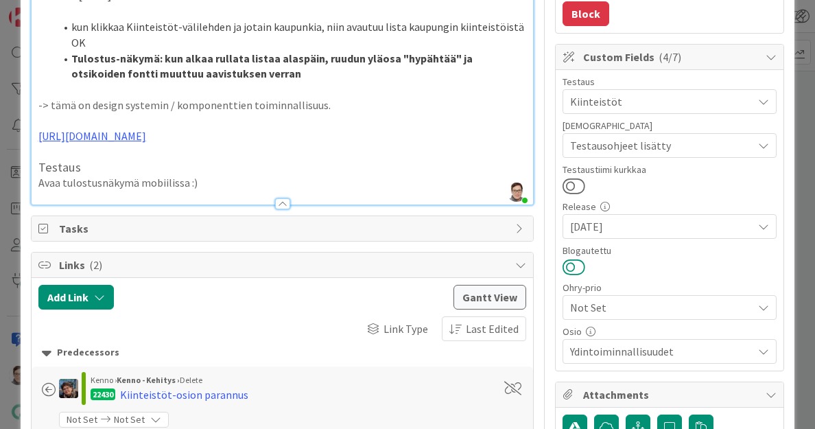
click at [566, 270] on button at bounding box center [574, 267] width 23 height 18
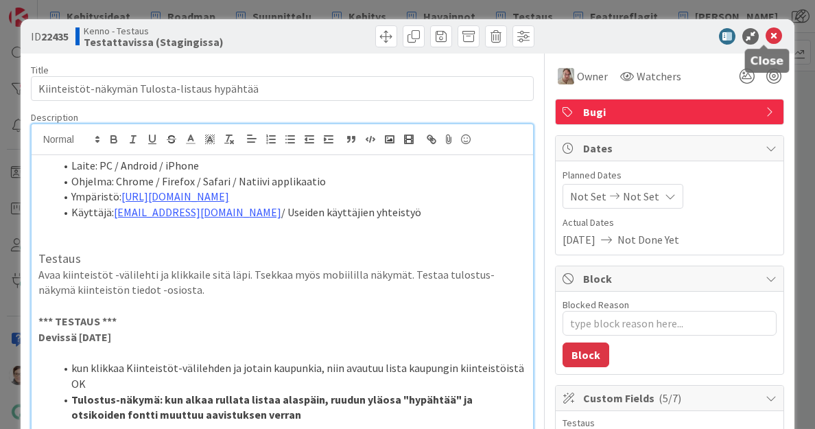
click at [766, 43] on icon at bounding box center [774, 36] width 16 height 16
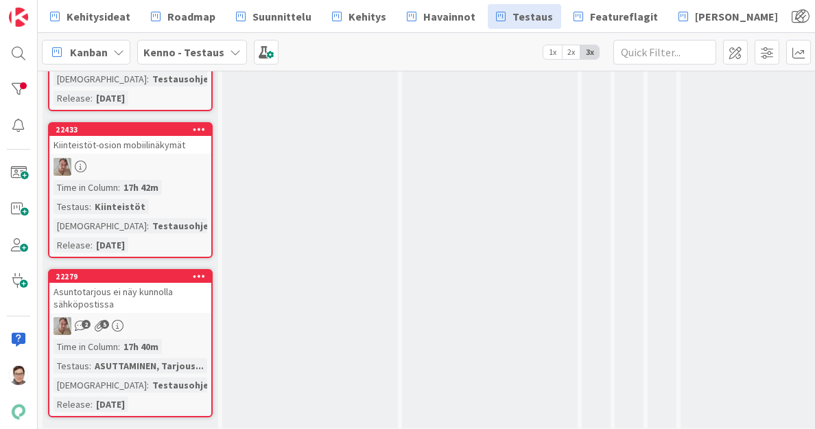
click at [143, 158] on div at bounding box center [130, 167] width 162 height 18
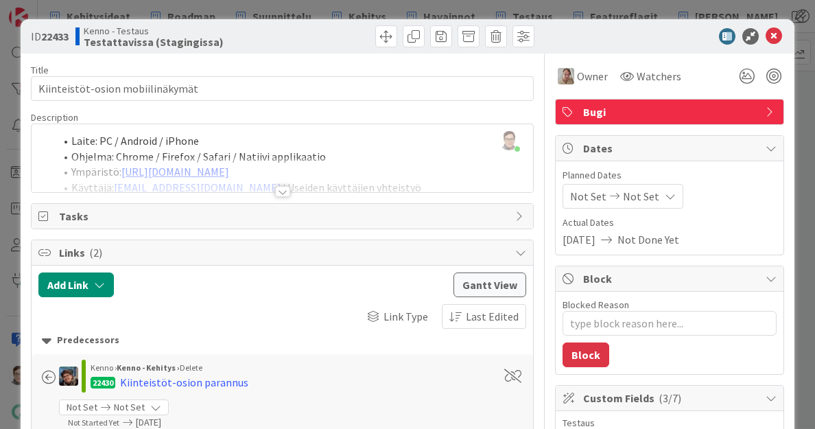
click at [279, 196] on div at bounding box center [282, 191] width 15 height 11
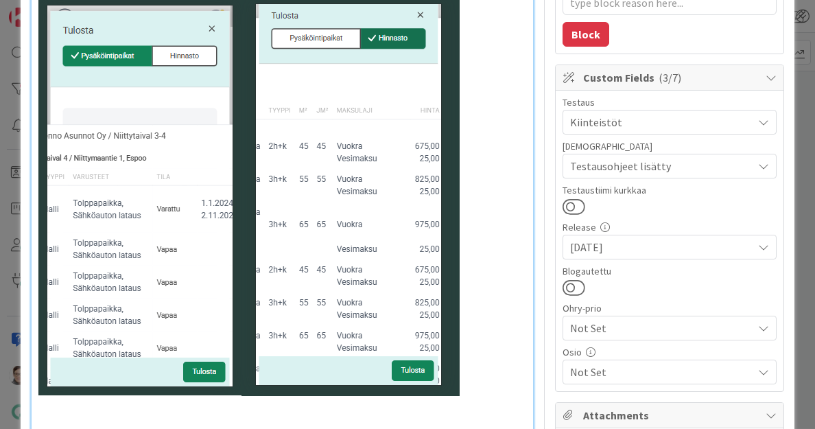
scroll to position [322, 0]
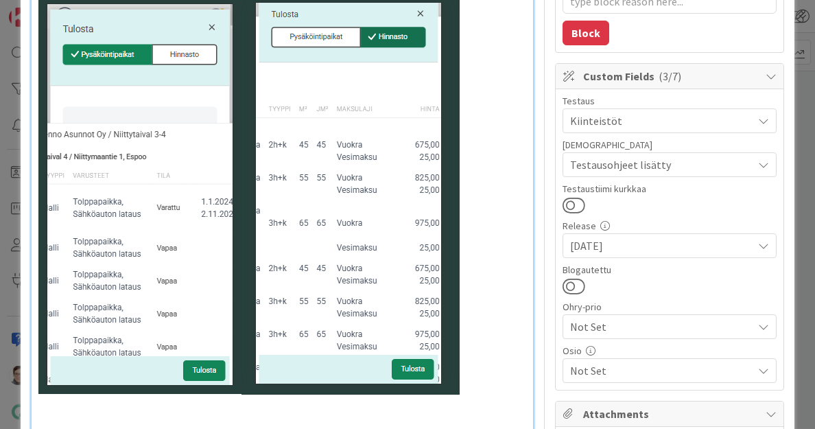
click at [617, 366] on span "Not Set" at bounding box center [661, 370] width 183 height 16
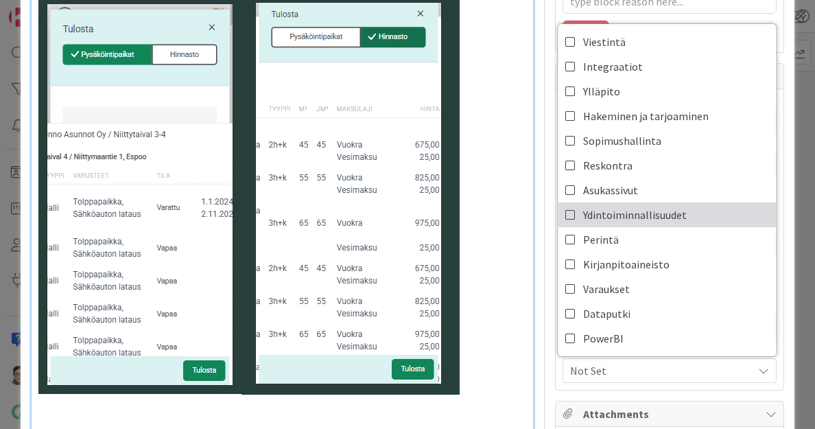
click at [605, 213] on span "Ydintoiminnallisuudet" at bounding box center [635, 215] width 104 height 21
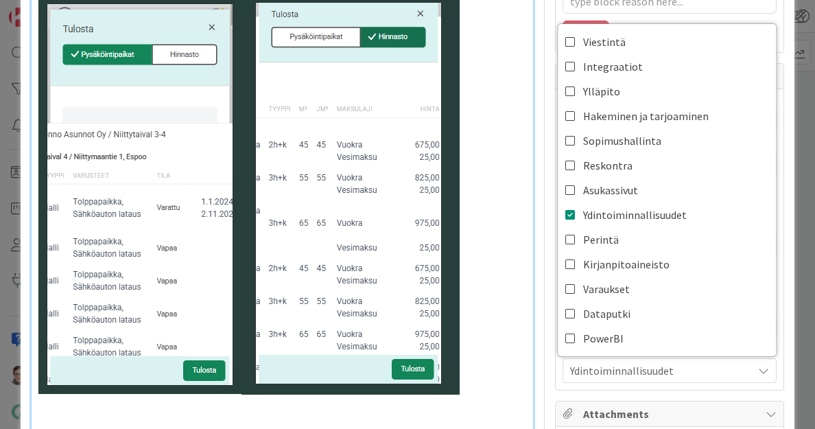
click at [614, 387] on div "Testaus Kiinteistöt Testaushuomiot Testausohjeet lisätty Testaustiimi kurkkaa R…" at bounding box center [670, 239] width 228 height 301
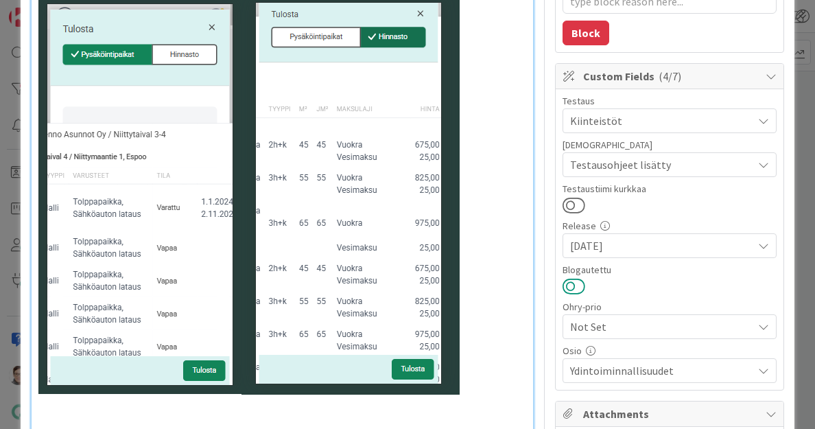
click at [563, 286] on button at bounding box center [574, 286] width 23 height 18
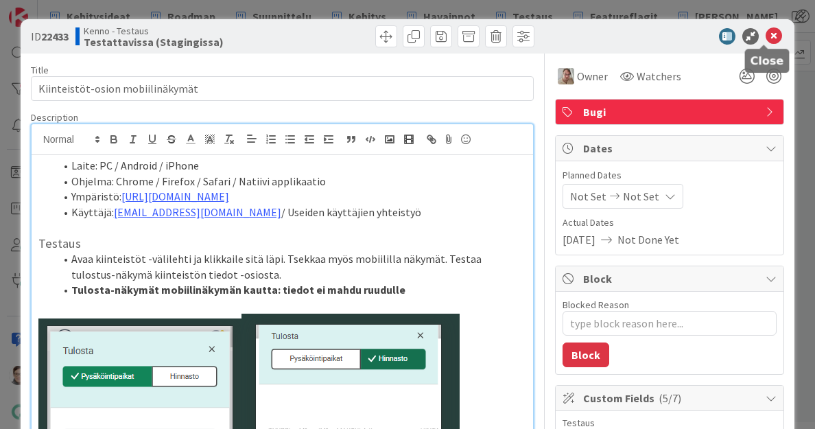
click at [766, 31] on icon at bounding box center [774, 36] width 16 height 16
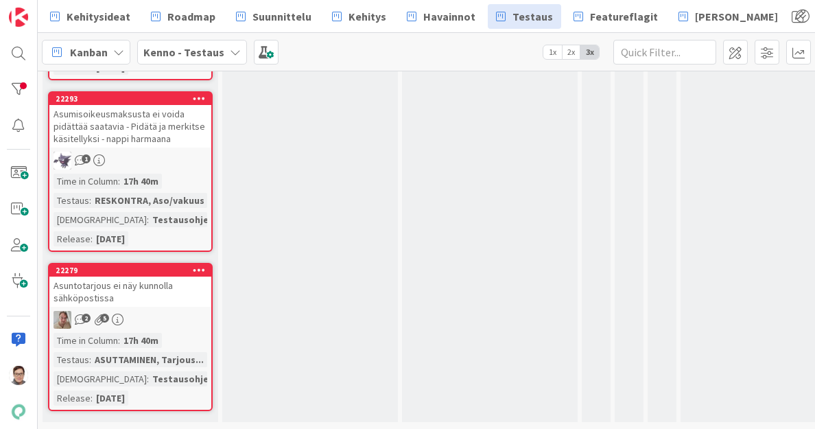
click at [161, 283] on div "Asuntotarjous ei näy kunnolla sähköpostissa" at bounding box center [130, 292] width 162 height 30
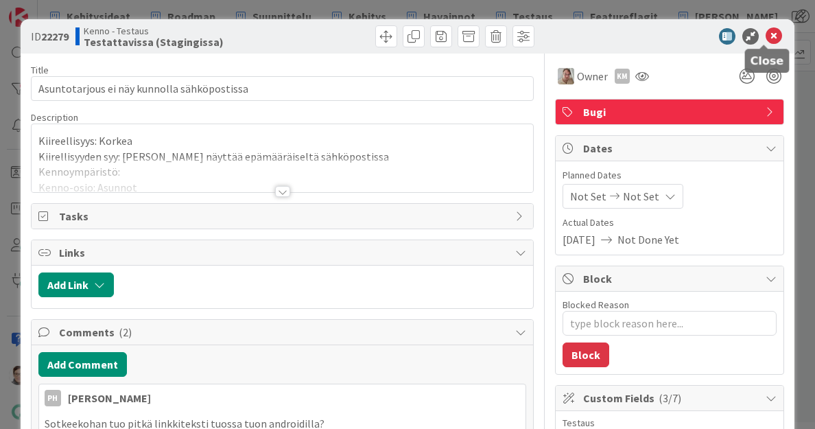
click at [766, 37] on icon at bounding box center [774, 36] width 16 height 16
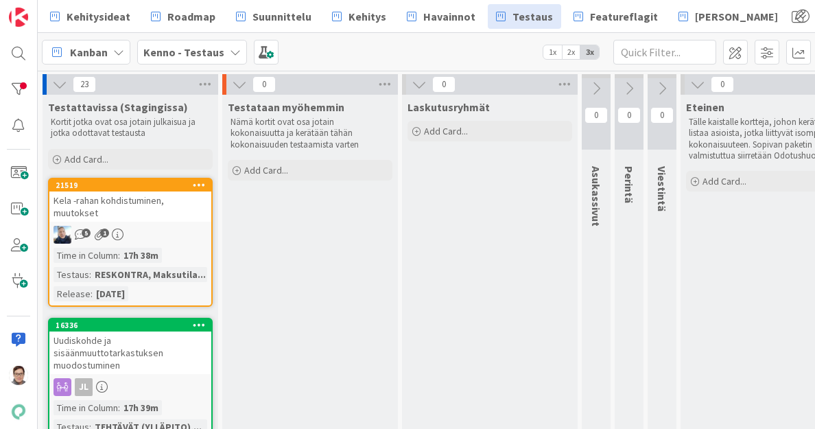
click at [137, 213] on div "Kela -rahan kohdistuminen, muutokset" at bounding box center [130, 206] width 162 height 30
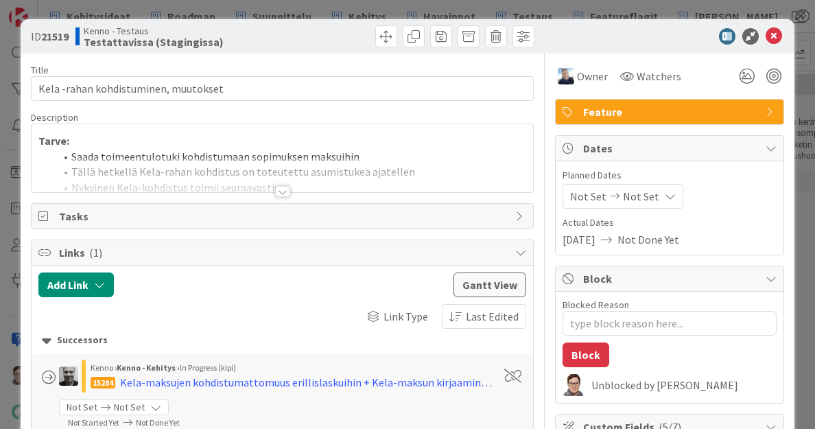
click at [275, 189] on div at bounding box center [282, 191] width 15 height 11
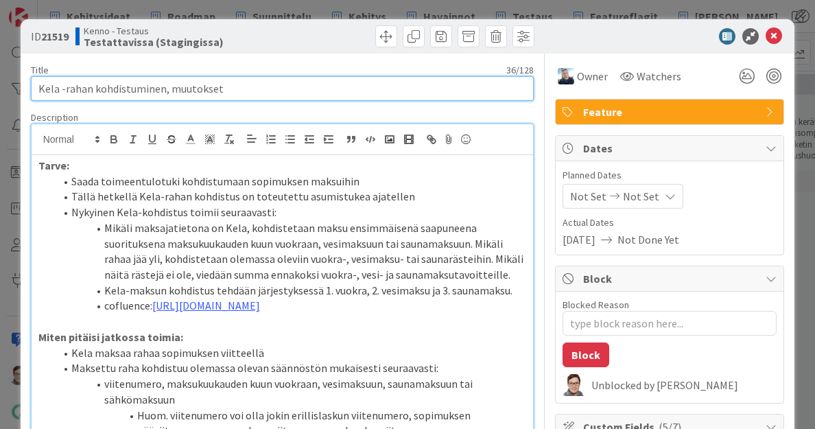
click at [246, 87] on input "Kela -rahan kohdistuminen, muutokset" at bounding box center [283, 88] width 504 height 25
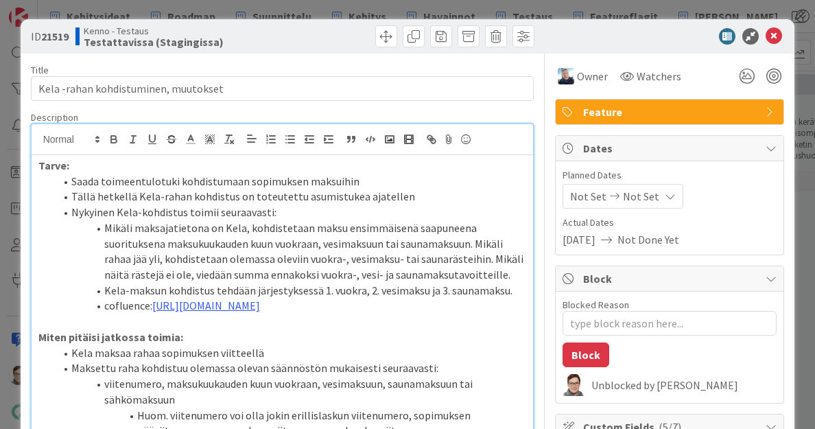
click at [226, 208] on li "Nykyinen Kela-kohdistus toimii seuraavasti:" at bounding box center [291, 213] width 472 height 16
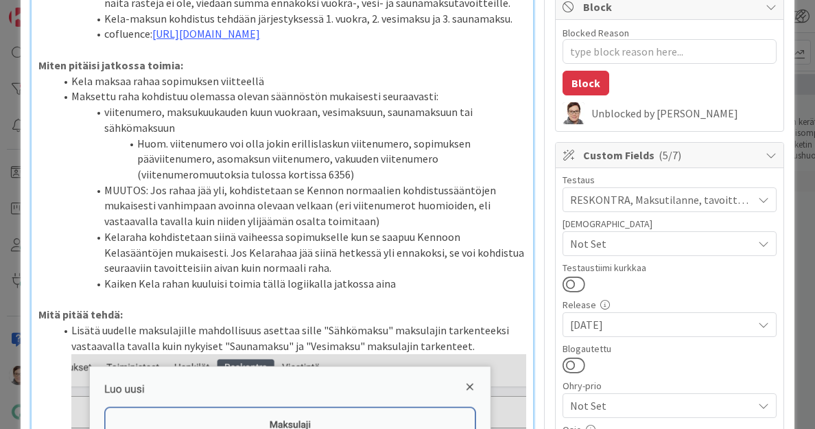
scroll to position [271, 0]
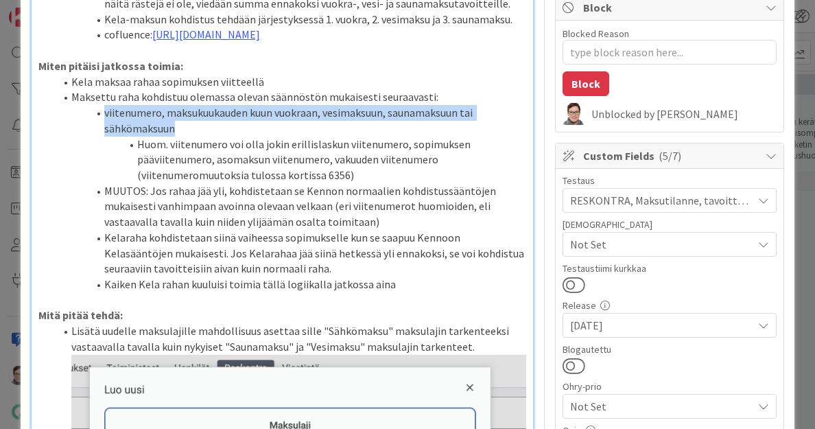
drag, startPoint x: 103, startPoint y: 145, endPoint x: 173, endPoint y: 163, distance: 72.4
click at [173, 136] on li "viitenumero, maksukuukauden kuun vuokraan, vesimaksuun, saunamaksuun tai sähköm…" at bounding box center [291, 120] width 472 height 31
copy li "viitenumero, maksukuukauden kuun vuokraan, vesimaksuun, saunamaksuun tai sähköm…"
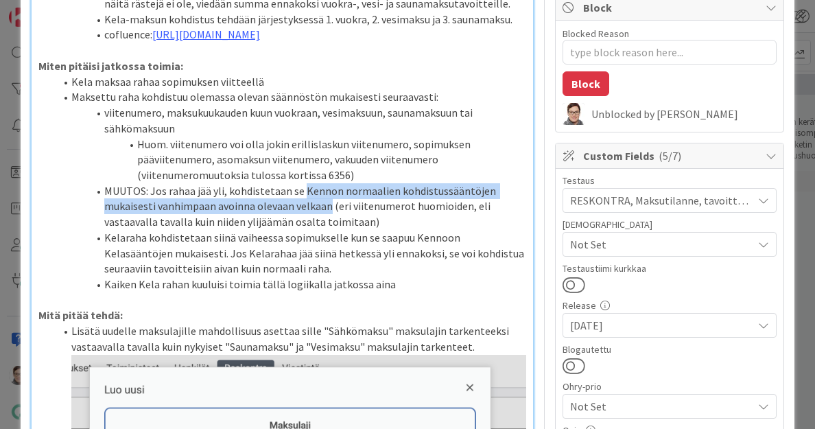
drag, startPoint x: 303, startPoint y: 223, endPoint x: 328, endPoint y: 239, distance: 29.3
click at [328, 230] on li "MUUTOS: Jos rahaa jää yli, kohdistetaan se Kennon normaalien kohdistussääntöjen…" at bounding box center [291, 206] width 472 height 47
copy li "Kennon normaalien kohdistussääntöjen mukaisesti vanhimpaan avoinna olevaan velk…"
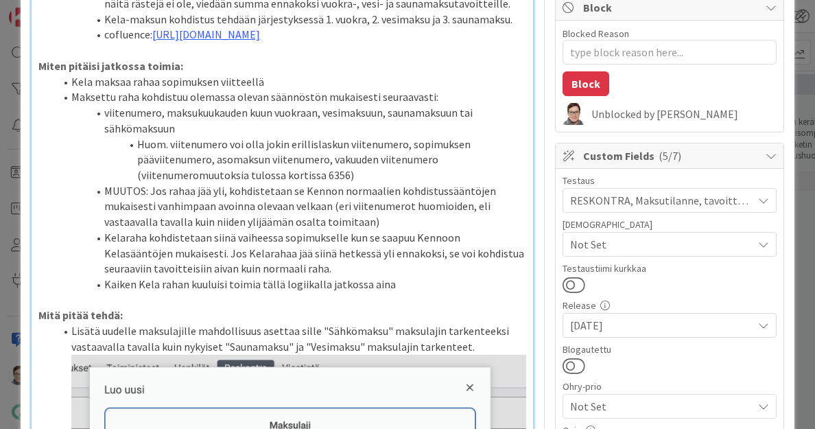
click at [174, 277] on li "Kelaraha kohdistetaan siinä vaiheessa sopimukselle kun se saapuu Kennoon Kelasä…" at bounding box center [291, 253] width 472 height 47
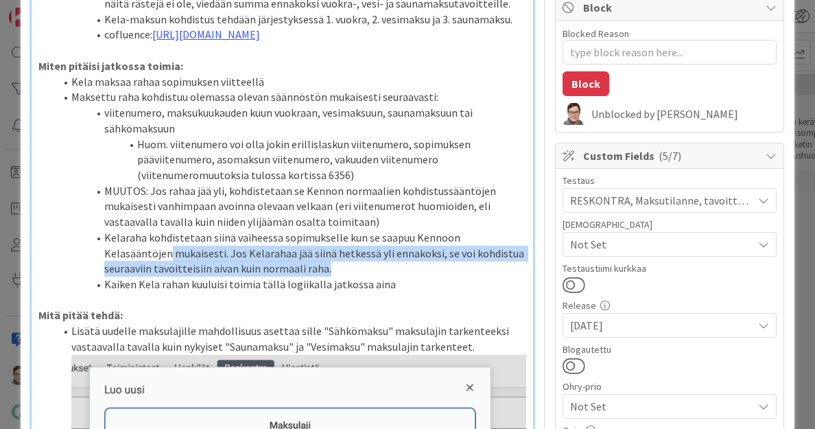
drag, startPoint x: 324, startPoint y: 300, endPoint x: 166, endPoint y: 287, distance: 158.4
click at [166, 277] on li "Kelaraha kohdistetaan siinä vaiheessa sopimukselle kun se saapuu Kennoon Kelasä…" at bounding box center [291, 253] width 472 height 47
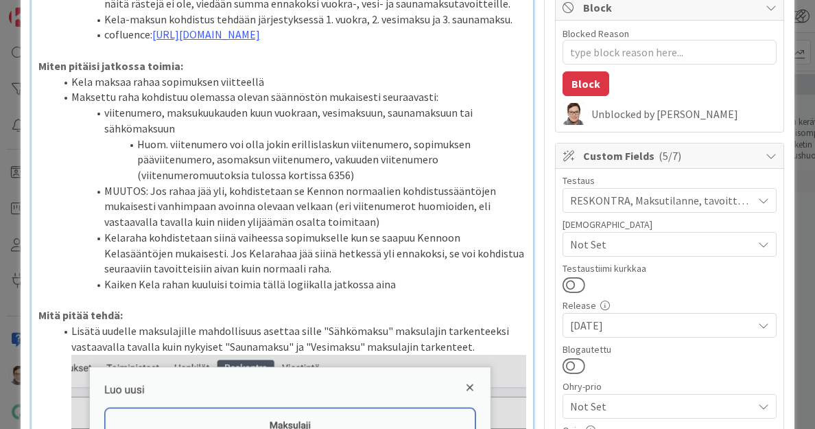
click at [253, 230] on li "MUUTOS: Jos rahaa jää yli, kohdistetaan se Kennon normaalien kohdistussääntöjen…" at bounding box center [291, 206] width 472 height 47
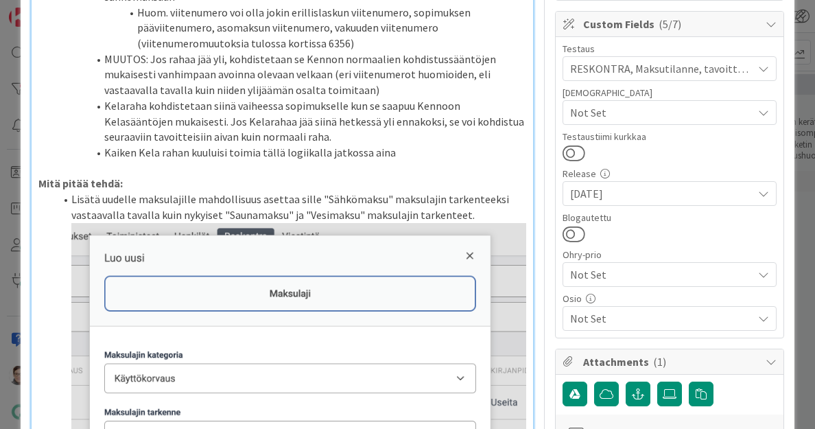
scroll to position [402, 0]
click at [603, 319] on span "Not Set" at bounding box center [661, 319] width 183 height 16
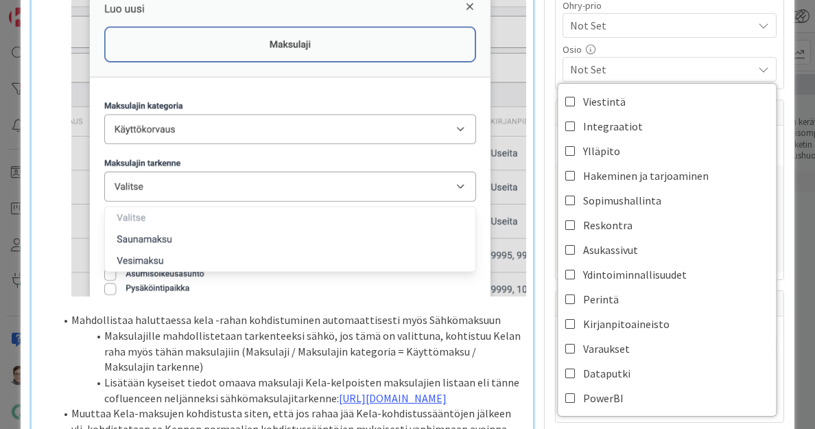
scroll to position [655, 0]
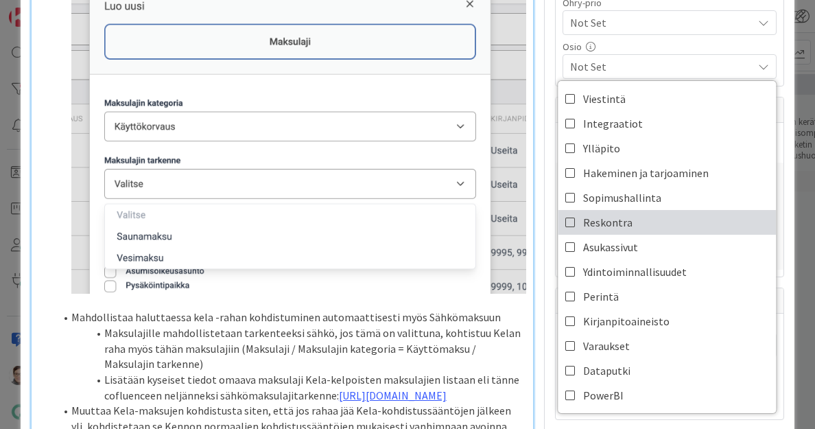
click at [599, 216] on span "Reskontra" at bounding box center [607, 222] width 49 height 21
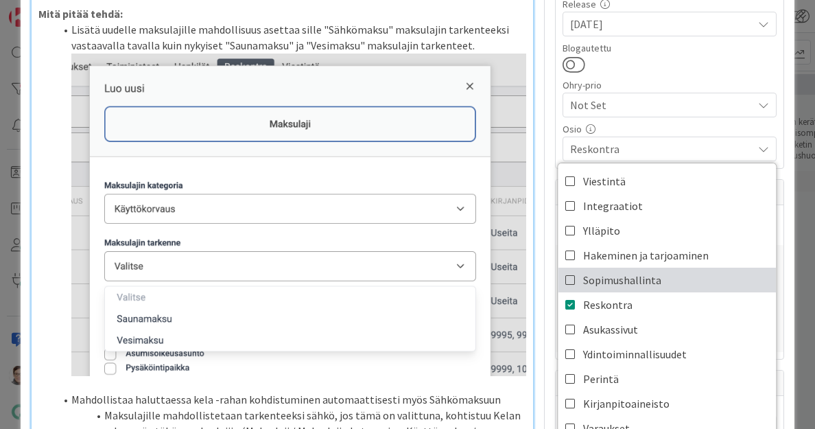
scroll to position [565, 0]
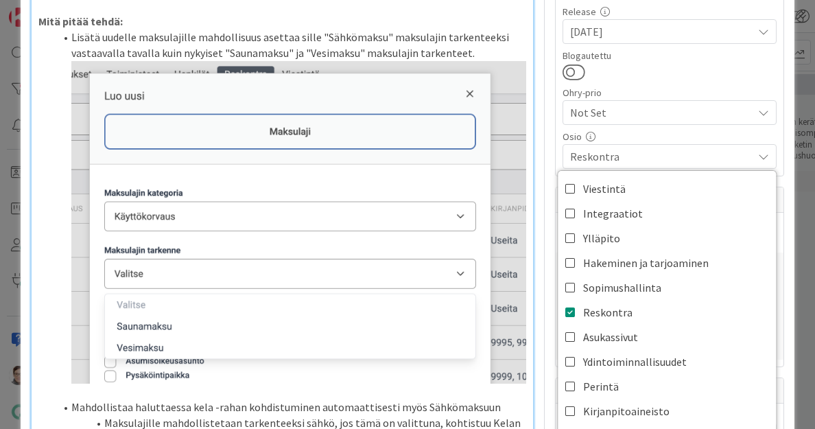
click at [633, 150] on span "Reskontra" at bounding box center [661, 156] width 183 height 16
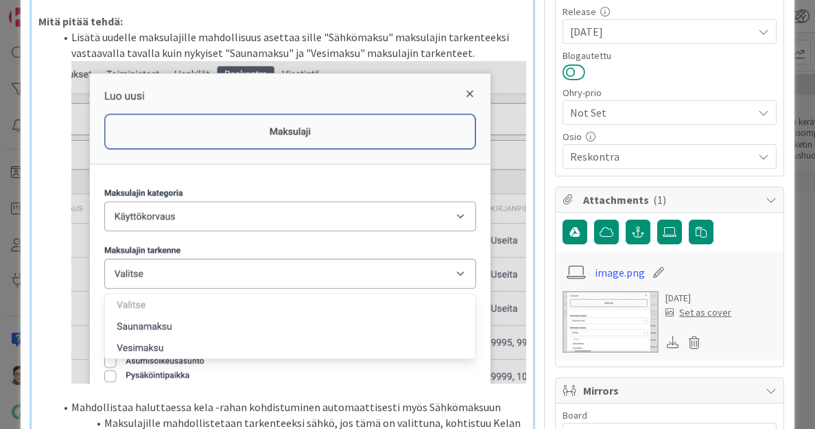
click at [564, 69] on button at bounding box center [574, 72] width 23 height 18
type textarea "x"
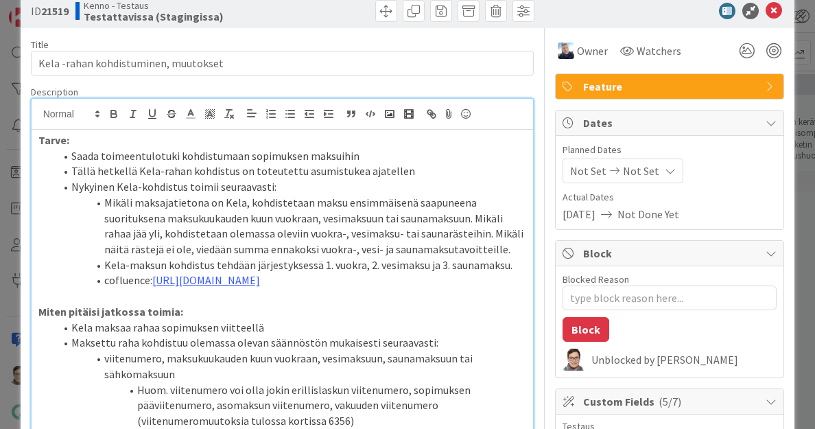
scroll to position [0, 0]
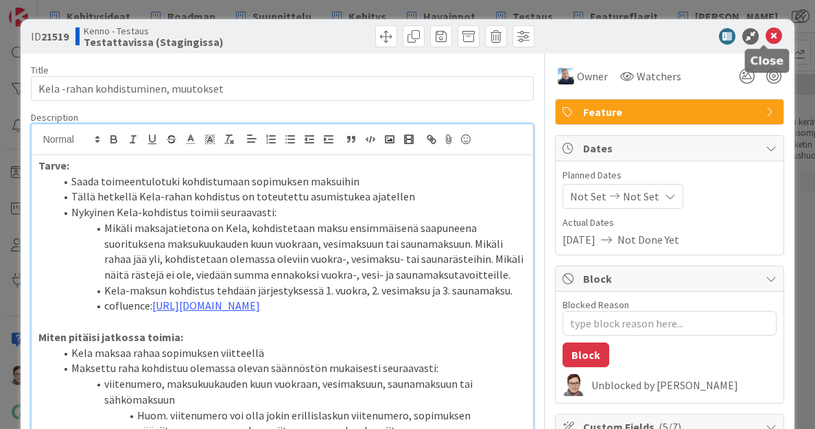
click at [766, 36] on icon at bounding box center [774, 36] width 16 height 16
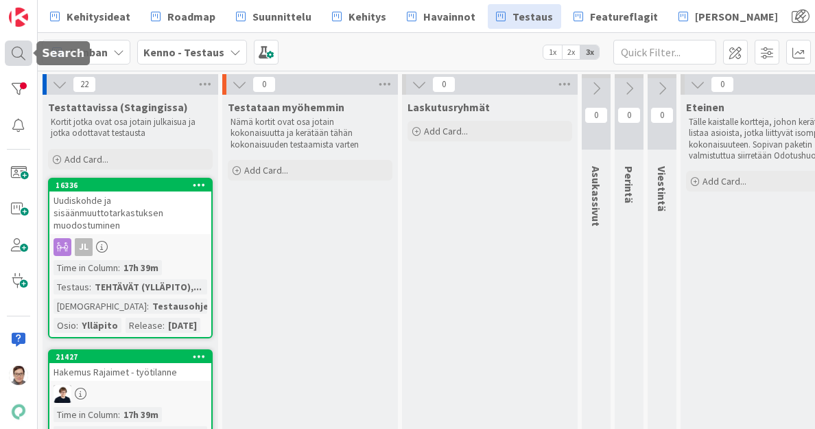
click at [14, 56] on div at bounding box center [18, 52] width 27 height 25
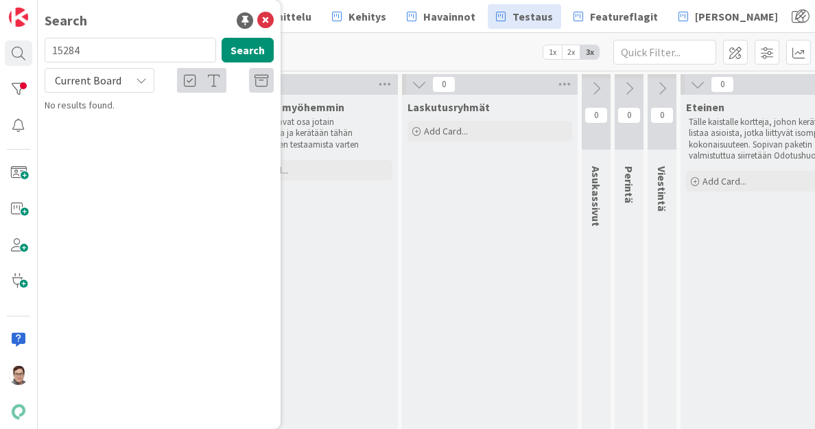
type input "15284"
click at [90, 79] on span "Current Board" at bounding box center [88, 80] width 67 height 14
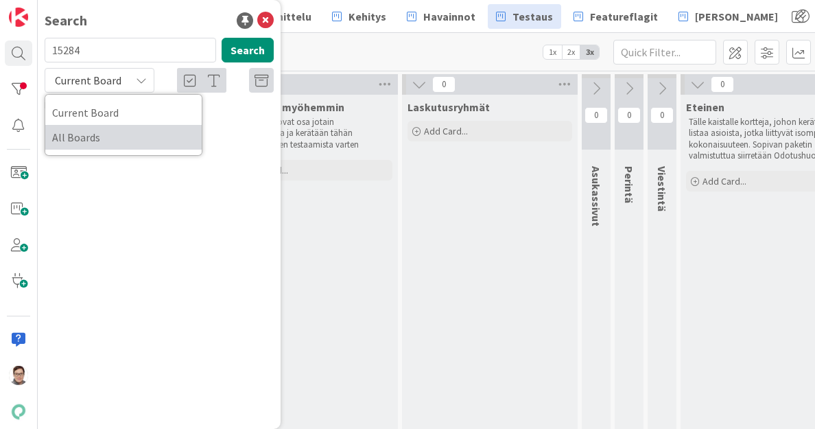
click at [93, 137] on span "All Boards" at bounding box center [123, 137] width 143 height 21
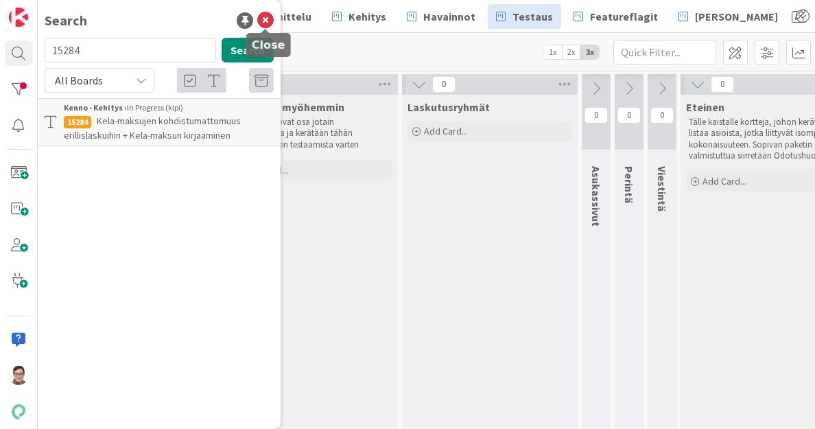
click at [268, 19] on icon at bounding box center [265, 20] width 16 height 16
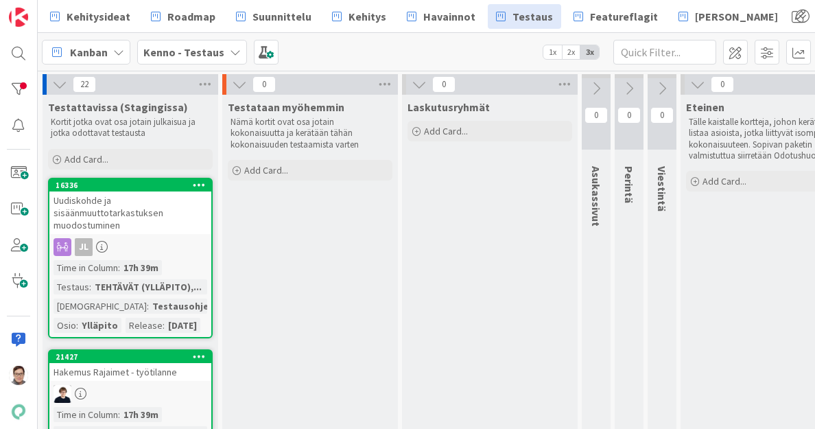
click at [118, 217] on div "Uudiskohde ja sisäänmuuttotarkastuksen muodostuminen" at bounding box center [130, 212] width 162 height 43
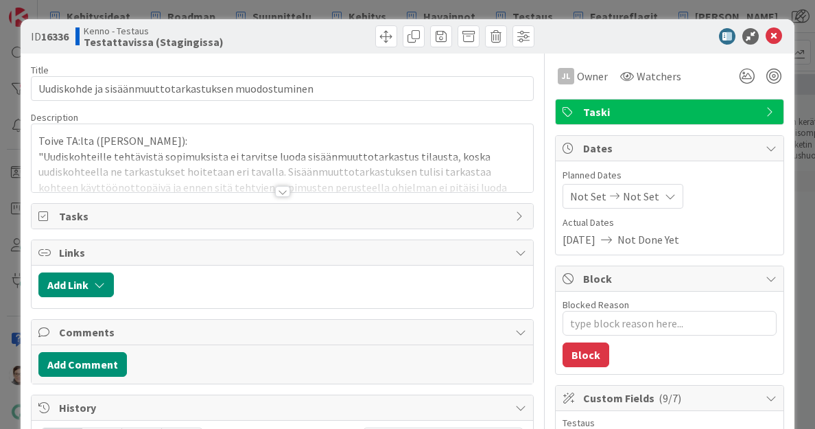
click at [275, 191] on div at bounding box center [282, 191] width 15 height 11
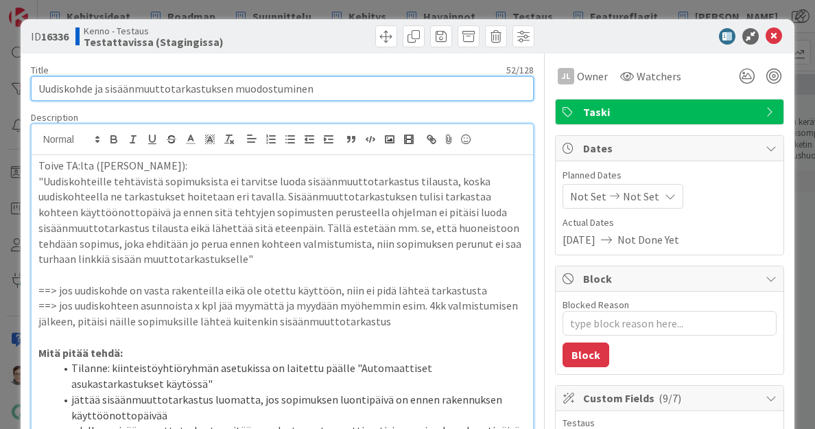
click at [339, 93] on input "Uudiskohde ja sisäänmuuttotarkastuksen muodostuminen" at bounding box center [283, 88] width 504 height 25
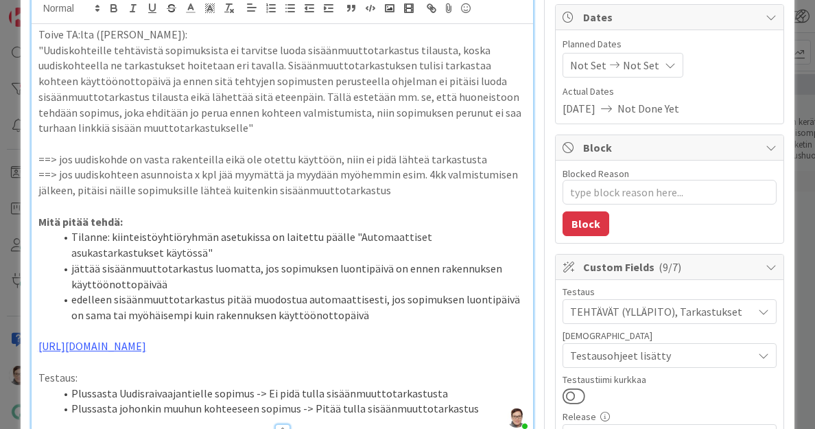
scroll to position [132, 0]
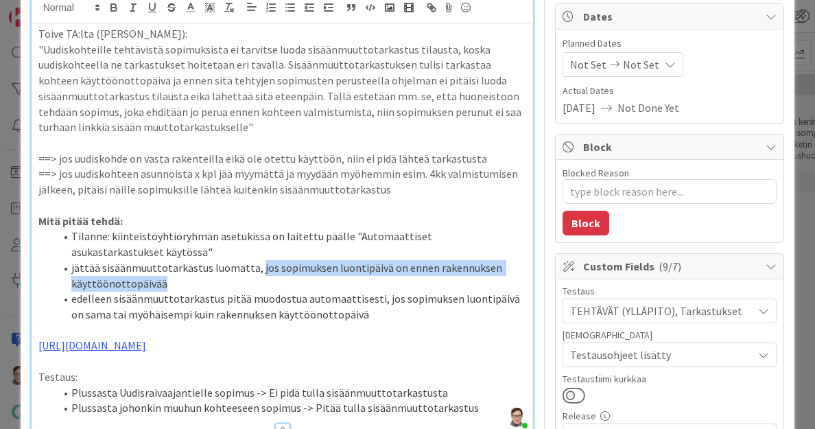
drag, startPoint x: 165, startPoint y: 284, endPoint x: 254, endPoint y: 266, distance: 91.1
click at [254, 266] on li "jättää sisäänmuuttotarkastus luomatta, jos sopimuksen luontipäivä on ennen rake…" at bounding box center [291, 275] width 472 height 31
copy li "jos sopimuksen luontipäivä on ennen rakennuksen käyttöönottopäivää"
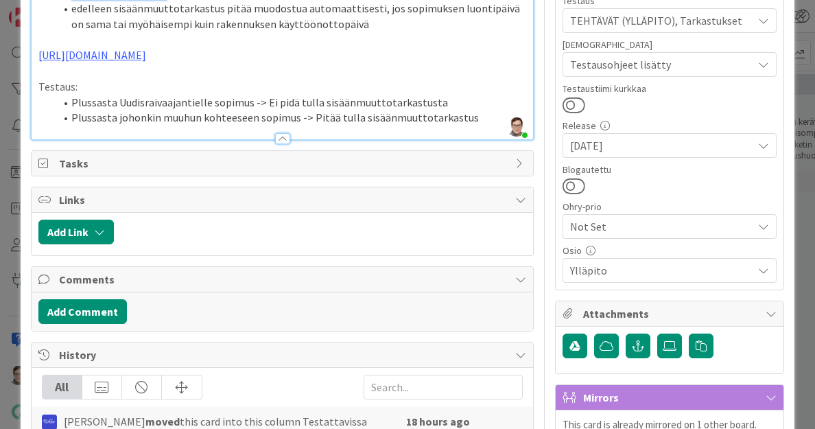
scroll to position [423, 0]
click at [598, 264] on span "Ylläpito" at bounding box center [661, 269] width 183 height 16
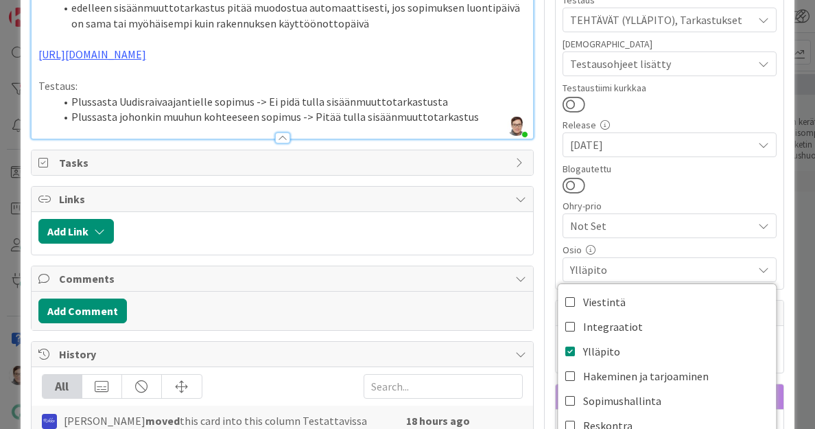
click at [598, 264] on span "Ylläpito" at bounding box center [661, 269] width 183 height 16
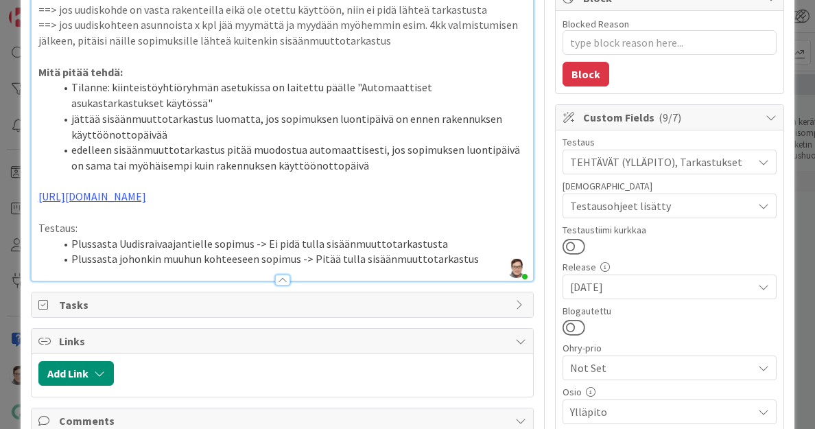
scroll to position [280, 0]
click at [566, 330] on button at bounding box center [574, 328] width 23 height 18
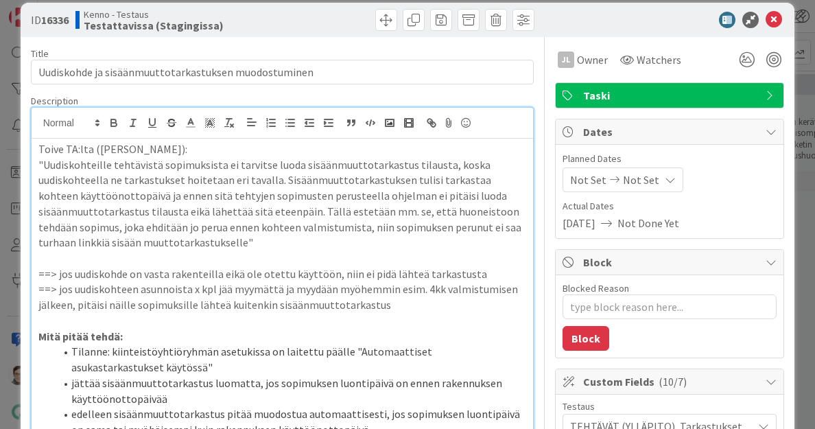
scroll to position [0, 0]
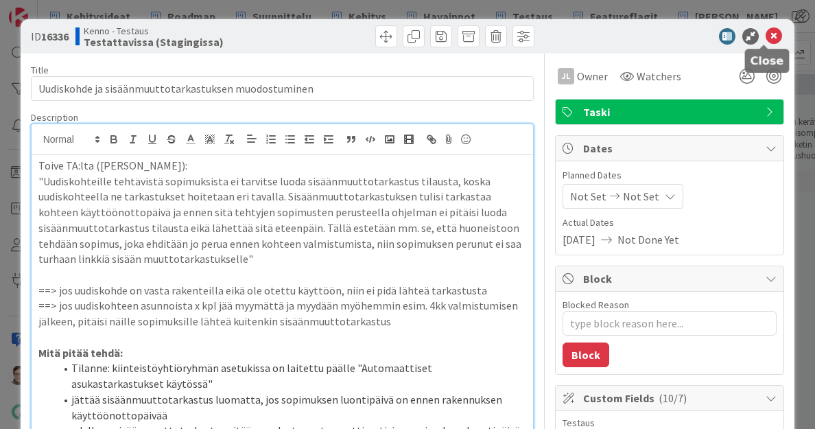
click at [766, 36] on icon at bounding box center [774, 36] width 16 height 16
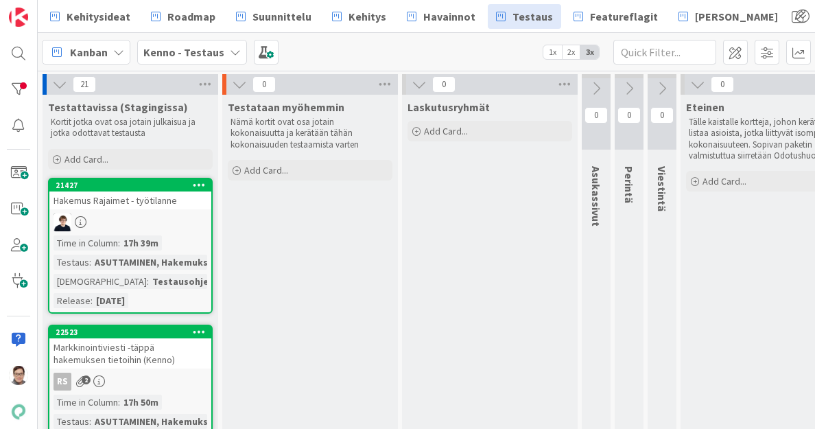
click at [152, 209] on div "Hakemus Rajaimet - työtilanne" at bounding box center [130, 200] width 162 height 18
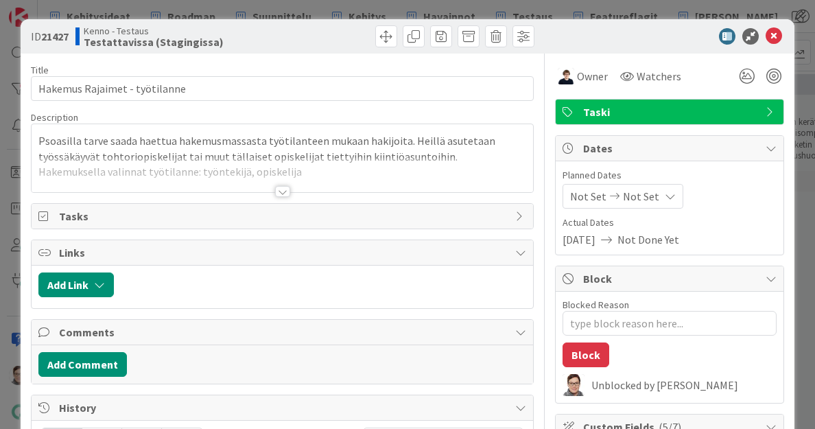
click at [279, 189] on div at bounding box center [282, 191] width 15 height 11
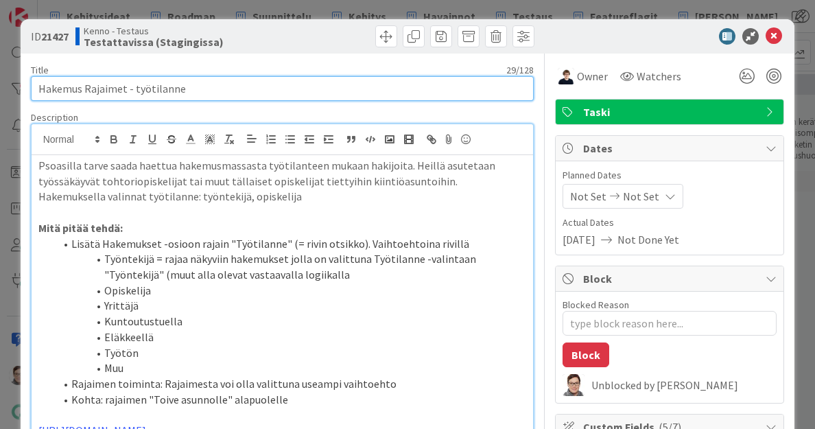
click at [202, 86] on input "Hakemus Rajaimet - työtilanne" at bounding box center [283, 88] width 504 height 25
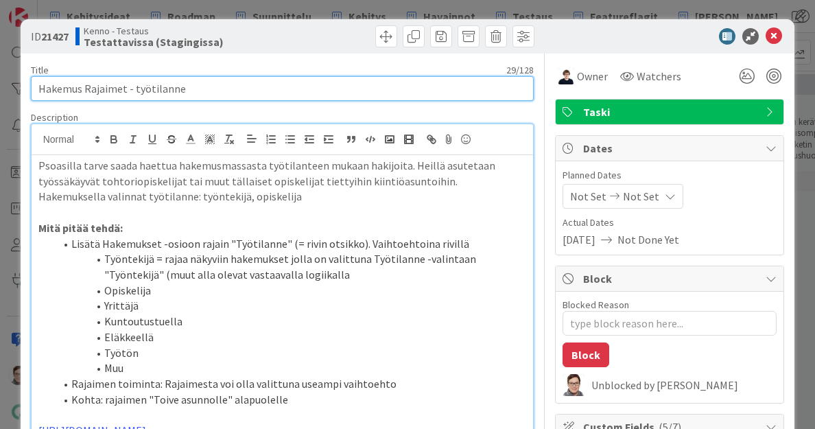
click at [202, 86] on input "Hakemus Rajaimet - työtilanne" at bounding box center [283, 88] width 504 height 25
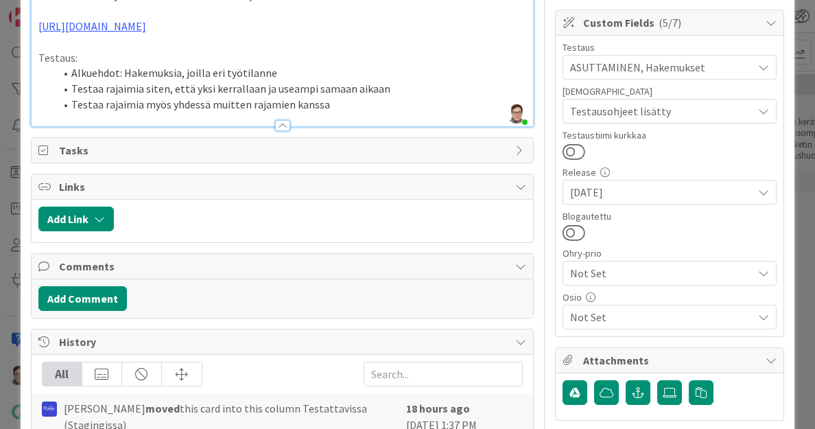
scroll to position [405, 0]
click at [588, 313] on span "Not Set" at bounding box center [661, 316] width 183 height 16
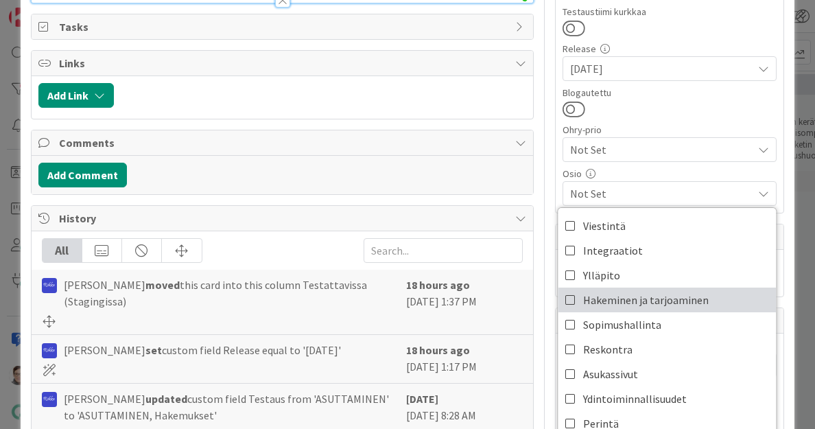
scroll to position [528, 0]
click at [566, 300] on icon at bounding box center [571, 299] width 11 height 21
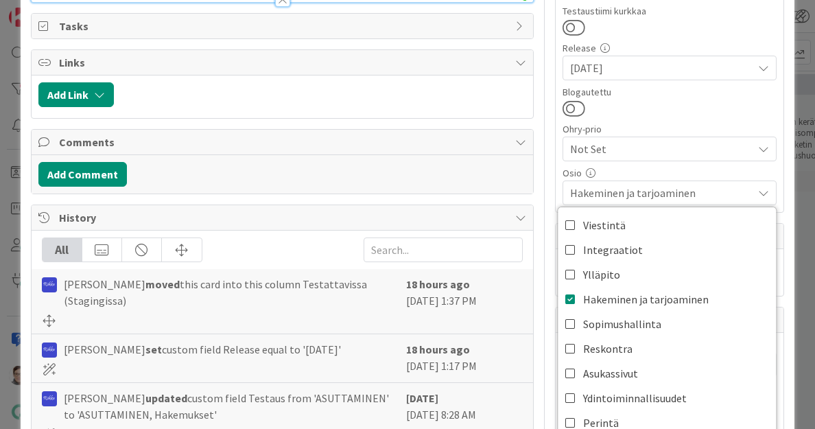
click at [648, 185] on span "Hakeminen ja tarjoaminen" at bounding box center [661, 193] width 183 height 16
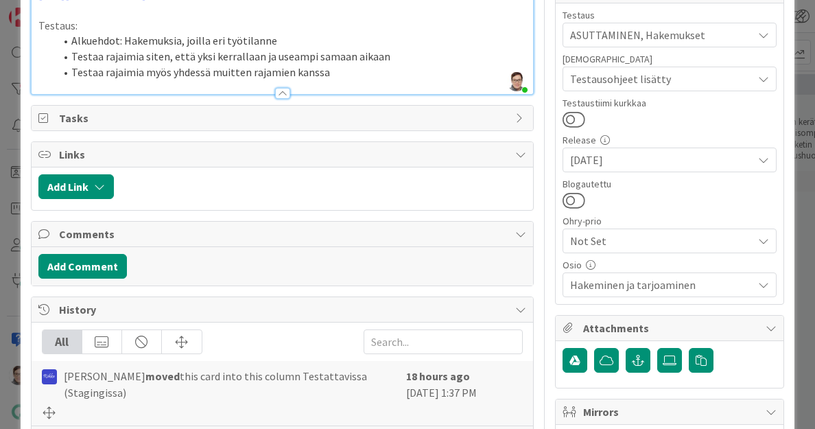
scroll to position [432, 0]
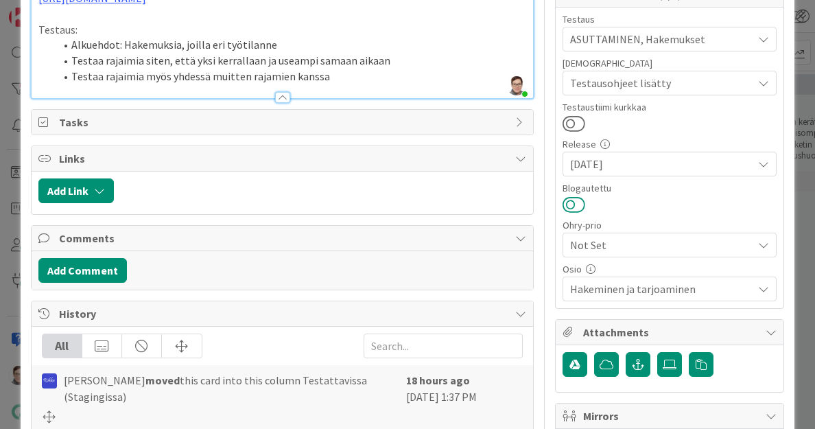
click at [563, 197] on button at bounding box center [574, 205] width 23 height 18
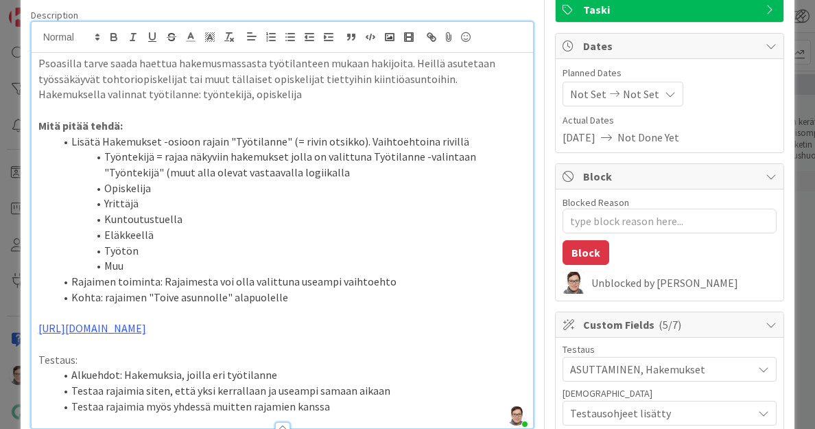
scroll to position [0, 0]
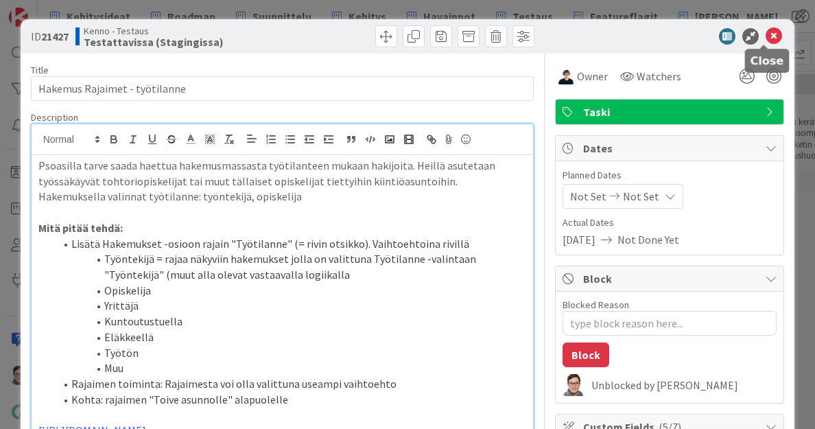
click at [766, 40] on icon at bounding box center [774, 36] width 16 height 16
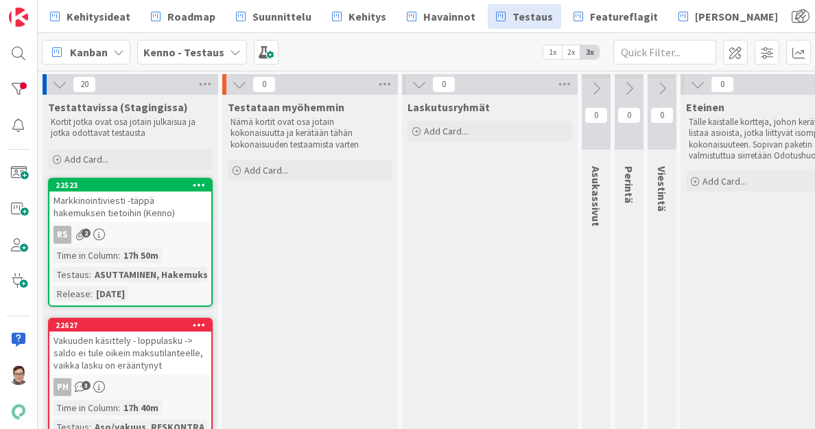
click at [164, 205] on div "Markkinointiviesti -täppä hakemuksen tietoihin (Kenno)" at bounding box center [130, 206] width 162 height 30
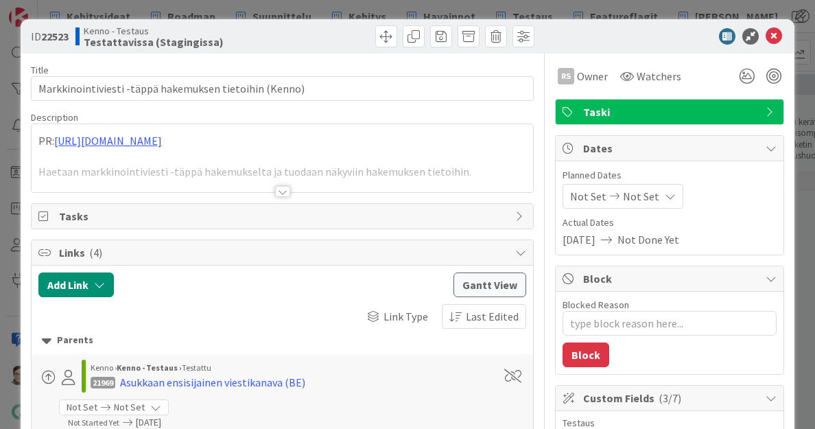
click at [277, 189] on div at bounding box center [282, 191] width 15 height 11
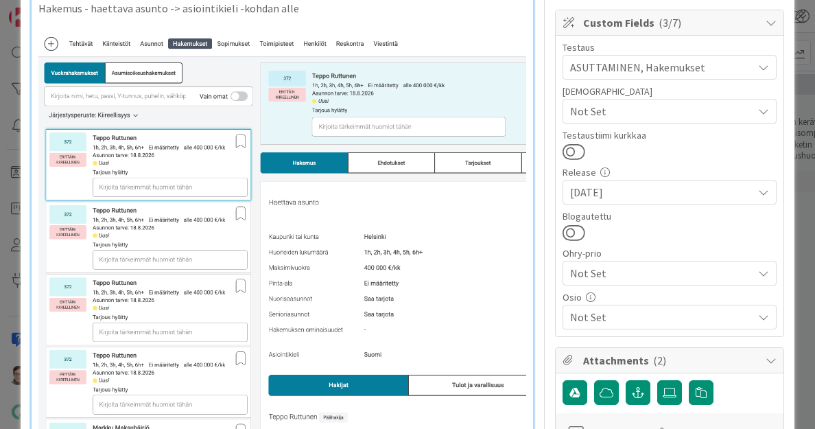
scroll to position [345, 0]
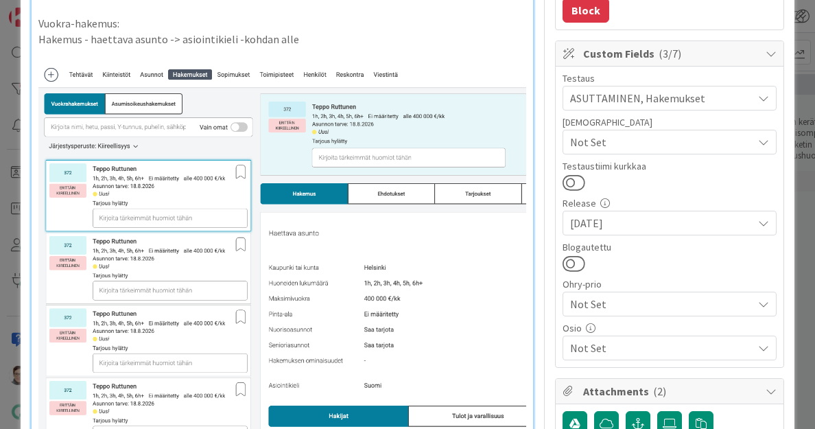
click at [614, 344] on span "Not Set" at bounding box center [661, 348] width 183 height 16
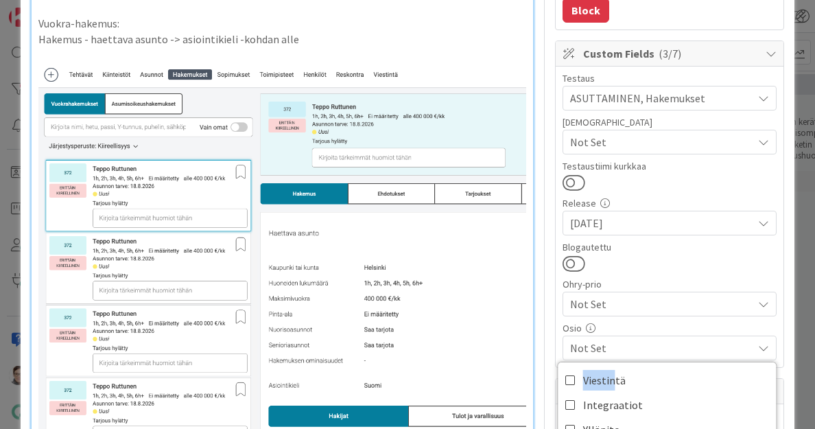
drag, startPoint x: 614, startPoint y: 344, endPoint x: 602, endPoint y: 373, distance: 31.7
click at [602, 360] on div "Not Set Viestintä Integraatiot Ylläpito Hakeminen ja tarjoaminen Sopimushallint…" at bounding box center [670, 348] width 214 height 25
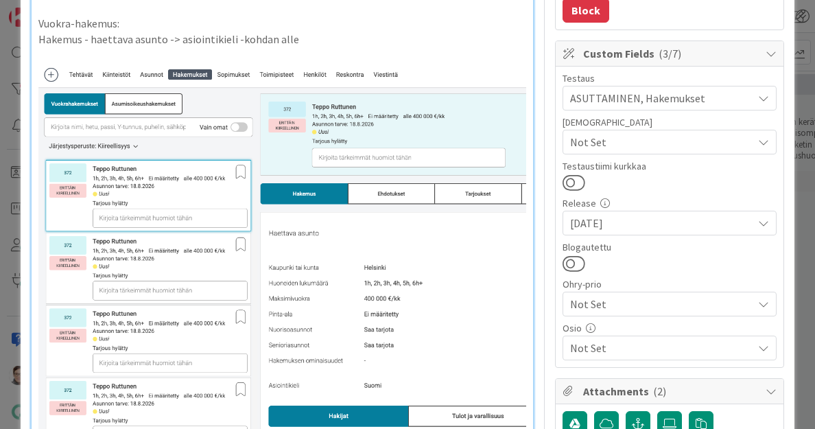
click at [613, 344] on span "Not Set" at bounding box center [661, 348] width 183 height 16
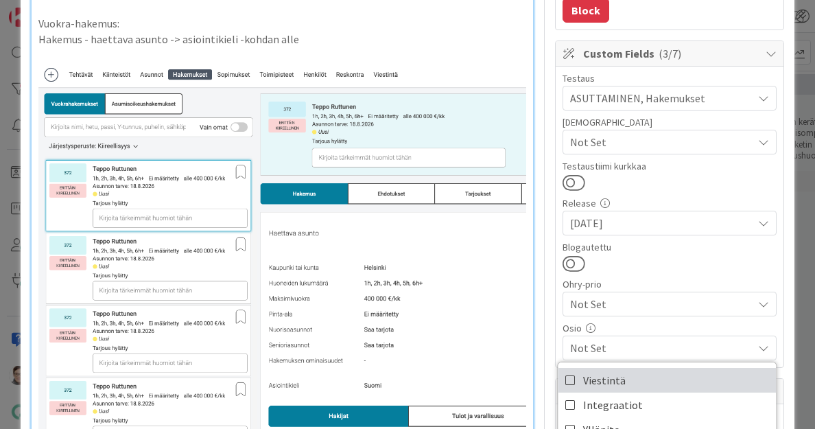
click at [566, 379] on icon at bounding box center [571, 380] width 11 height 21
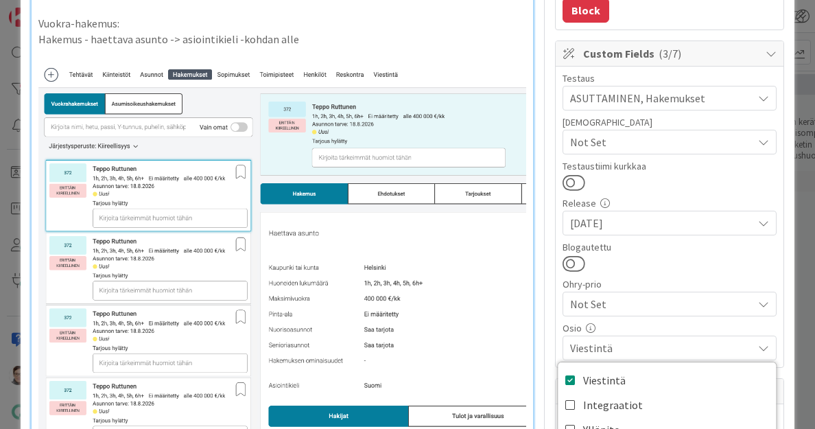
type textarea "x"
click at [645, 279] on div "Ohry-prio" at bounding box center [670, 284] width 214 height 10
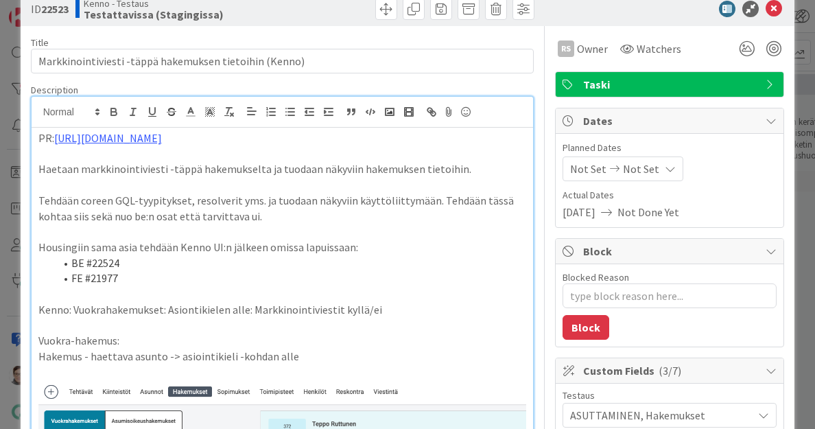
scroll to position [0, 0]
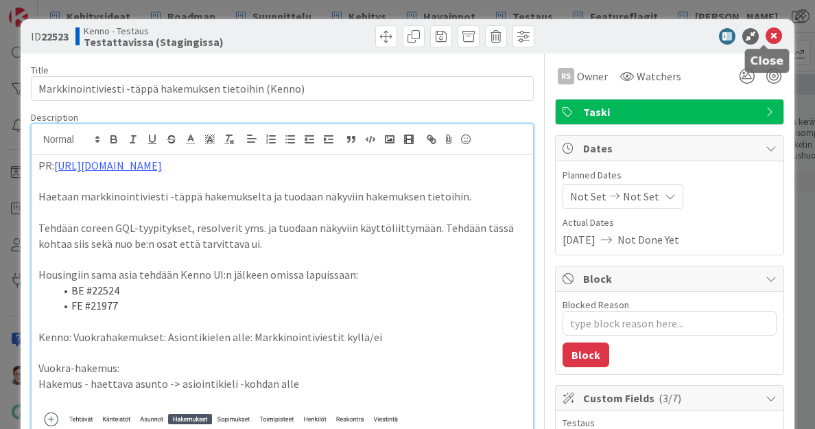
click at [767, 32] on icon at bounding box center [774, 36] width 16 height 16
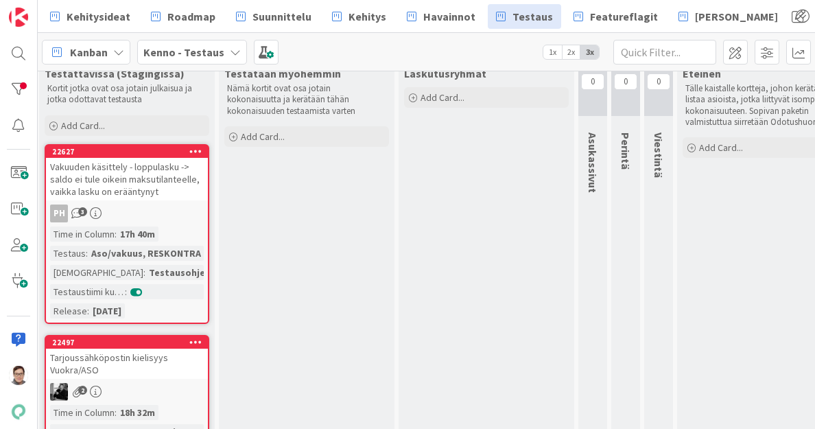
scroll to position [31, 3]
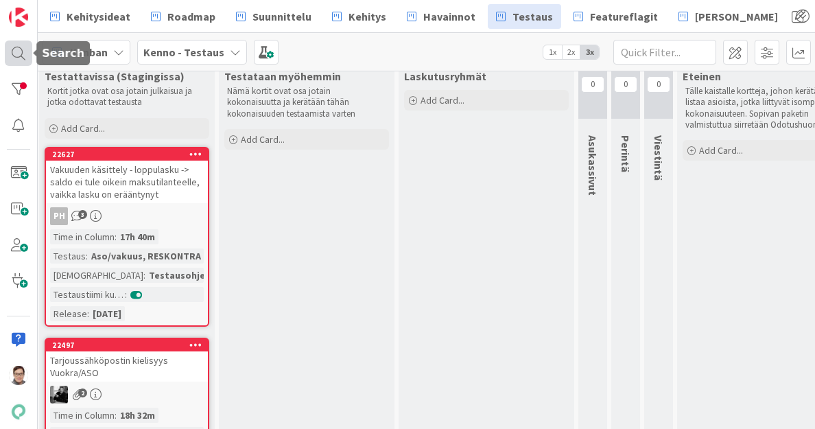
click at [13, 47] on div at bounding box center [18, 52] width 27 height 25
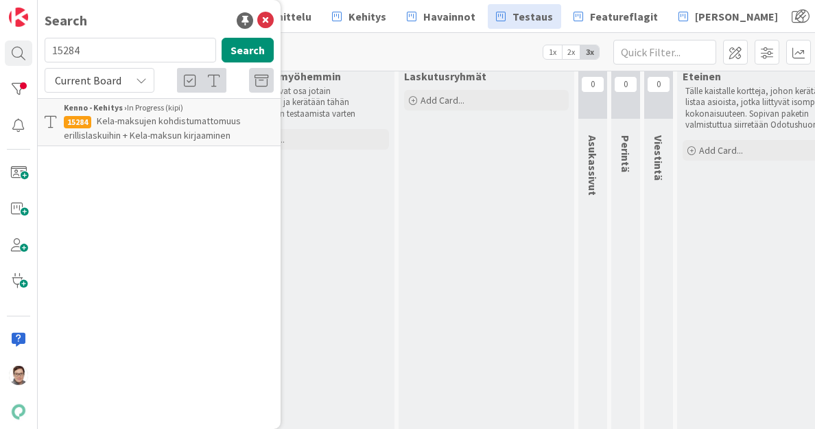
click at [102, 51] on input "15284" at bounding box center [131, 50] width 172 height 25
type input "21856"
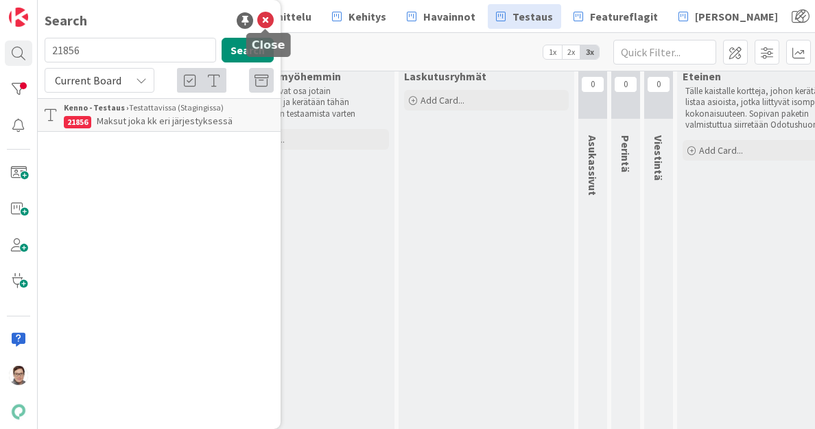
click at [266, 22] on icon at bounding box center [265, 20] width 16 height 16
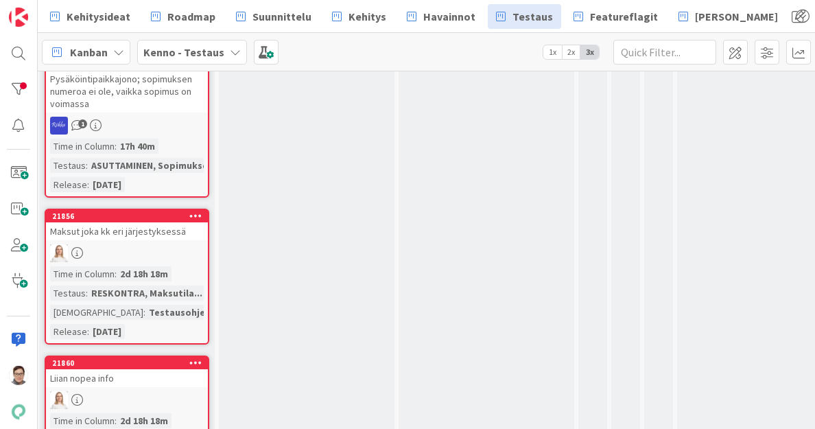
scroll to position [2128, 3]
click at [128, 222] on div "Maksut joka kk eri järjestyksessä" at bounding box center [127, 231] width 162 height 18
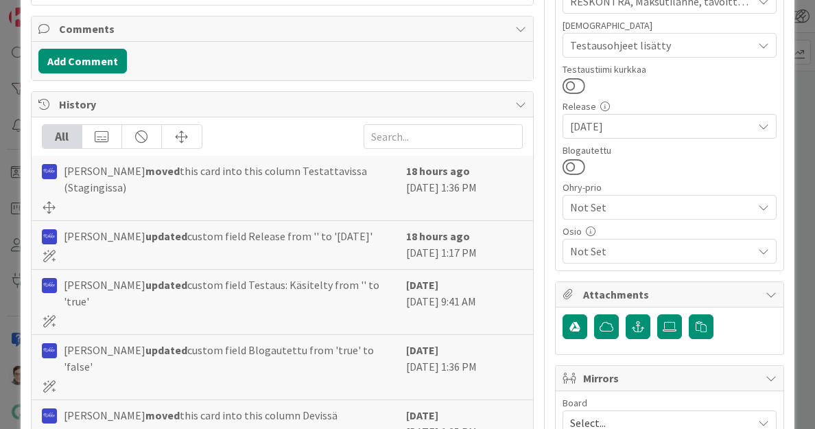
scroll to position [442, 0]
click at [625, 238] on div "Not Set" at bounding box center [670, 250] width 214 height 25
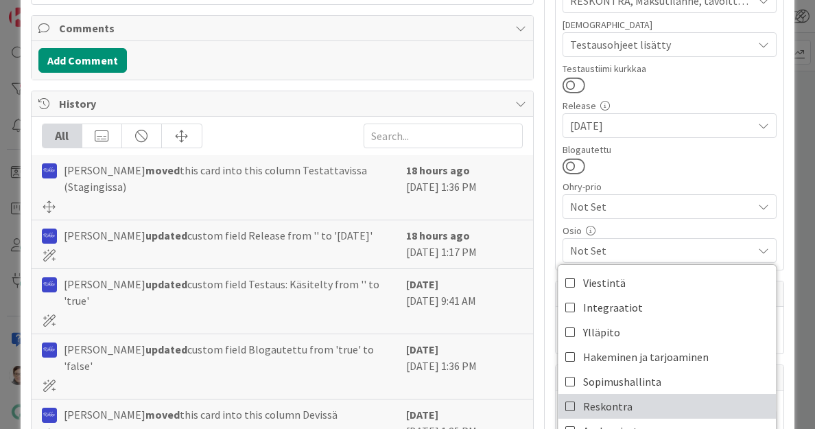
click at [598, 398] on span "Reskontra" at bounding box center [607, 406] width 49 height 21
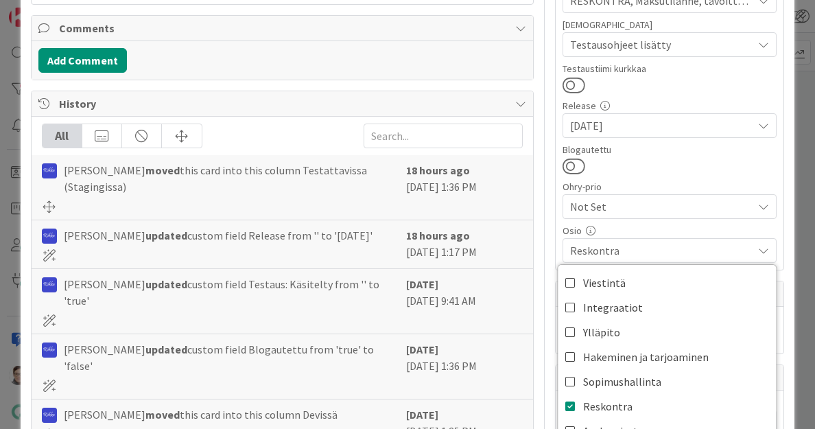
click at [634, 252] on span "Reskontra" at bounding box center [661, 250] width 183 height 16
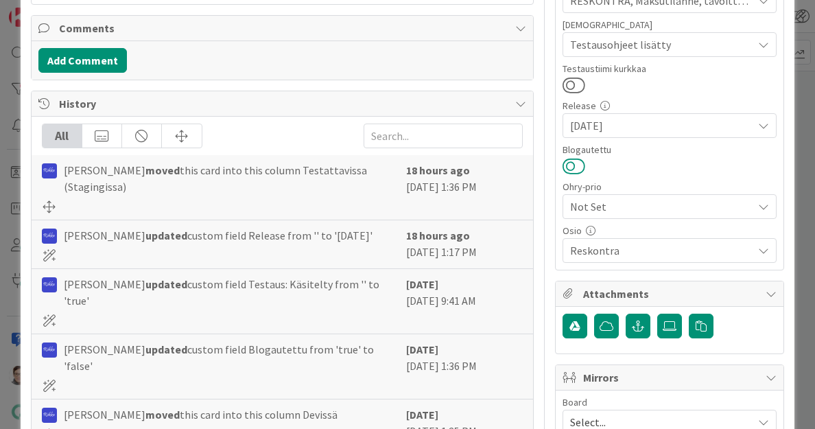
click at [567, 165] on button at bounding box center [574, 166] width 23 height 18
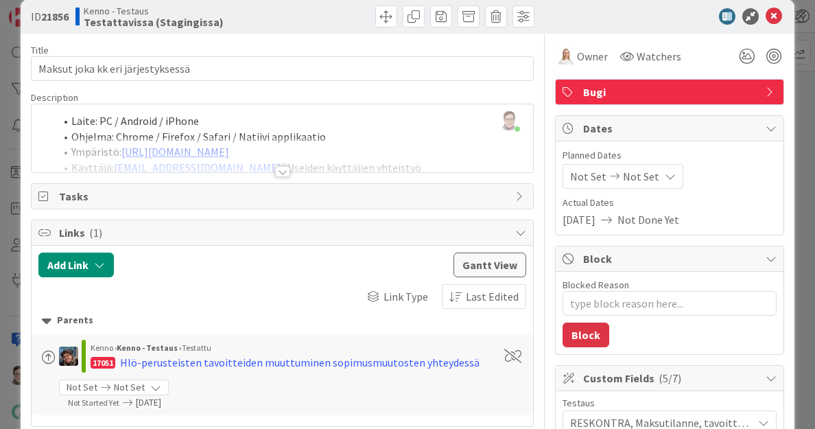
scroll to position [0, 0]
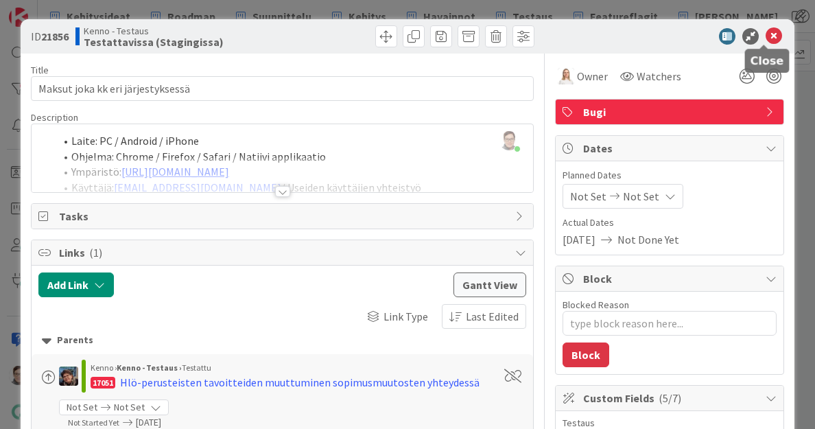
click at [766, 34] on icon at bounding box center [774, 36] width 16 height 16
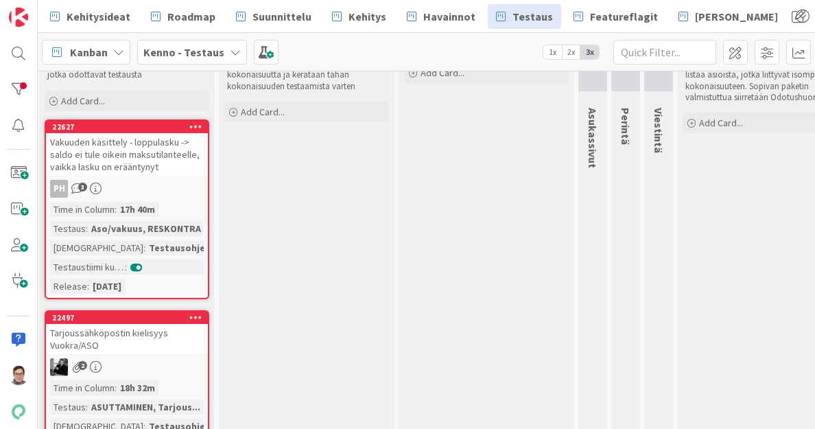
scroll to position [0, 3]
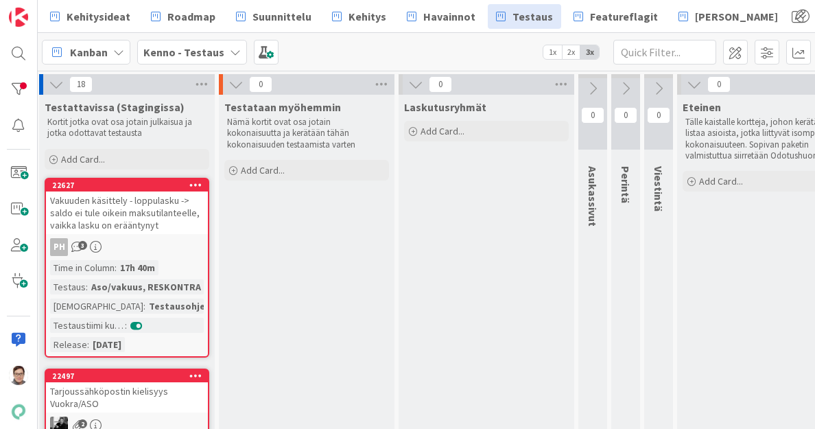
click at [155, 215] on div "Vakuuden käsittely - loppulasku -> saldo ei tule oikein maksutilanteelle, vaikk…" at bounding box center [127, 212] width 162 height 43
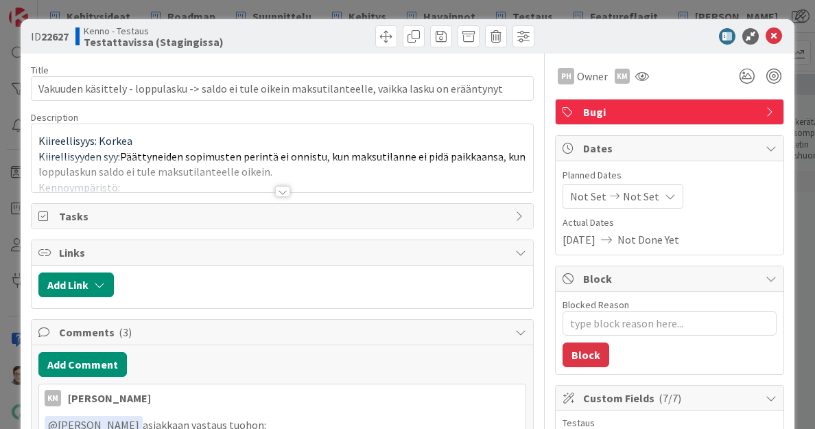
click at [278, 188] on div at bounding box center [282, 191] width 15 height 11
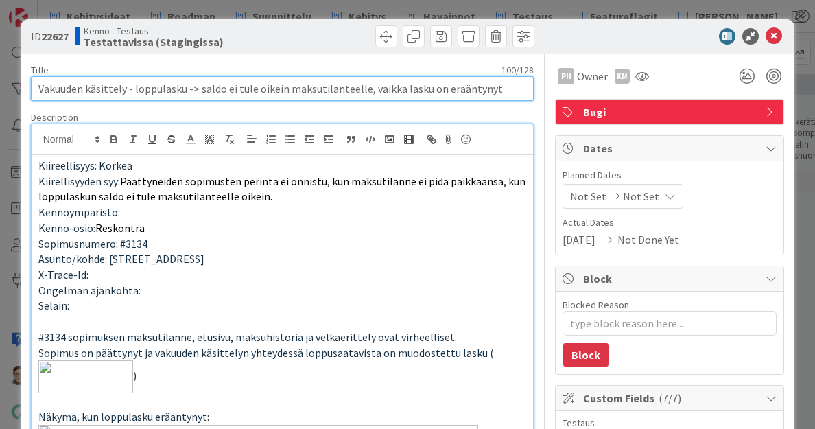
click at [509, 90] on input "Vakuuden käsittely - loppulasku -> saldo ei tule oikein maksutilanteelle, vaikk…" at bounding box center [283, 88] width 504 height 25
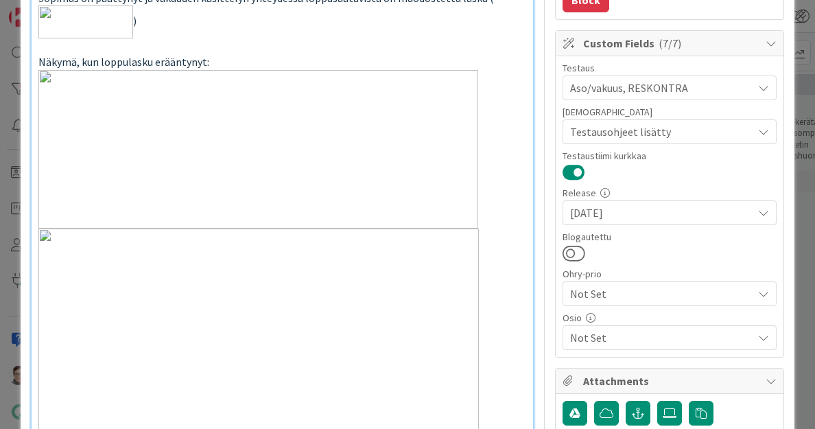
scroll to position [356, 0]
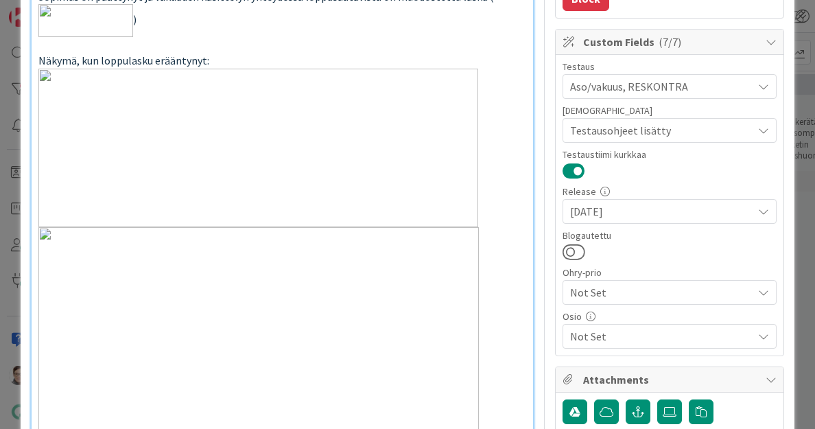
click at [609, 335] on span "Not Set" at bounding box center [661, 336] width 183 height 16
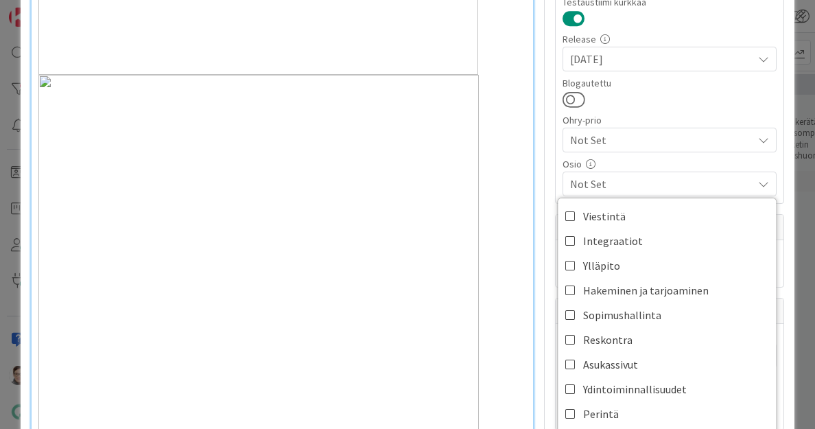
scroll to position [509, 0]
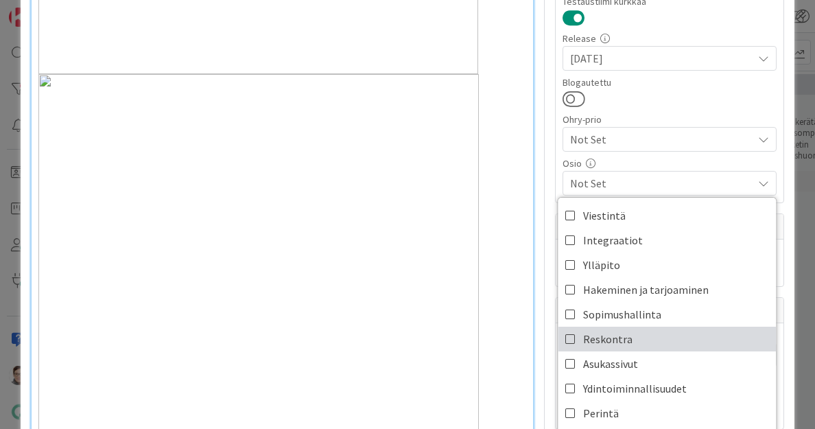
click at [584, 340] on span "Reskontra" at bounding box center [607, 339] width 49 height 21
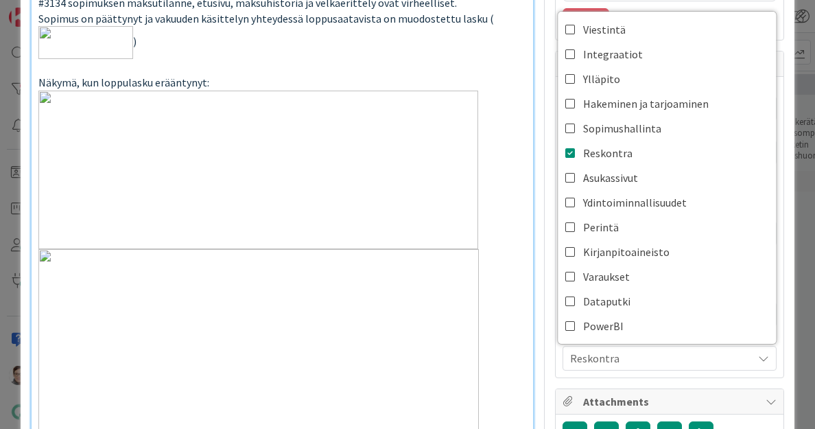
scroll to position [328, 0]
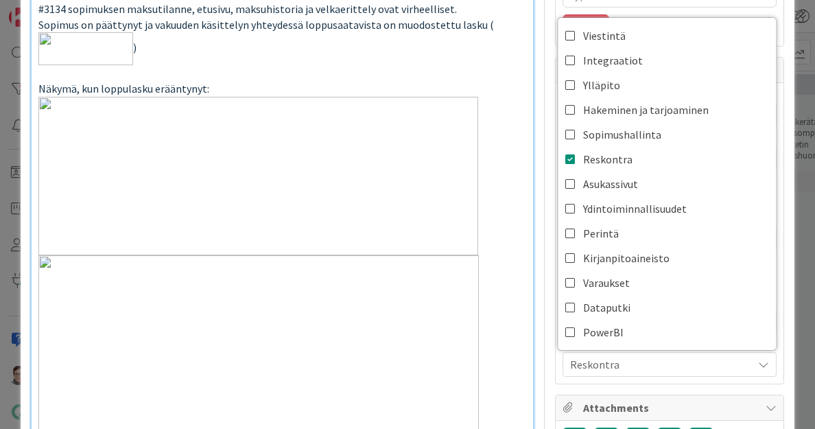
click at [624, 368] on span "Reskontra" at bounding box center [661, 364] width 183 height 16
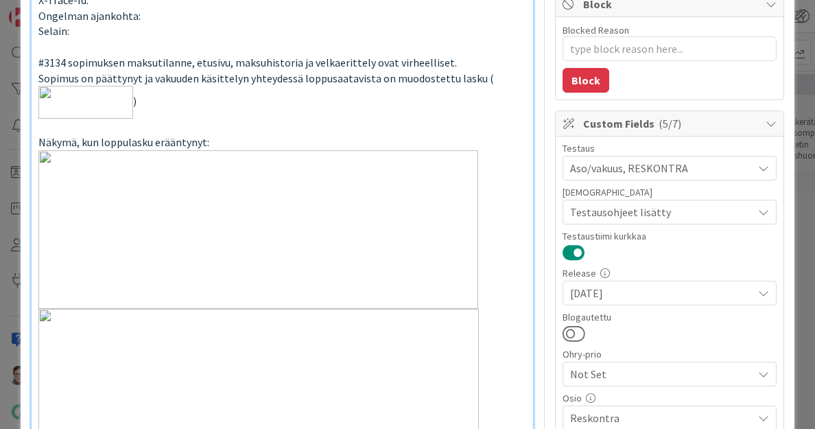
scroll to position [272, 0]
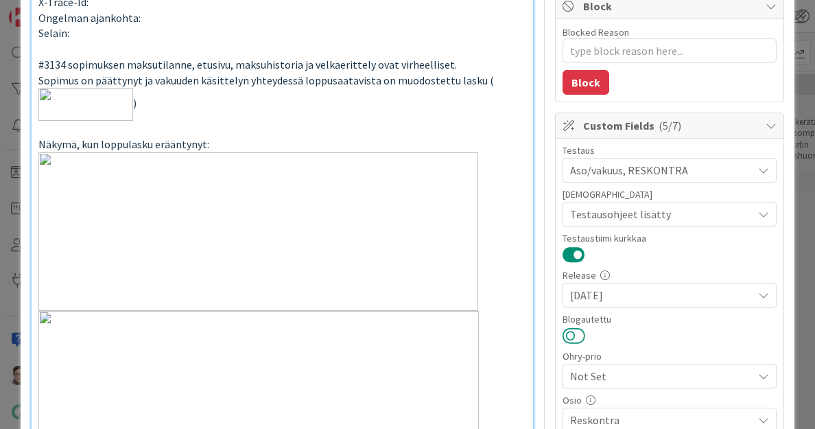
click at [563, 330] on button at bounding box center [574, 336] width 23 height 18
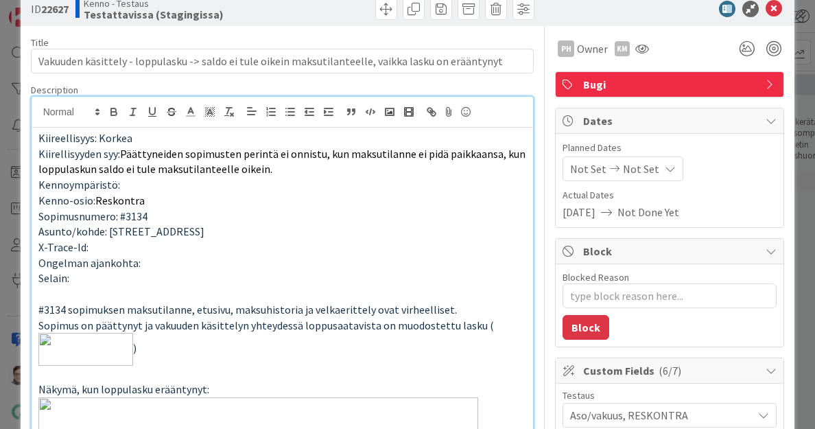
scroll to position [0, 0]
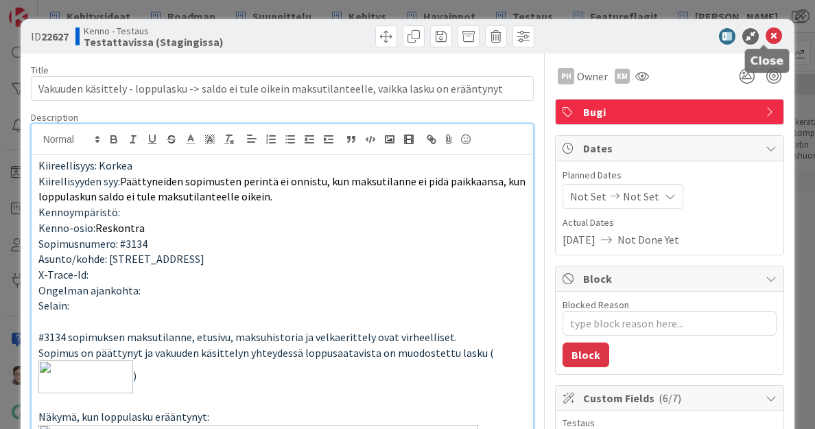
click at [766, 39] on icon at bounding box center [774, 36] width 16 height 16
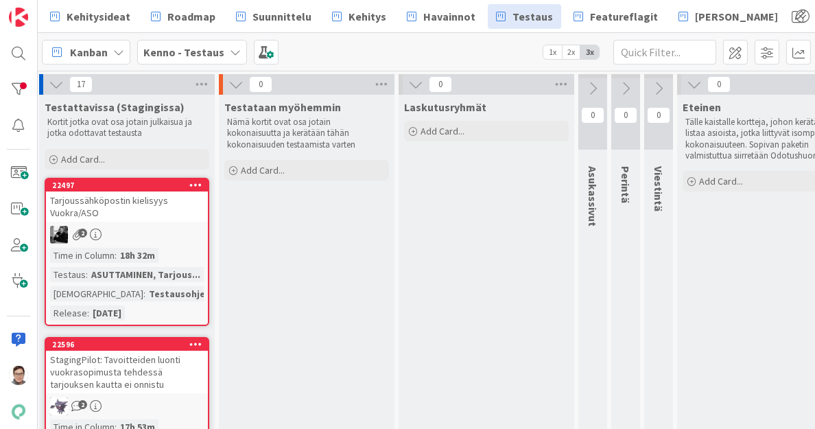
click at [107, 213] on div "Tarjoussähköpostin kielisyys Vuokra/ASO" at bounding box center [127, 206] width 162 height 30
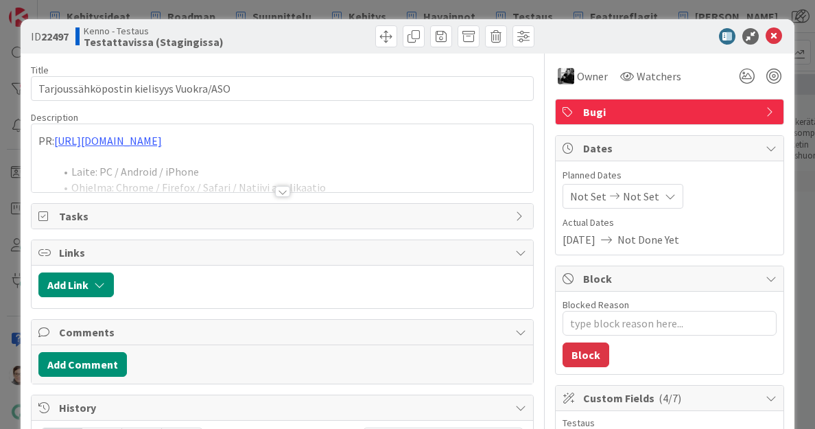
click at [280, 186] on div at bounding box center [282, 191] width 15 height 11
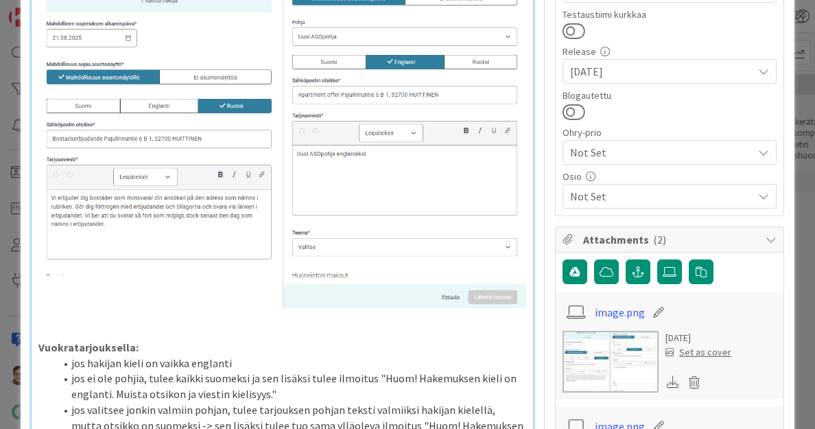
scroll to position [501, 0]
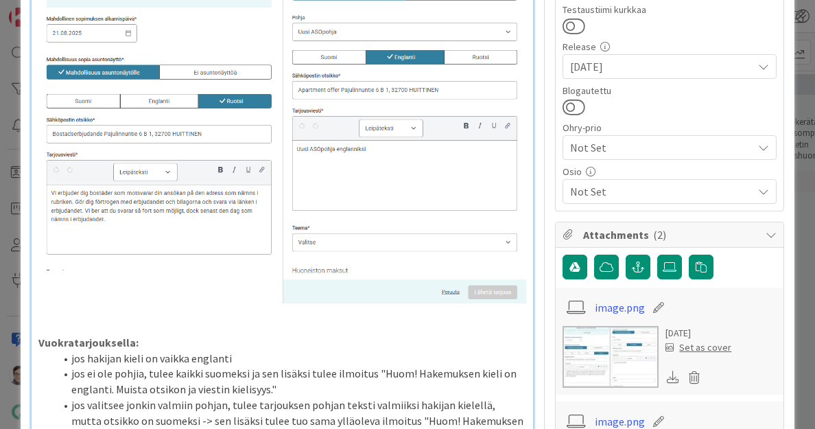
click at [600, 191] on span "Not Set" at bounding box center [661, 191] width 183 height 16
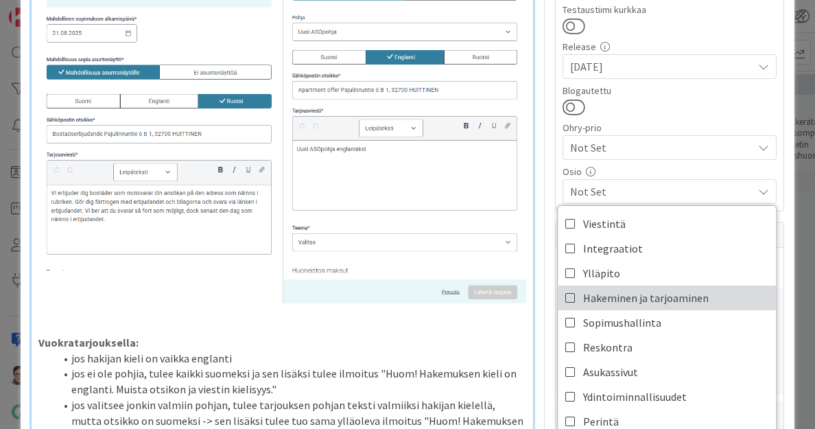
click at [604, 290] on span "Hakeminen ja tarjoaminen" at bounding box center [646, 298] width 126 height 21
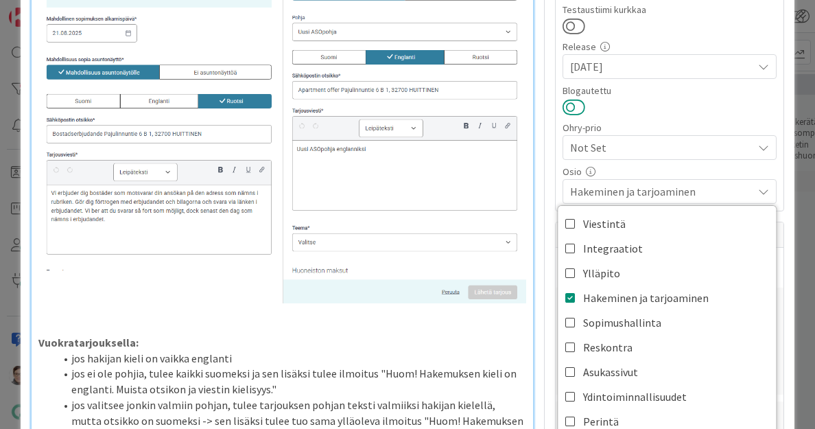
click at [563, 103] on button at bounding box center [574, 107] width 23 height 18
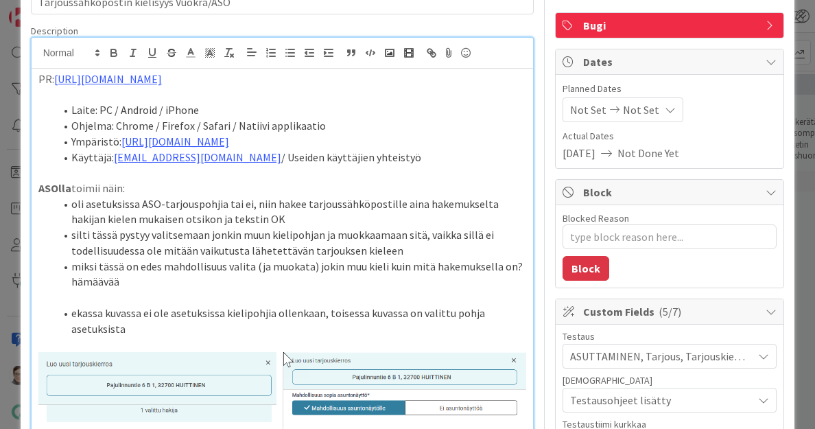
scroll to position [0, 0]
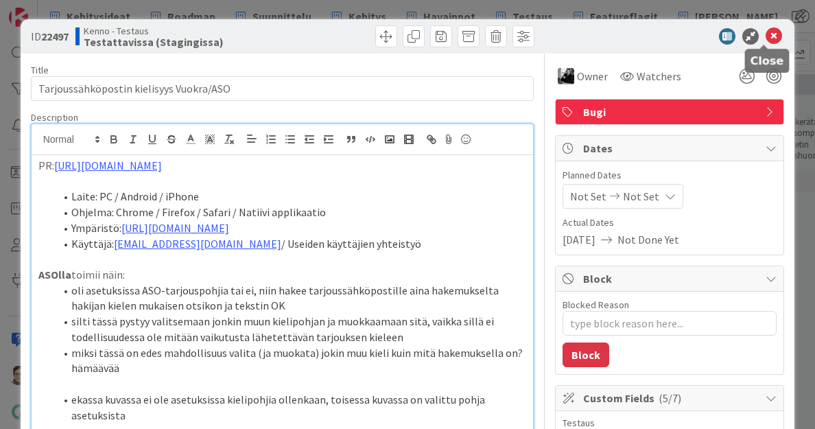
click at [769, 31] on icon at bounding box center [774, 36] width 16 height 16
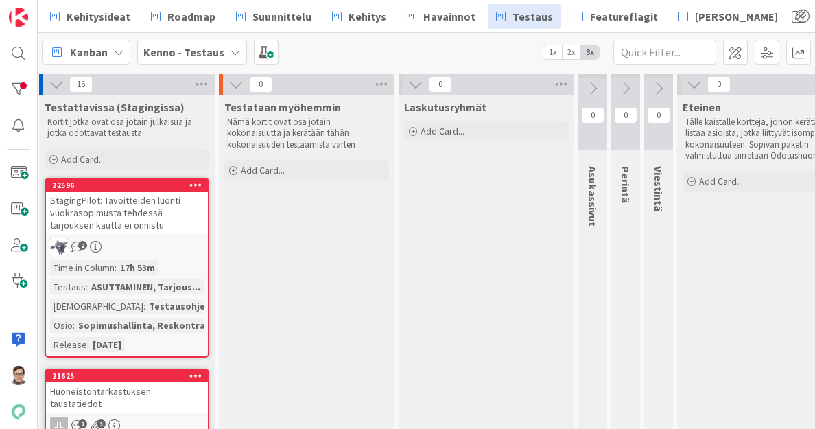
click at [132, 216] on div "StagingPilot: Tavoitteiden luonti vuokrasopimusta tehdessä tarjouksen kautta ei…" at bounding box center [127, 212] width 162 height 43
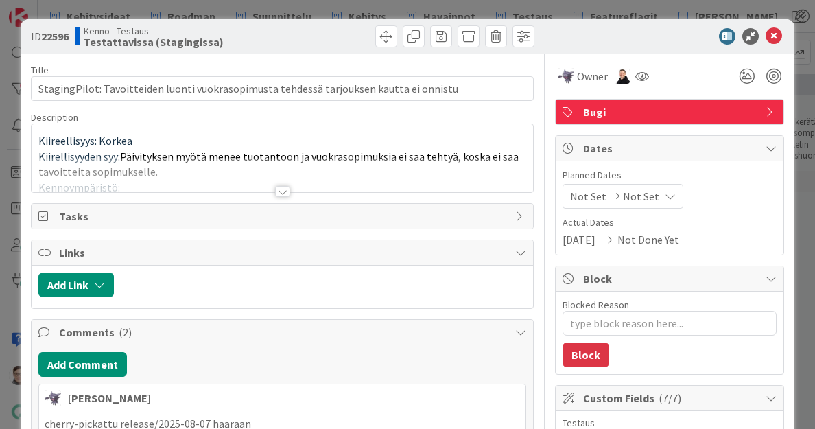
click at [275, 193] on div at bounding box center [282, 191] width 15 height 11
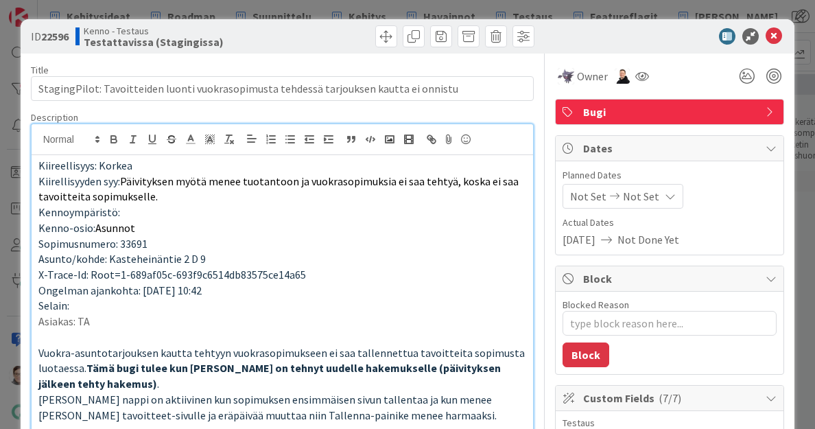
click at [275, 193] on p "Kiirellisyyden syy: Päivityksen myötä menee tuotantoon ja vuokrasopimuksia ei s…" at bounding box center [282, 189] width 489 height 31
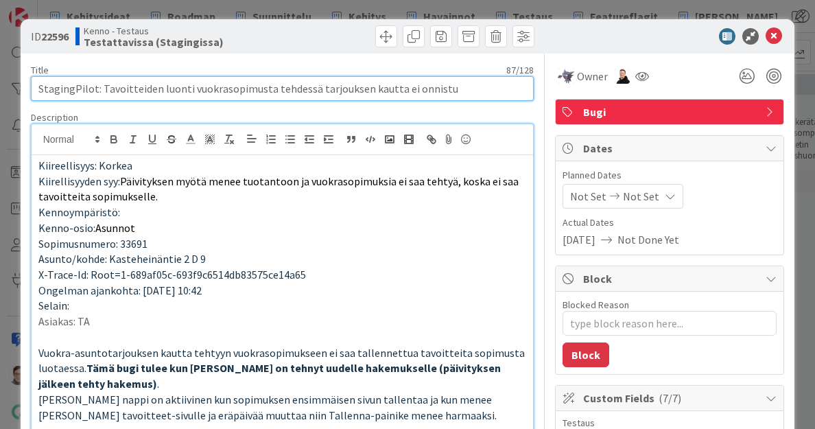
drag, startPoint x: 100, startPoint y: 89, endPoint x: 439, endPoint y: 93, distance: 339.8
click at [439, 93] on input "StagingPilot: Tavoitteiden luonti vuokrasopimusta tehdessä tarjouksen kautta ei…" at bounding box center [283, 88] width 504 height 25
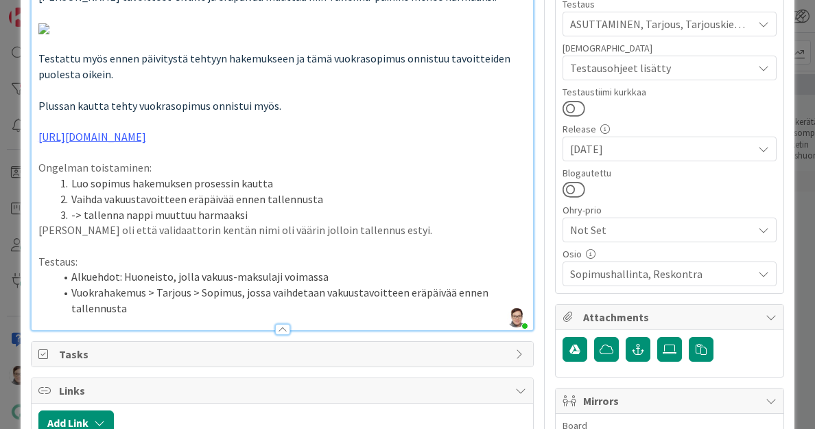
scroll to position [419, 0]
click at [571, 191] on button at bounding box center [574, 189] width 23 height 18
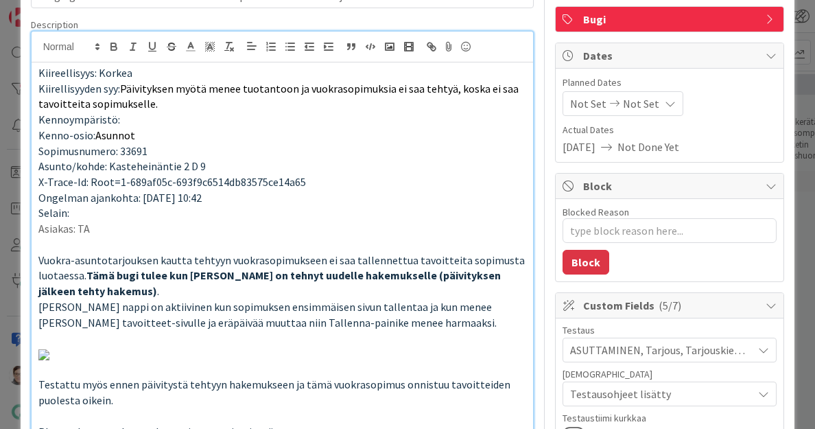
scroll to position [0, 0]
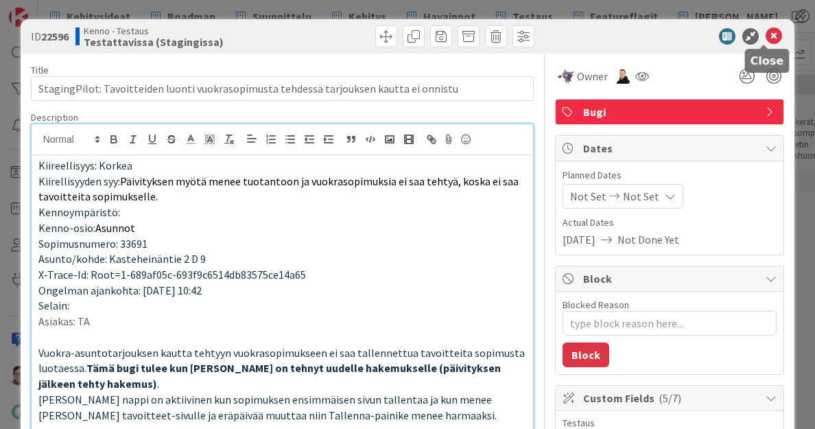
click at [766, 33] on icon at bounding box center [774, 36] width 16 height 16
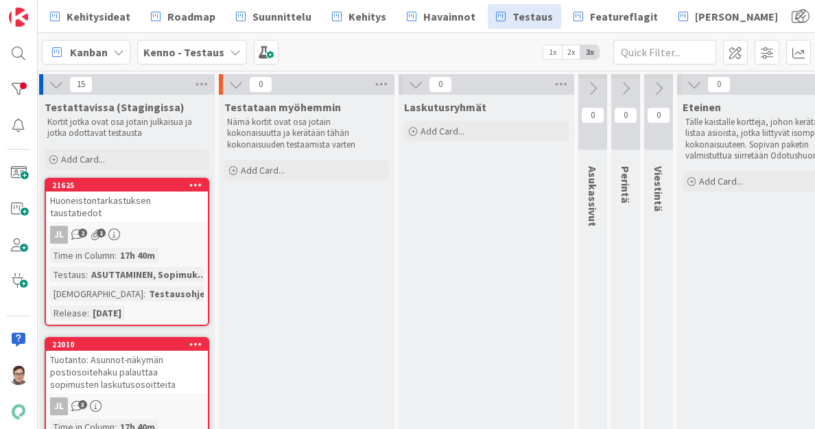
click at [131, 212] on link "21625 Huoneistontarkastuksen taustatiedot JL 2 1 Time in Column : 17h 40m Testa…" at bounding box center [127, 252] width 165 height 148
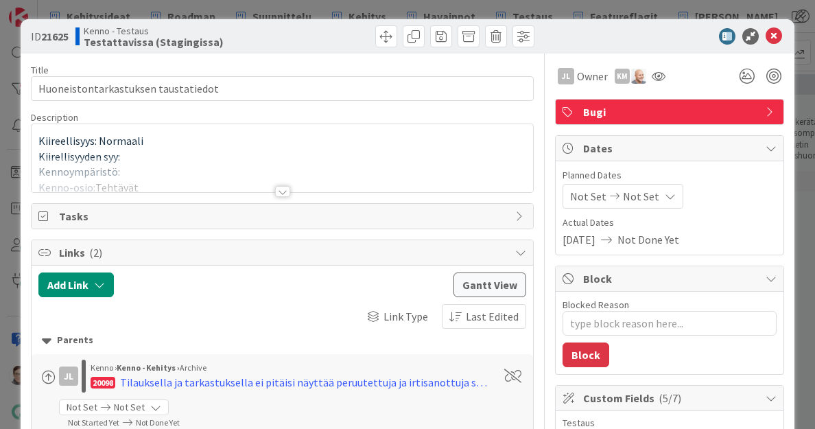
click at [281, 190] on div at bounding box center [282, 191] width 15 height 11
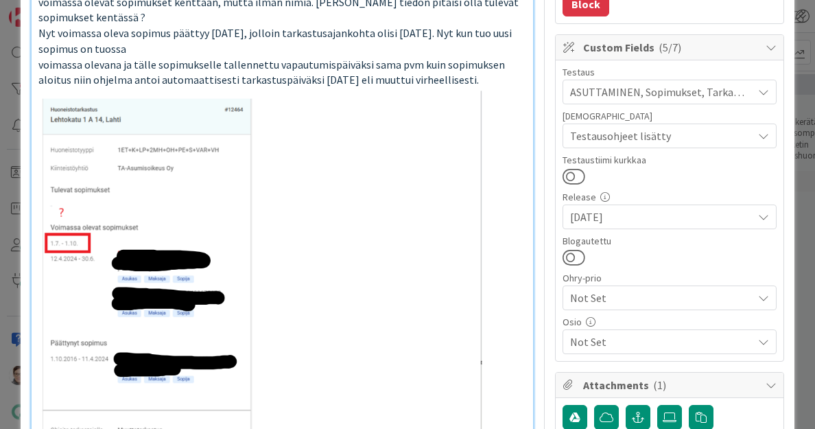
scroll to position [351, 0]
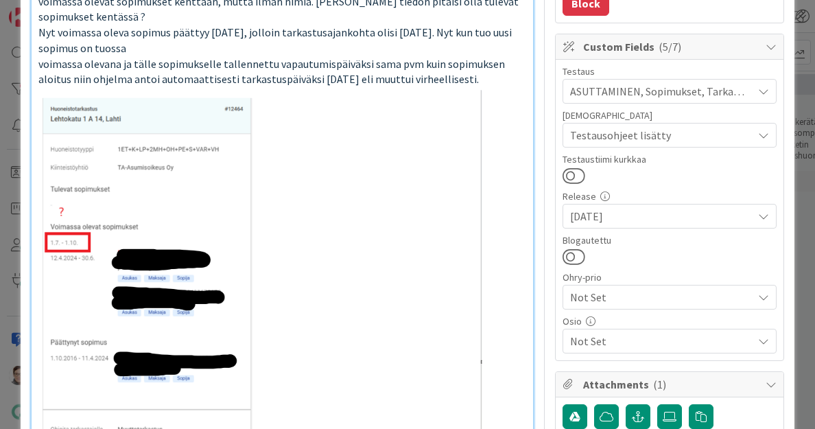
click at [609, 336] on span "Not Set" at bounding box center [661, 341] width 183 height 16
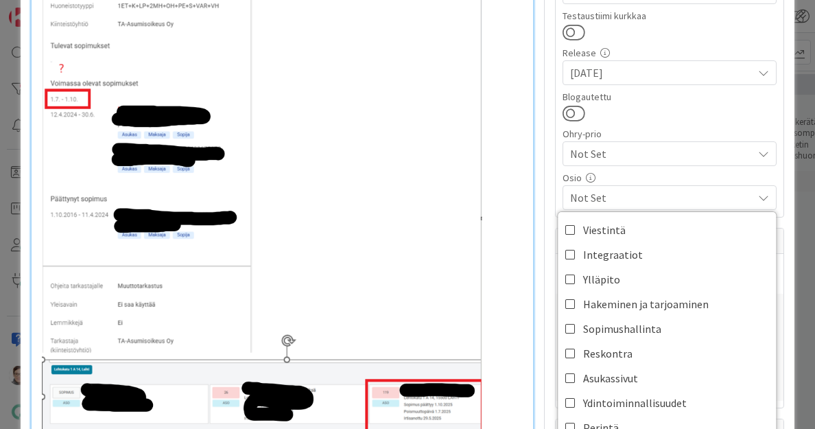
scroll to position [496, 0]
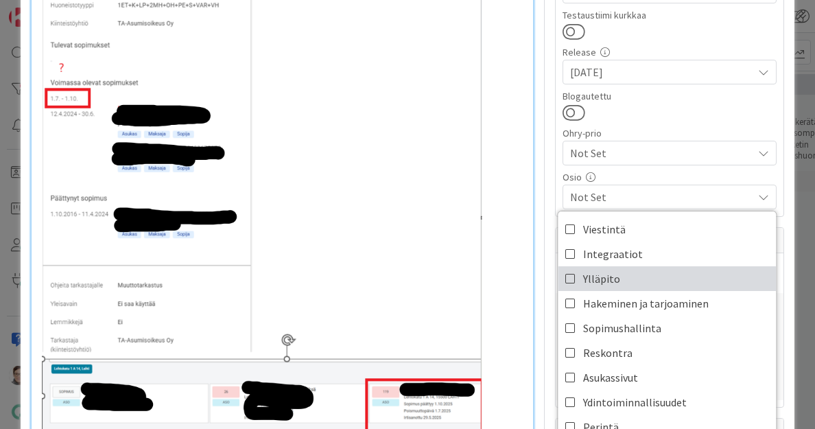
click at [566, 281] on icon at bounding box center [571, 278] width 11 height 21
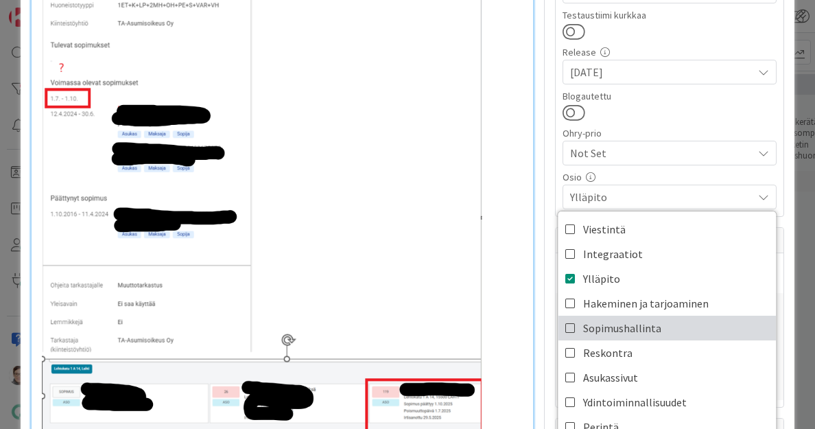
click at [566, 327] on icon at bounding box center [571, 328] width 11 height 21
click at [566, 322] on icon at bounding box center [571, 328] width 11 height 21
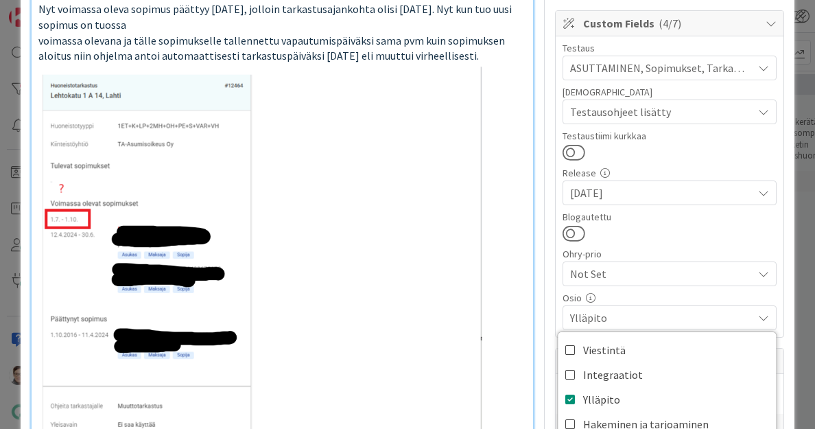
scroll to position [378, 0]
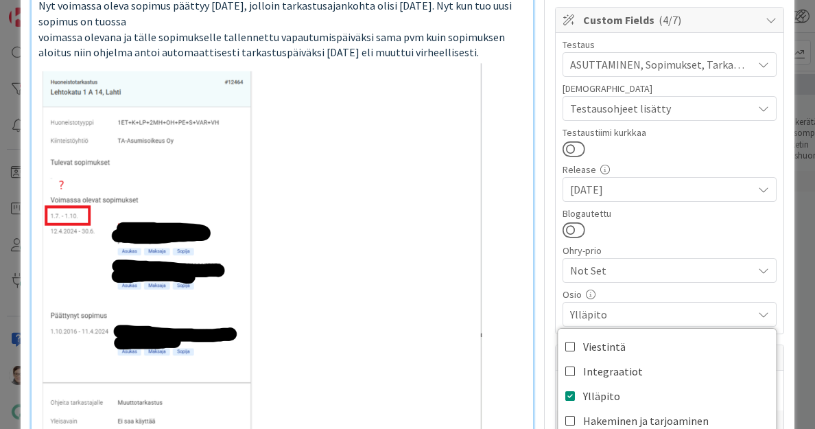
click at [619, 314] on span "Ylläpito" at bounding box center [661, 314] width 183 height 16
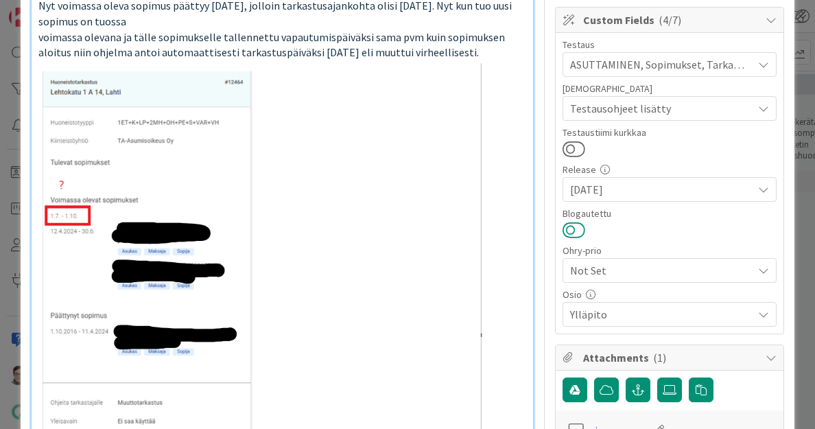
click at [569, 229] on button at bounding box center [574, 230] width 23 height 18
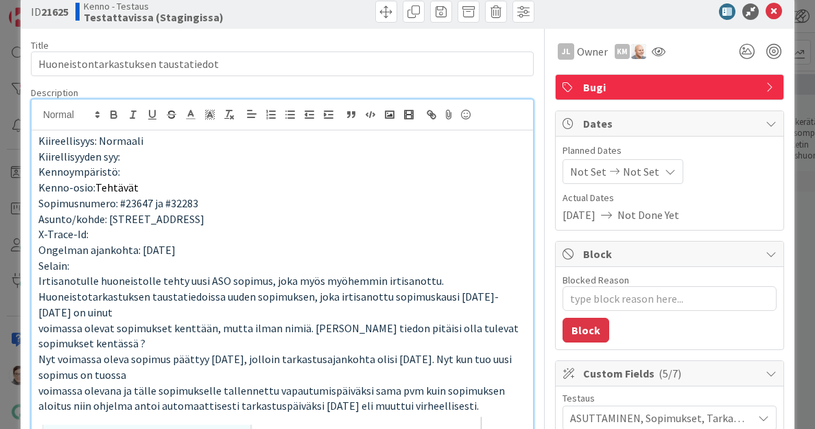
scroll to position [0, 0]
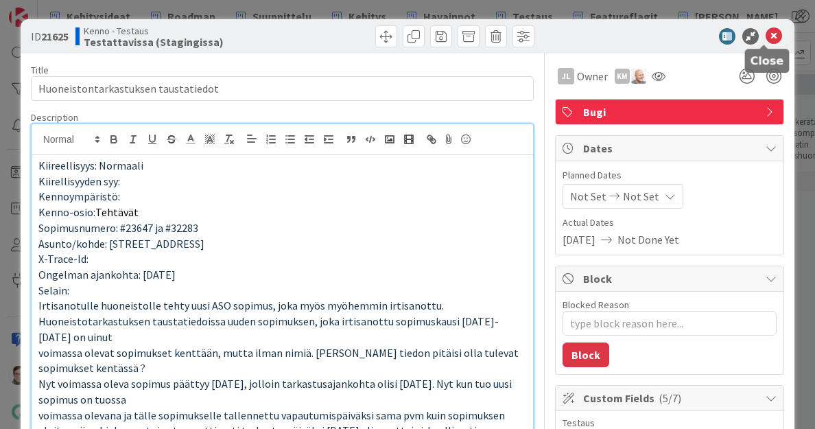
click at [766, 36] on icon at bounding box center [774, 36] width 16 height 16
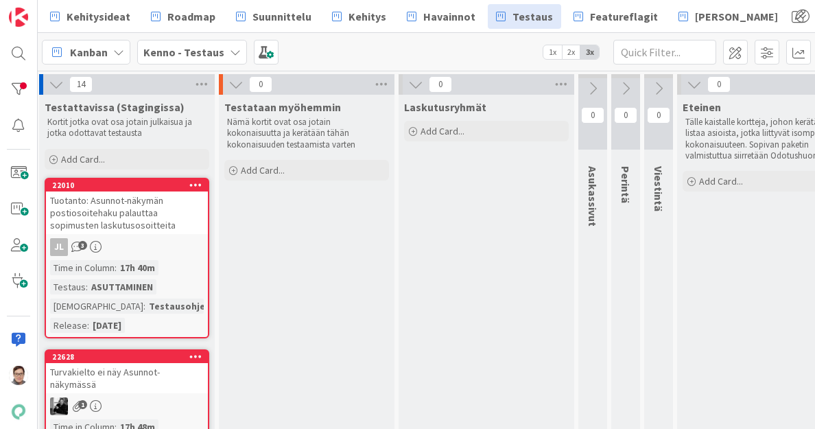
click at [143, 207] on div "Tuotanto: Asunnot-näkymän postiosoitehaku palauttaa sopimusten laskutusosoittei…" at bounding box center [127, 212] width 162 height 43
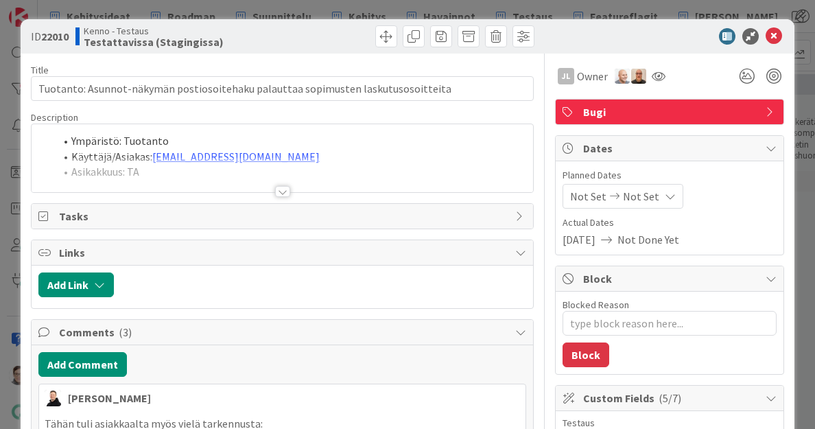
click at [280, 189] on div at bounding box center [282, 191] width 15 height 11
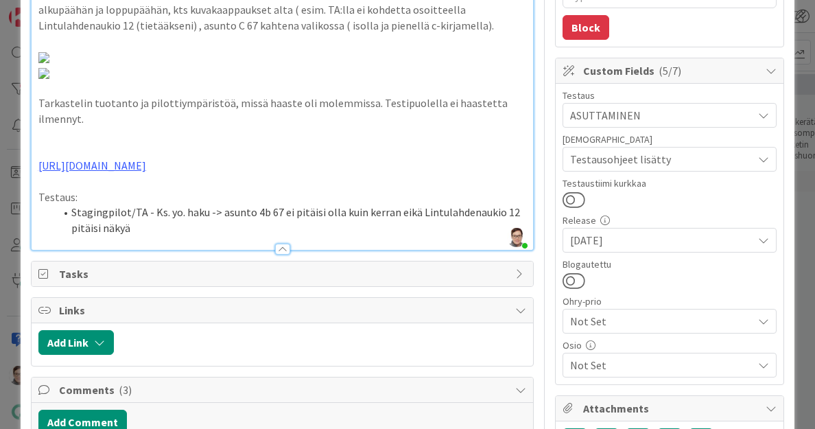
scroll to position [330, 0]
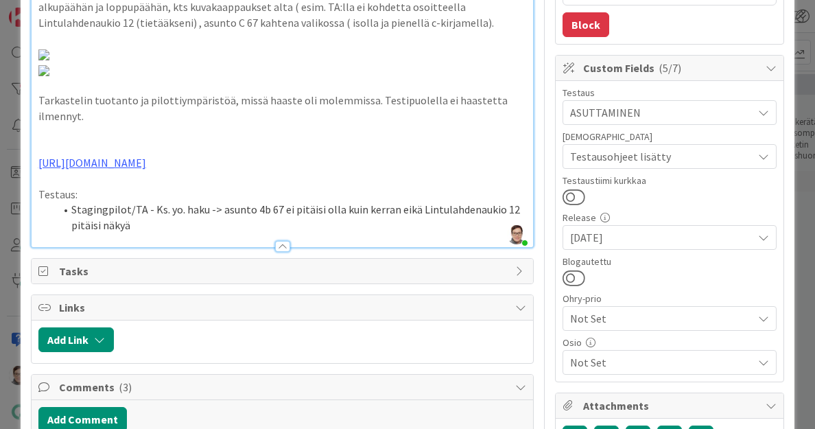
click at [609, 359] on span "Not Set" at bounding box center [661, 362] width 183 height 16
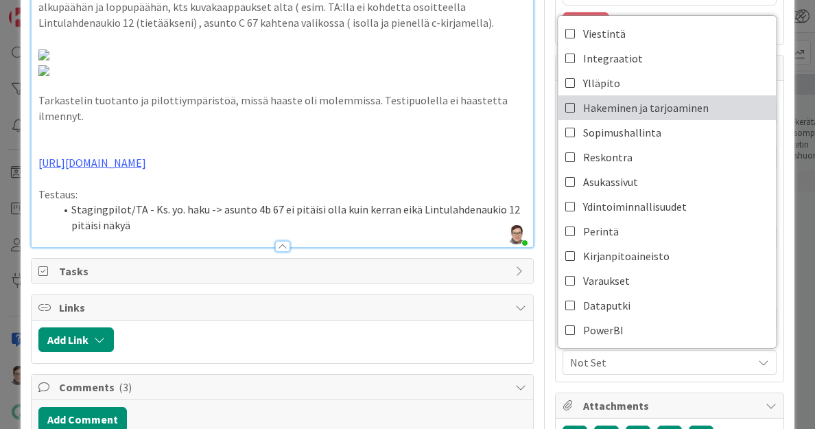
click at [605, 107] on span "Hakeminen ja tarjoaminen" at bounding box center [646, 107] width 126 height 21
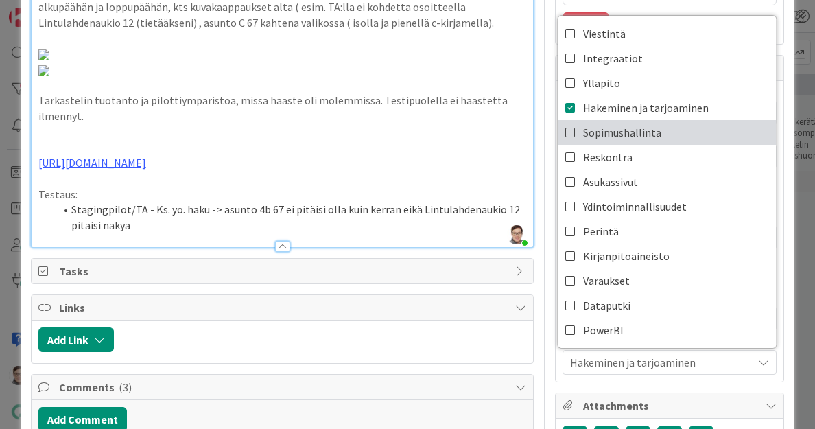
click at [605, 123] on span "Sopimushallinta" at bounding box center [622, 132] width 78 height 21
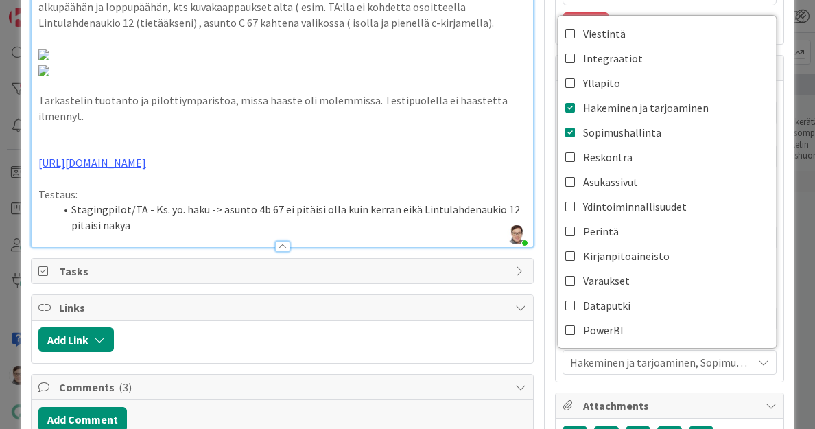
click at [638, 359] on span "Hakeminen ja tarjoaminen, Sopimushallinta" at bounding box center [661, 362] width 183 height 16
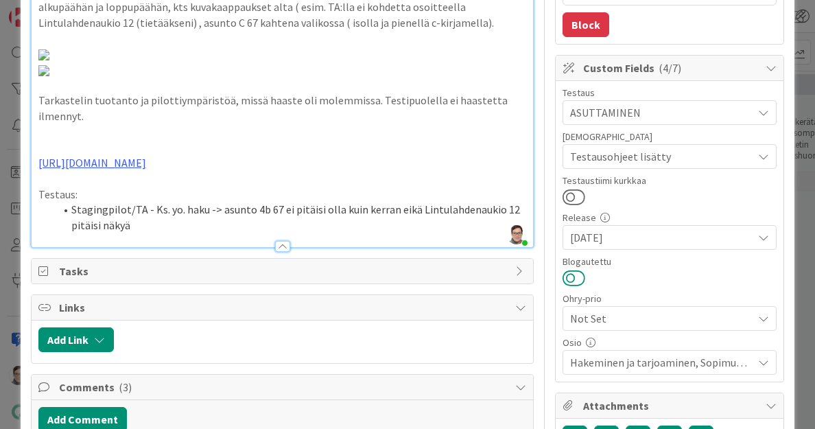
click at [565, 269] on button at bounding box center [574, 278] width 23 height 18
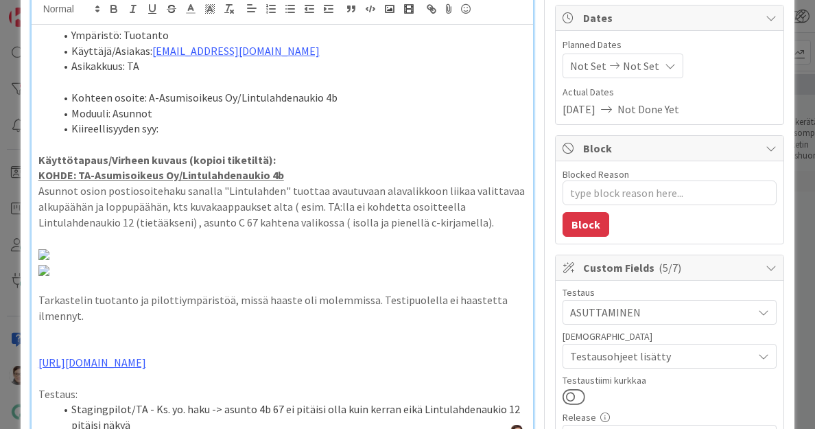
scroll to position [0, 0]
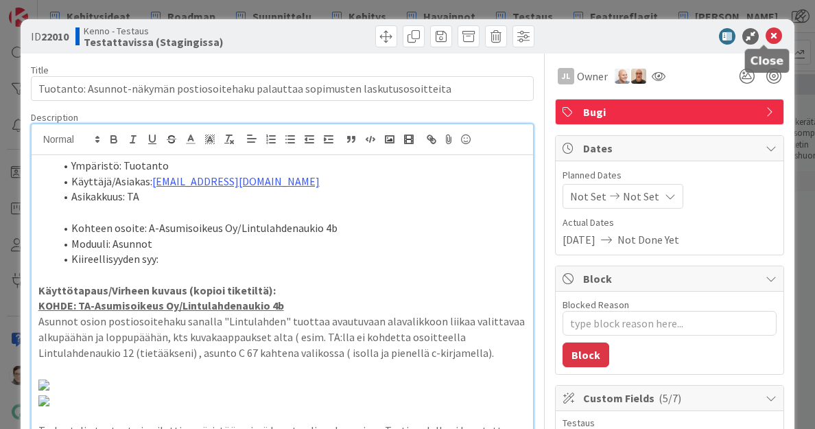
click at [766, 35] on icon at bounding box center [774, 36] width 16 height 16
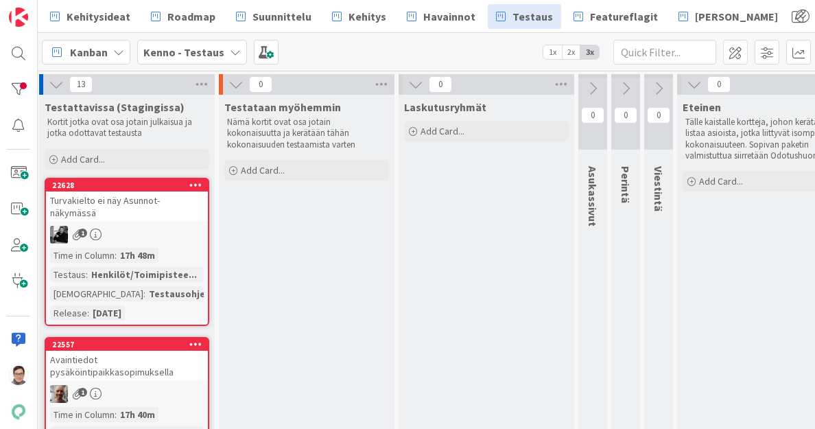
click at [136, 207] on div "Turvakielto ei näy Asunnot-näkymässä" at bounding box center [127, 206] width 162 height 30
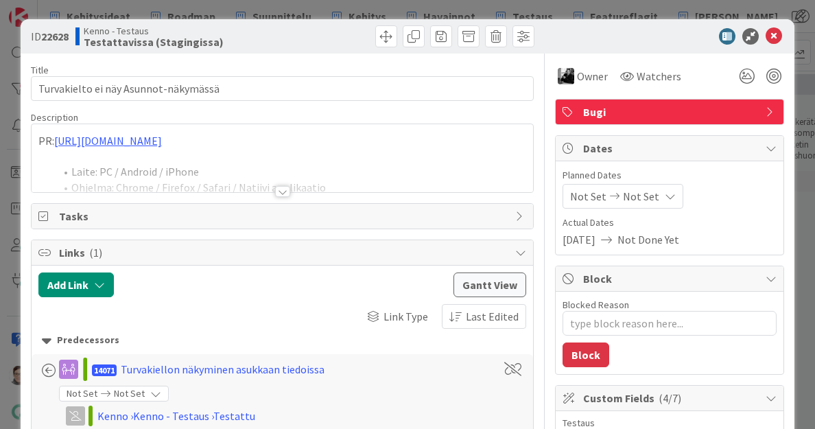
click at [281, 191] on div at bounding box center [282, 191] width 15 height 11
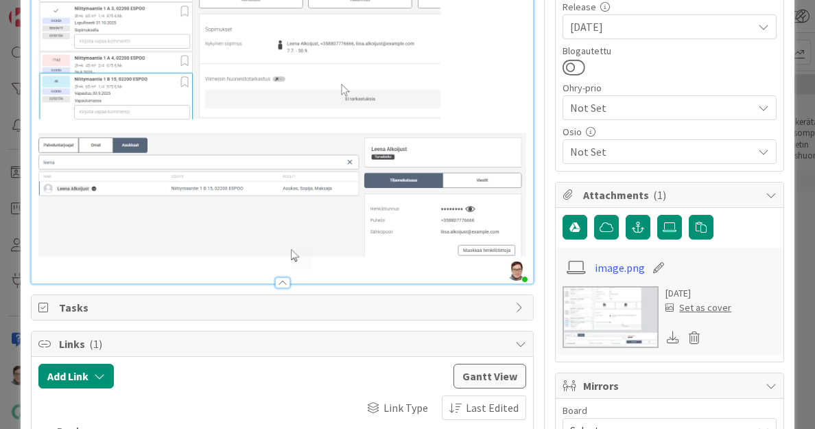
scroll to position [542, 0]
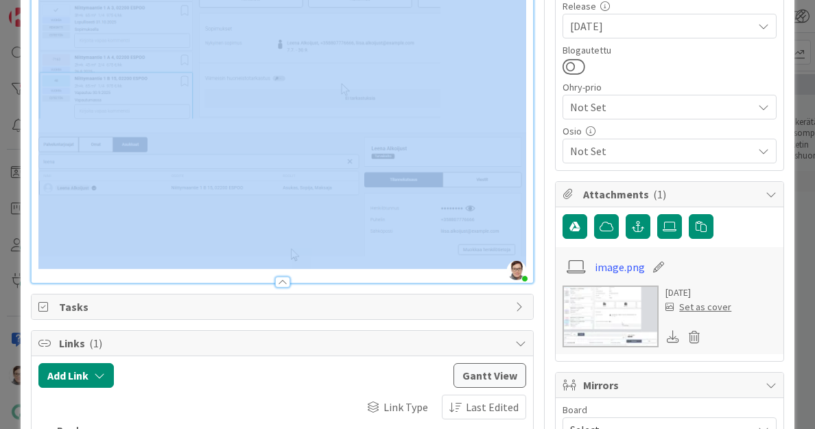
drag, startPoint x: 281, startPoint y: 284, endPoint x: 361, endPoint y: 223, distance: 100.9
click at [361, 223] on div "Title 36 / 128 Turvakielto ei näy Asunnot-näkymässä Description [PERSON_NAME] j…" at bounding box center [283, 278] width 504 height 1533
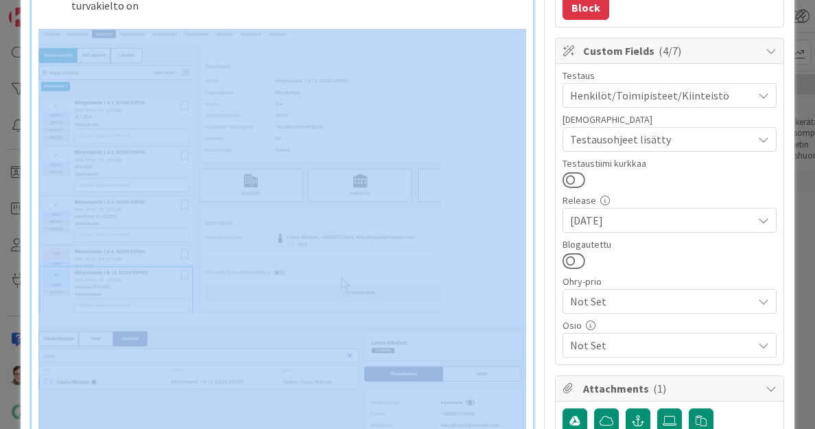
scroll to position [431, 0]
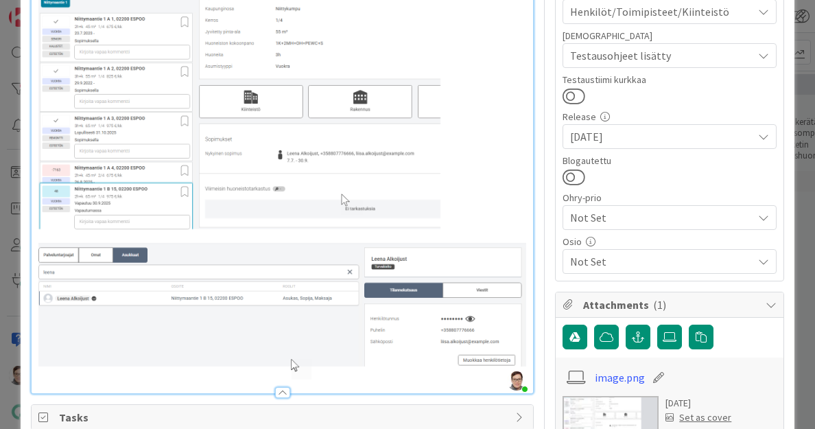
click at [607, 257] on span "Not Set" at bounding box center [661, 261] width 183 height 16
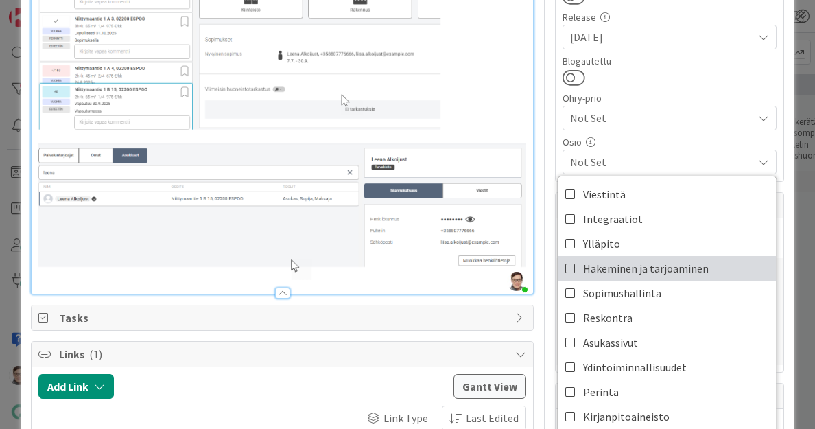
scroll to position [531, 0]
click at [566, 266] on icon at bounding box center [571, 267] width 11 height 21
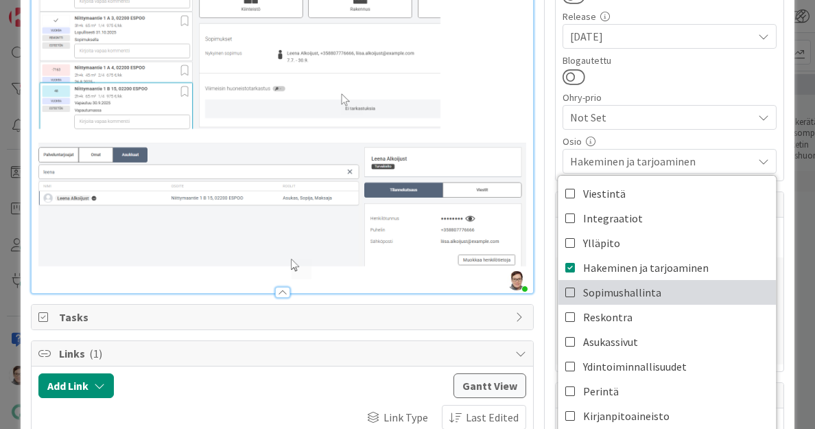
click at [566, 283] on icon at bounding box center [571, 292] width 11 height 21
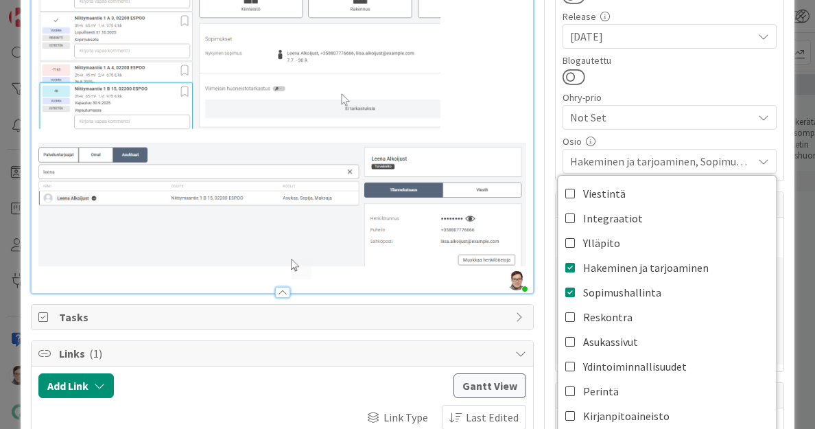
click at [650, 149] on div "Hakeminen ja tarjoaminen, Sopimushallinta" at bounding box center [670, 161] width 214 height 25
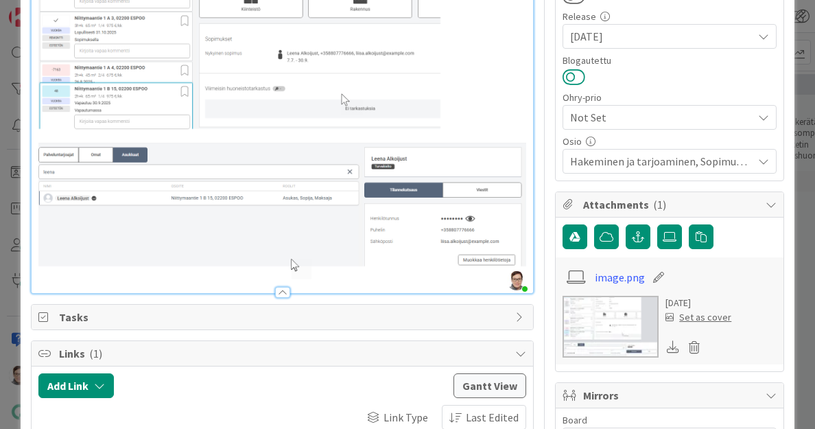
click at [563, 72] on button at bounding box center [574, 77] width 23 height 18
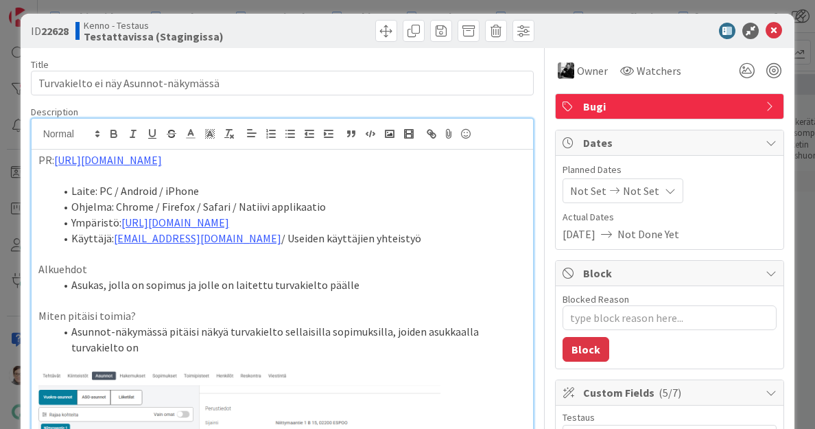
scroll to position [0, 0]
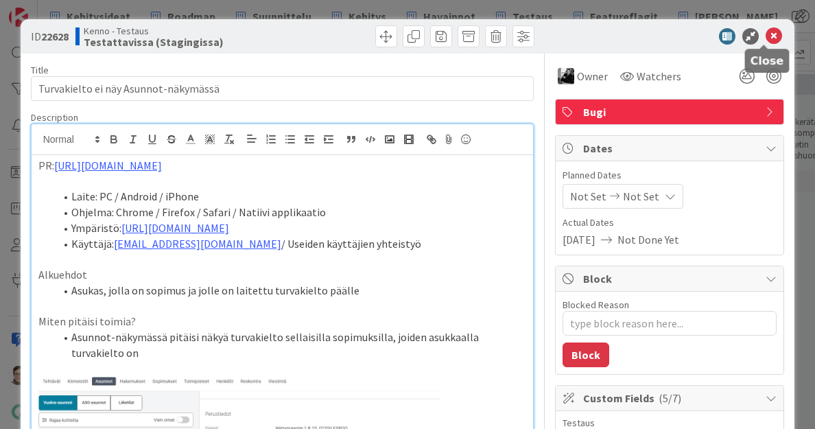
click at [766, 37] on icon at bounding box center [774, 36] width 16 height 16
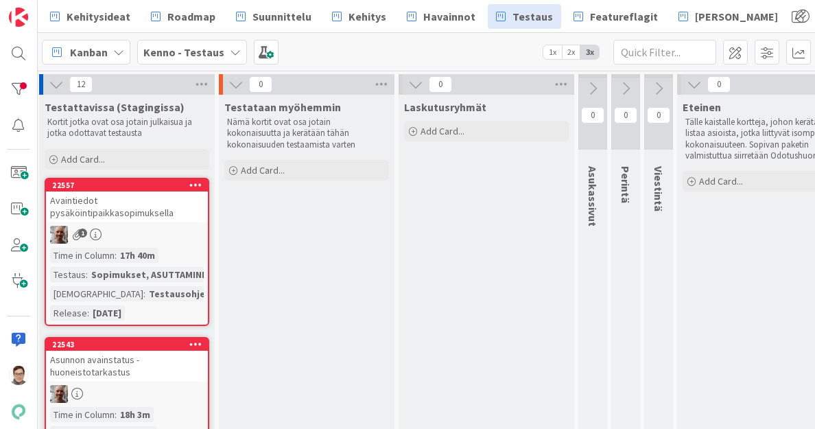
click at [121, 209] on div "Avaintiedot pysäköintipaikkasopimuksella" at bounding box center [127, 206] width 162 height 30
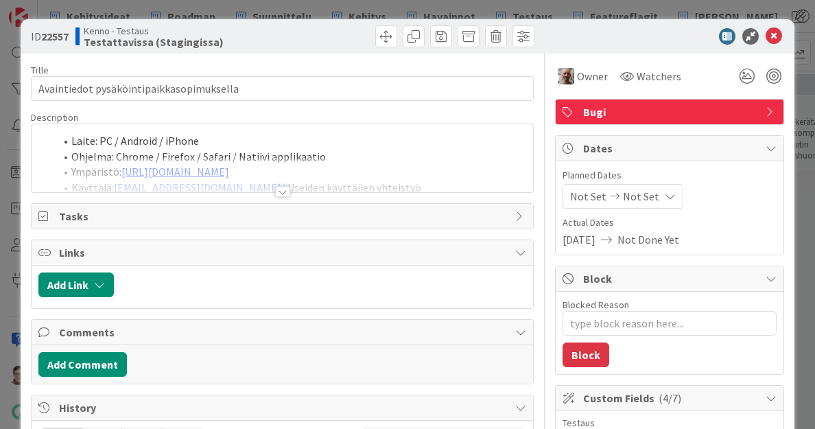
click at [275, 190] on div at bounding box center [282, 191] width 15 height 11
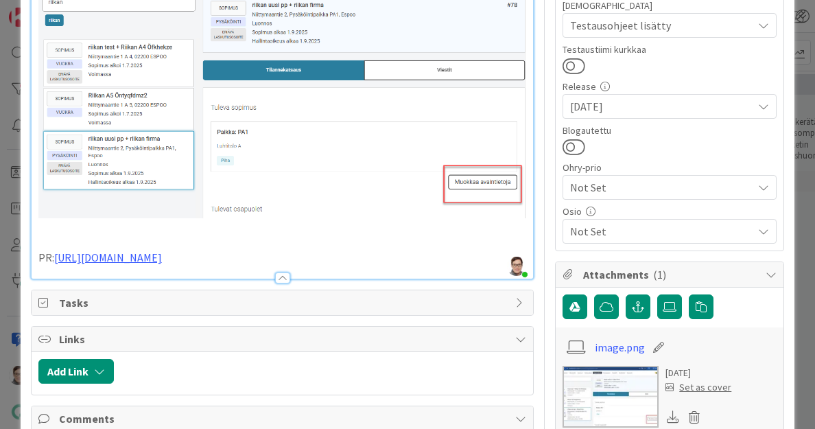
scroll to position [463, 0]
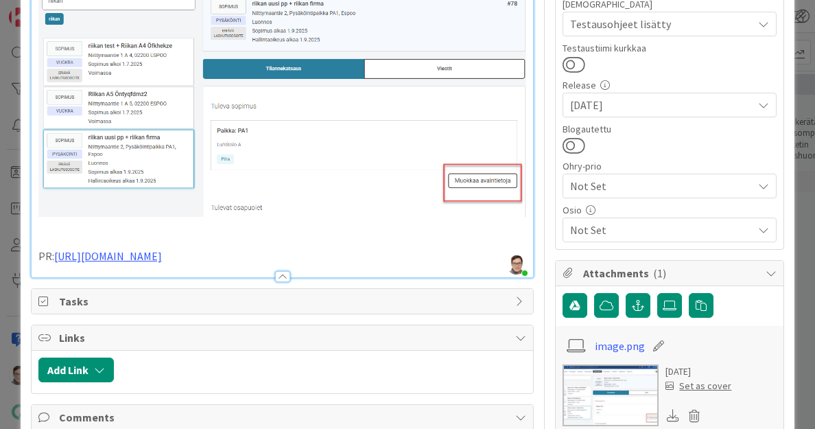
click at [581, 231] on span "Not Set" at bounding box center [661, 230] width 183 height 16
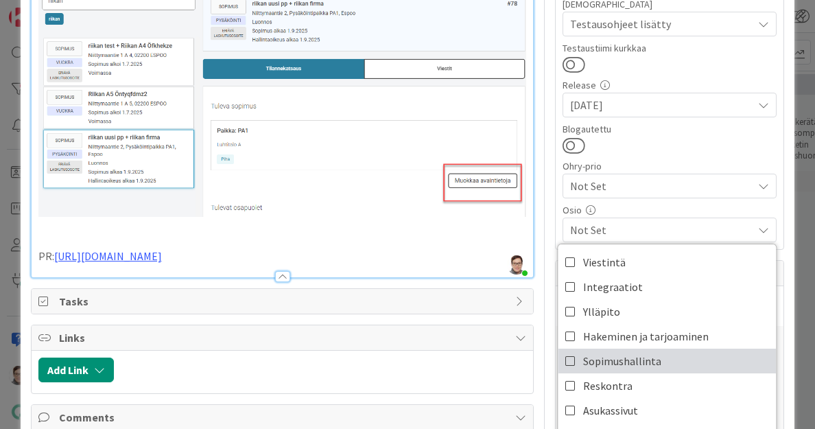
click at [603, 356] on span "Sopimushallinta" at bounding box center [622, 361] width 78 height 21
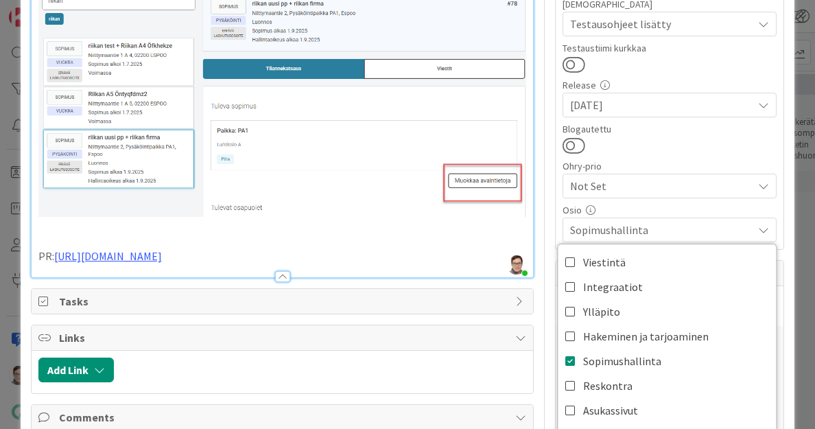
click at [590, 229] on span "Sopimushallinta" at bounding box center [661, 230] width 183 height 16
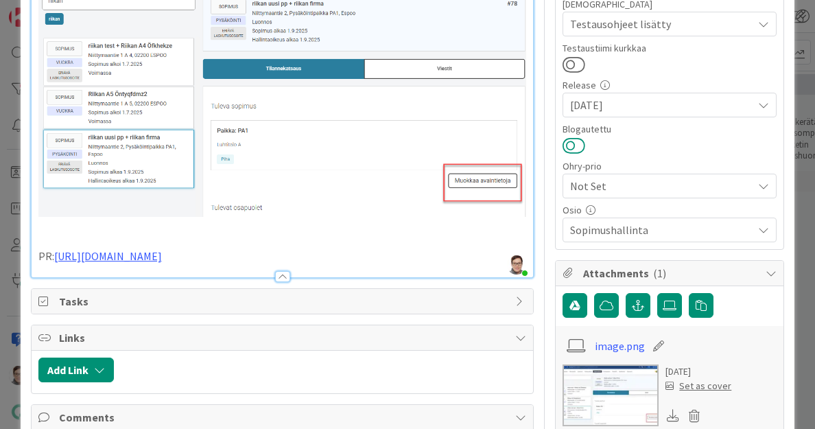
click at [568, 140] on button at bounding box center [574, 146] width 23 height 18
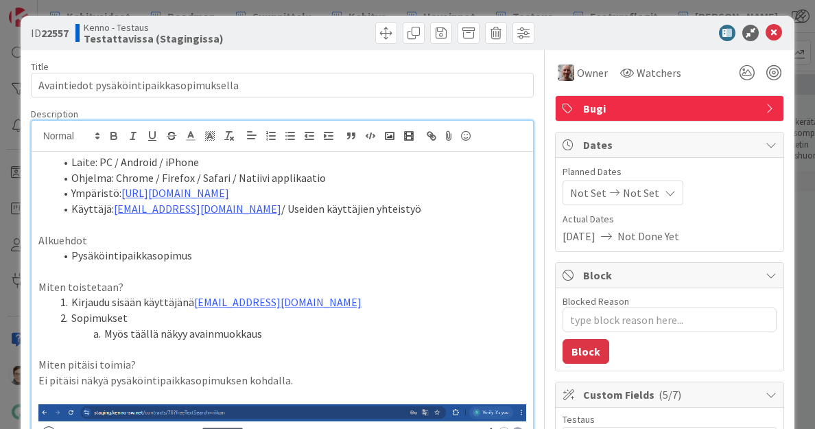
scroll to position [0, 0]
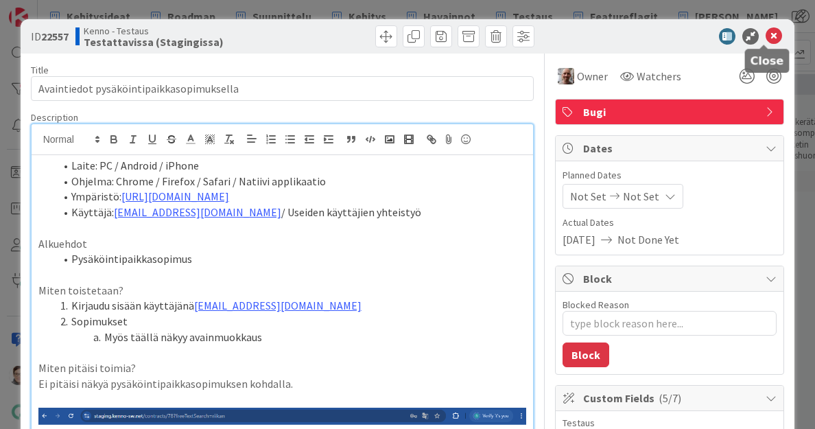
click at [766, 36] on icon at bounding box center [774, 36] width 16 height 16
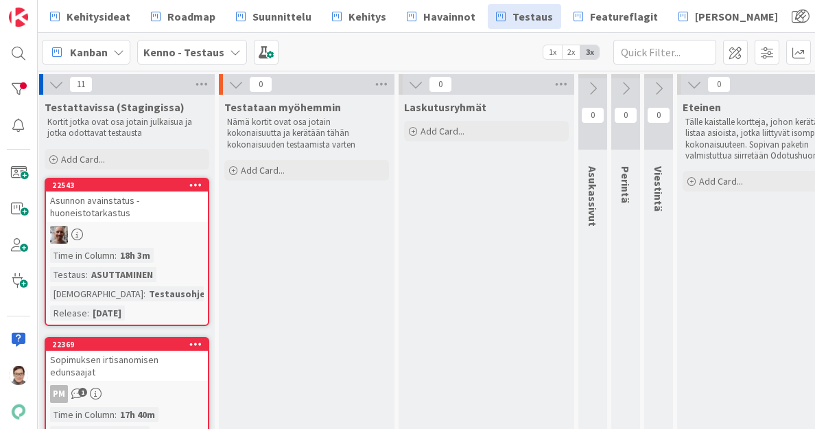
click at [107, 206] on div "Asunnon avainstatus - huoneistotarkastus" at bounding box center [127, 206] width 162 height 30
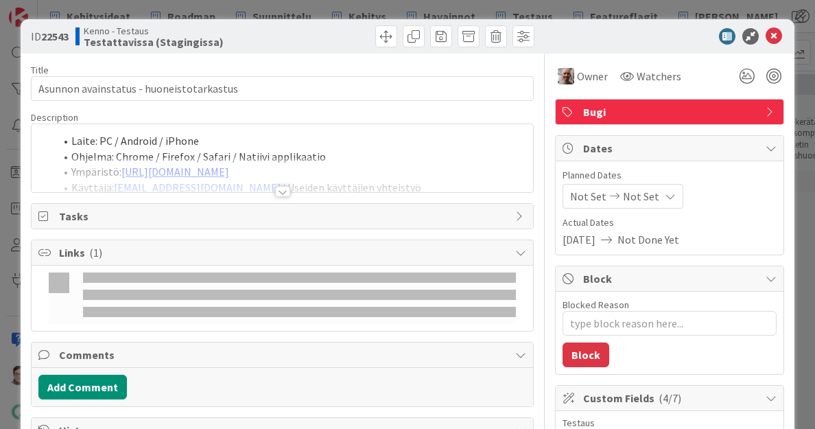
click at [278, 189] on div at bounding box center [282, 191] width 15 height 11
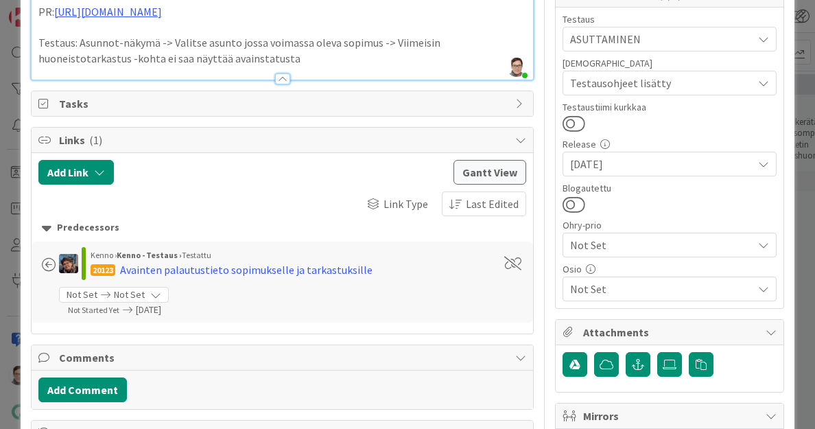
scroll to position [404, 0]
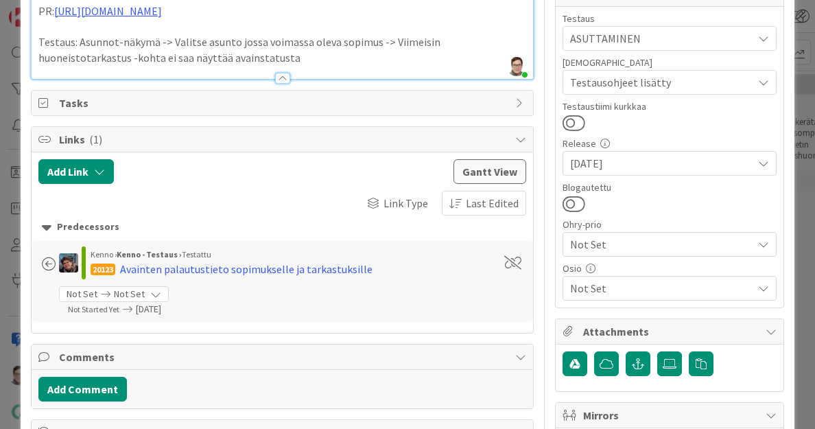
click at [598, 237] on span "Not Set" at bounding box center [658, 244] width 176 height 19
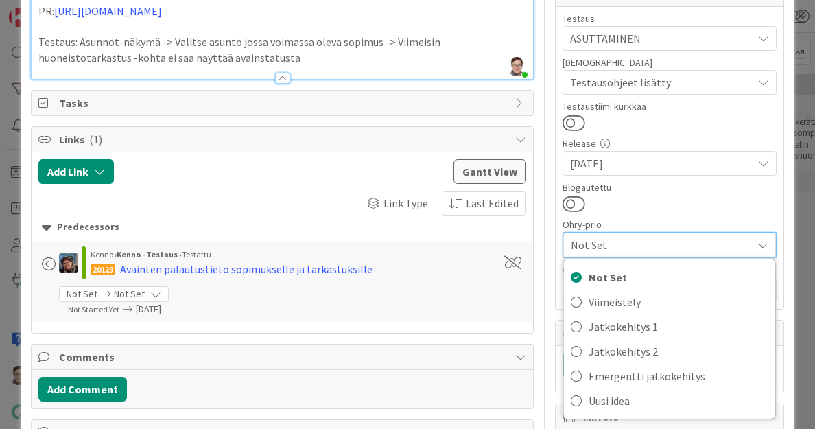
click at [598, 237] on span "Not Set" at bounding box center [658, 244] width 174 height 19
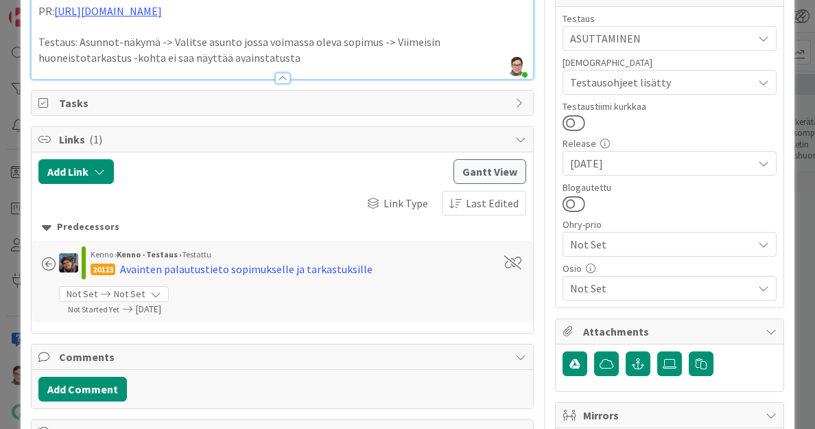
click at [601, 272] on div "Osio Not Set" at bounding box center [670, 282] width 214 height 37
click at [606, 285] on span "Not Set" at bounding box center [661, 288] width 183 height 16
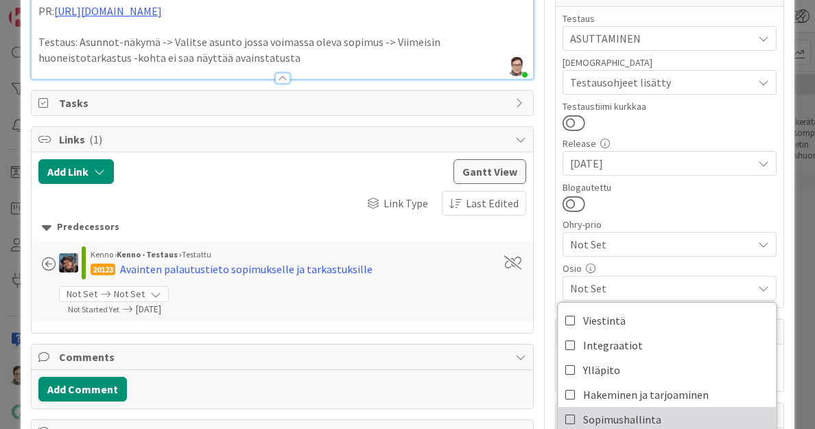
click at [597, 410] on span "Sopimushallinta" at bounding box center [622, 419] width 78 height 21
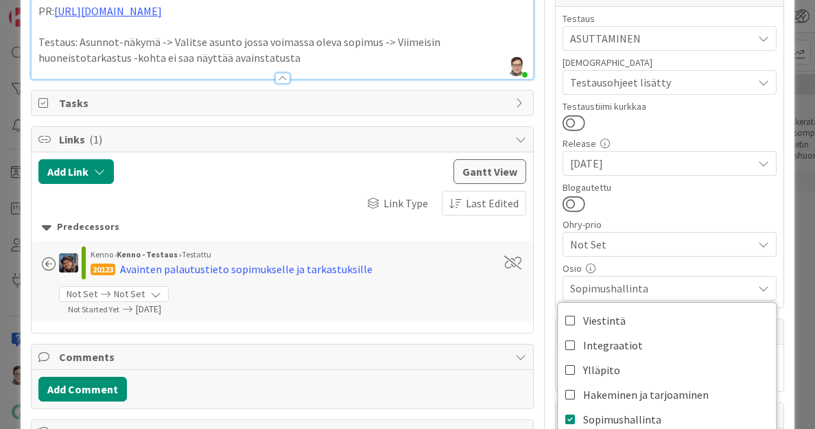
click at [649, 287] on span "Sopimushallinta" at bounding box center [661, 288] width 183 height 16
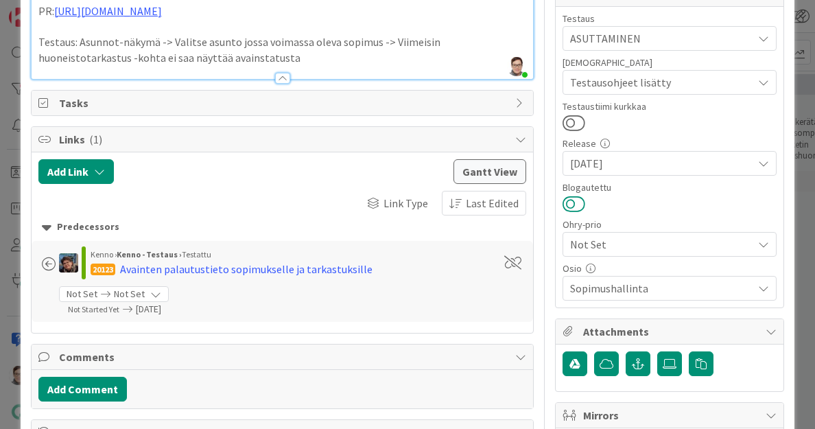
click at [565, 203] on button at bounding box center [574, 204] width 23 height 18
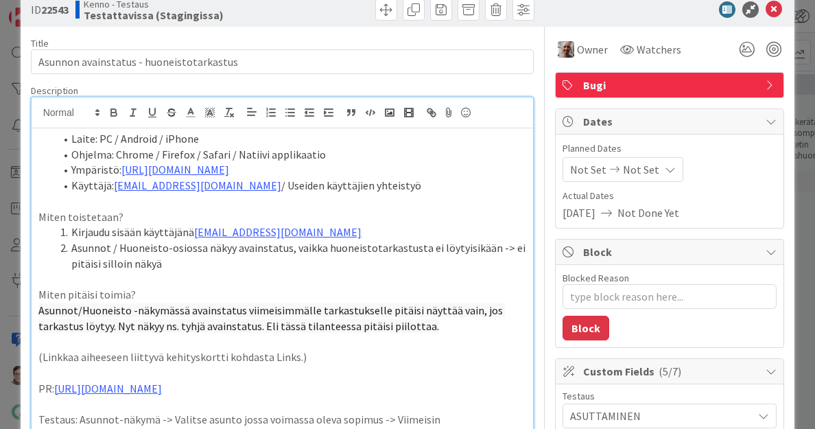
scroll to position [0, 0]
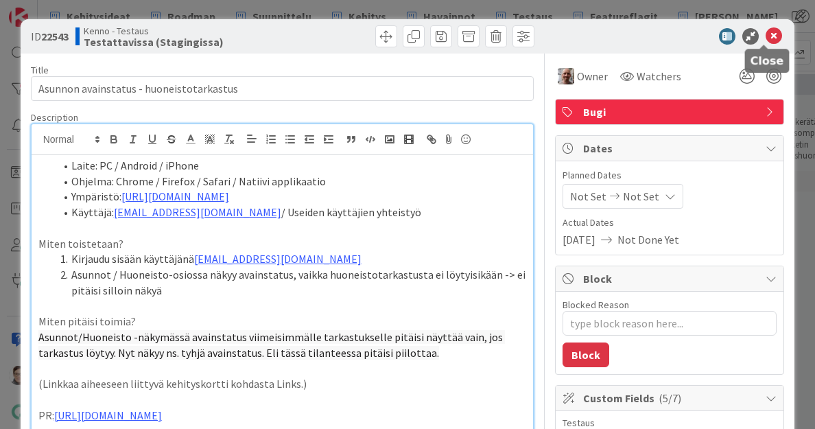
click at [766, 34] on icon at bounding box center [774, 36] width 16 height 16
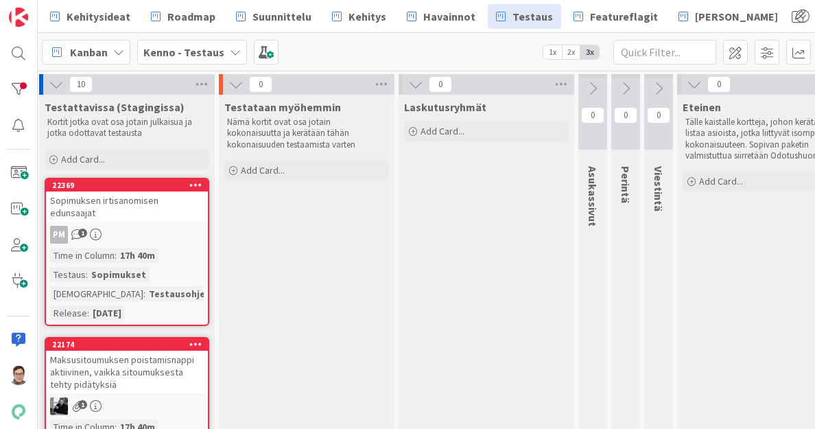
click at [120, 205] on div "Sopimuksen irtisanomisen edunsaajat" at bounding box center [127, 206] width 162 height 30
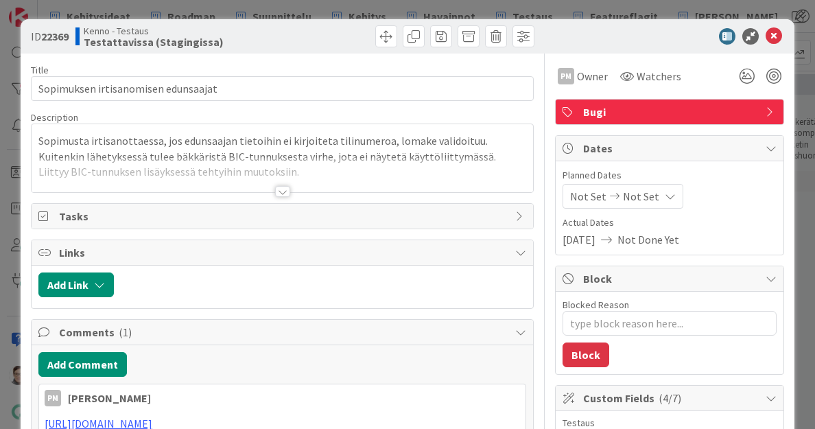
click at [279, 189] on div at bounding box center [282, 191] width 15 height 11
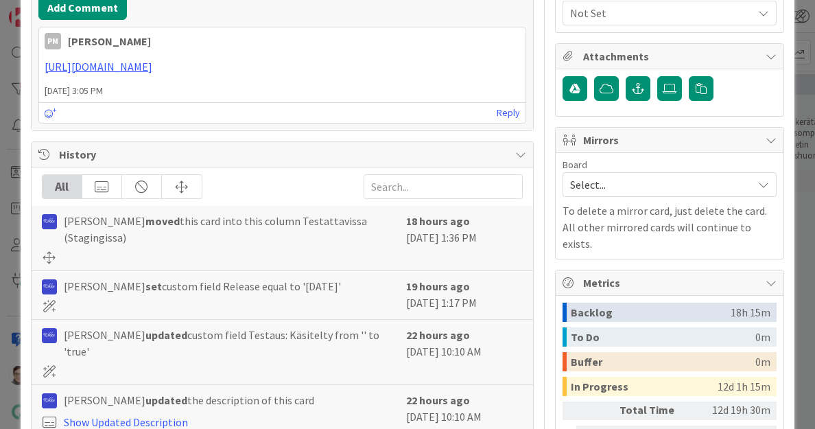
scroll to position [790, 0]
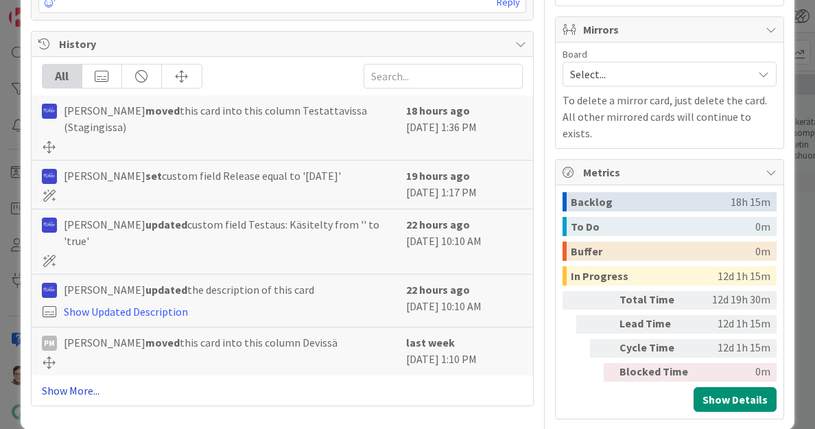
click at [80, 382] on link "Show More..." at bounding box center [283, 390] width 482 height 16
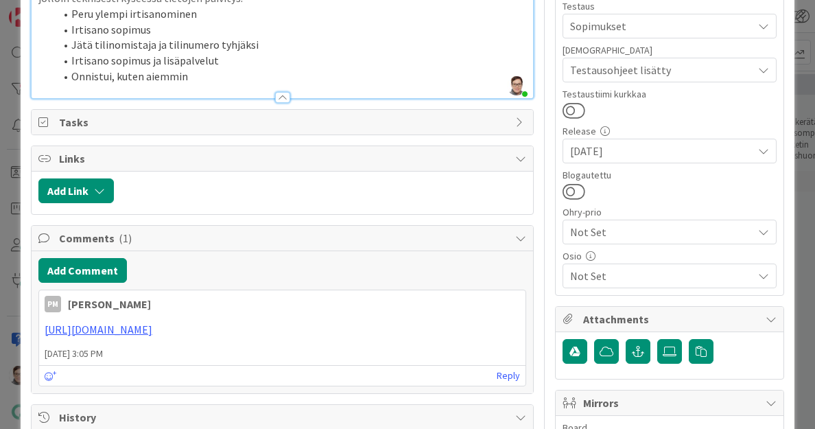
scroll to position [417, 0]
click at [618, 275] on span "Not Set" at bounding box center [661, 275] width 183 height 16
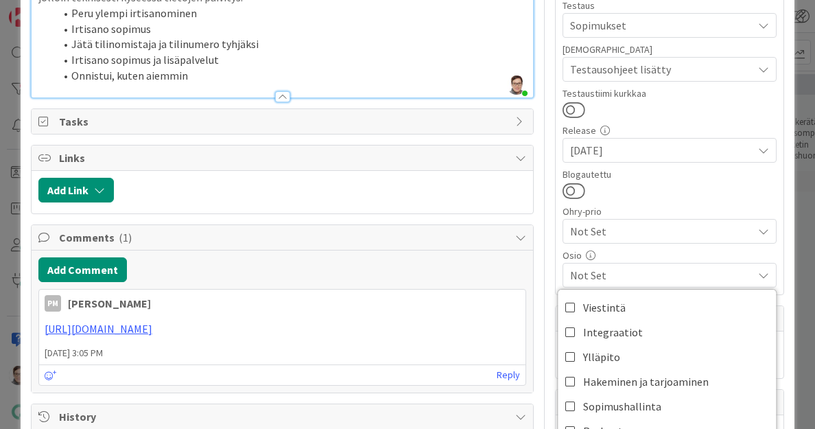
click at [618, 275] on span "Not Set" at bounding box center [661, 275] width 183 height 16
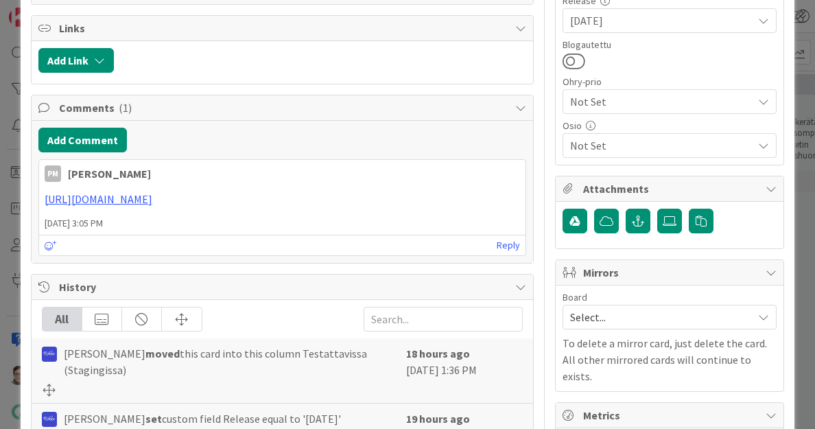
scroll to position [548, 0]
click at [612, 138] on span "Not Set" at bounding box center [661, 145] width 183 height 16
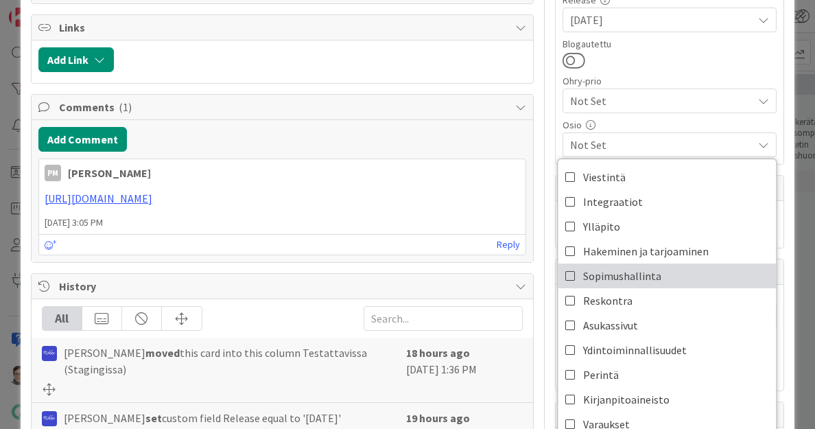
click at [566, 271] on icon at bounding box center [571, 276] width 11 height 21
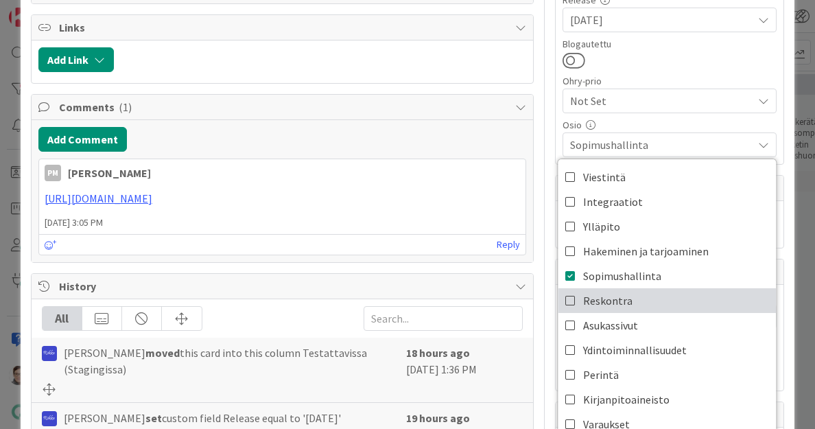
click at [566, 296] on icon at bounding box center [571, 300] width 11 height 21
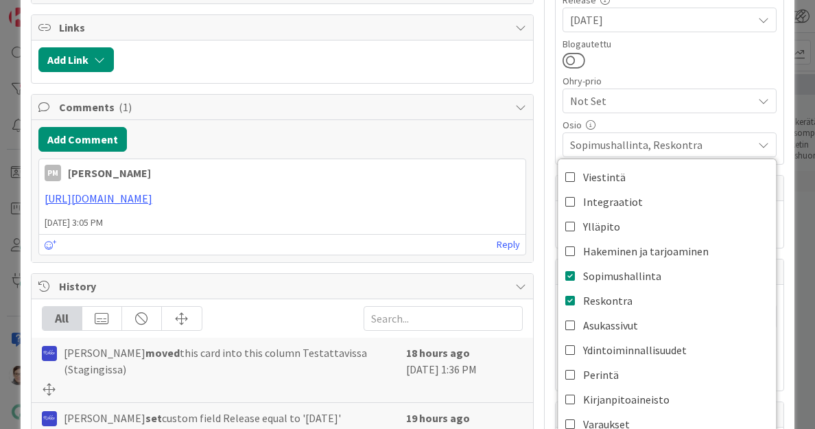
click at [638, 140] on span "Sopimushallinta, Reskontra" at bounding box center [661, 145] width 183 height 16
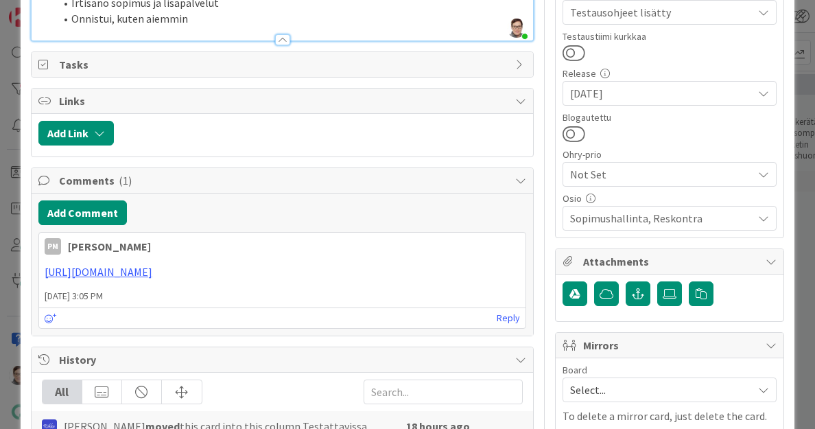
scroll to position [474, 0]
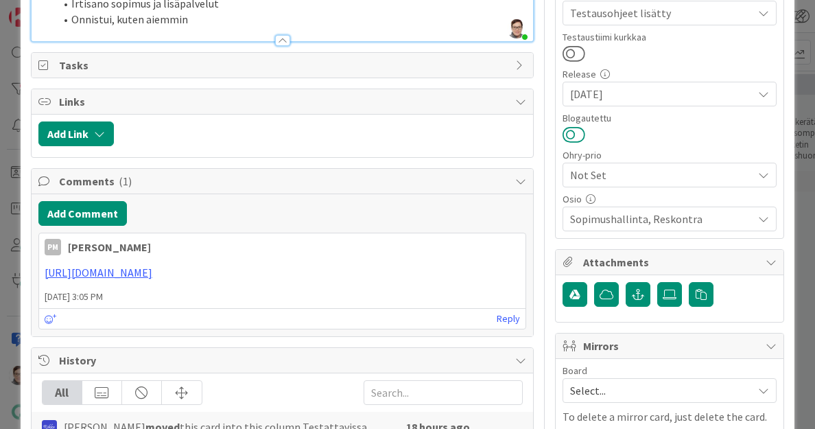
click at [567, 132] on button at bounding box center [574, 135] width 23 height 18
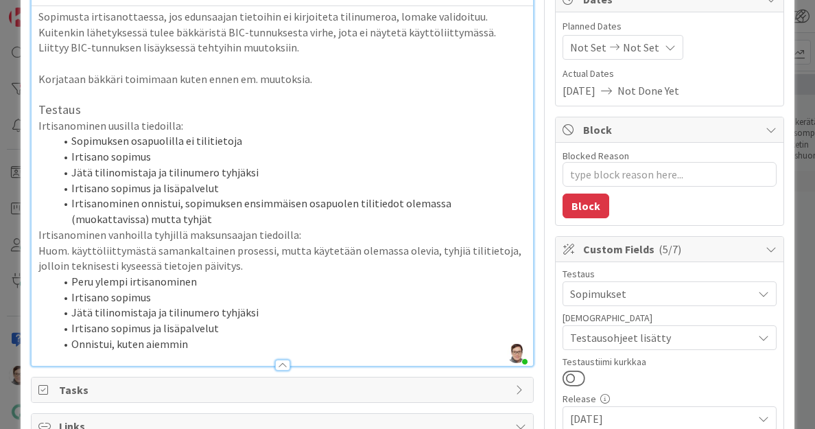
scroll to position [0, 0]
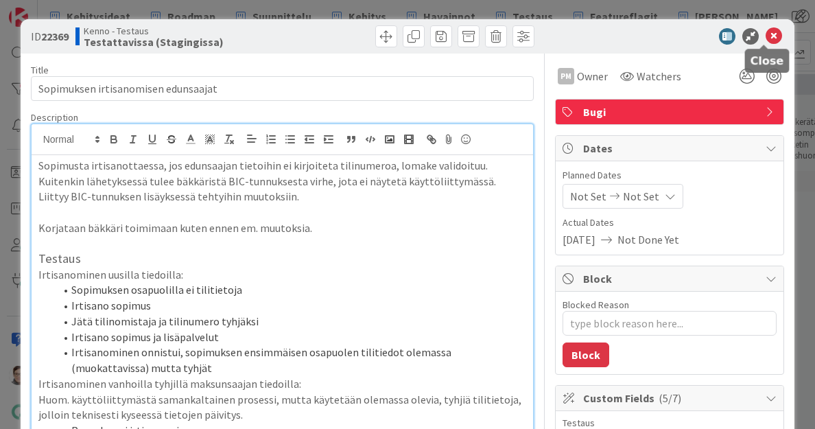
click at [766, 41] on icon at bounding box center [774, 36] width 16 height 16
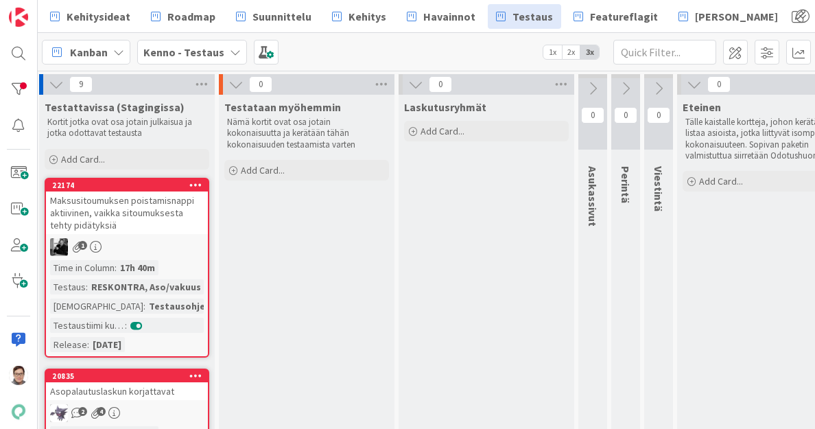
click at [133, 214] on div "Maksusitoumuksen poistamisnappi aktiivinen, vaikka sitoumuksesta tehty pidätyks…" at bounding box center [127, 212] width 162 height 43
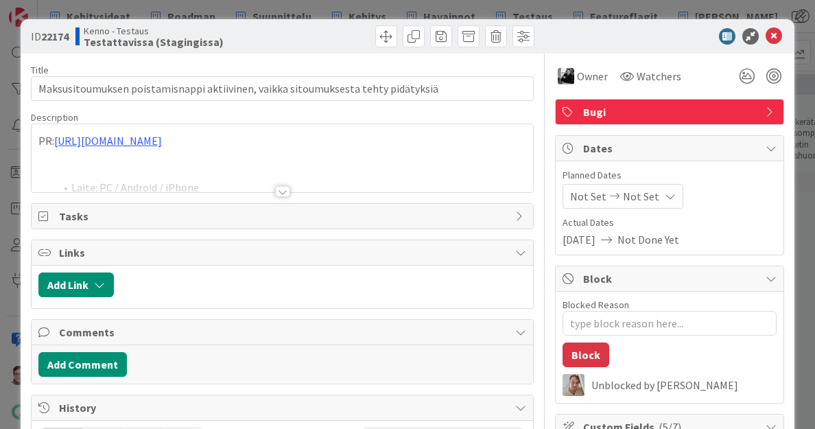
click at [276, 190] on div at bounding box center [282, 191] width 15 height 11
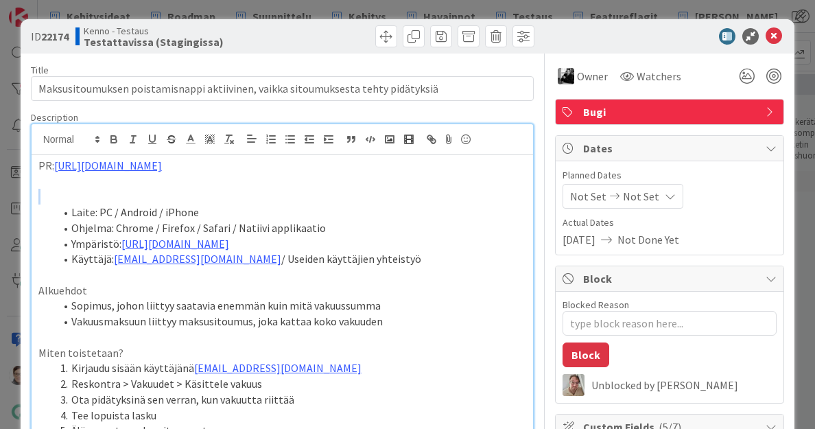
click at [276, 190] on p at bounding box center [282, 197] width 489 height 16
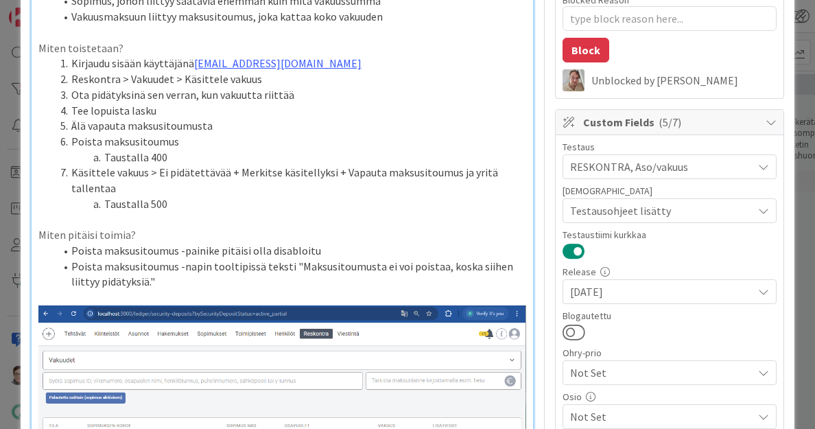
scroll to position [306, 0]
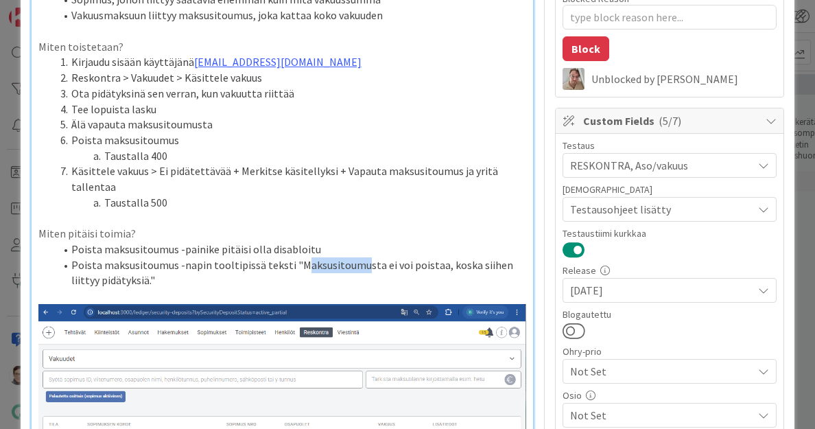
drag, startPoint x: 295, startPoint y: 266, endPoint x: 358, endPoint y: 264, distance: 63.2
click at [358, 264] on li "Poista maksusitoumus -napin tooltipissä teksti "Maksusitoumusta ei voi poistaa,…" at bounding box center [291, 272] width 472 height 31
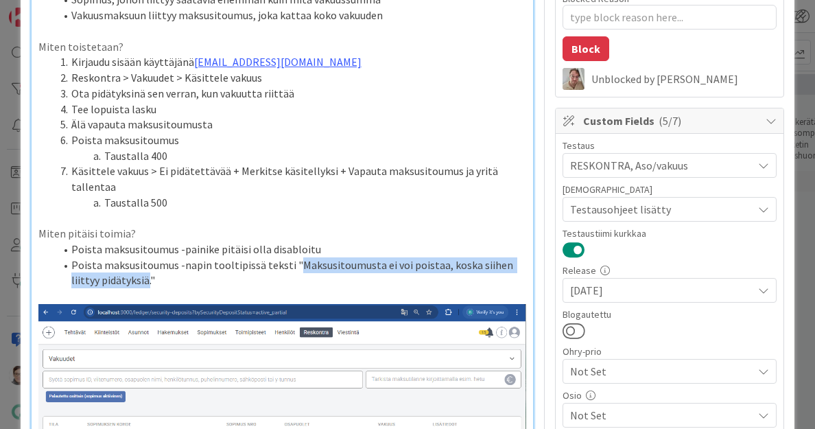
drag, startPoint x: 294, startPoint y: 264, endPoint x: 149, endPoint y: 279, distance: 145.5
click at [149, 279] on li "Poista maksusitoumus -napin tooltipissä teksti "Maksusitoumusta ei voi poistaa,…" at bounding box center [291, 272] width 472 height 31
copy li "Maksusitoumusta ei voi poistaa, koska siihen liittyy pidätyksiä."
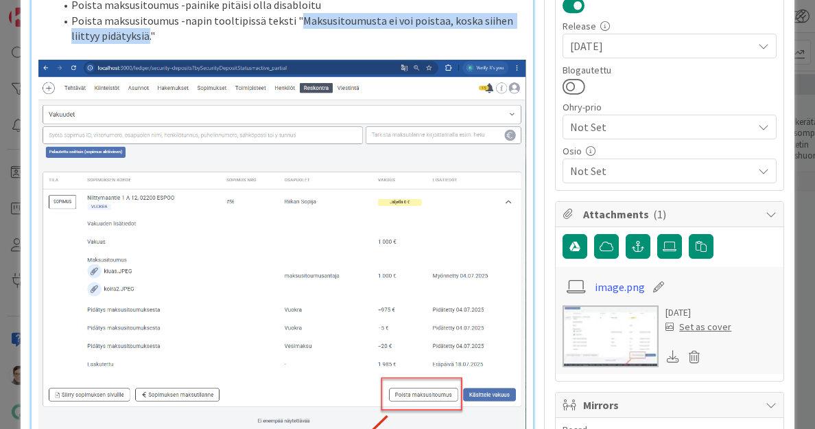
scroll to position [551, 0]
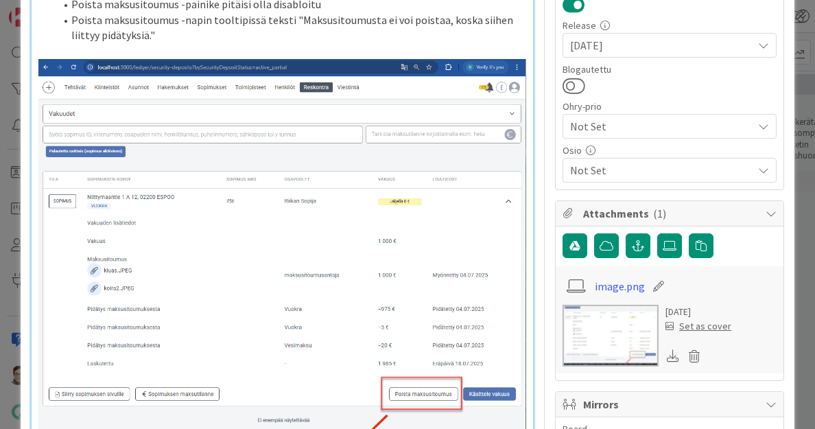
click at [614, 164] on span "Not Set" at bounding box center [661, 170] width 183 height 16
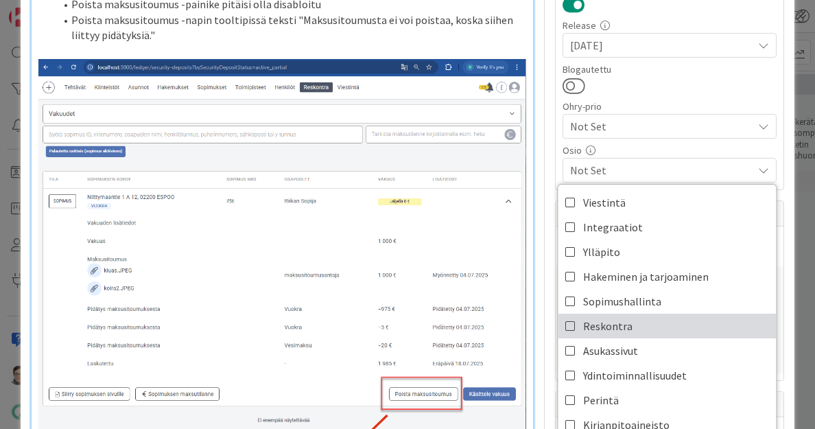
click at [606, 319] on span "Reskontra" at bounding box center [607, 326] width 49 height 21
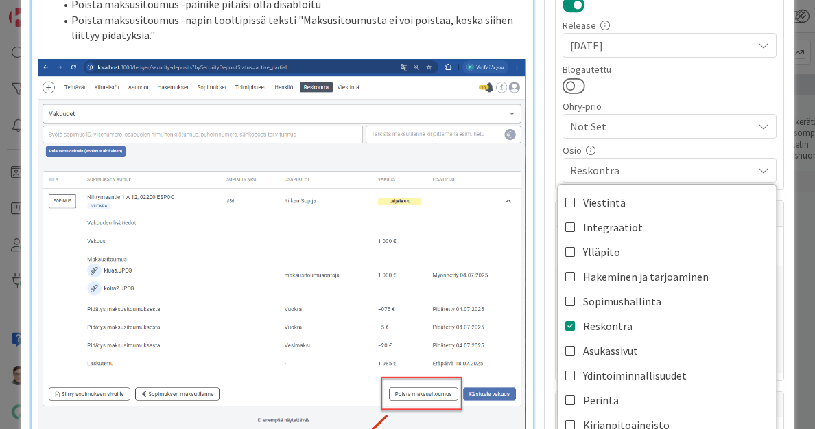
click at [606, 167] on span "Reskontra" at bounding box center [661, 170] width 183 height 16
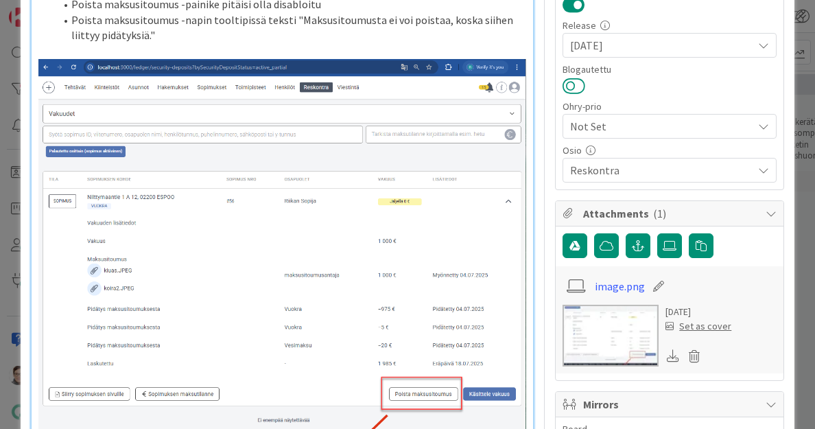
click at [563, 82] on button at bounding box center [574, 86] width 23 height 18
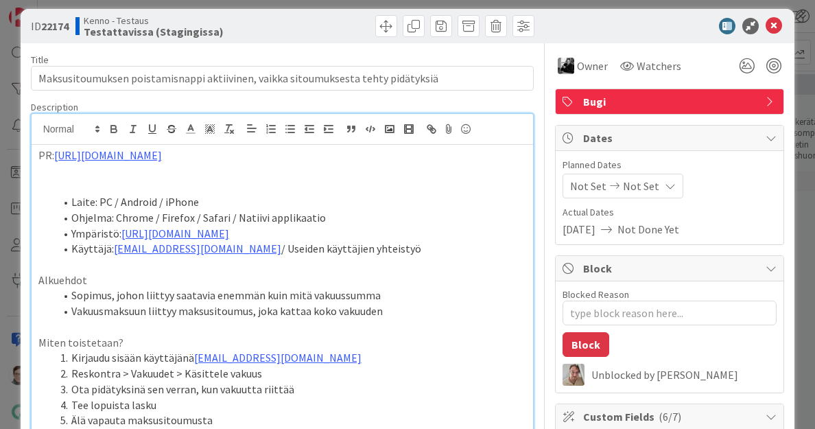
scroll to position [0, 0]
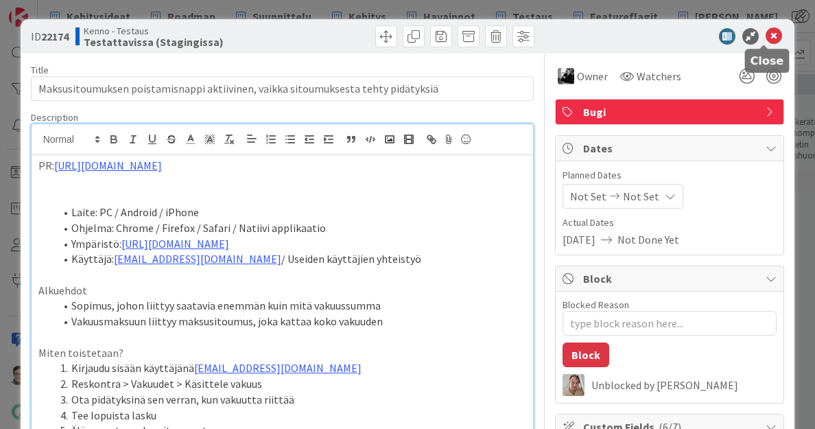
click at [766, 34] on icon at bounding box center [774, 36] width 16 height 16
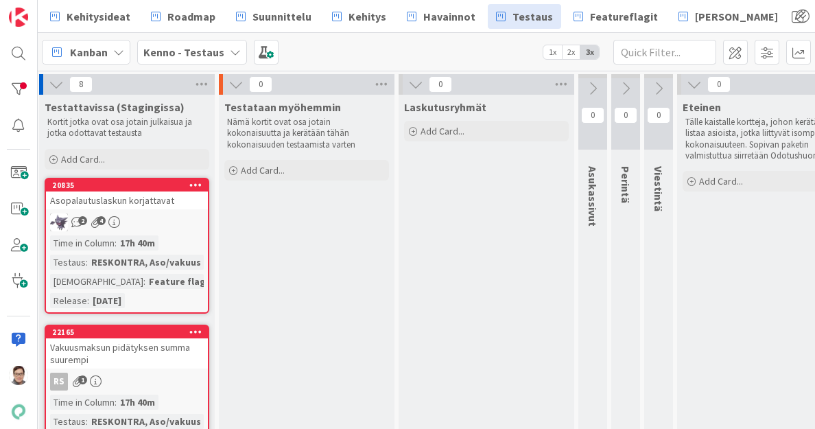
click at [135, 199] on div "Asopalautuslaskun korjattavat" at bounding box center [127, 200] width 162 height 18
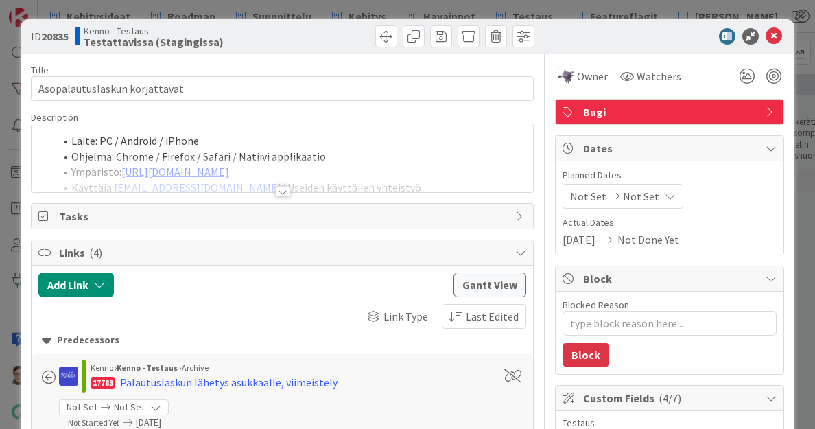
click at [292, 189] on div at bounding box center [283, 174] width 502 height 35
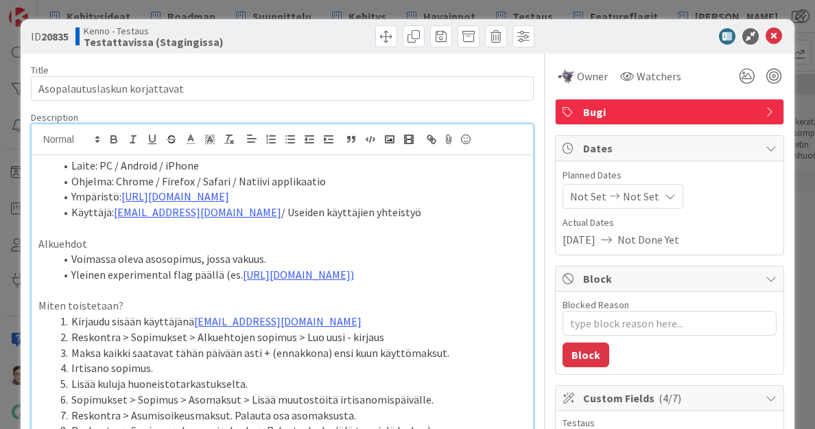
click at [292, 189] on li "Ympäristö: [URL][DOMAIN_NAME]" at bounding box center [291, 197] width 472 height 16
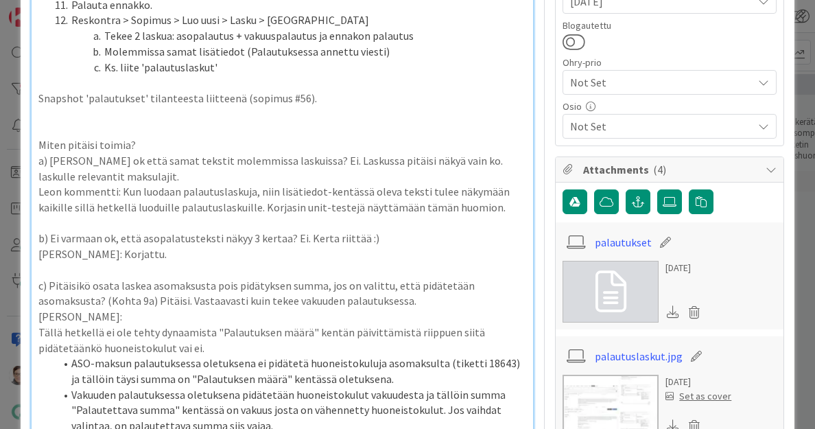
scroll to position [567, 0]
click at [292, 183] on p "a) [PERSON_NAME] ok että samat tekstit molemmissa laskuissa? Ei. Laskussa pitäi…" at bounding box center [282, 167] width 489 height 31
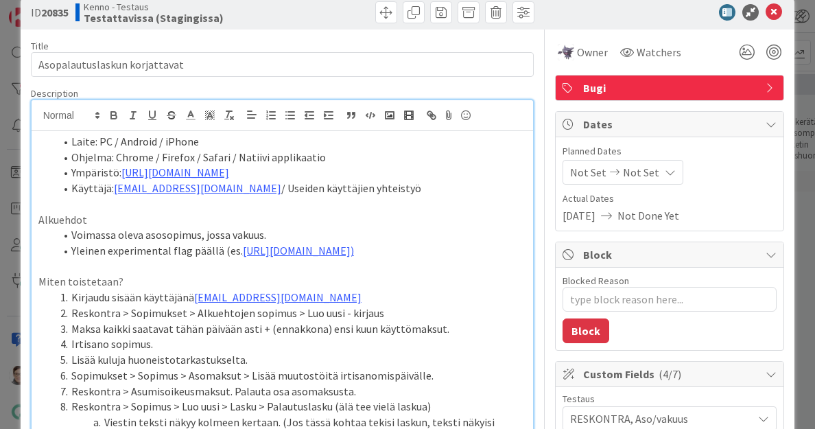
scroll to position [0, 0]
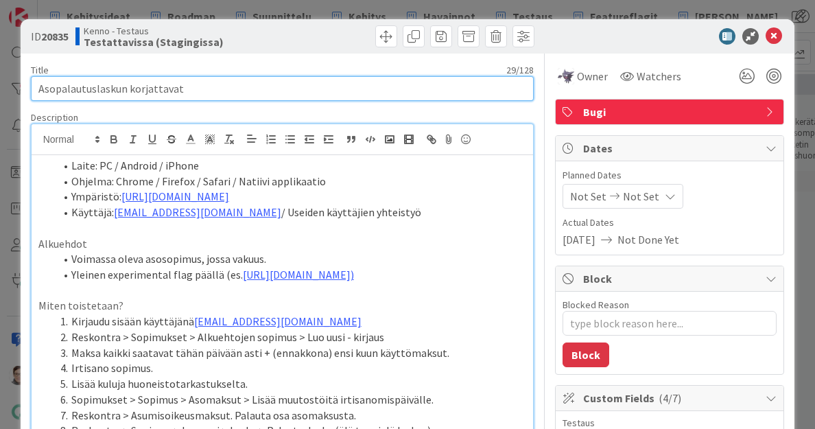
click at [227, 88] on input "Asopalautuslaskun korjattavat" at bounding box center [283, 88] width 504 height 25
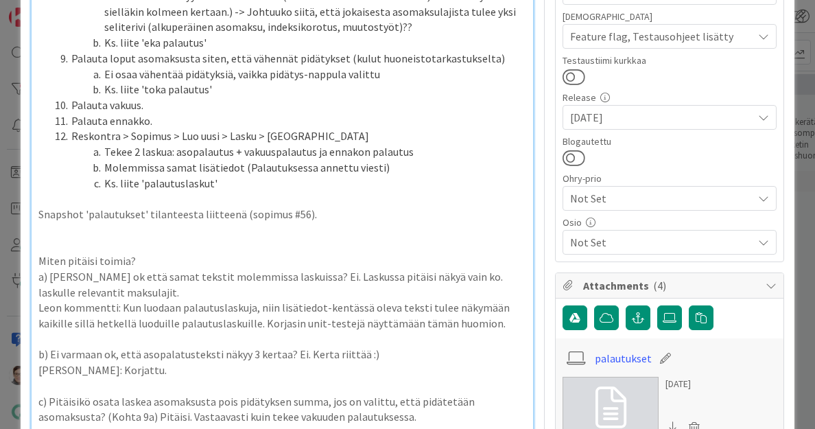
scroll to position [420, 0]
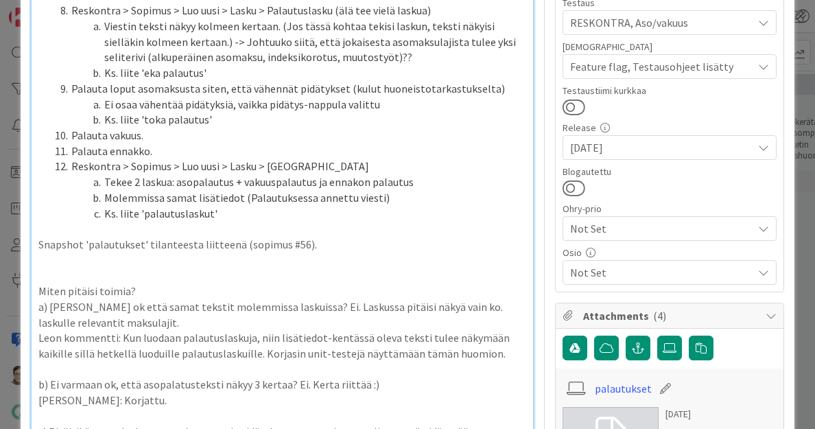
click at [603, 276] on span "Not Set" at bounding box center [661, 272] width 183 height 16
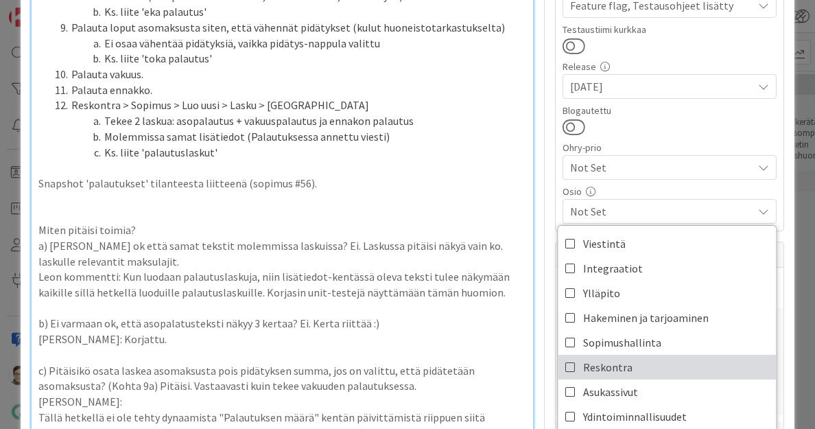
scroll to position [482, 0]
click at [595, 364] on span "Reskontra" at bounding box center [607, 366] width 49 height 21
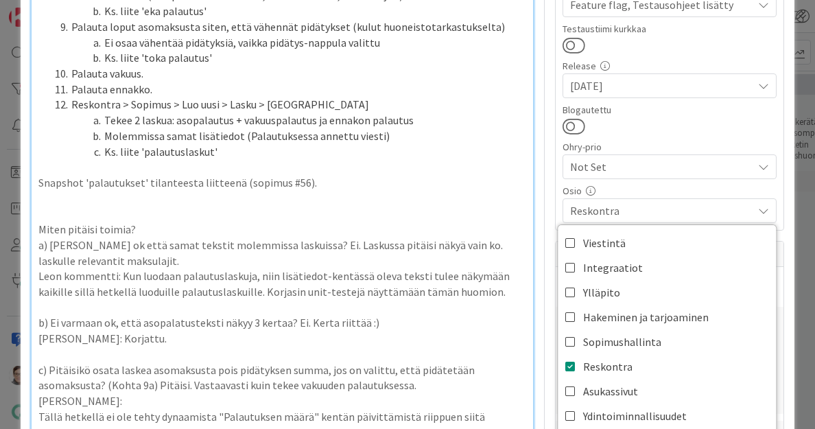
click at [613, 211] on span "Reskontra" at bounding box center [661, 210] width 183 height 16
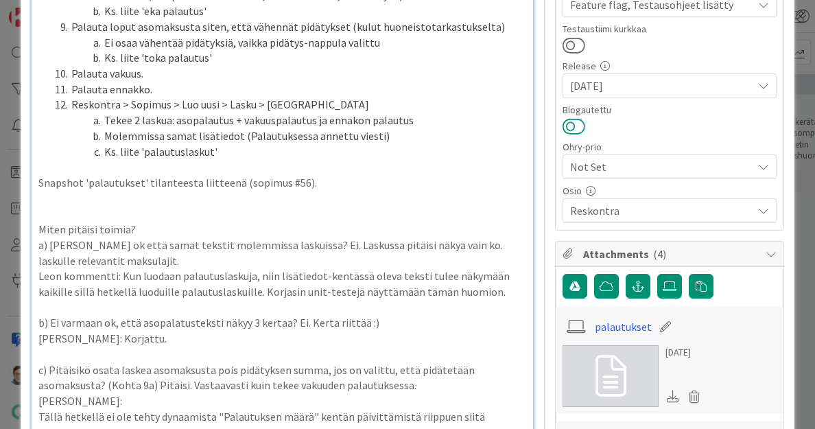
click at [565, 122] on button at bounding box center [574, 126] width 23 height 18
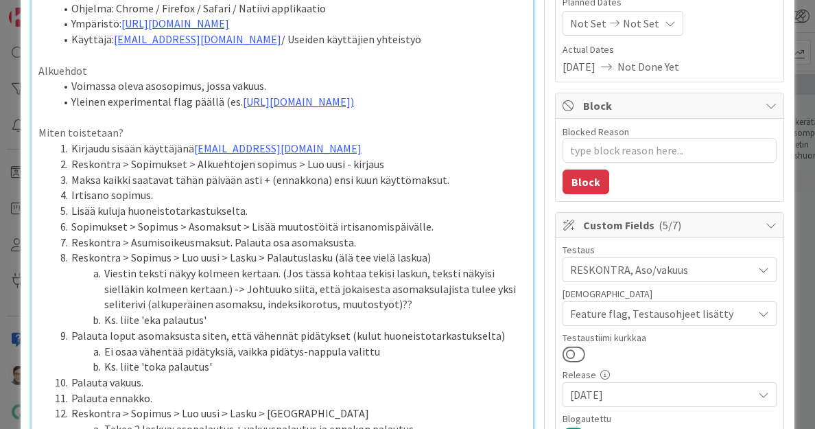
scroll to position [0, 0]
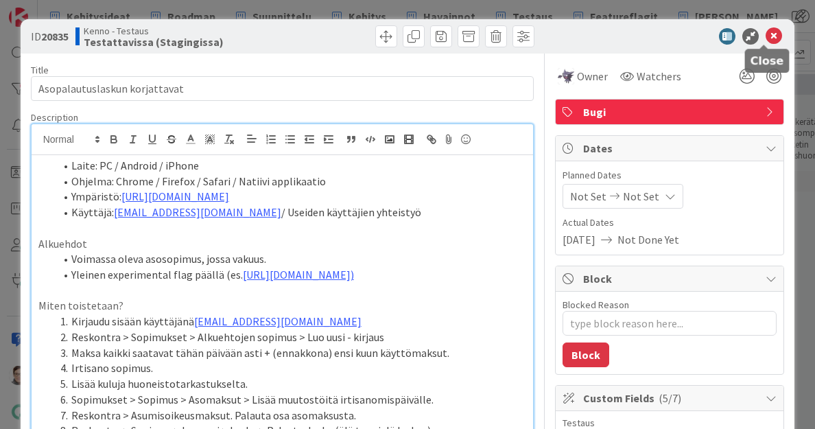
click at [766, 35] on icon at bounding box center [774, 36] width 16 height 16
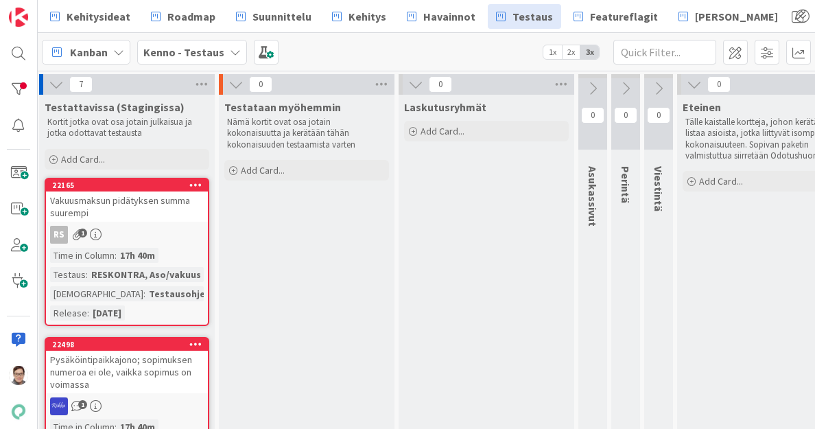
click at [125, 217] on div "Vakuusmaksun pidätyksen summa suurempi" at bounding box center [127, 206] width 162 height 30
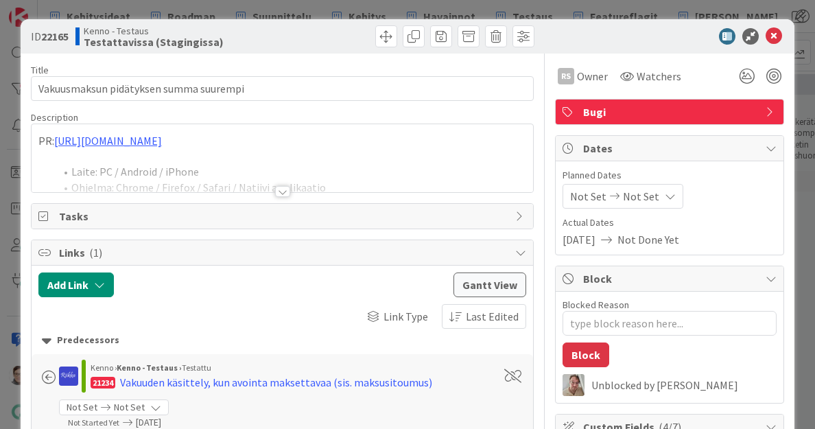
click at [287, 189] on div at bounding box center [283, 174] width 502 height 35
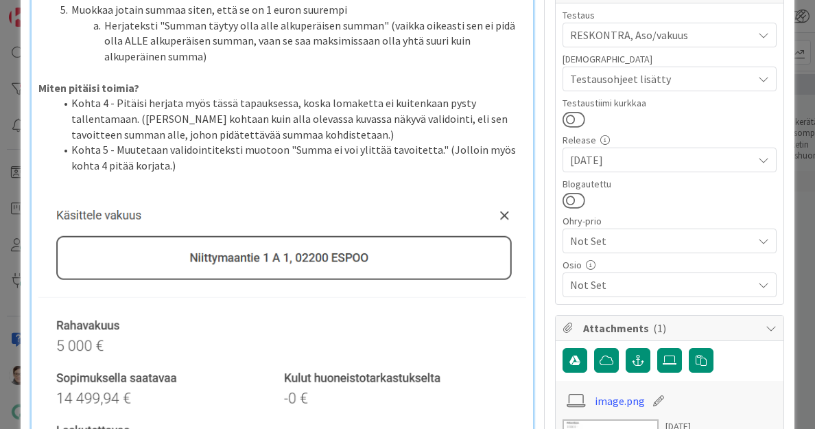
scroll to position [438, 0]
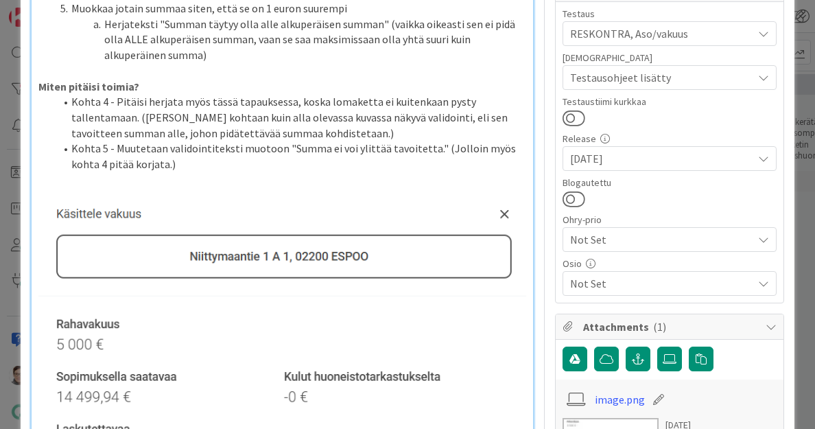
click at [596, 278] on span "Not Set" at bounding box center [661, 283] width 183 height 16
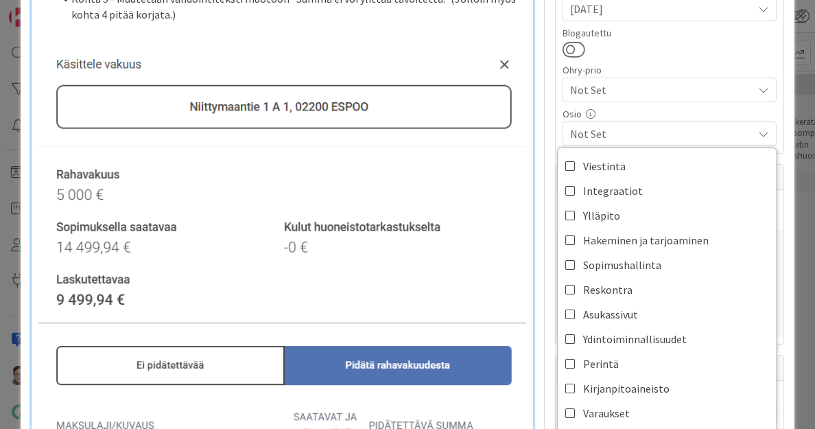
scroll to position [593, 0]
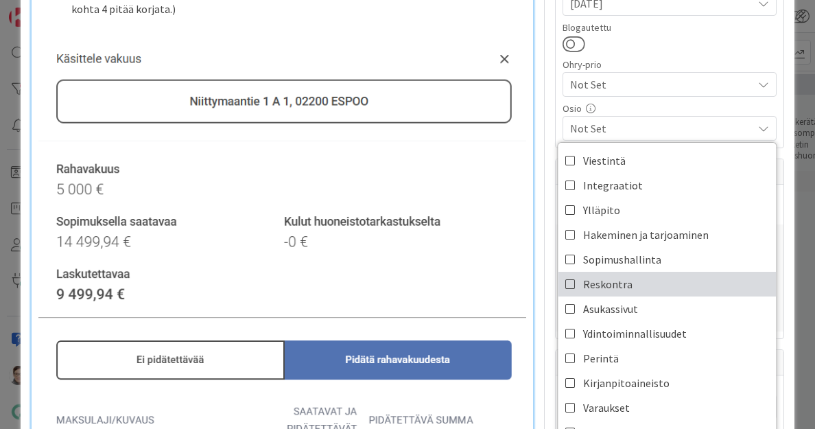
click at [596, 287] on span "Reskontra" at bounding box center [607, 284] width 49 height 21
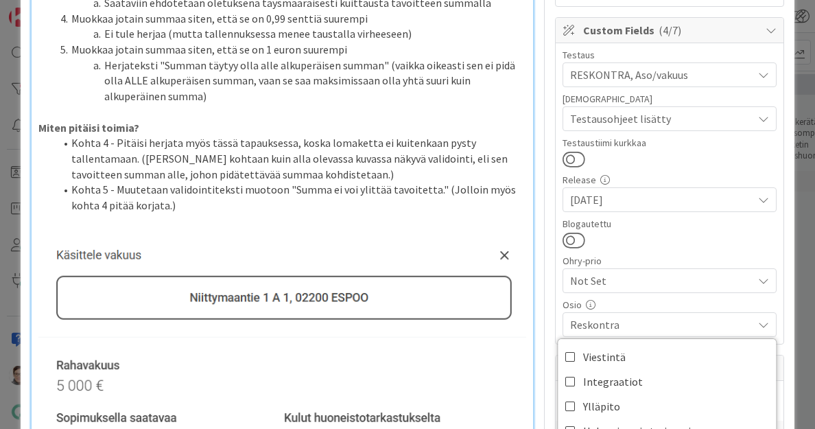
scroll to position [393, 0]
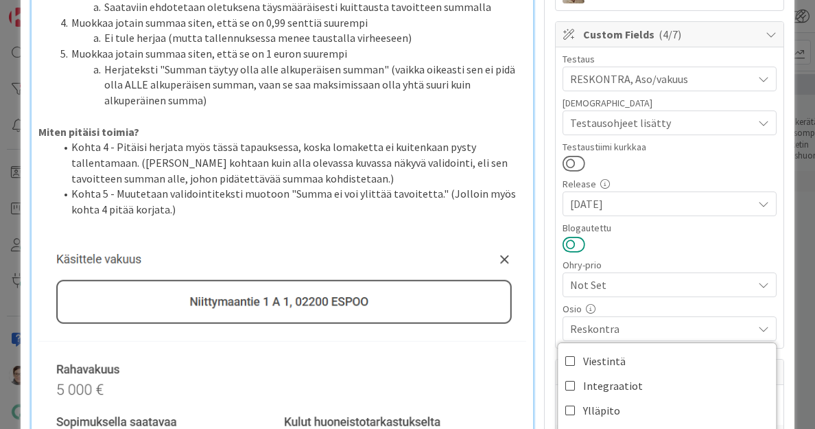
click at [567, 245] on button at bounding box center [574, 244] width 23 height 18
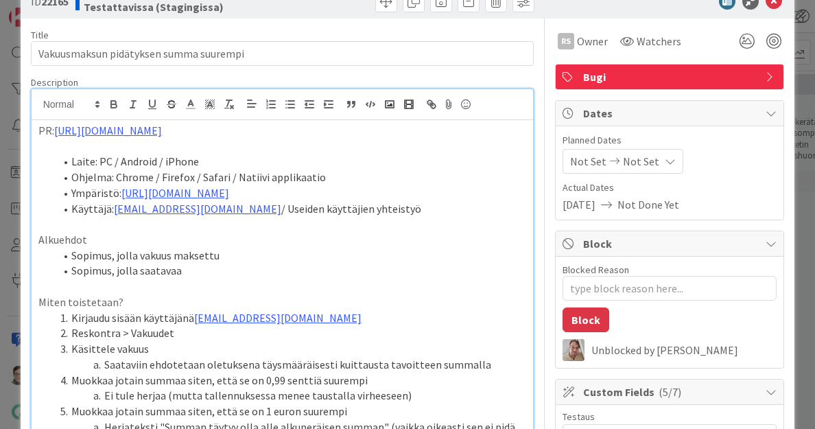
scroll to position [0, 0]
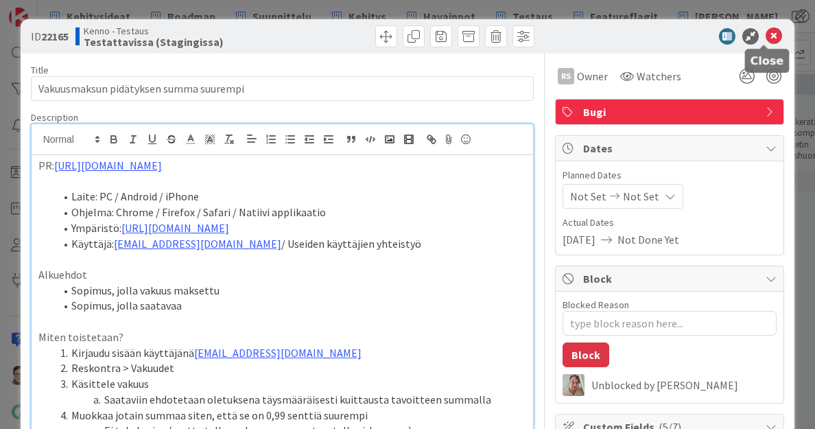
click at [766, 28] on icon at bounding box center [774, 36] width 16 height 16
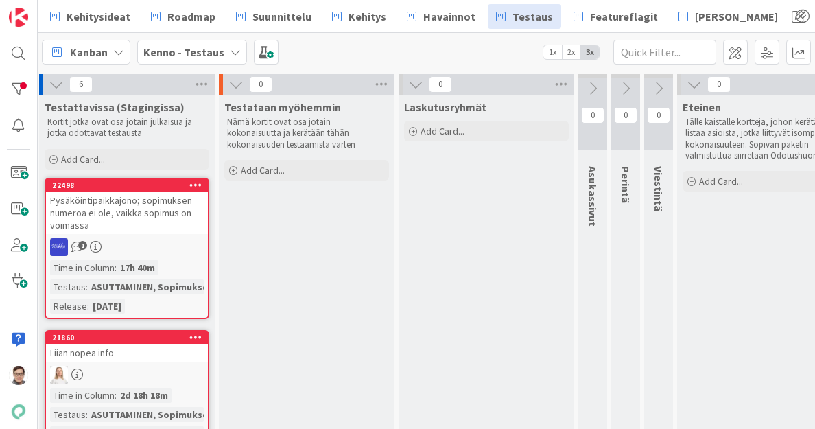
click at [152, 204] on div "Pysäköintipaikkajono; sopimuksen numeroa ei ole, vaikka sopimus on voimassa" at bounding box center [127, 212] width 162 height 43
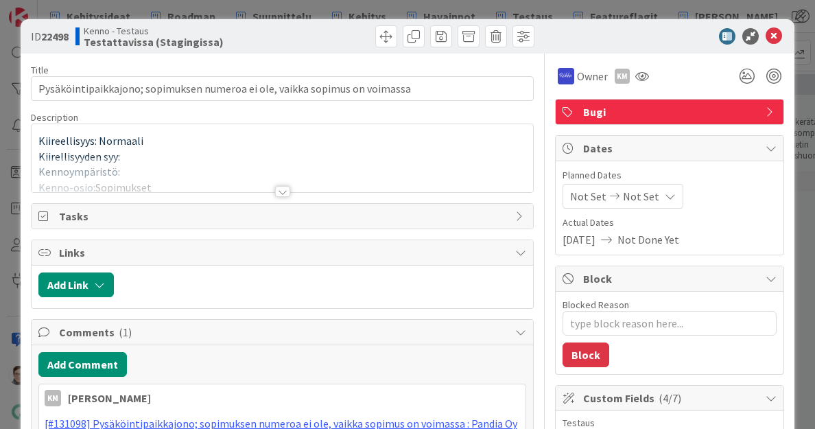
click at [277, 187] on div at bounding box center [282, 191] width 15 height 11
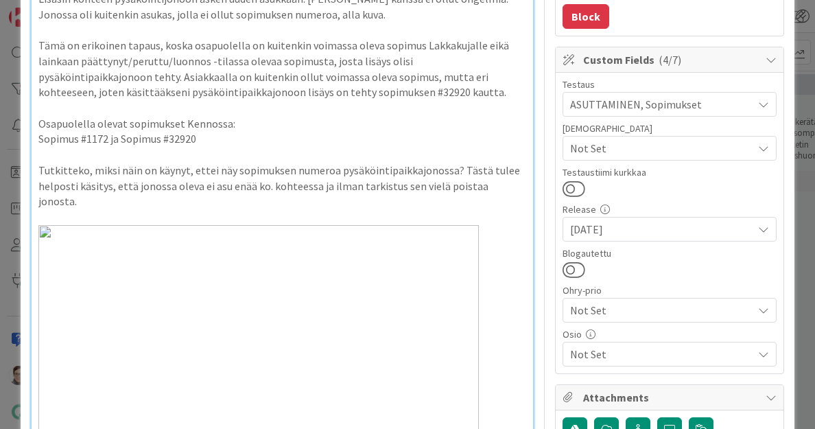
scroll to position [341, 0]
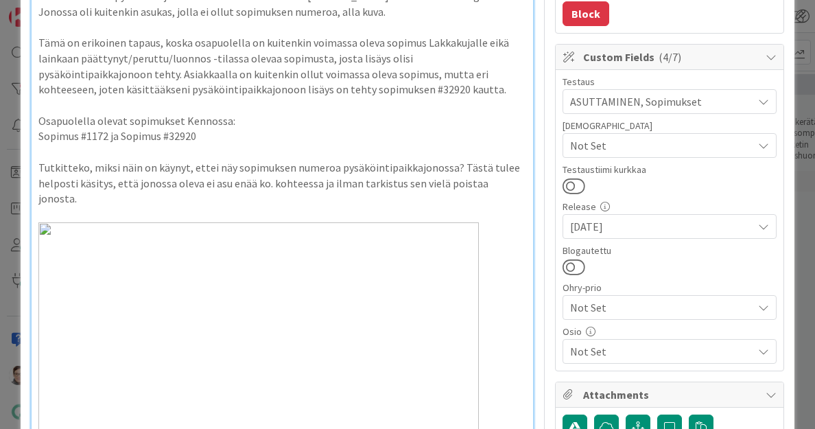
click at [616, 349] on span "Not Set" at bounding box center [661, 351] width 183 height 16
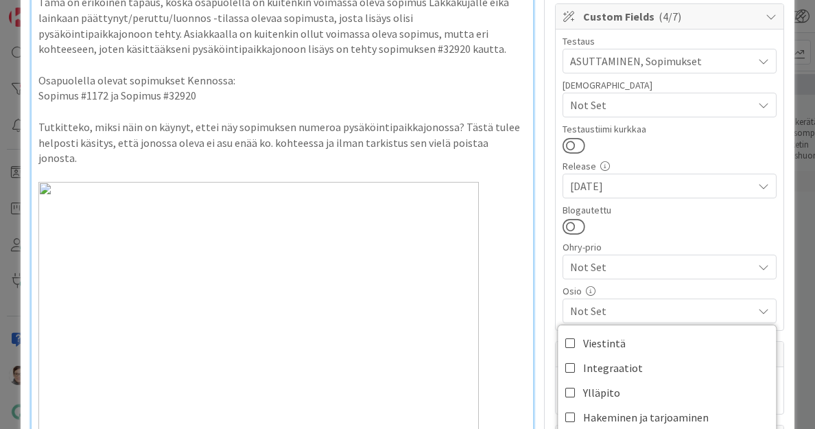
scroll to position [539, 0]
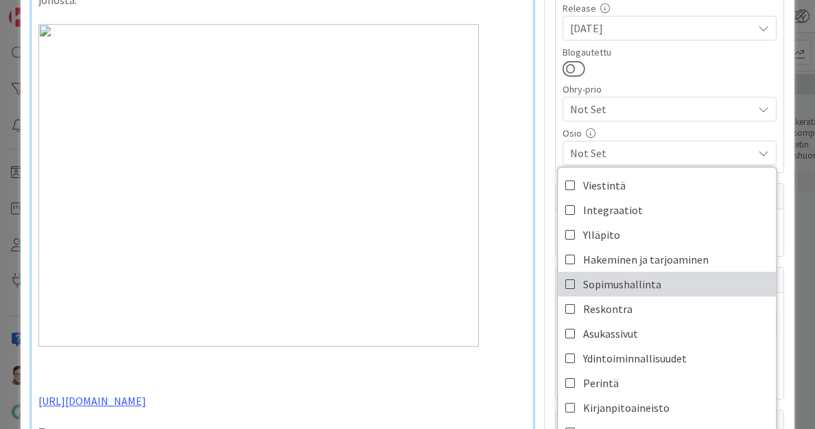
click at [603, 281] on span "Sopimushallinta" at bounding box center [622, 284] width 78 height 21
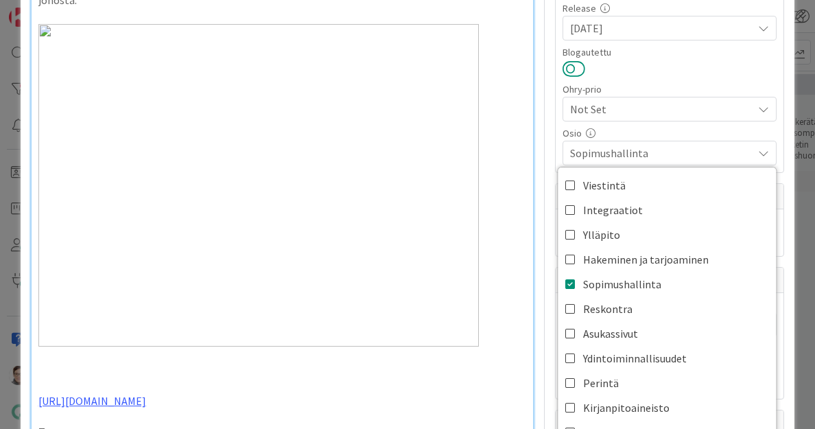
click at [563, 60] on button at bounding box center [574, 69] width 23 height 18
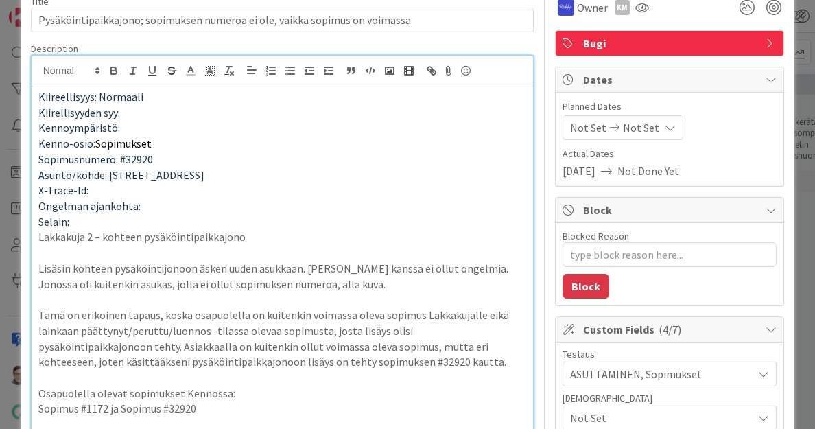
scroll to position [0, 0]
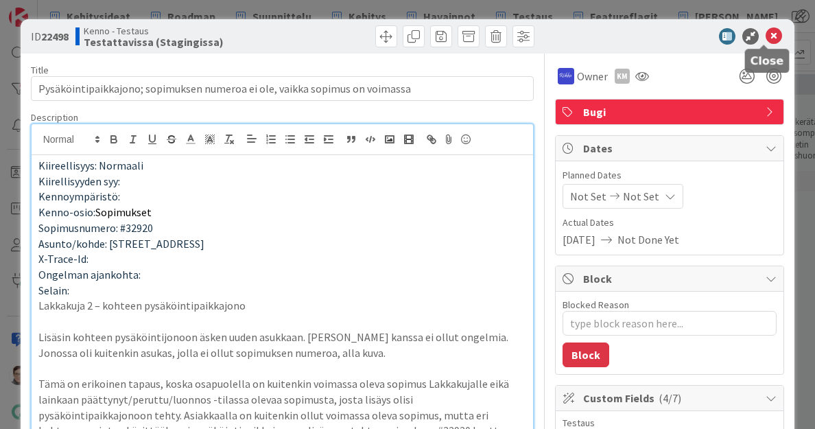
click at [766, 35] on icon at bounding box center [774, 36] width 16 height 16
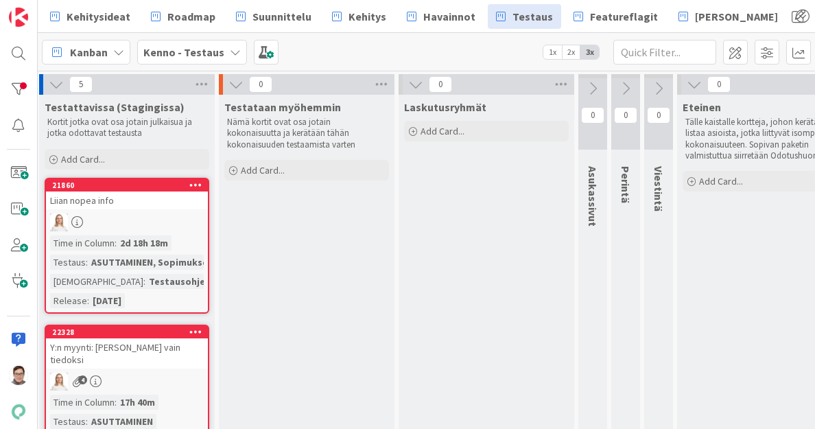
click at [139, 211] on link "21860 Liian nopea info Time in Column : 2d 18h 18m Testaus : ASUTTAMINEN, Sopim…" at bounding box center [127, 246] width 165 height 136
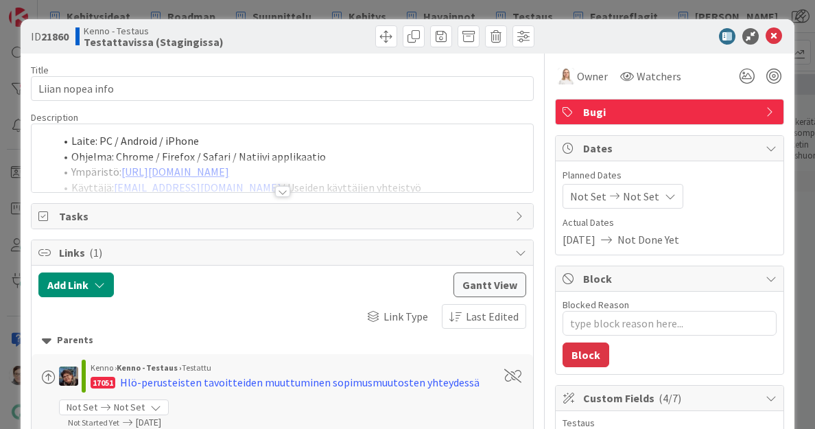
click at [278, 186] on div at bounding box center [282, 191] width 15 height 11
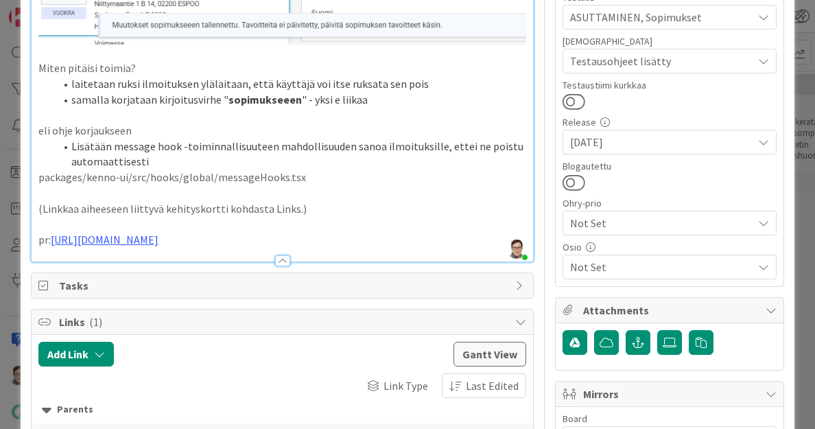
scroll to position [426, 0]
click at [592, 218] on span "Not Set" at bounding box center [658, 222] width 176 height 19
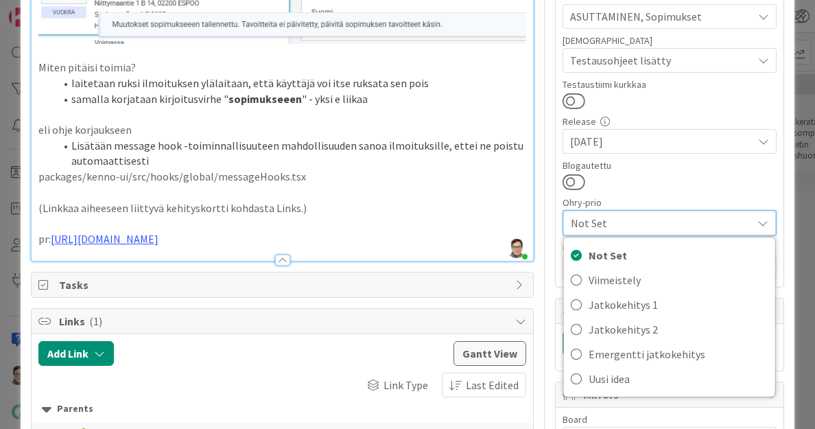
click at [590, 204] on div "Ohry-prio" at bounding box center [670, 203] width 214 height 10
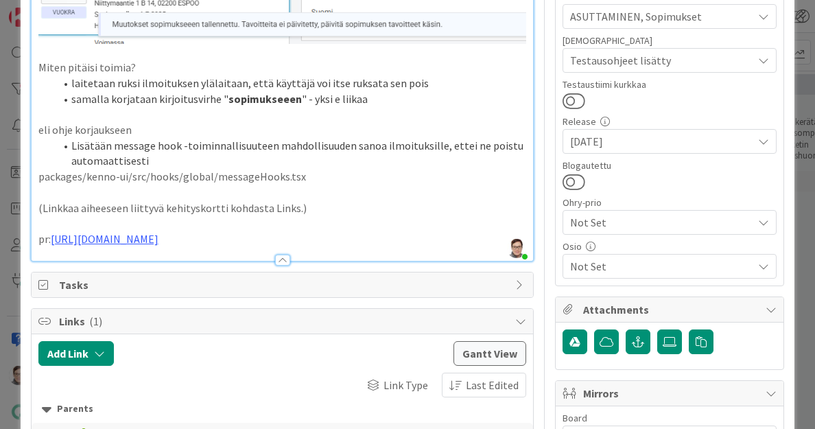
click at [598, 265] on span "Not Set" at bounding box center [661, 266] width 183 height 16
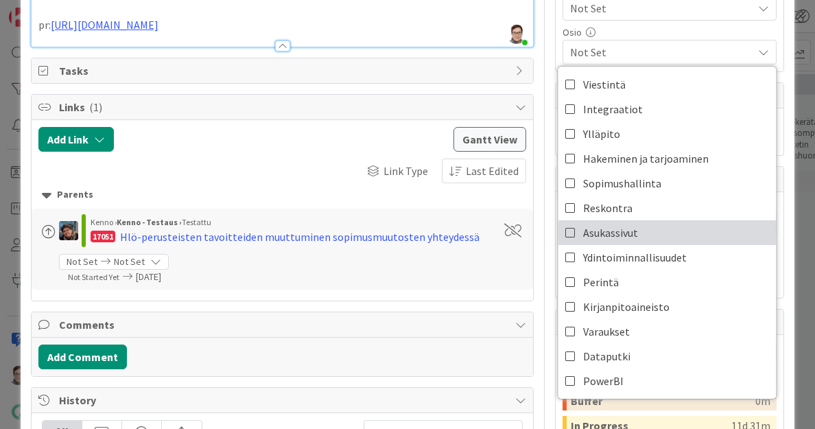
scroll to position [642, 0]
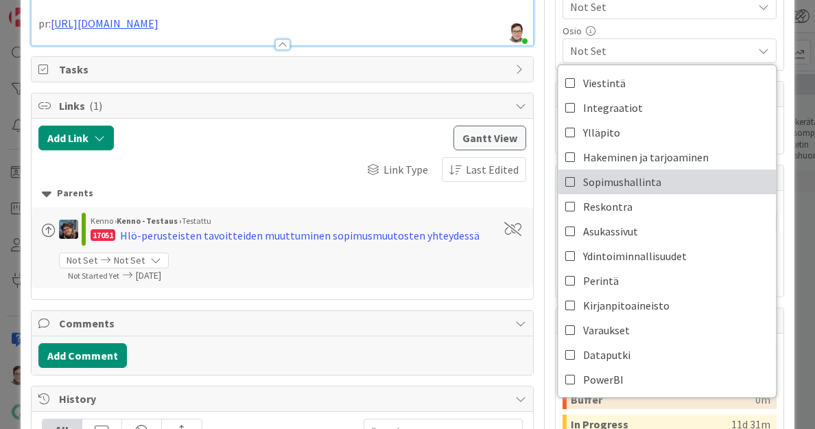
click at [596, 178] on span "Sopimushallinta" at bounding box center [622, 182] width 78 height 21
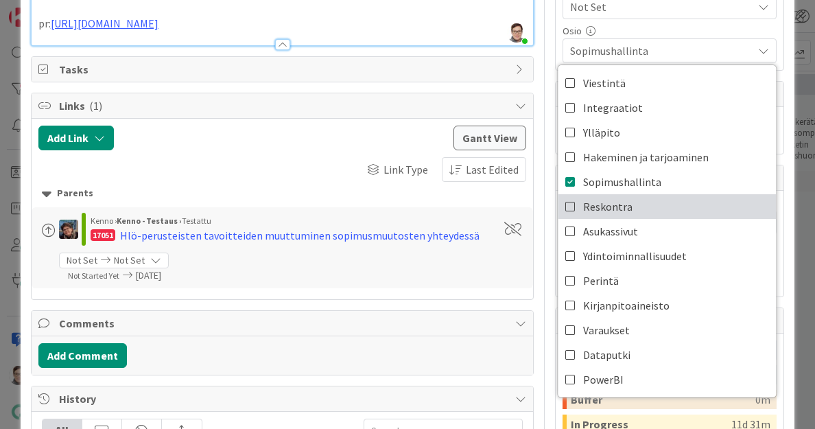
click at [595, 202] on span "Reskontra" at bounding box center [607, 206] width 49 height 21
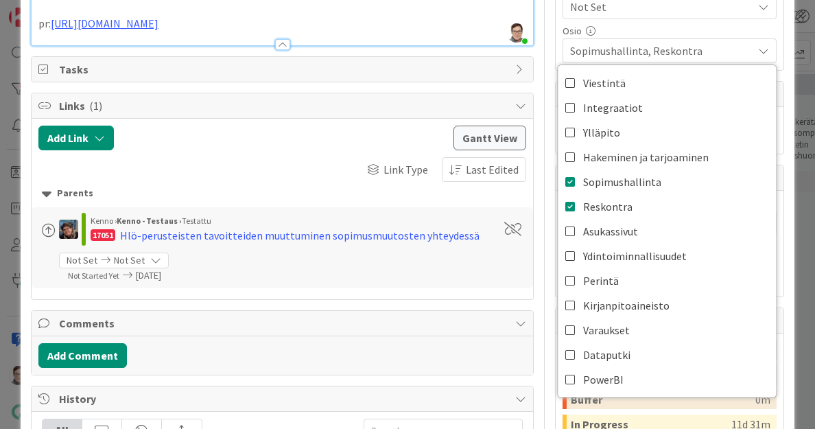
click at [642, 45] on span "Sopimushallinta, Reskontra" at bounding box center [661, 51] width 183 height 16
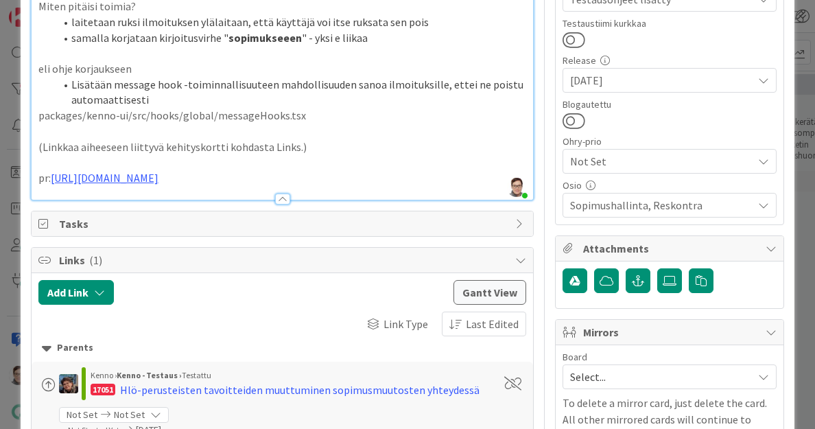
scroll to position [484, 0]
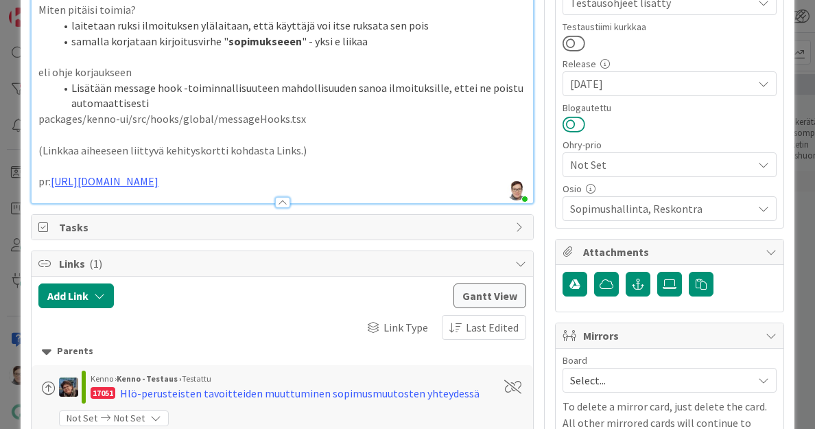
click at [563, 121] on button at bounding box center [574, 124] width 23 height 18
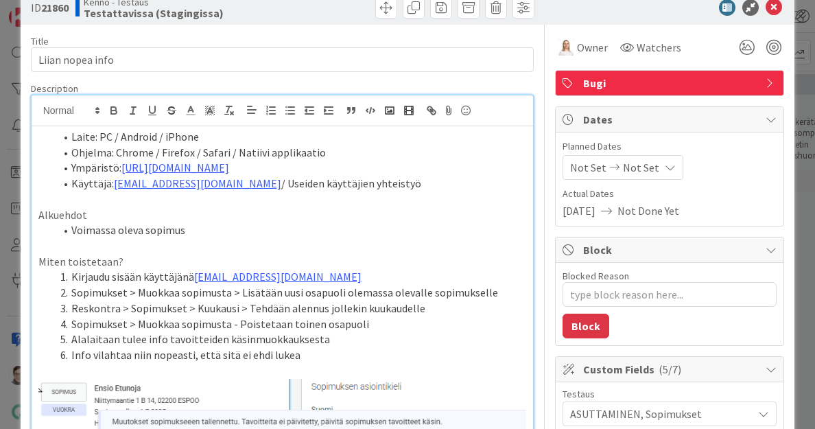
scroll to position [0, 0]
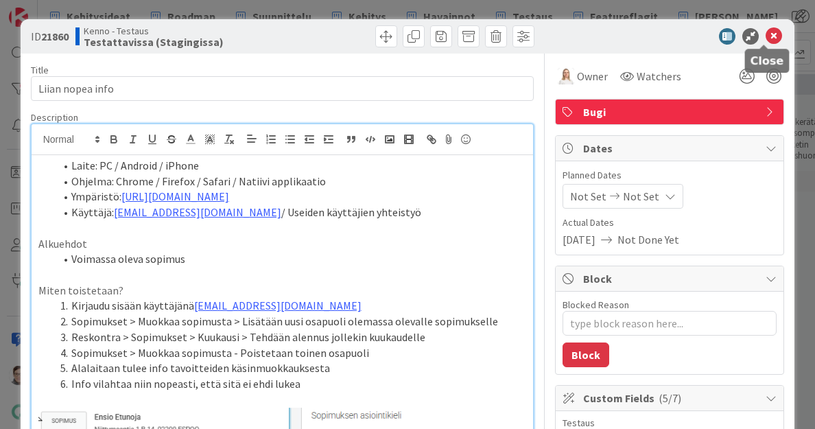
click at [766, 40] on icon at bounding box center [774, 36] width 16 height 16
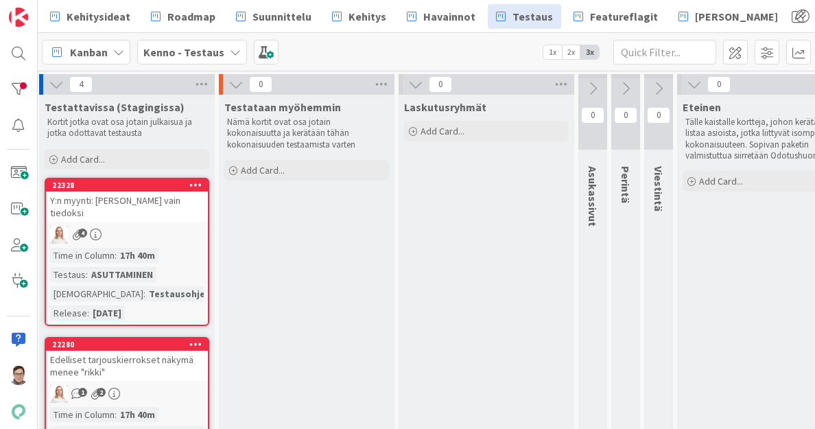
click at [111, 200] on div "Y:n myynti: [PERSON_NAME] vain tiedoksi" at bounding box center [127, 206] width 162 height 30
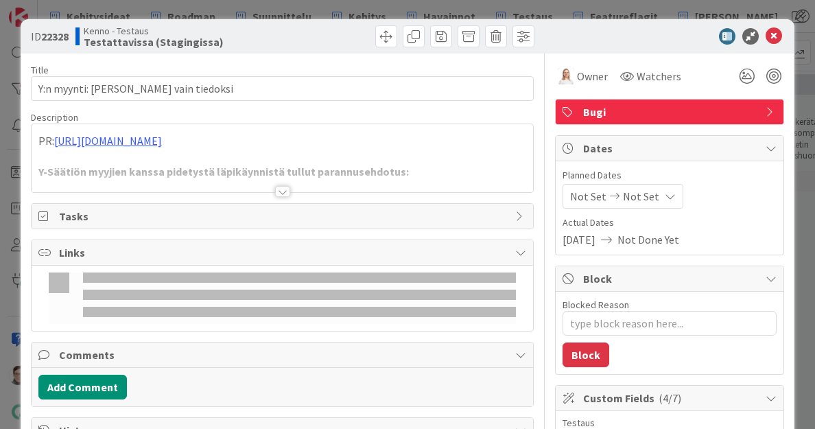
click at [279, 189] on div at bounding box center [282, 191] width 15 height 11
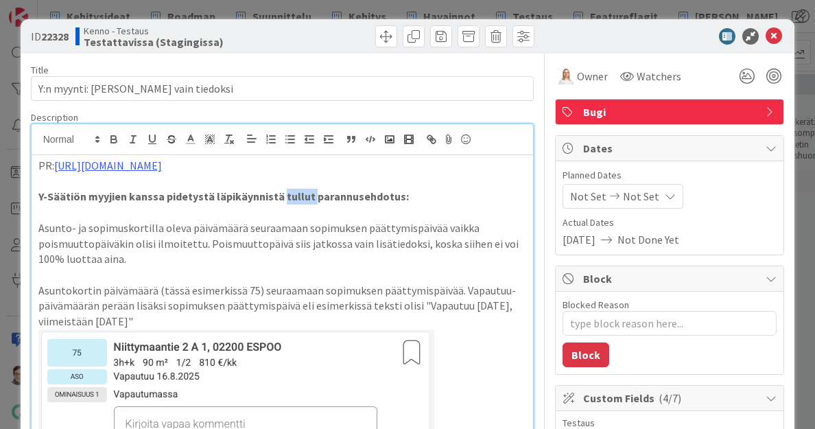
click at [279, 189] on strong "Y-Säätiön myyjien kanssa pidetystä läpikäynnistä tullut parannusehdotus:" at bounding box center [223, 196] width 371 height 14
click at [201, 242] on p "Asunto- ja sopimuskortilla oleva päivämäärä seuraamaan sopimuksen päättymispäiv…" at bounding box center [282, 243] width 489 height 47
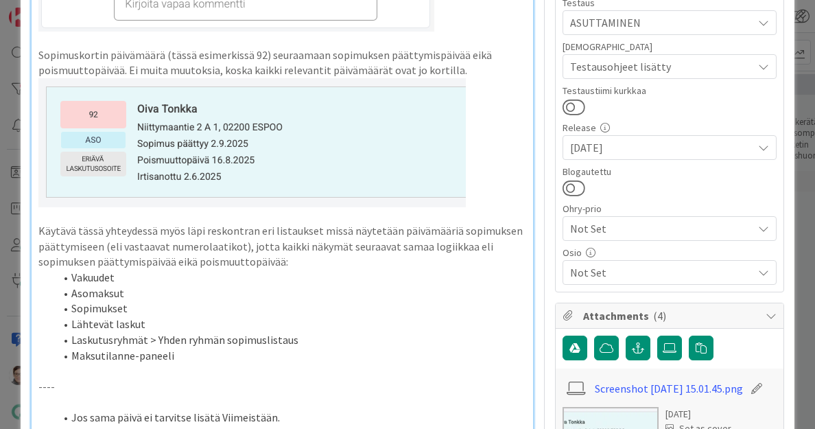
scroll to position [422, 0]
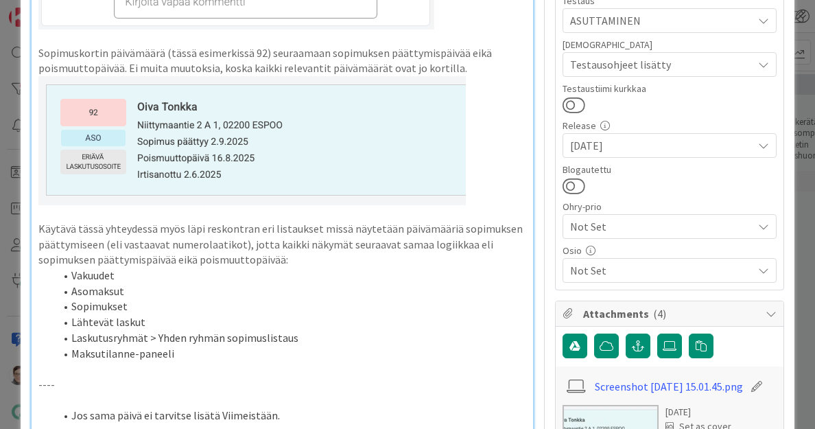
click at [588, 266] on span "Not Set" at bounding box center [661, 270] width 183 height 16
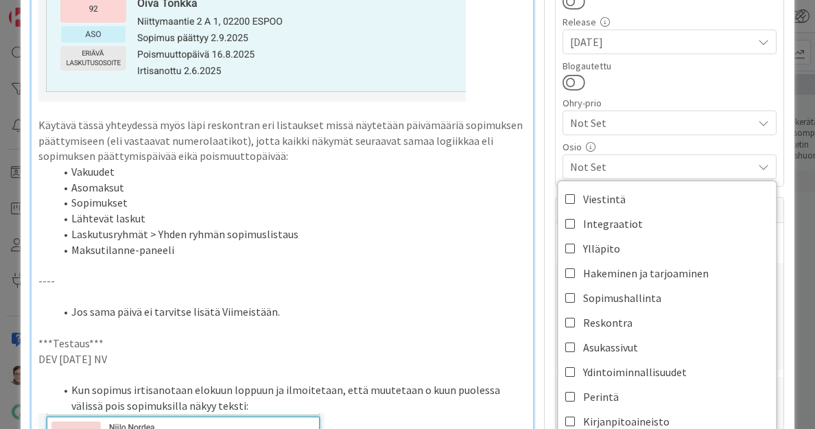
scroll to position [528, 0]
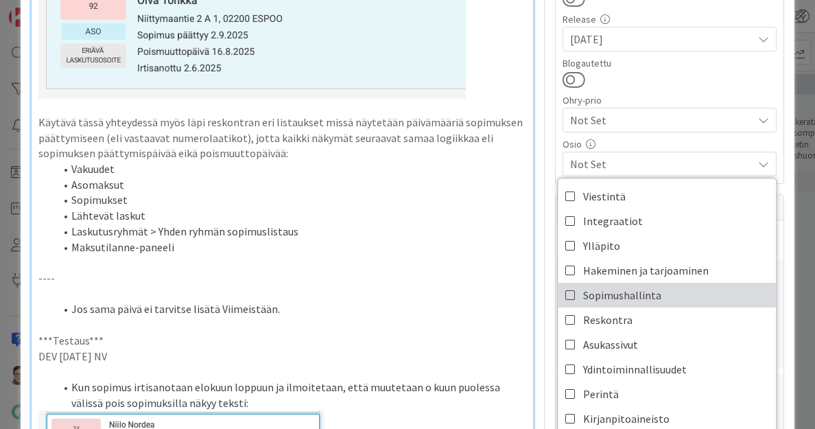
click at [590, 288] on span "Sopimushallinta" at bounding box center [622, 295] width 78 height 21
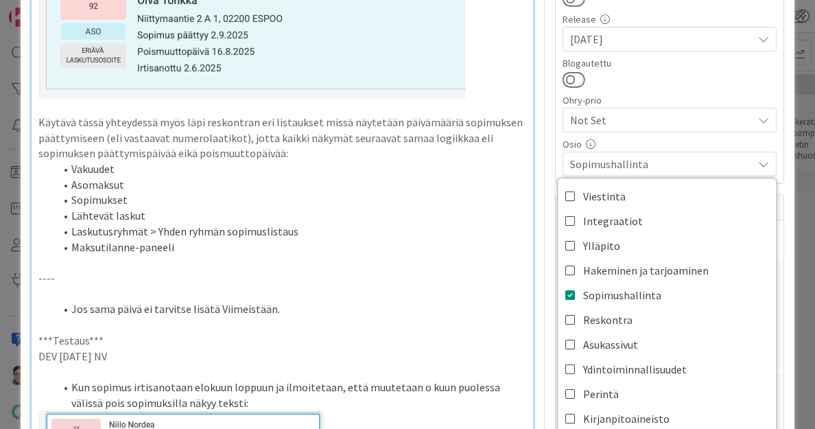
click at [591, 270] on span "Hakeminen ja tarjoaminen" at bounding box center [646, 270] width 126 height 21
click at [619, 163] on span "Sopimushallinta, Hakeminen ja tarjoaminen" at bounding box center [661, 164] width 183 height 16
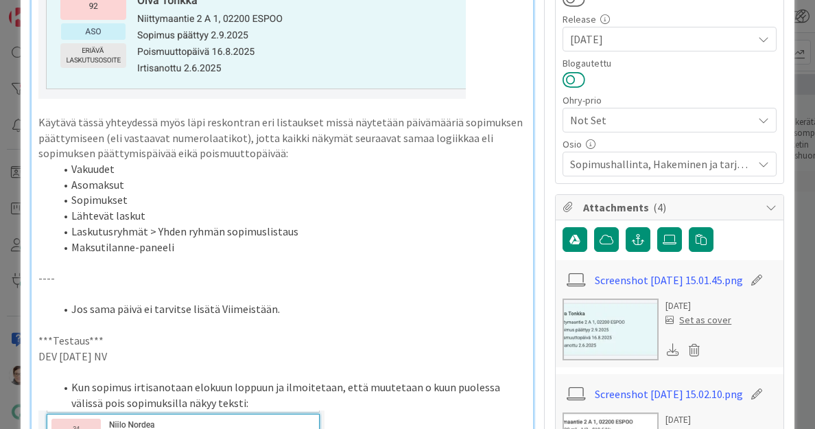
click at [568, 75] on button at bounding box center [574, 80] width 23 height 18
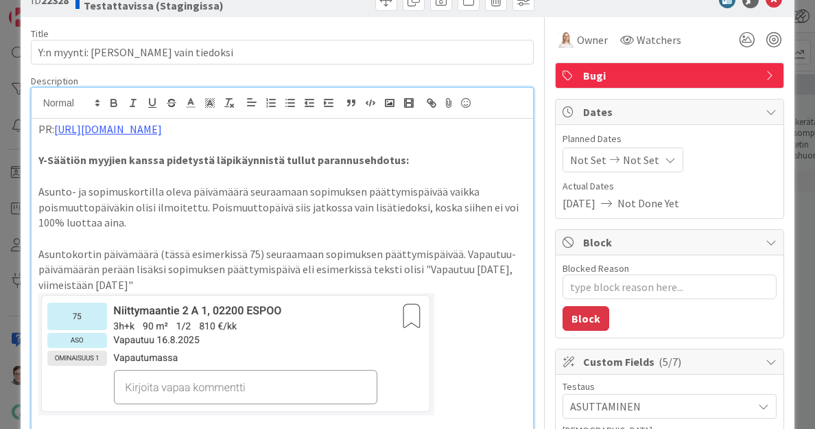
scroll to position [0, 0]
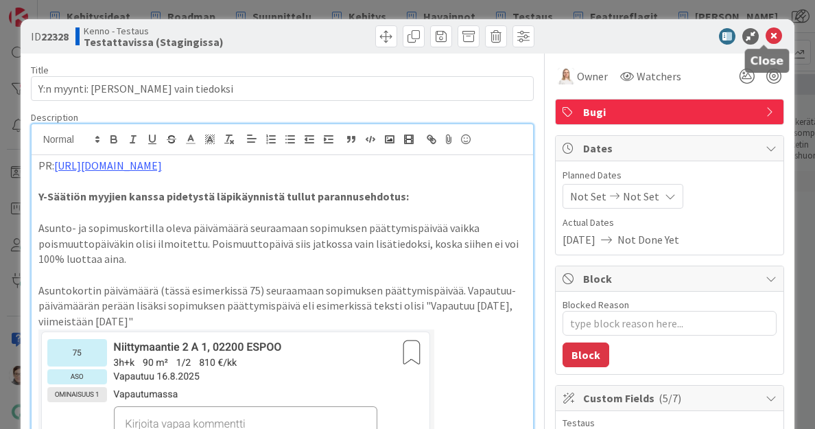
click at [766, 42] on icon at bounding box center [774, 36] width 16 height 16
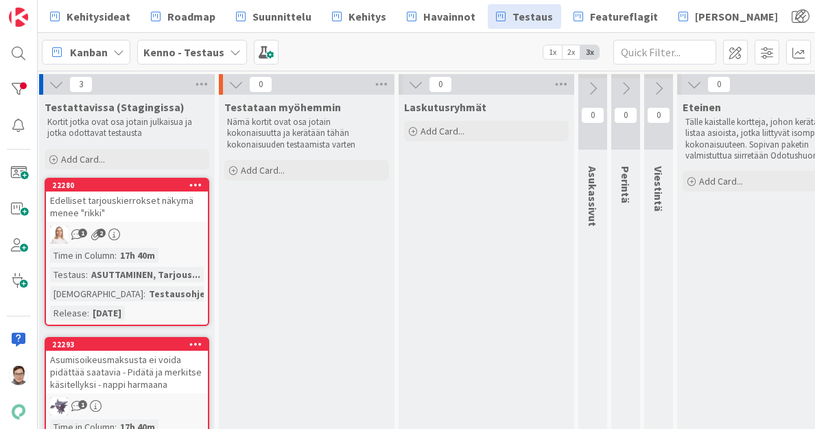
click at [115, 204] on div "Edelliset tarjouskierrokset näkymä menee "rikki"" at bounding box center [127, 206] width 162 height 30
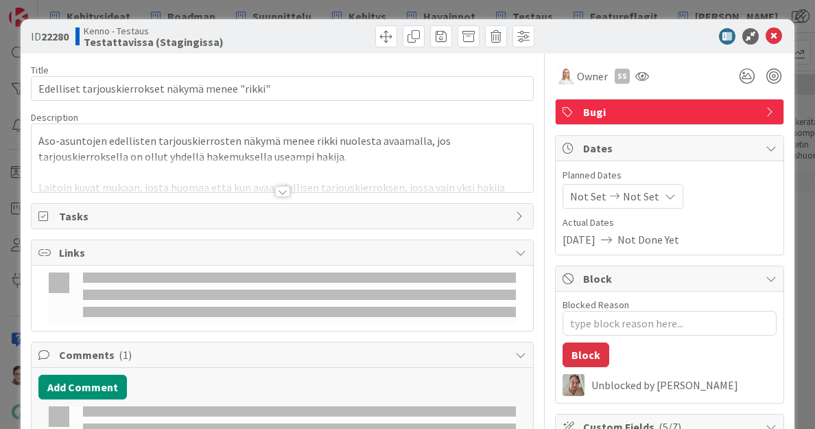
click at [281, 188] on div at bounding box center [282, 191] width 15 height 11
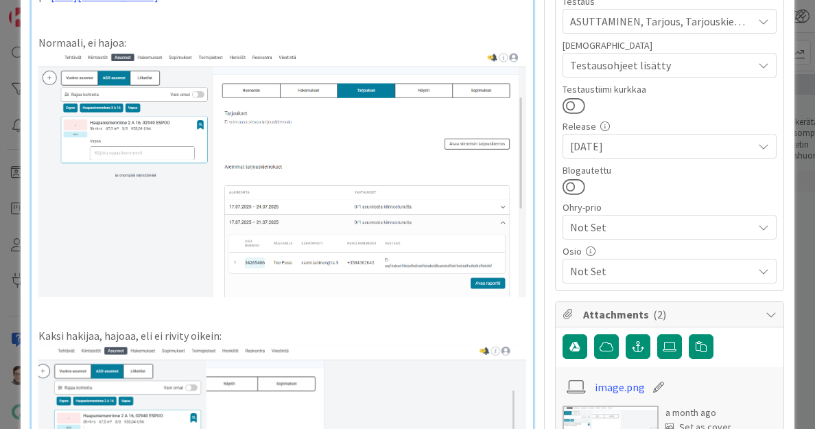
scroll to position [448, 0]
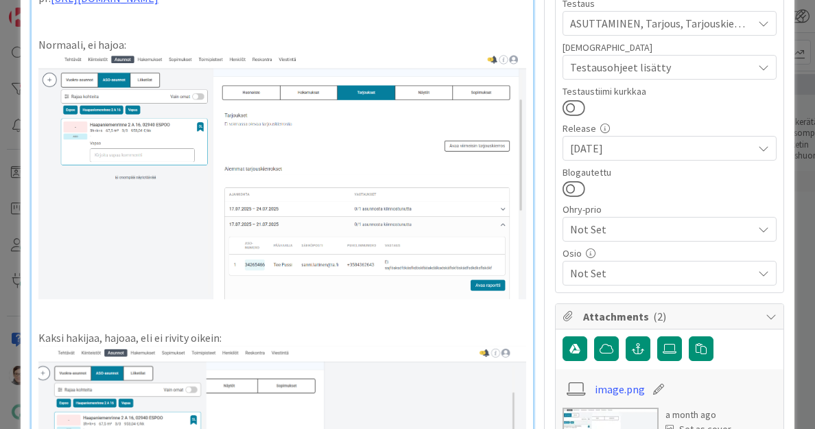
click at [596, 270] on span "Not Set" at bounding box center [661, 273] width 183 height 16
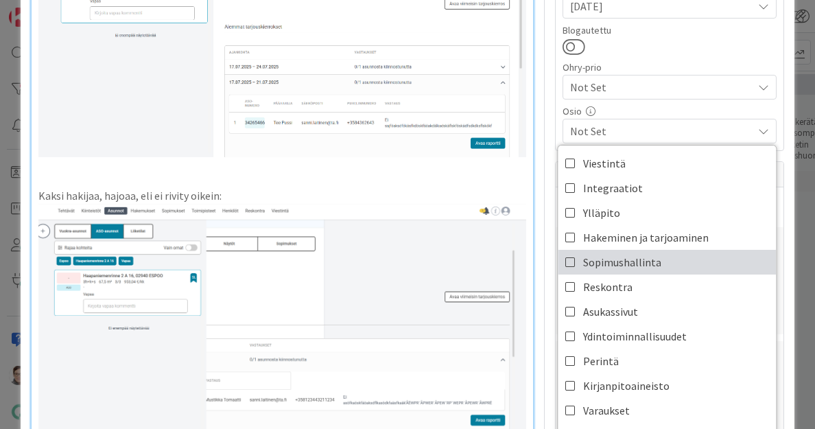
scroll to position [591, 0]
click at [603, 257] on span "Sopimushallinta" at bounding box center [622, 261] width 78 height 21
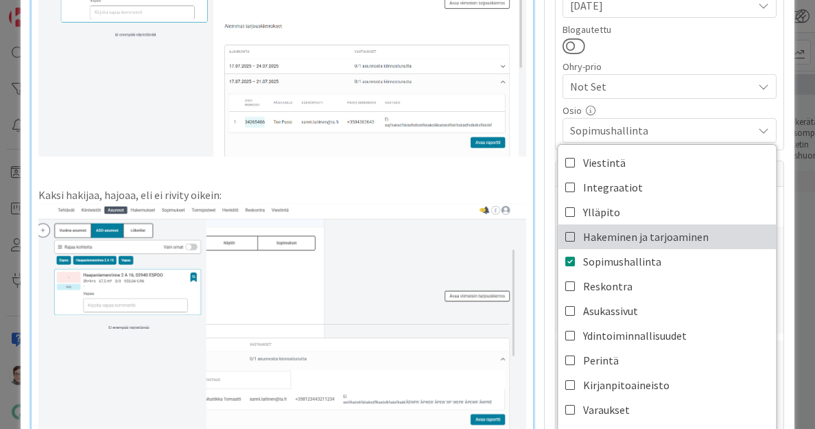
click at [602, 232] on span "Hakeminen ja tarjoaminen" at bounding box center [646, 236] width 126 height 21
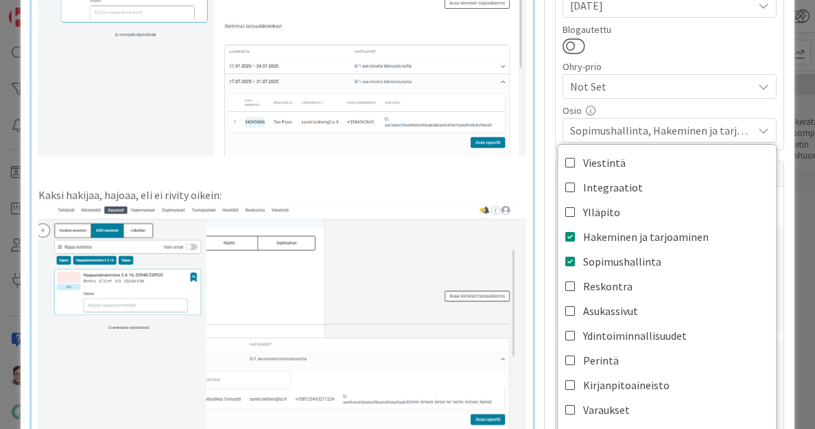
click at [616, 124] on span "Sopimushallinta, Hakeminen ja tarjoaminen" at bounding box center [661, 130] width 183 height 16
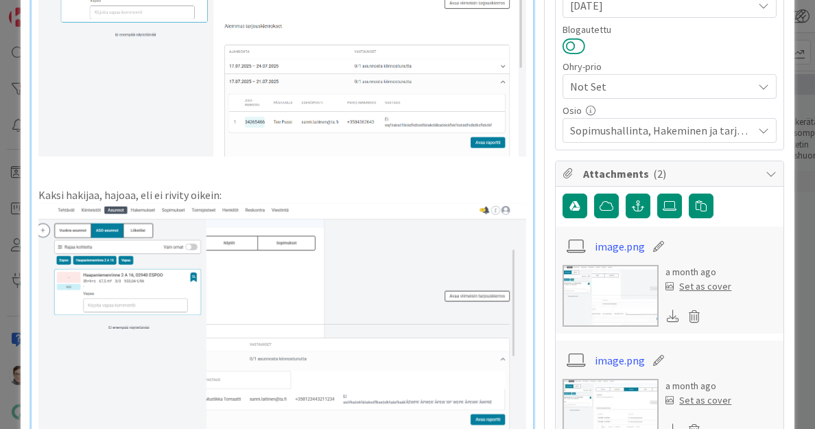
click at [567, 41] on button at bounding box center [574, 46] width 23 height 18
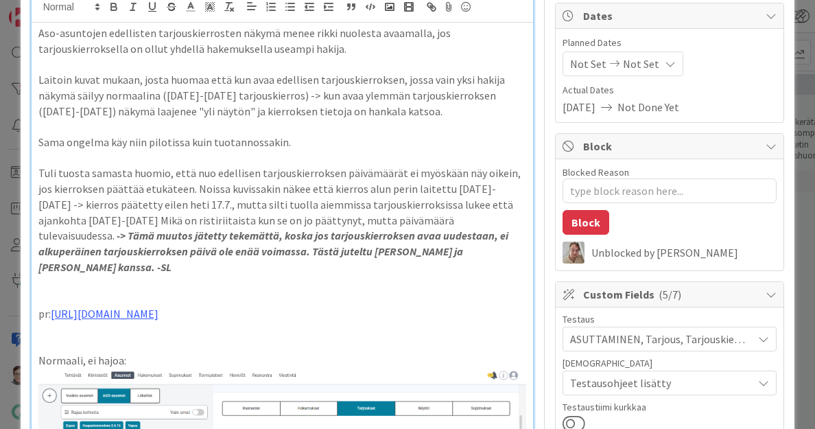
scroll to position [0, 0]
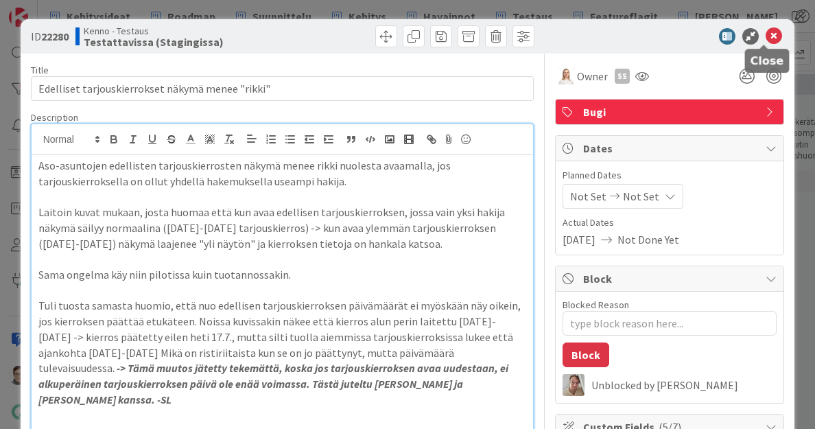
click at [766, 40] on icon at bounding box center [774, 36] width 16 height 16
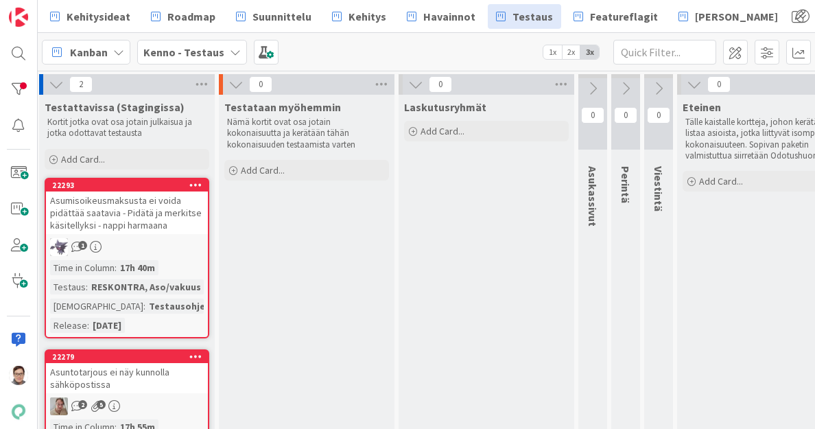
click at [123, 203] on div "Asumisoikeusmaksusta ei voida pidättää saatavia - Pidätä ja merkitse käsitellyk…" at bounding box center [127, 212] width 162 height 43
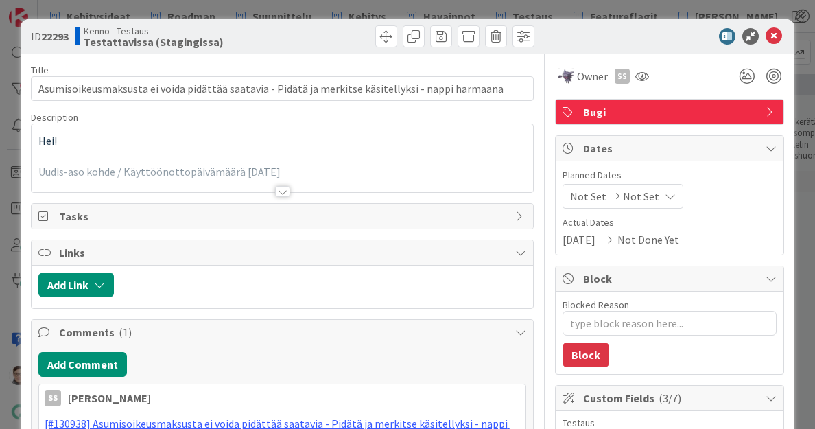
click at [277, 185] on div at bounding box center [283, 174] width 502 height 35
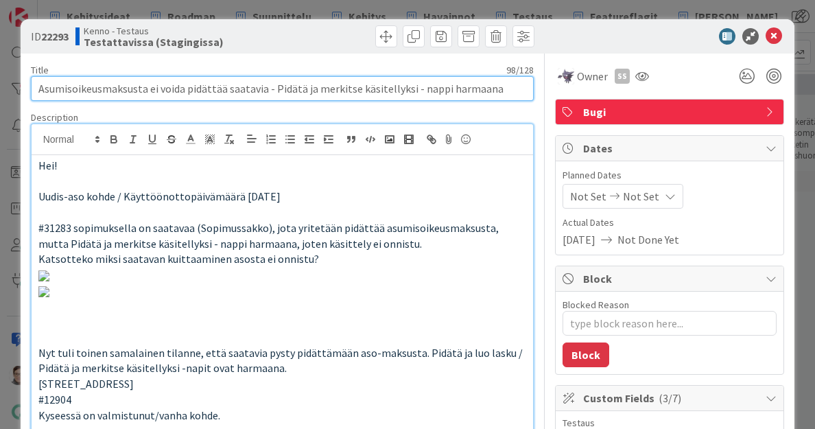
drag, startPoint x: 261, startPoint y: 90, endPoint x: 29, endPoint y: 93, distance: 232.7
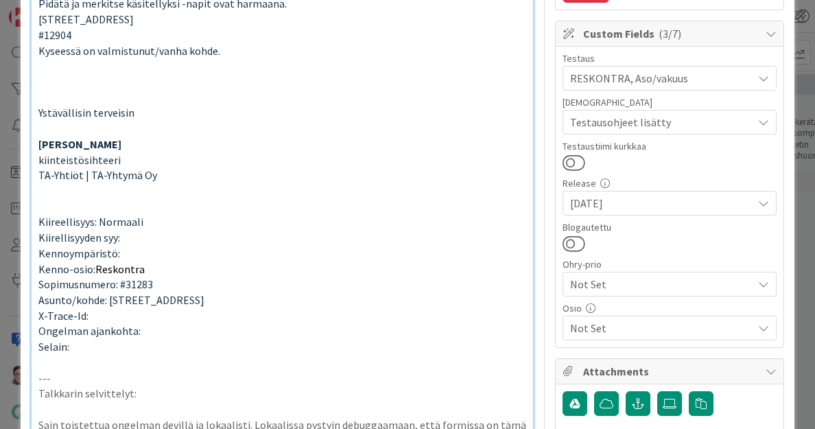
scroll to position [367, 0]
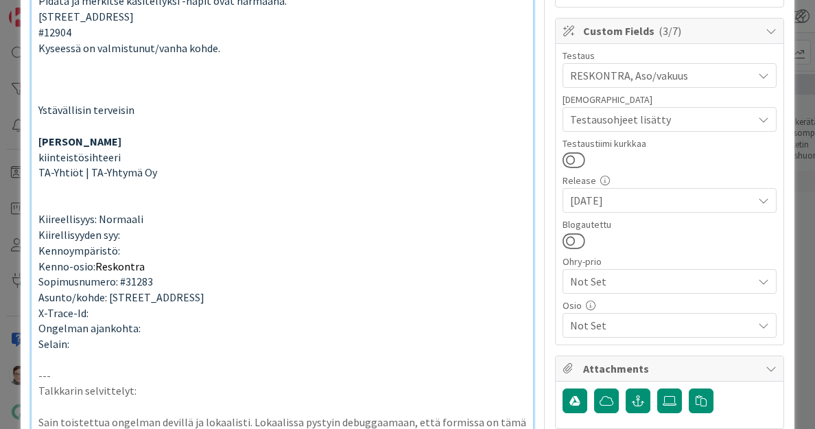
click at [605, 323] on span "Not Set" at bounding box center [661, 325] width 183 height 16
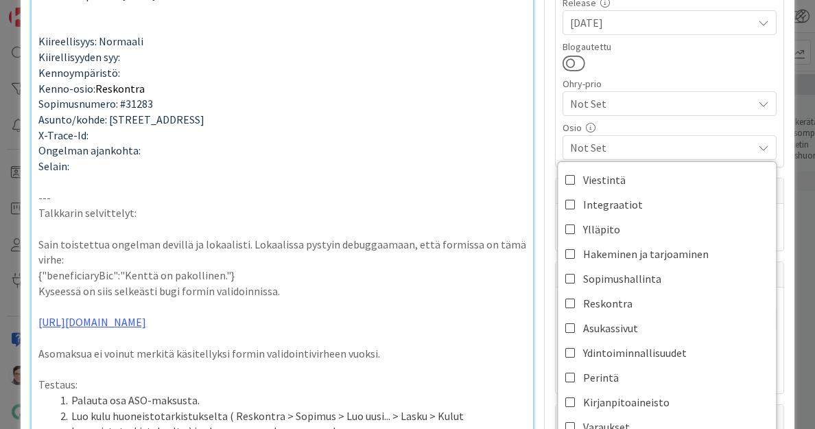
scroll to position [546, 0]
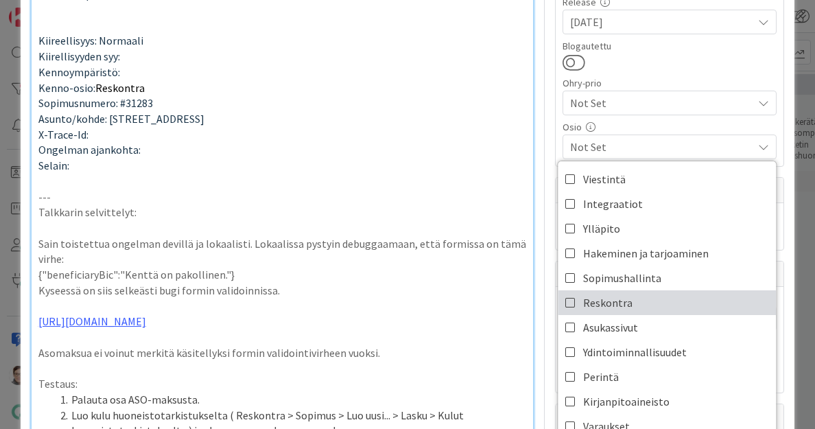
click at [590, 303] on span "Reskontra" at bounding box center [607, 302] width 49 height 21
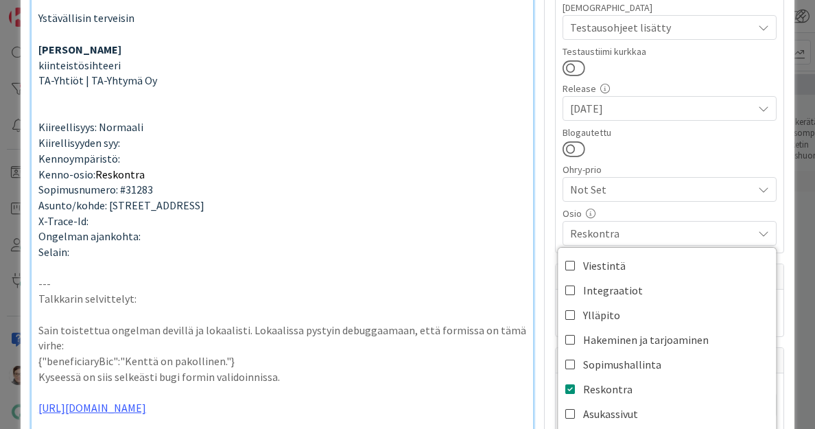
scroll to position [456, 0]
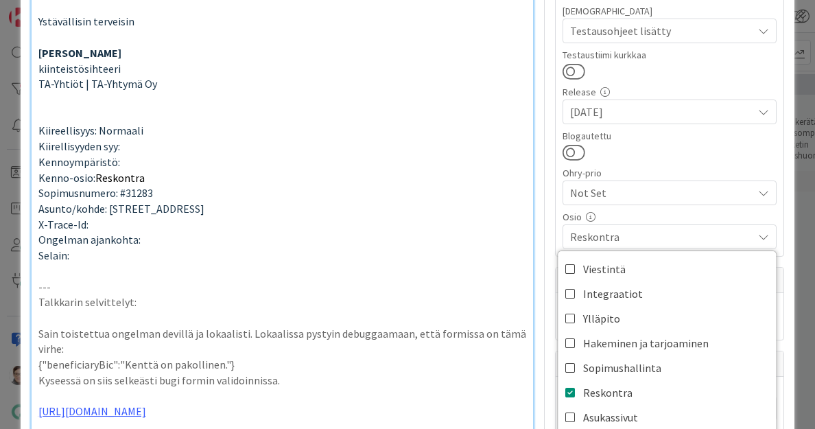
click at [616, 234] on span "Reskontra" at bounding box center [661, 237] width 183 height 16
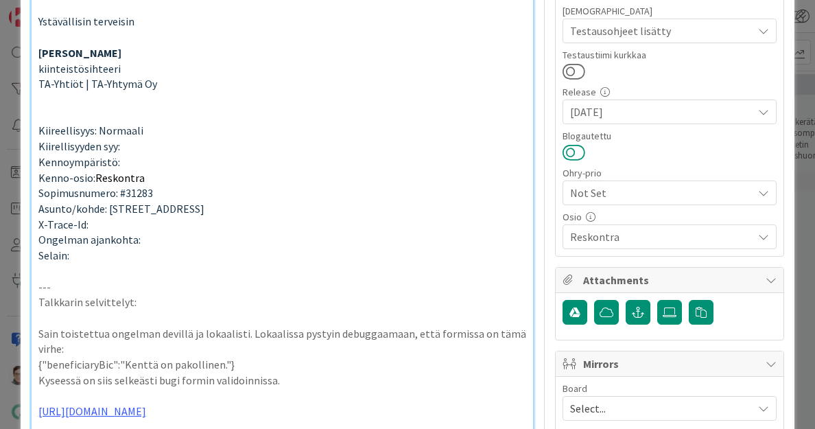
click at [563, 152] on button at bounding box center [574, 152] width 23 height 18
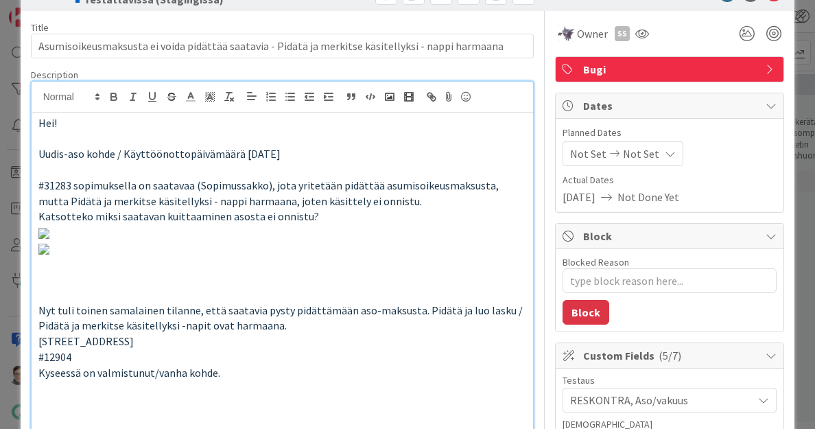
scroll to position [0, 0]
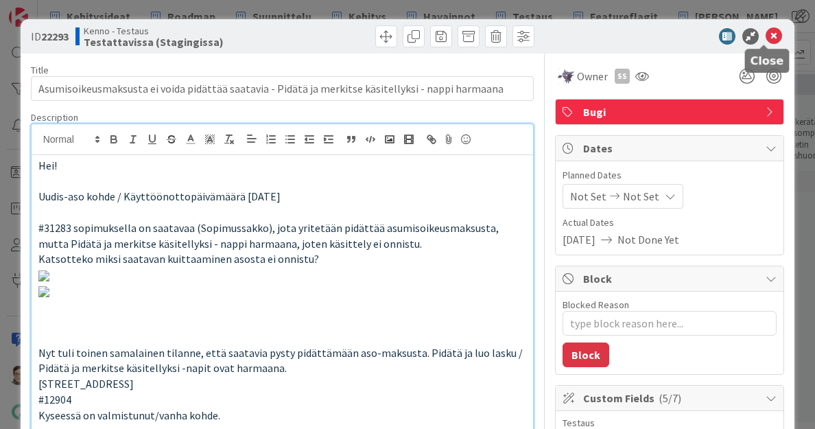
click at [766, 40] on icon at bounding box center [774, 36] width 16 height 16
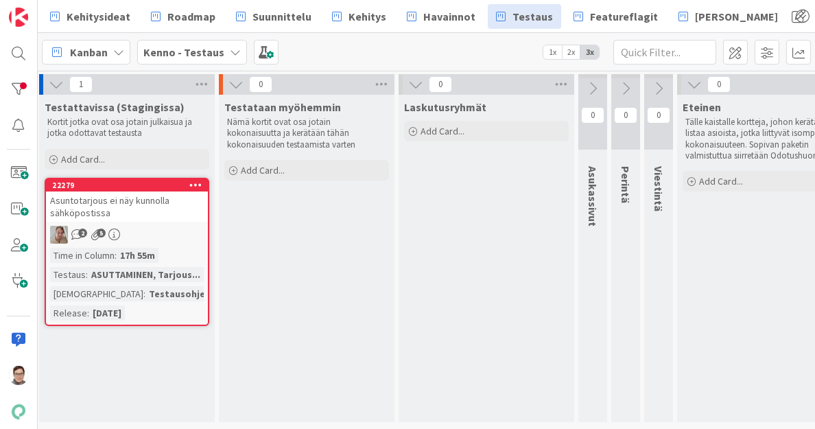
click at [128, 206] on div "Asuntotarjous ei näy kunnolla sähköpostissa" at bounding box center [127, 206] width 162 height 30
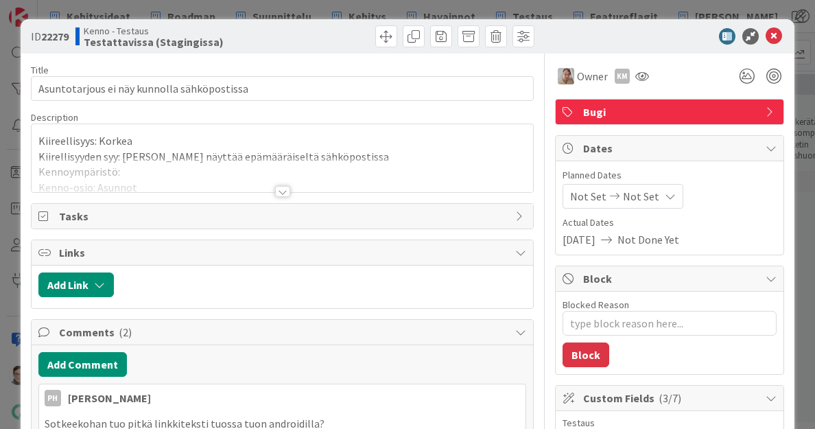
click at [277, 187] on div at bounding box center [282, 191] width 15 height 11
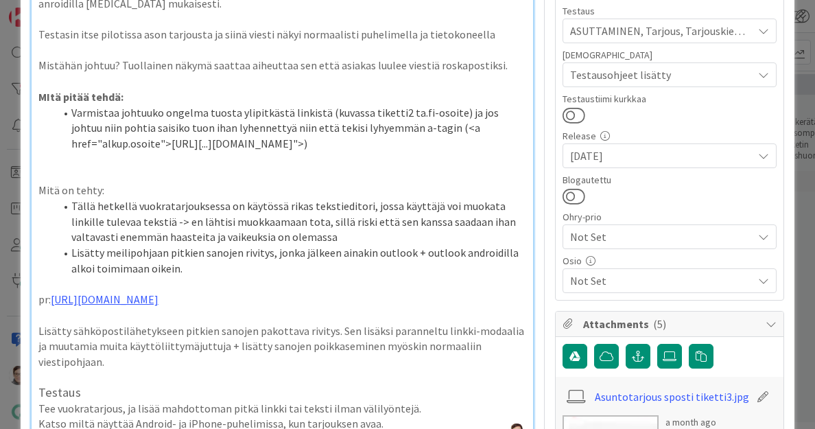
scroll to position [413, 0]
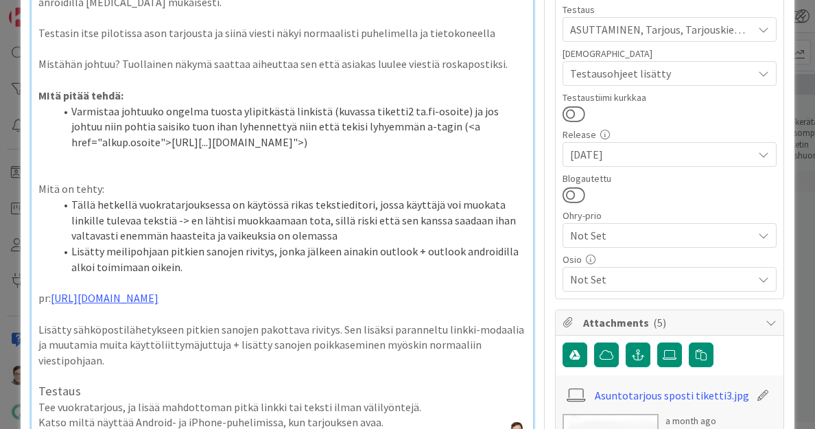
click at [607, 281] on span "Not Set" at bounding box center [661, 279] width 183 height 16
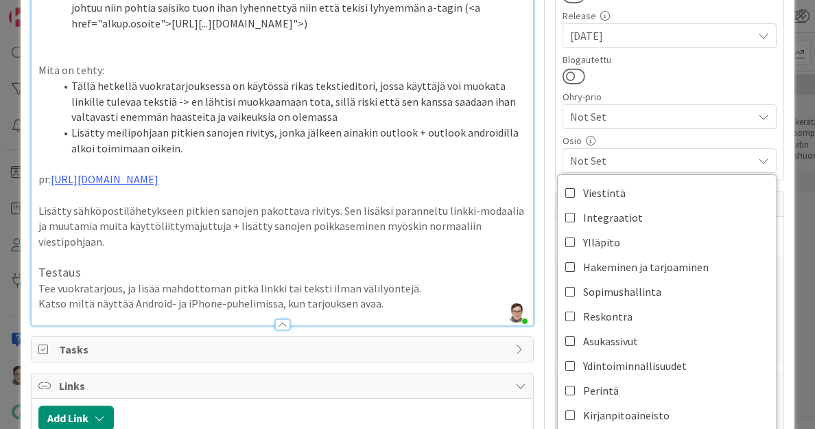
scroll to position [538, 0]
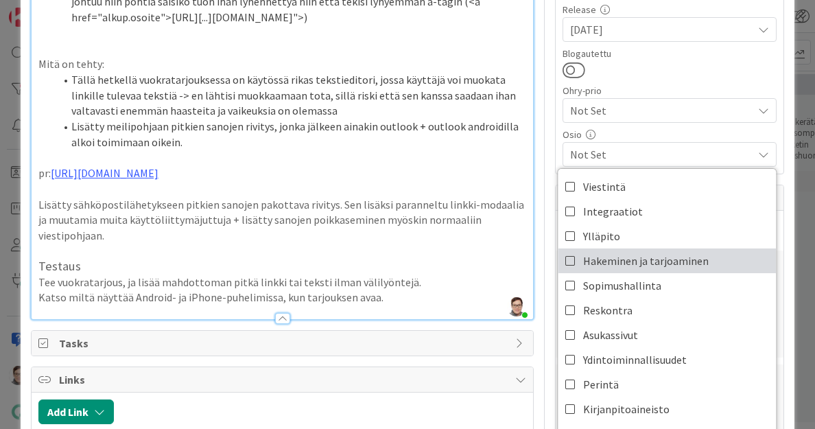
click at [604, 259] on span "Hakeminen ja tarjoaminen" at bounding box center [646, 261] width 126 height 21
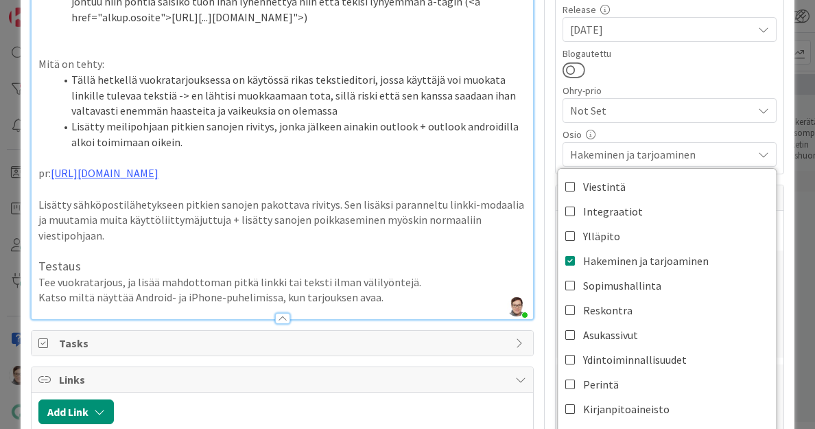
click at [601, 143] on div "Hakeminen ja tarjoaminen" at bounding box center [670, 154] width 214 height 25
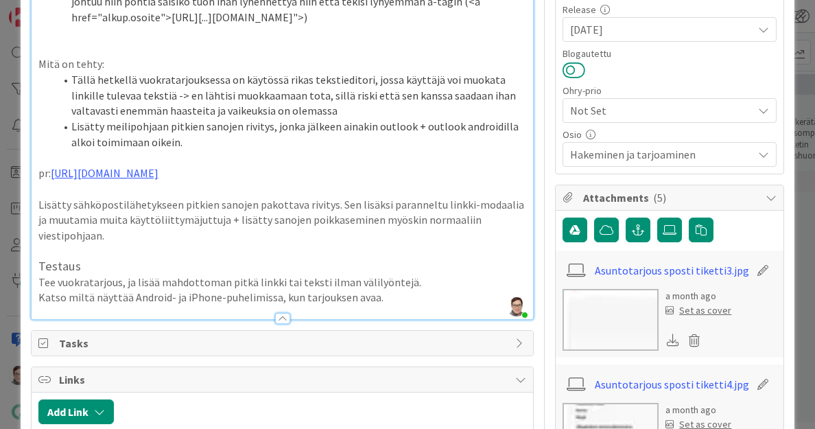
click at [564, 64] on button at bounding box center [574, 70] width 23 height 18
type textarea "x"
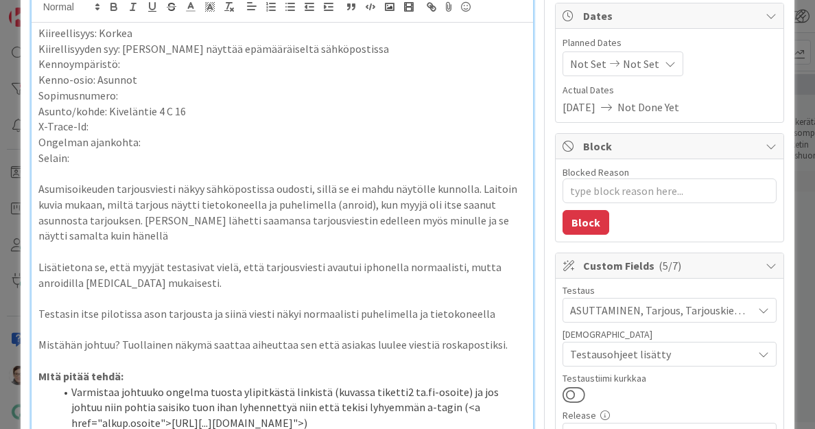
scroll to position [0, 0]
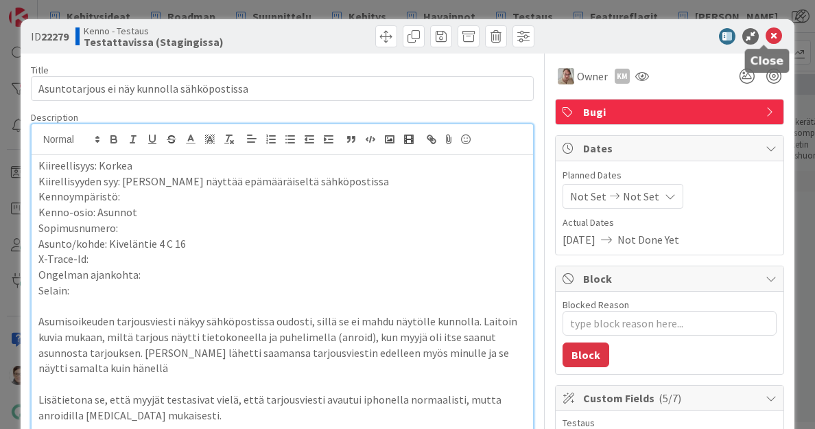
click at [766, 38] on icon at bounding box center [774, 36] width 16 height 16
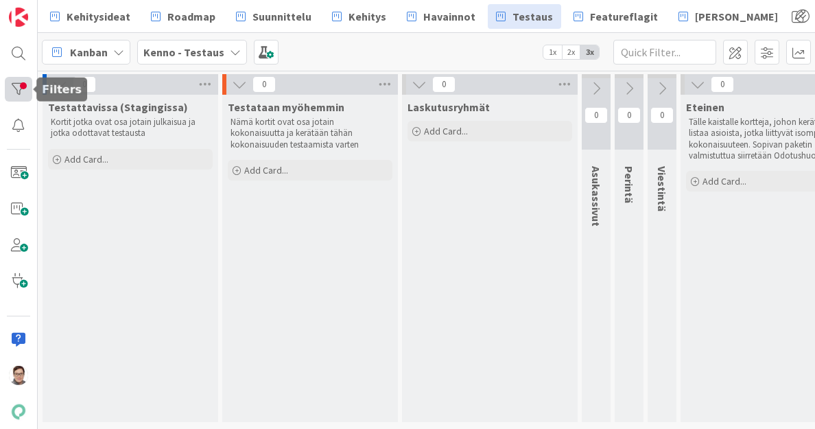
click at [20, 89] on div at bounding box center [18, 89] width 27 height 25
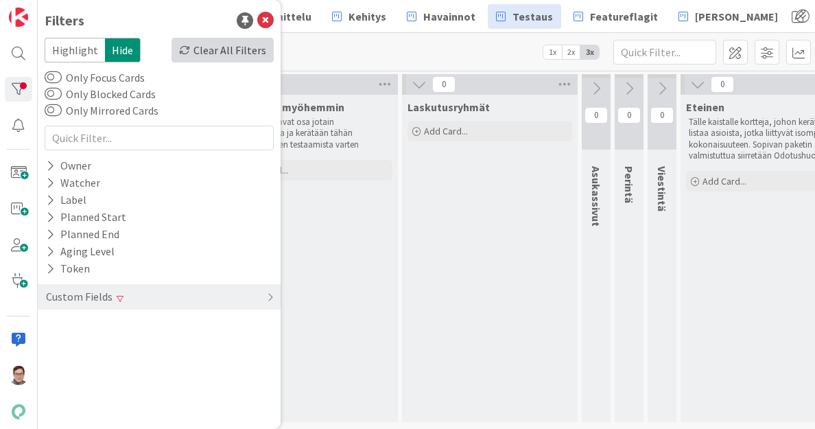
click at [245, 50] on div "Clear All Filters" at bounding box center [223, 50] width 102 height 25
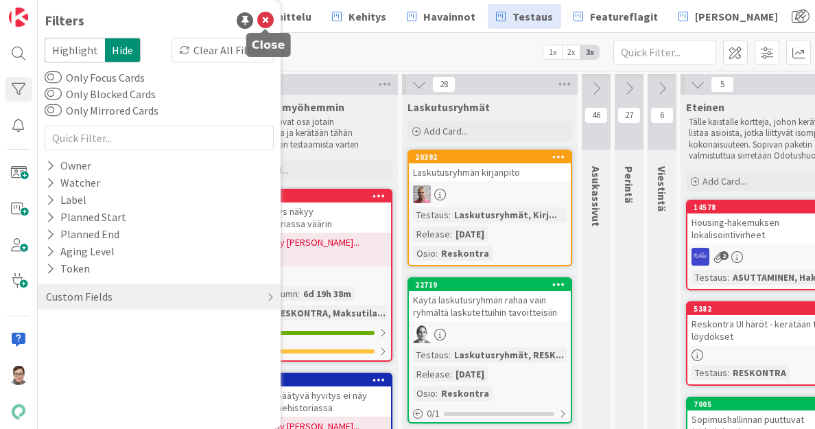
click at [268, 21] on icon at bounding box center [265, 20] width 16 height 16
